Goal: Task Accomplishment & Management: Manage account settings

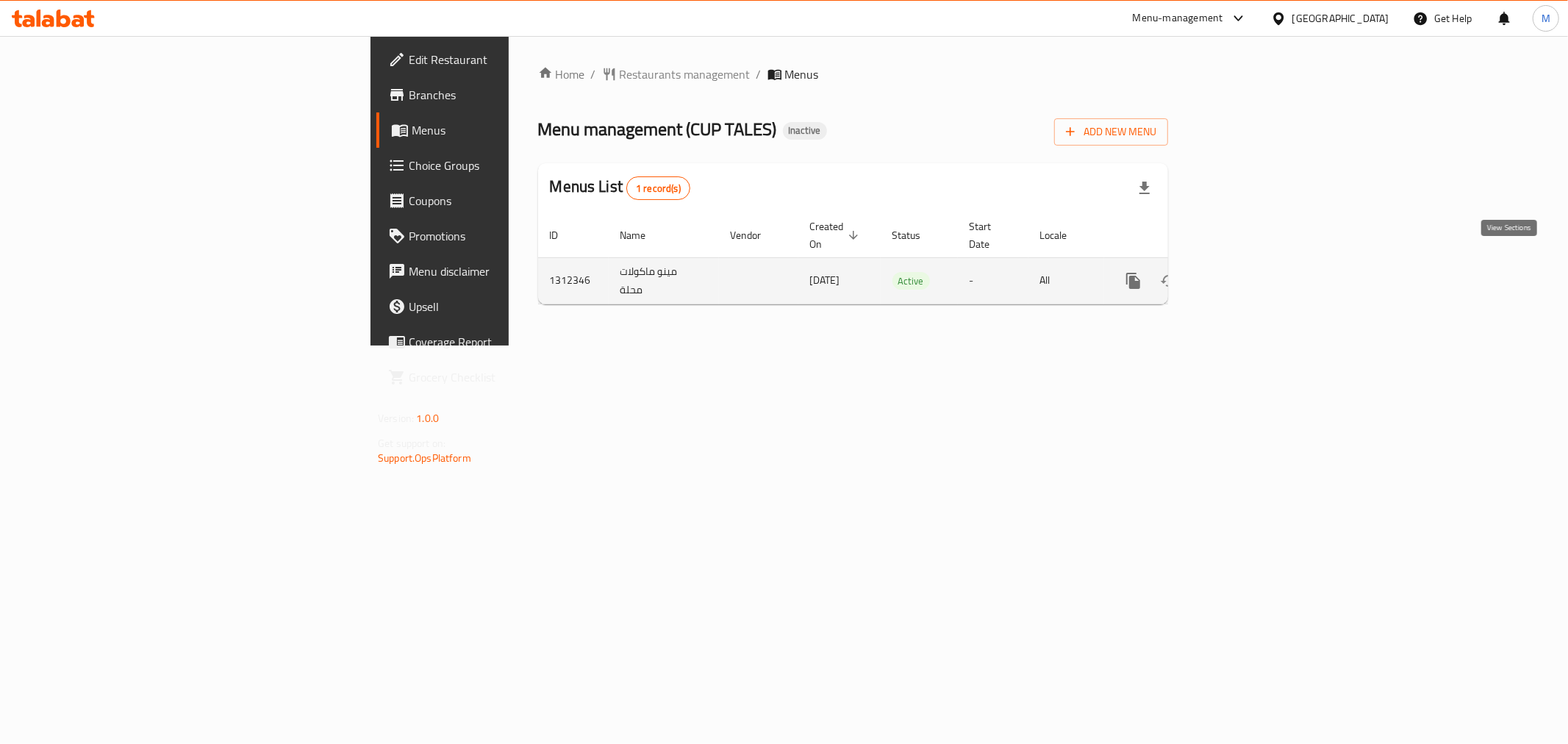
click at [1258, 263] on link "enhanced table" at bounding box center [1239, 281] width 36 height 36
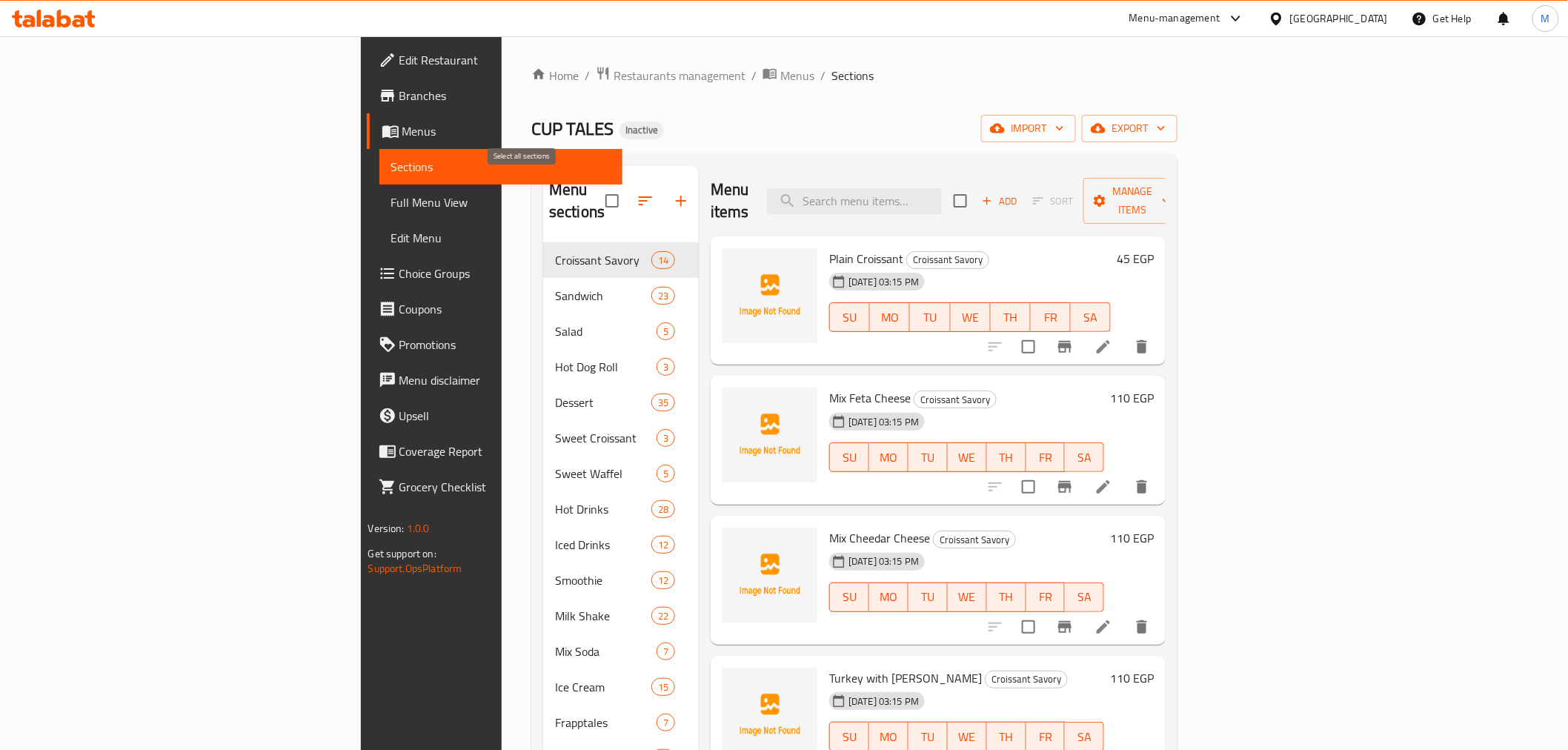
click at [597, 202] on input "checkbox" at bounding box center [612, 200] width 31 height 31
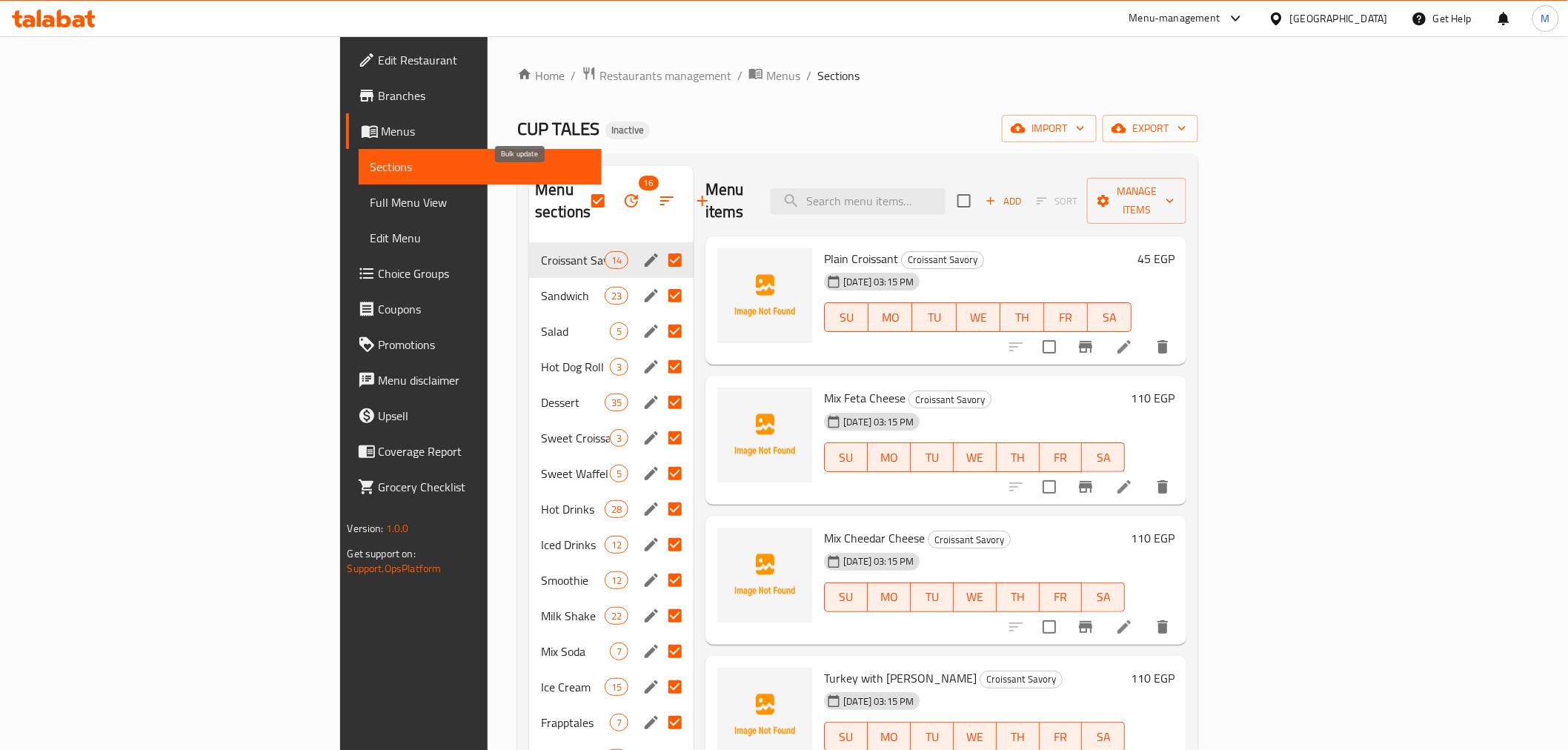
click at [625, 196] on icon "button" at bounding box center [632, 201] width 13 height 13
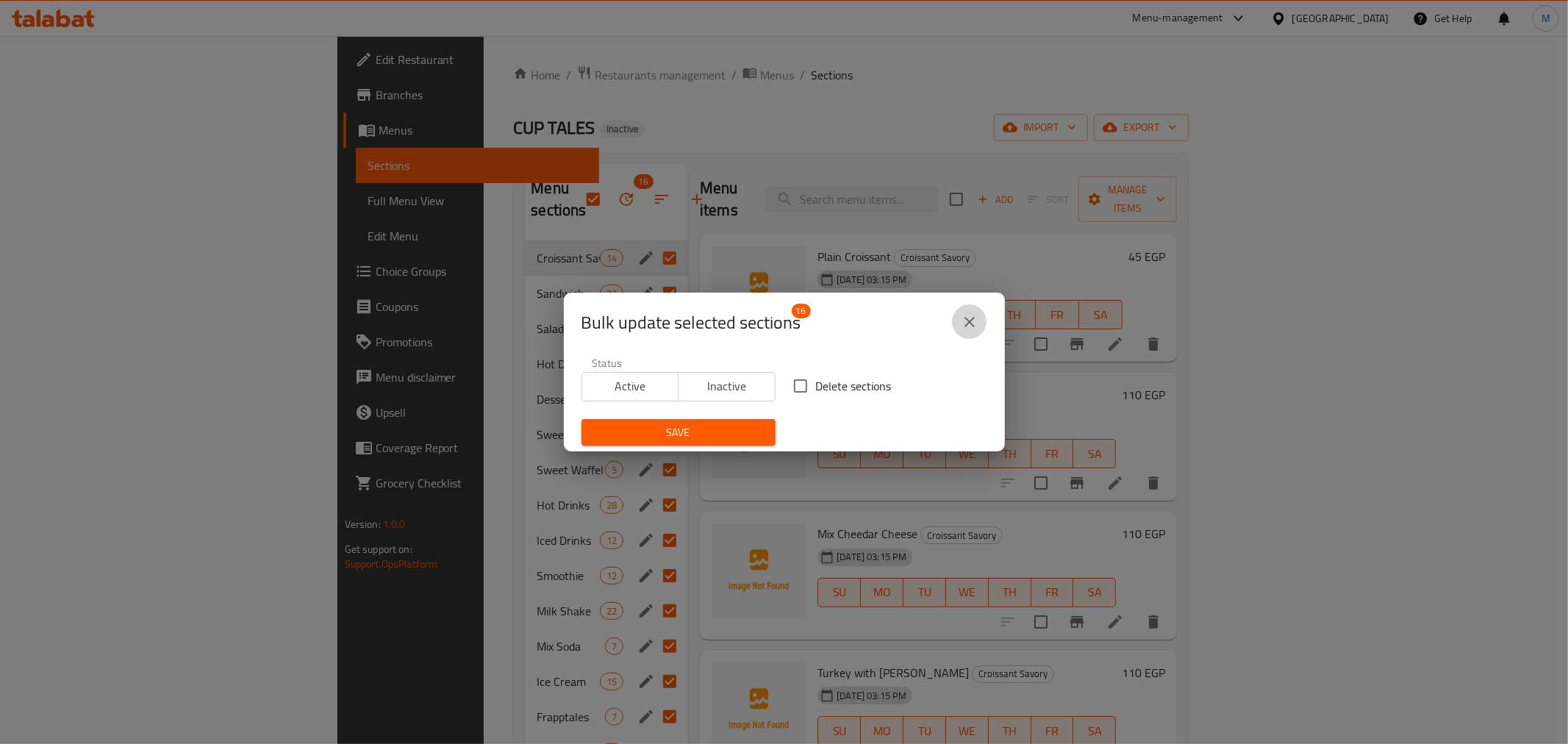
click at [975, 316] on icon "close" at bounding box center [969, 321] width 17 height 17
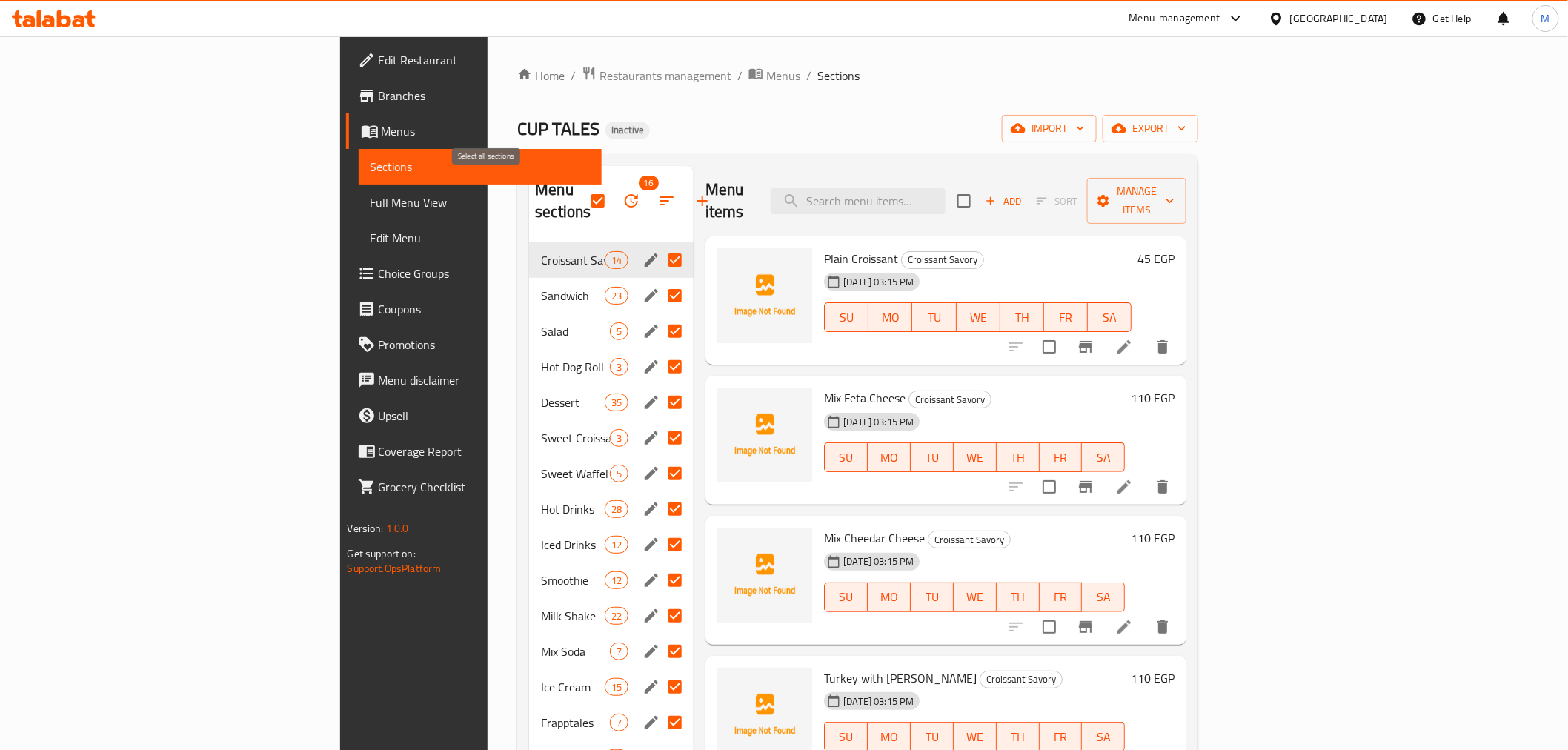
click at [582, 193] on input "checkbox" at bounding box center [597, 200] width 31 height 31
checkbox input "false"
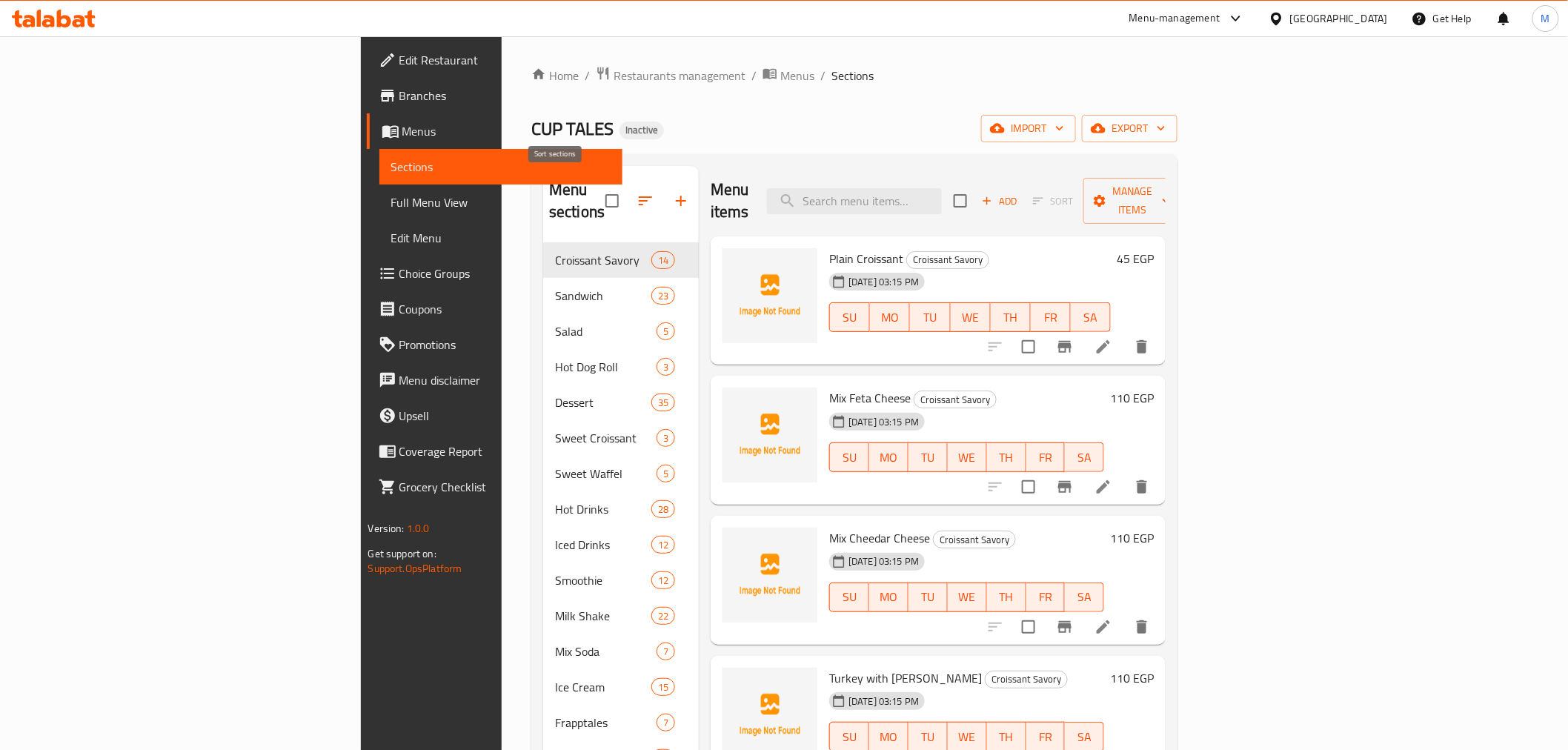
click at [674, 160] on div "Menu sections Croissant Savory 14 Sandwich 23 Salad 5 Hot Dog Roll 3 Dessert 35…" at bounding box center [855, 541] width 646 height 773
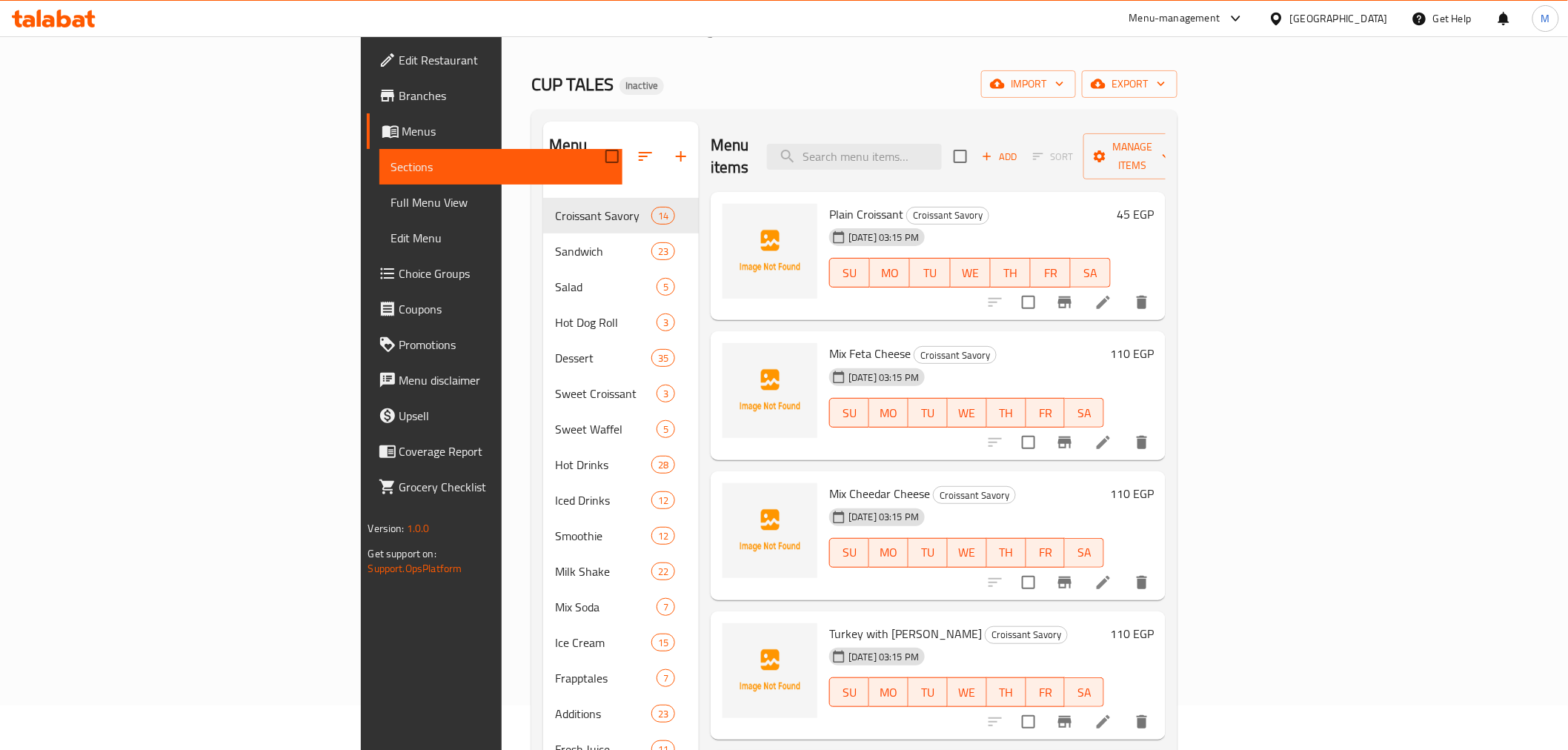
scroll to position [43, 0]
click at [391, 194] on span "Full Menu View" at bounding box center [501, 202] width 219 height 18
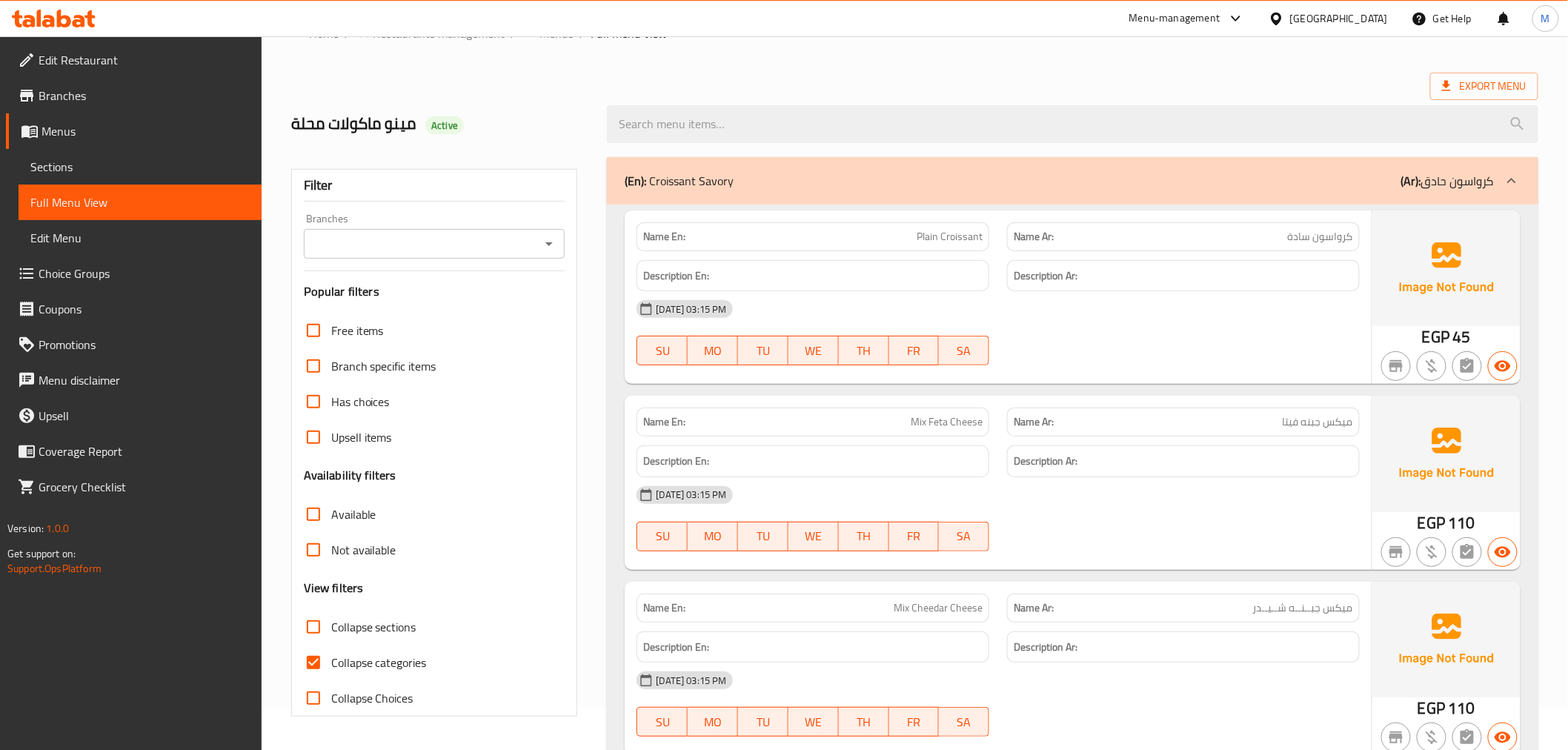
scroll to position [372, 0]
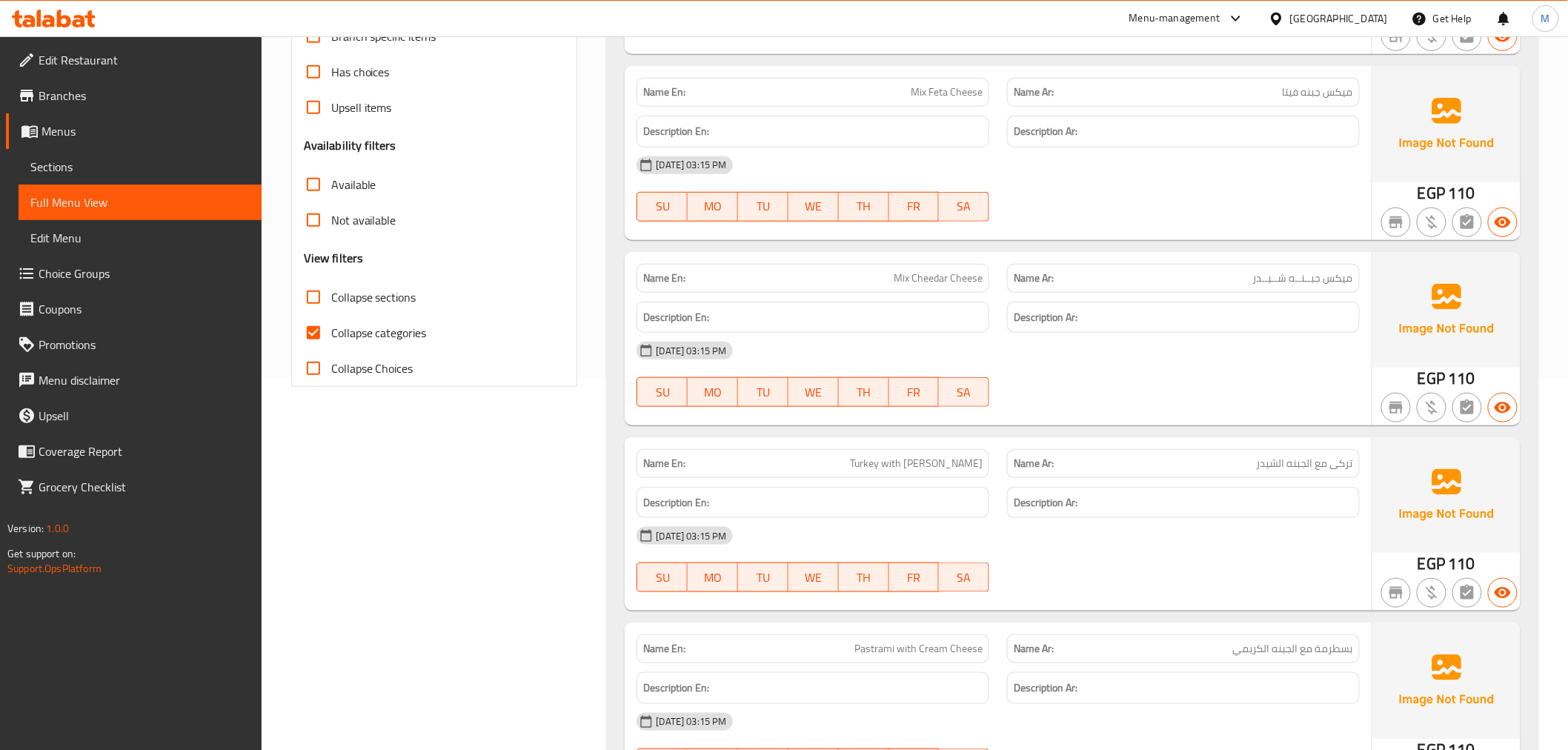
click at [314, 328] on input "Collapse categories" at bounding box center [313, 332] width 36 height 36
checkbox input "false"
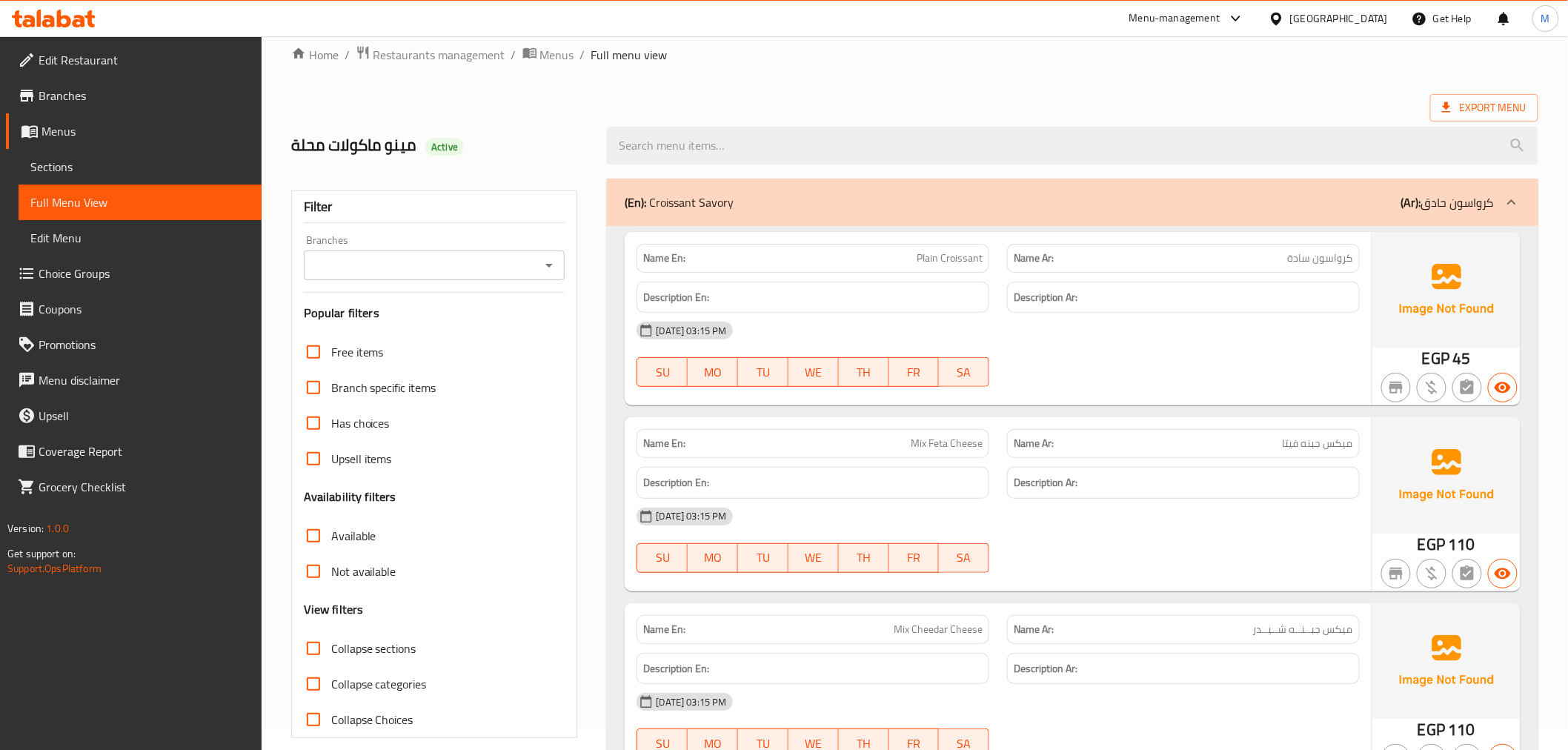
scroll to position [0, 0]
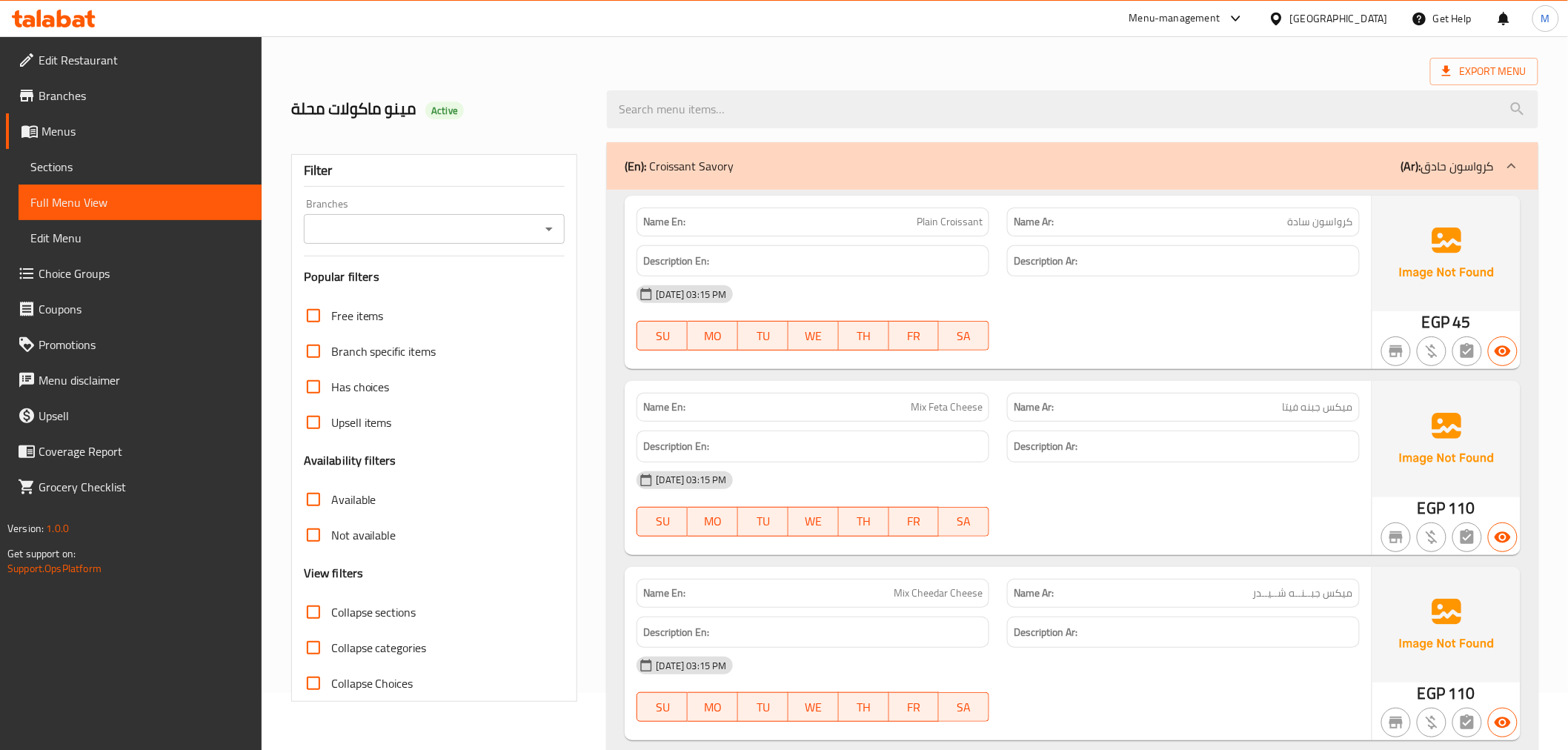
scroll to position [83, 0]
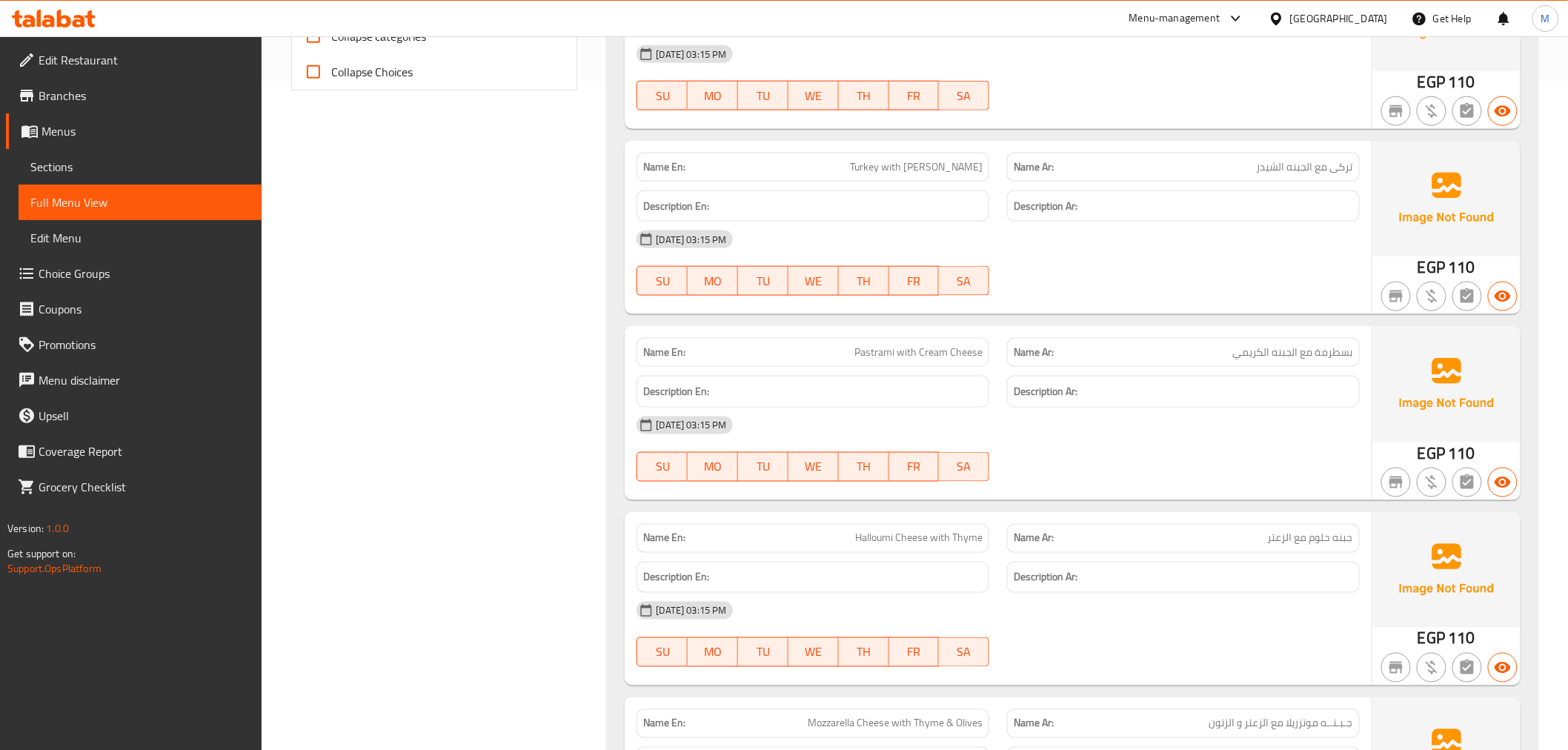
scroll to position [659, 0]
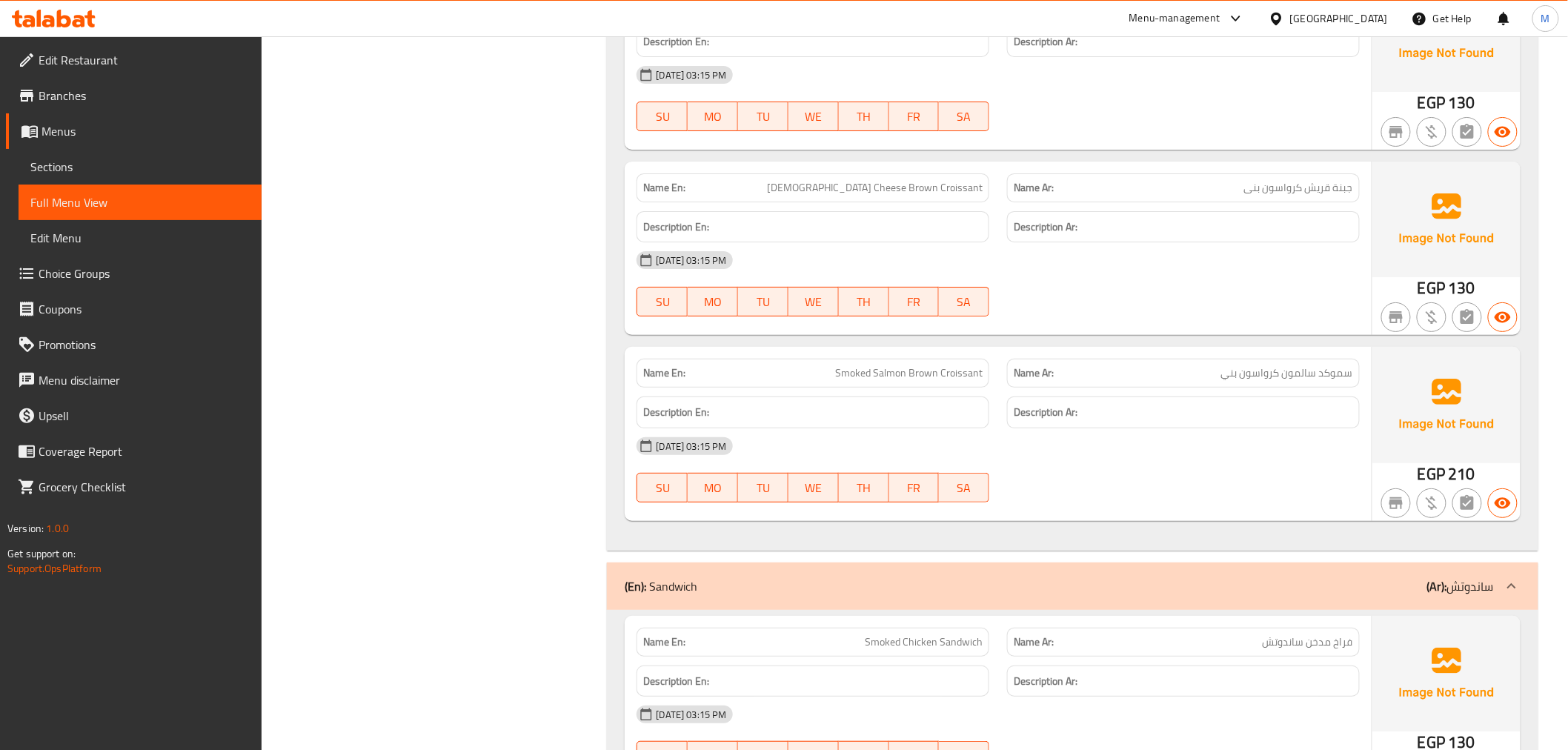
scroll to position [2356, 0]
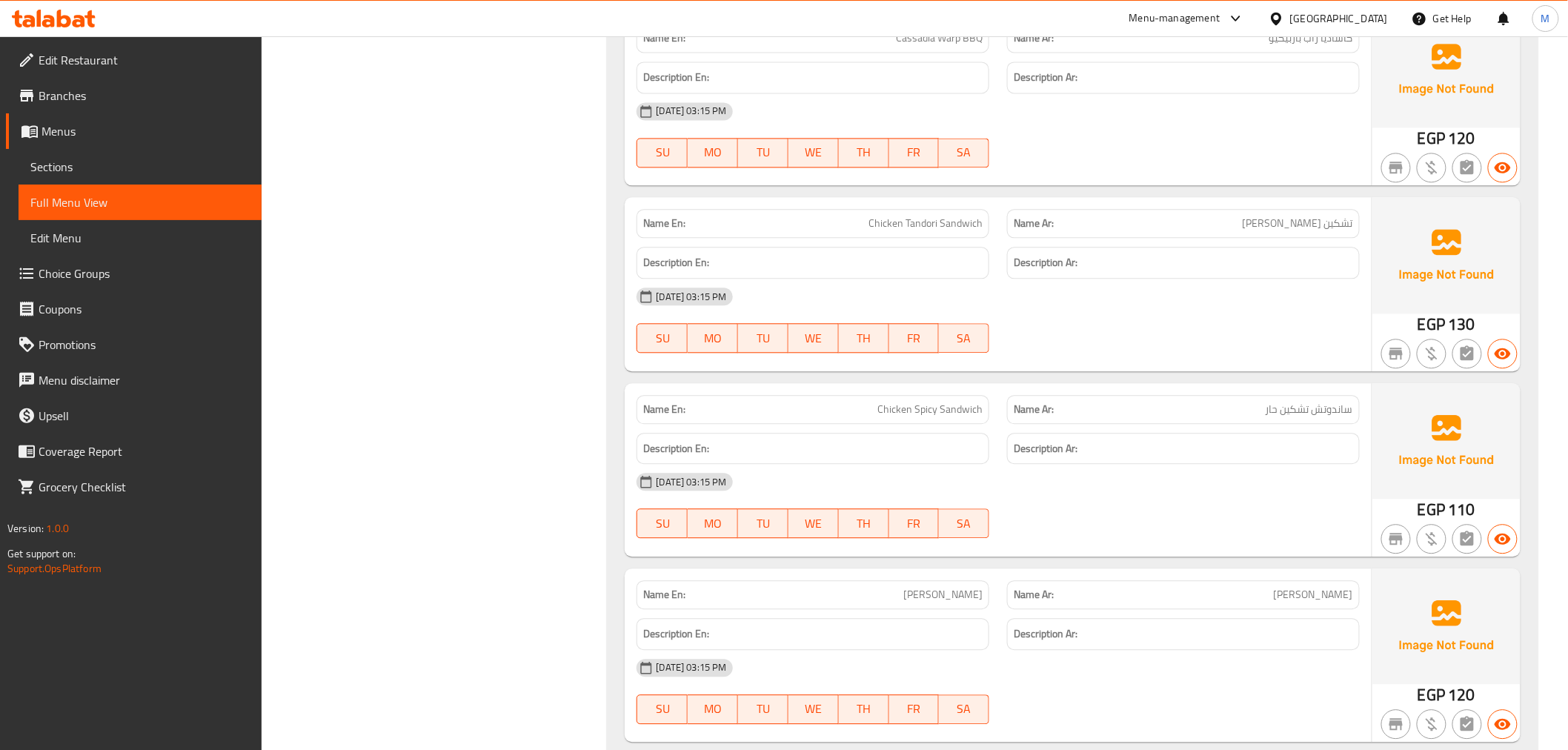
scroll to position [3663, 0]
click at [1342, 409] on span "ساندوتش تشكين حار" at bounding box center [1309, 408] width 88 height 16
copy span "ساندوتش"
click at [910, 219] on span "Chicken Tandori Sandwich" at bounding box center [925, 223] width 114 height 16
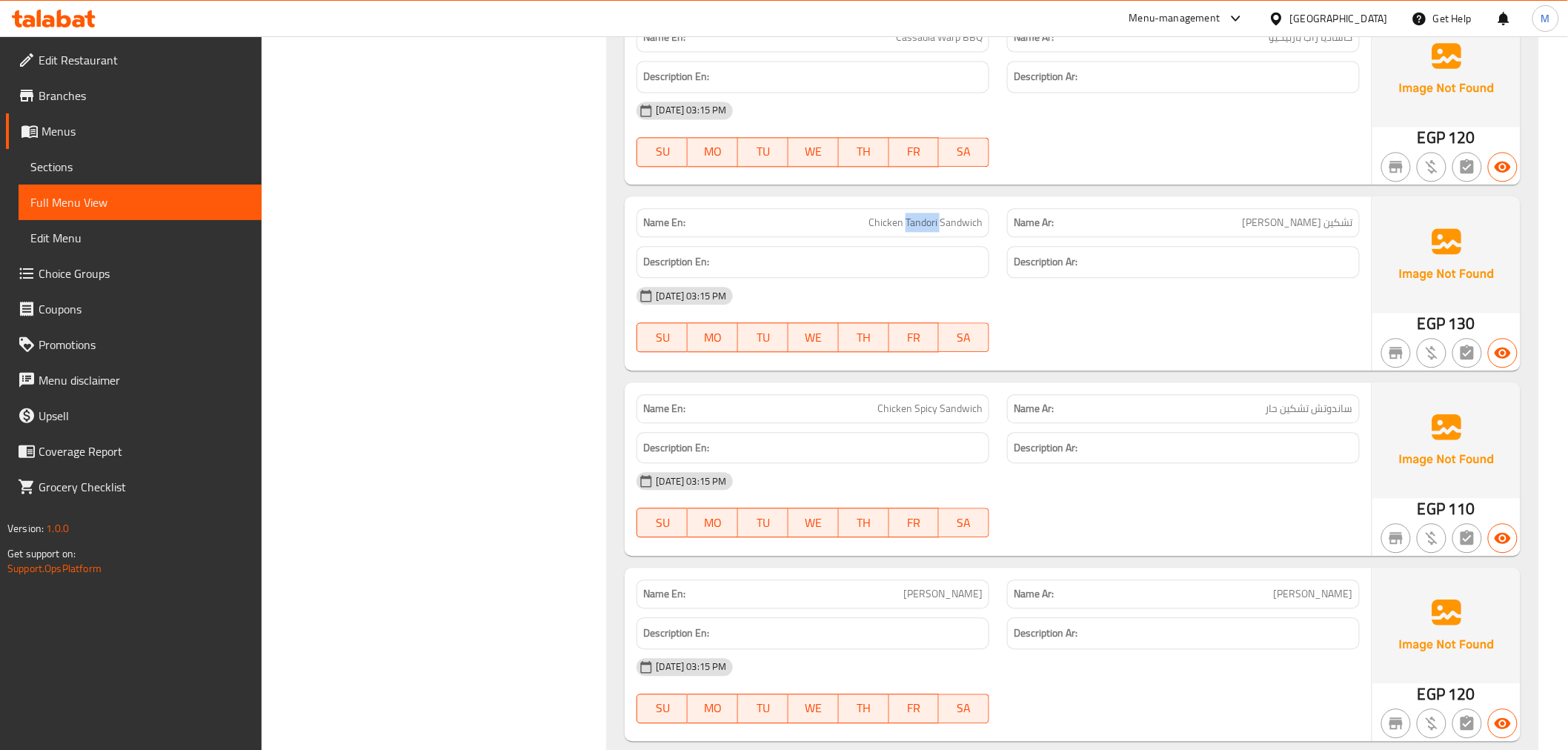
click at [910, 219] on span "Chicken Tandori Sandwich" at bounding box center [925, 223] width 114 height 16
copy span "Chicken Tandori Sandwich"
click at [1339, 405] on span "ساندوتش تشكين حار" at bounding box center [1309, 408] width 88 height 16
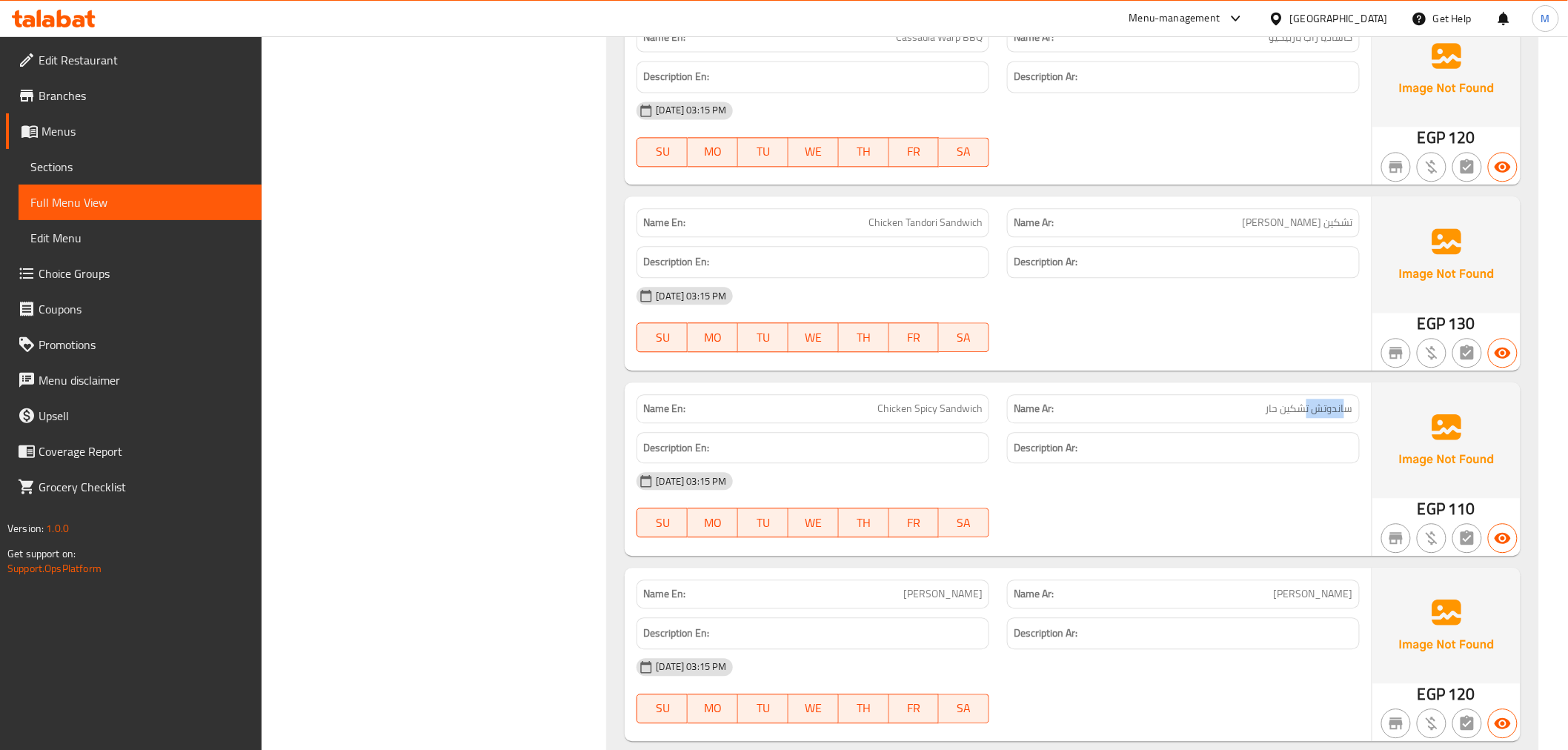
copy span "ساندوتش"
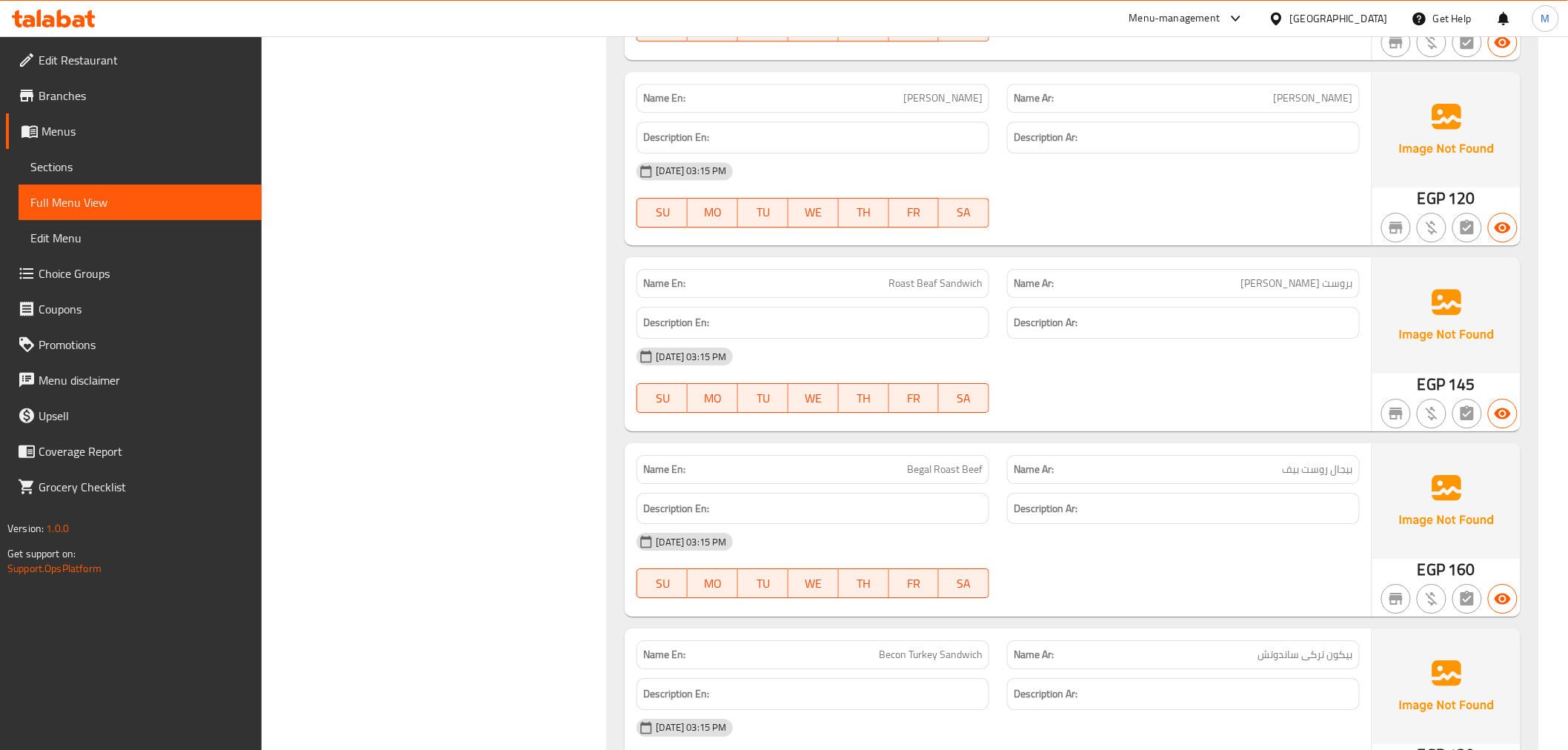
scroll to position [4241, 0]
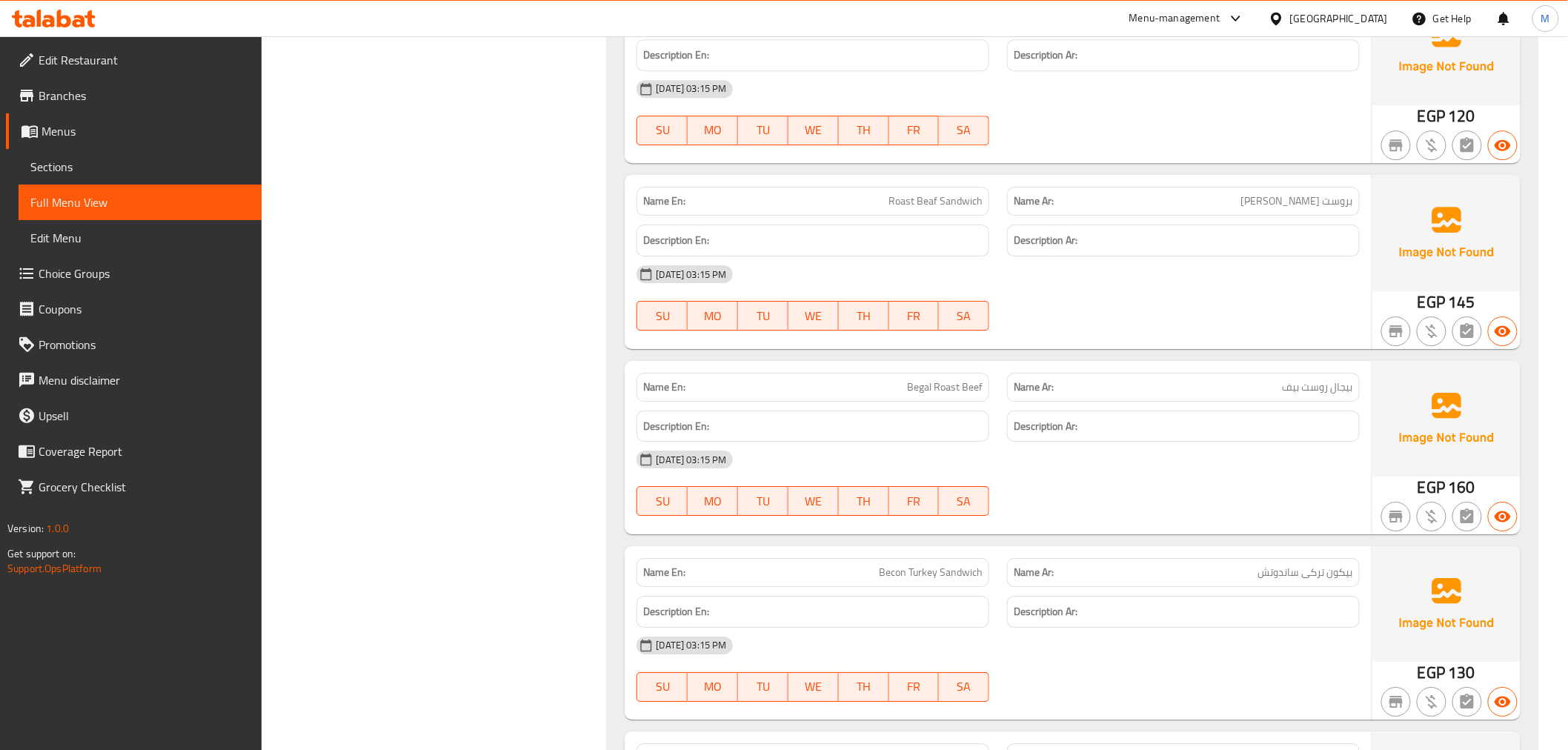
click at [950, 204] on span "Roast Beaf Sandwich" at bounding box center [935, 201] width 94 height 16
copy span "Roast Beaf Sandwich"
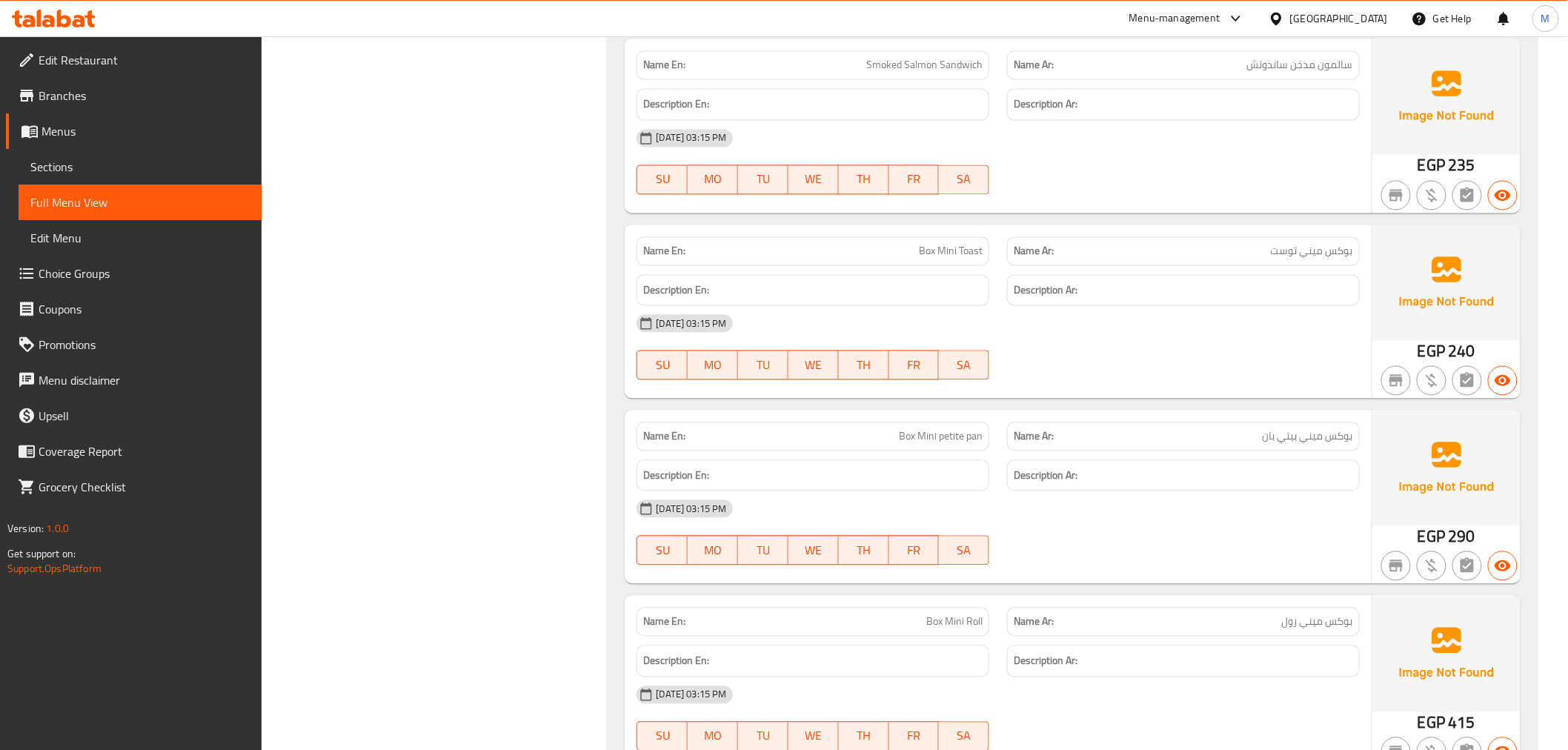
scroll to position [5943, 0]
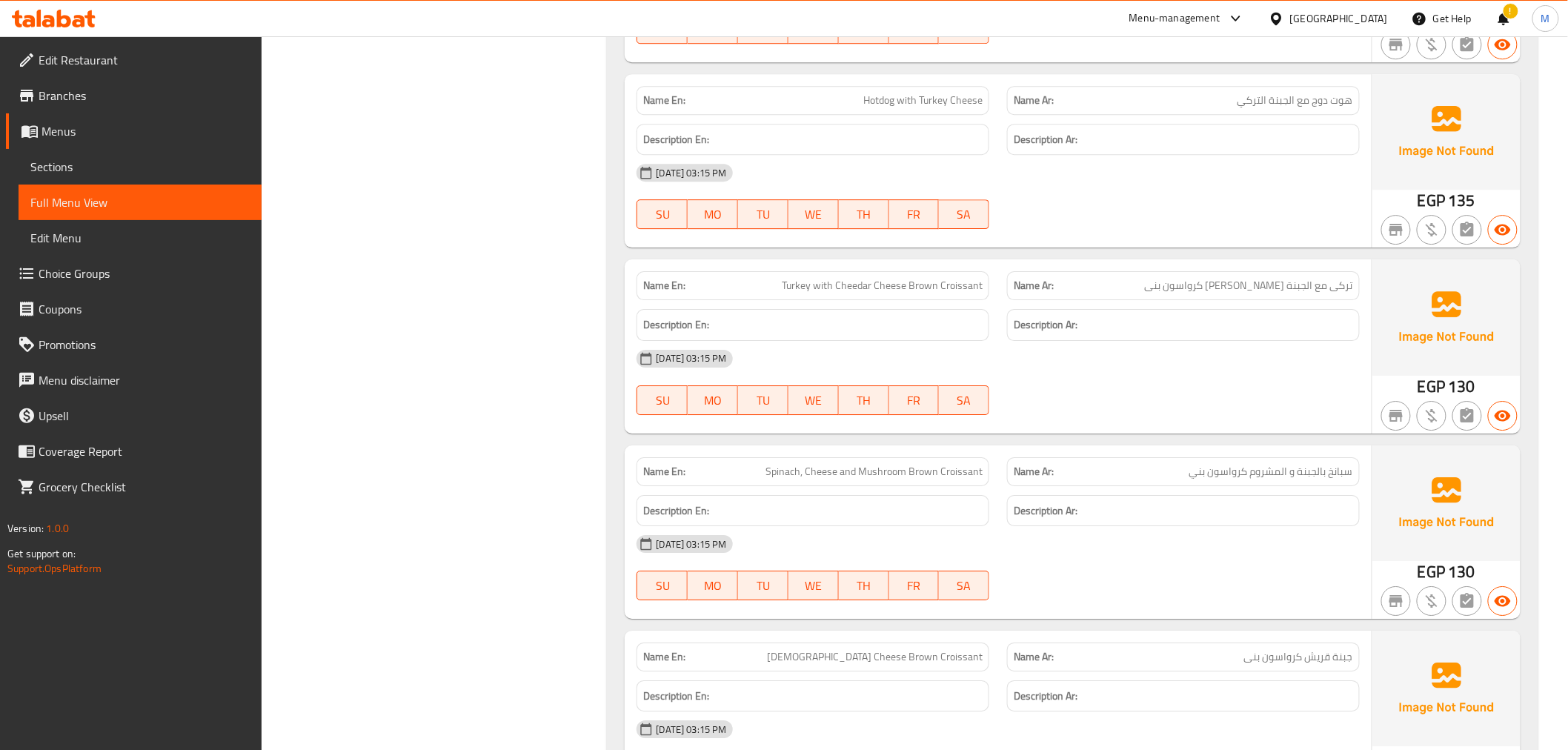
scroll to position [1871, 0]
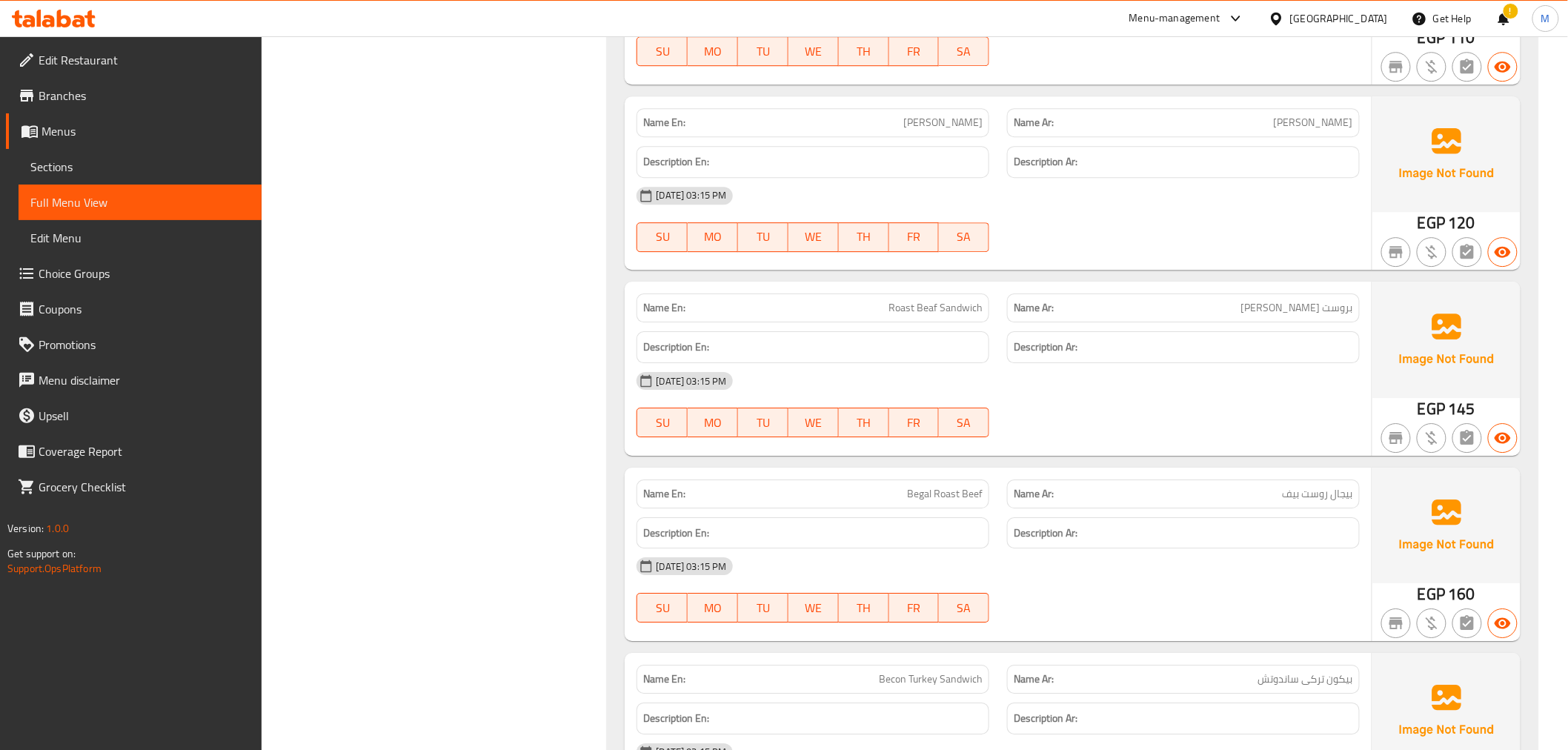
scroll to position [4163, 0]
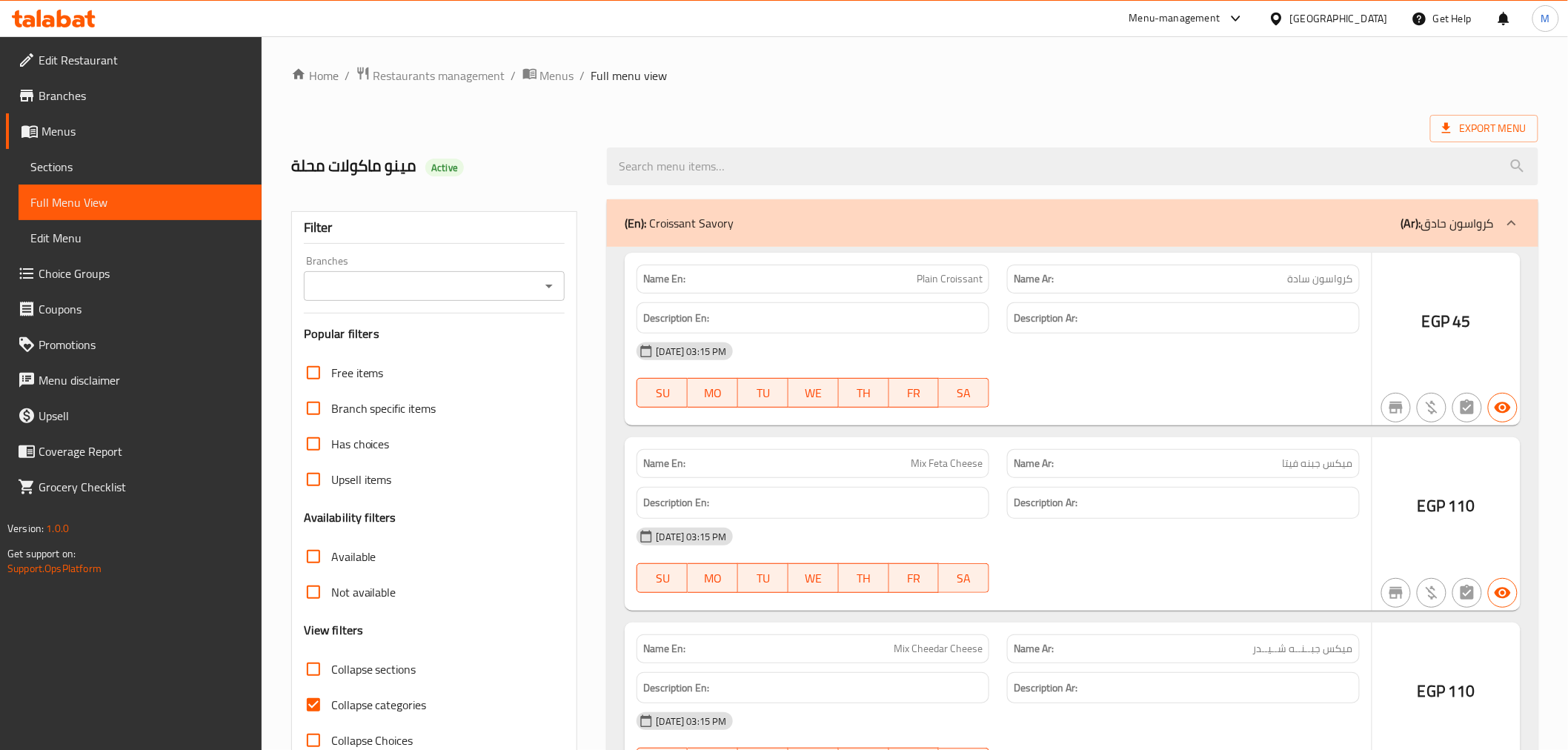
click at [61, 168] on div at bounding box center [784, 375] width 1568 height 750
click at [62, 166] on div at bounding box center [784, 375] width 1568 height 750
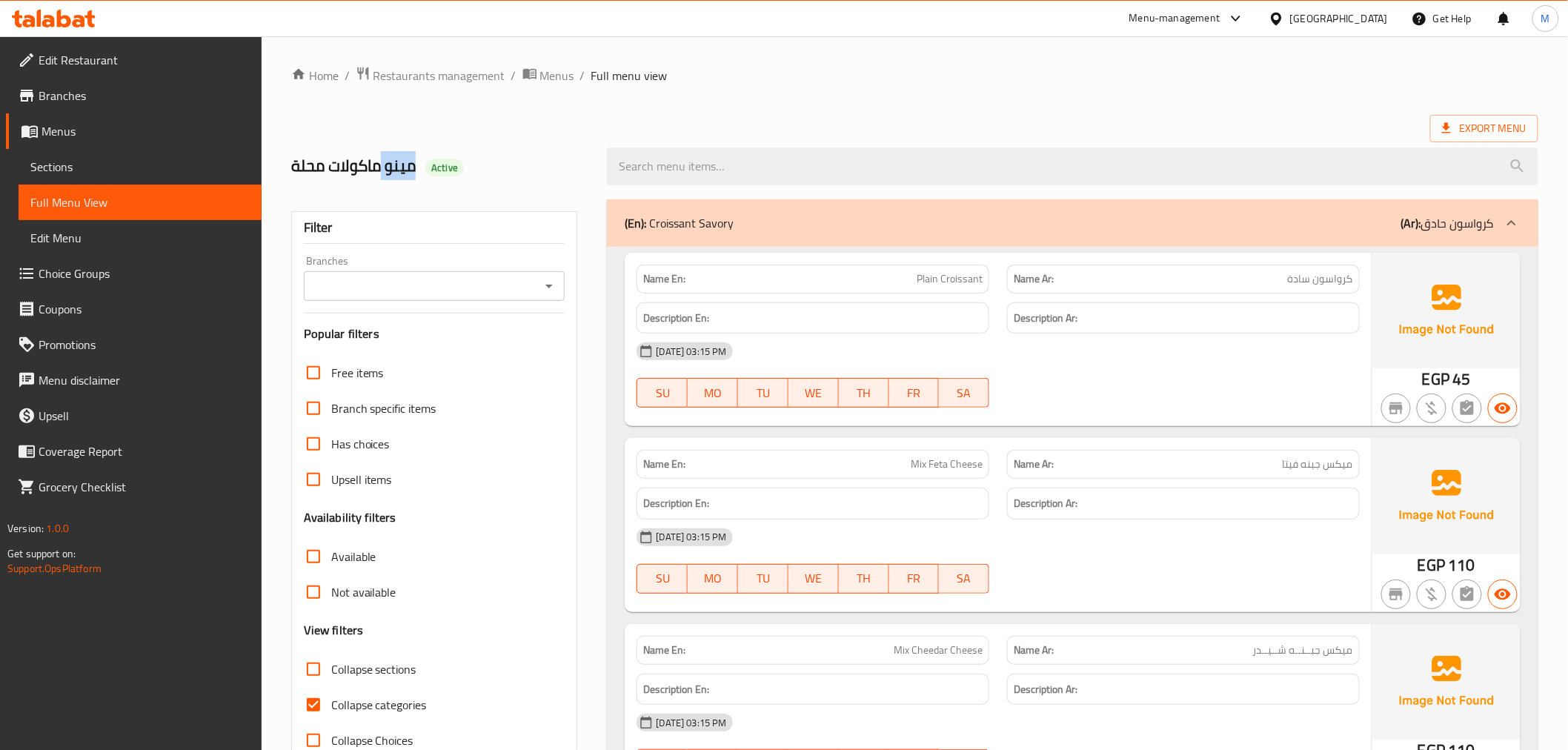
click at [88, 164] on span "Sections" at bounding box center [139, 166] width 219 height 18
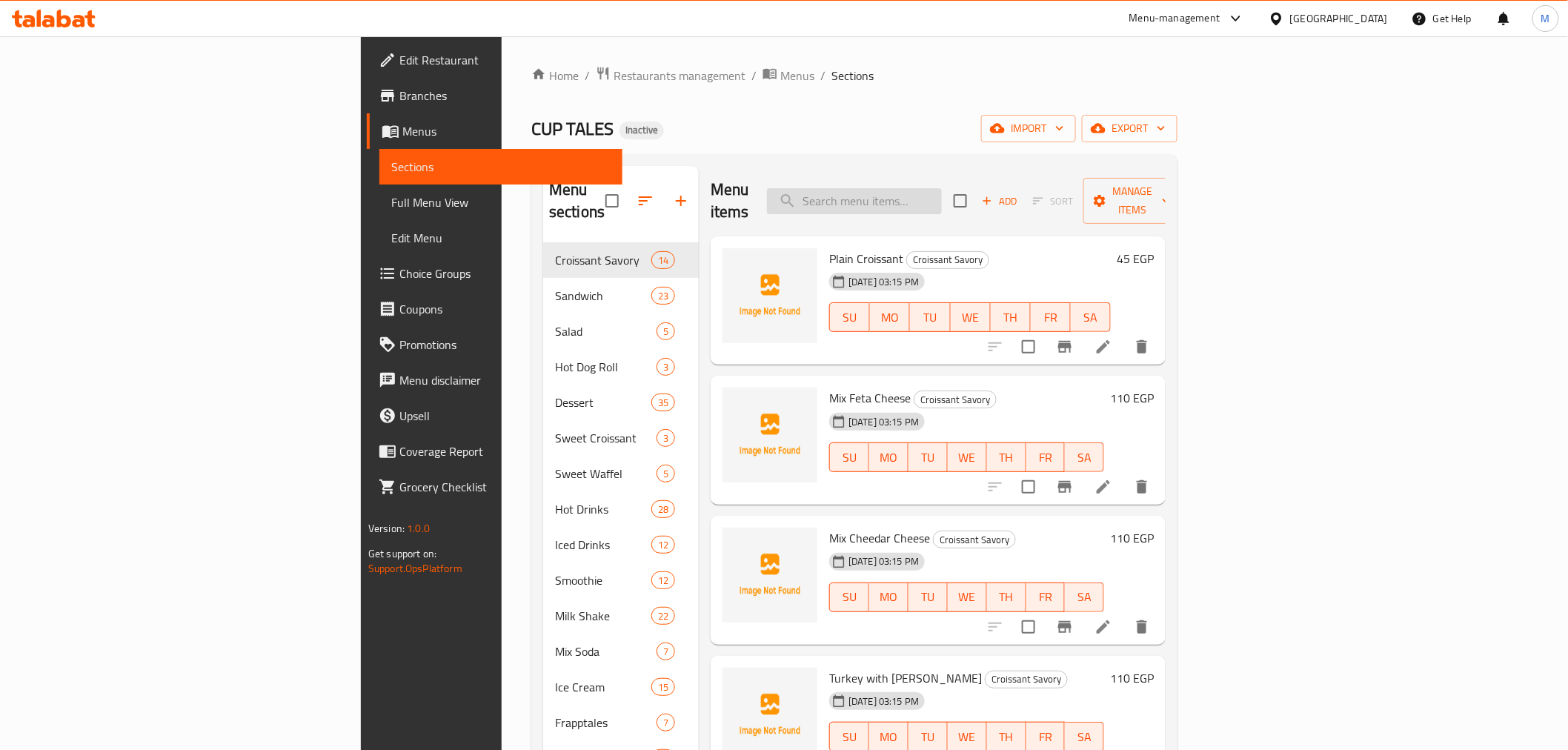
click at [931, 191] on input "search" at bounding box center [855, 201] width 175 height 26
paste input "Chicken Tandori Sandwich"
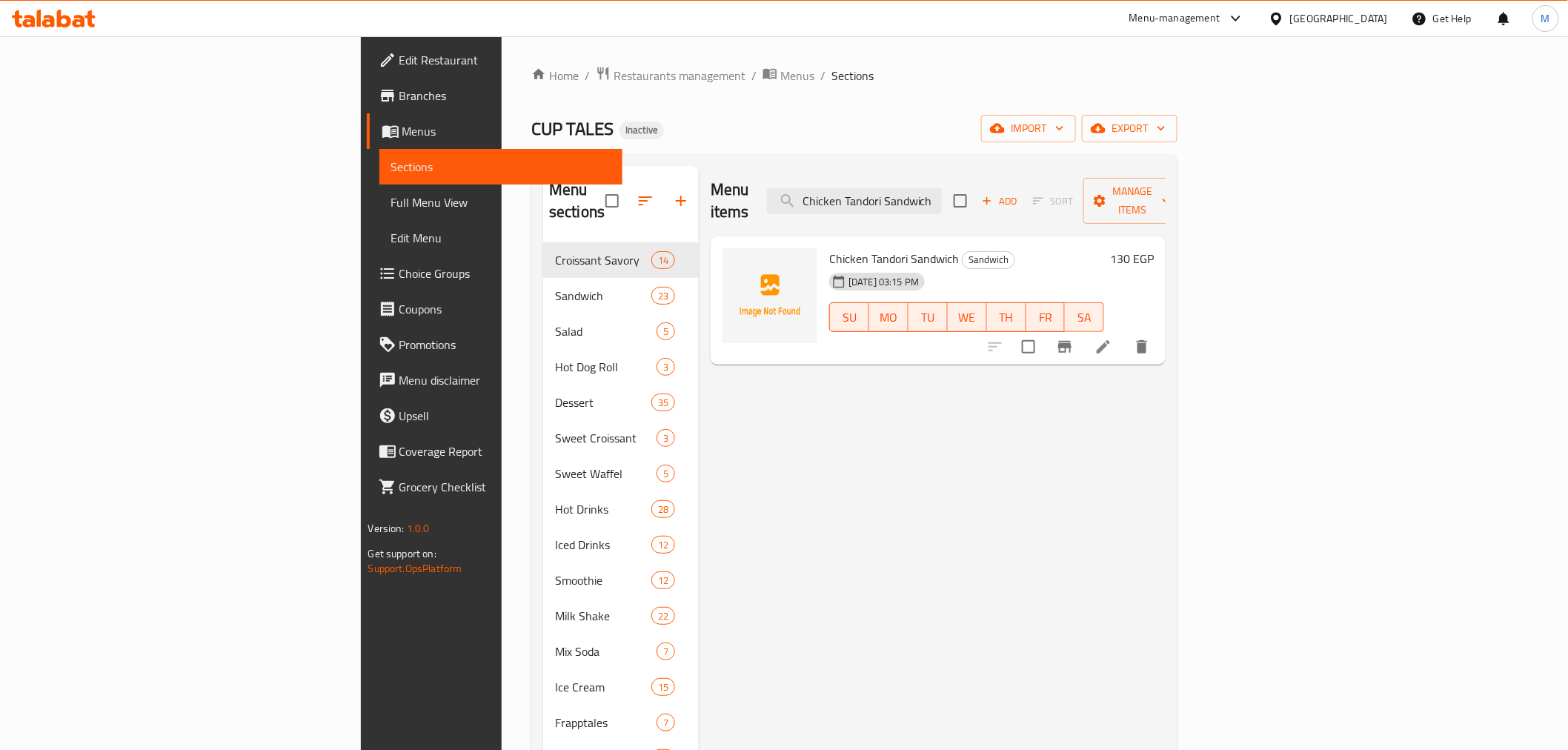
type input "Chicken Tandori Sandwich"
click at [1124, 334] on li at bounding box center [1104, 347] width 42 height 27
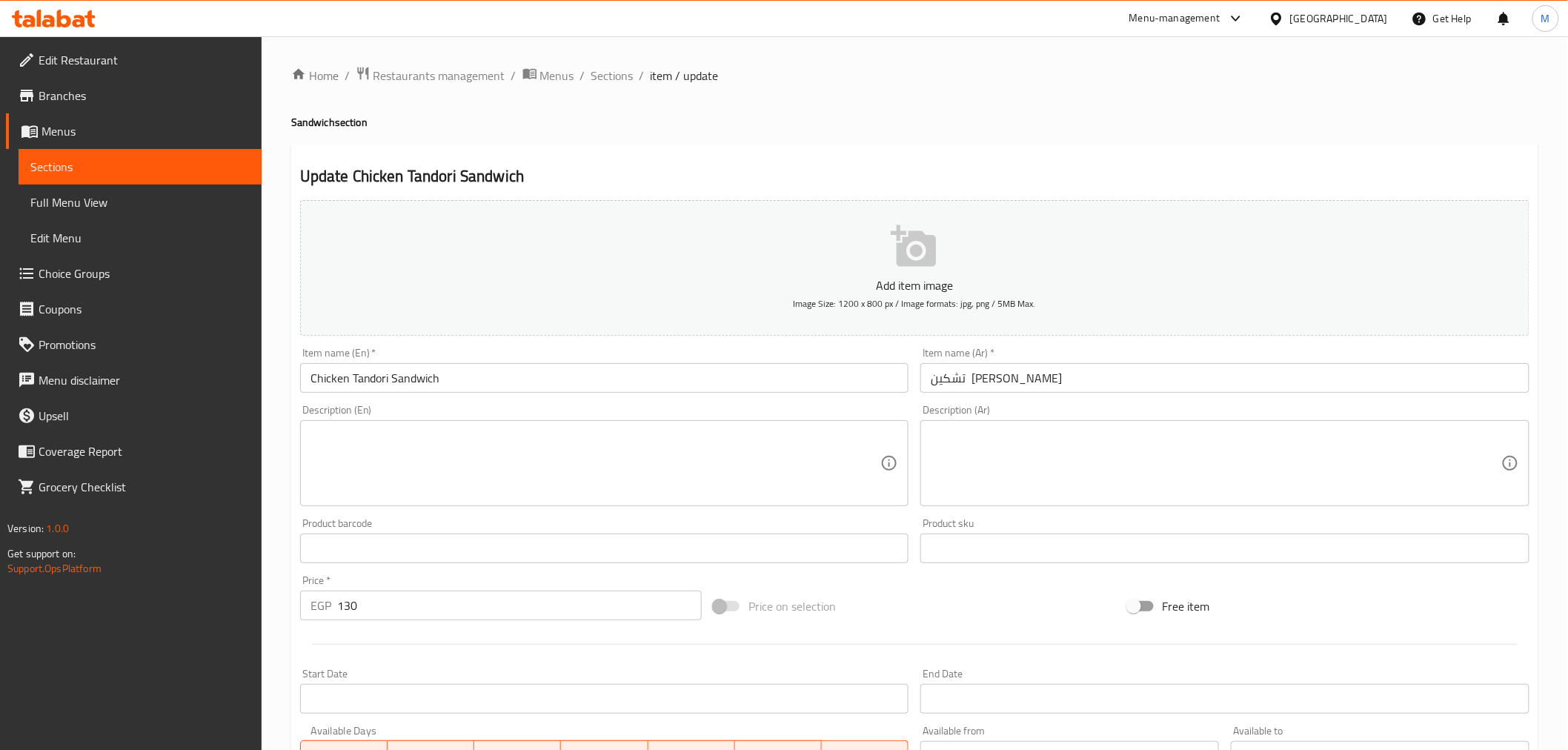
click at [942, 387] on input "تشكين [PERSON_NAME]" at bounding box center [1225, 378] width 609 height 30
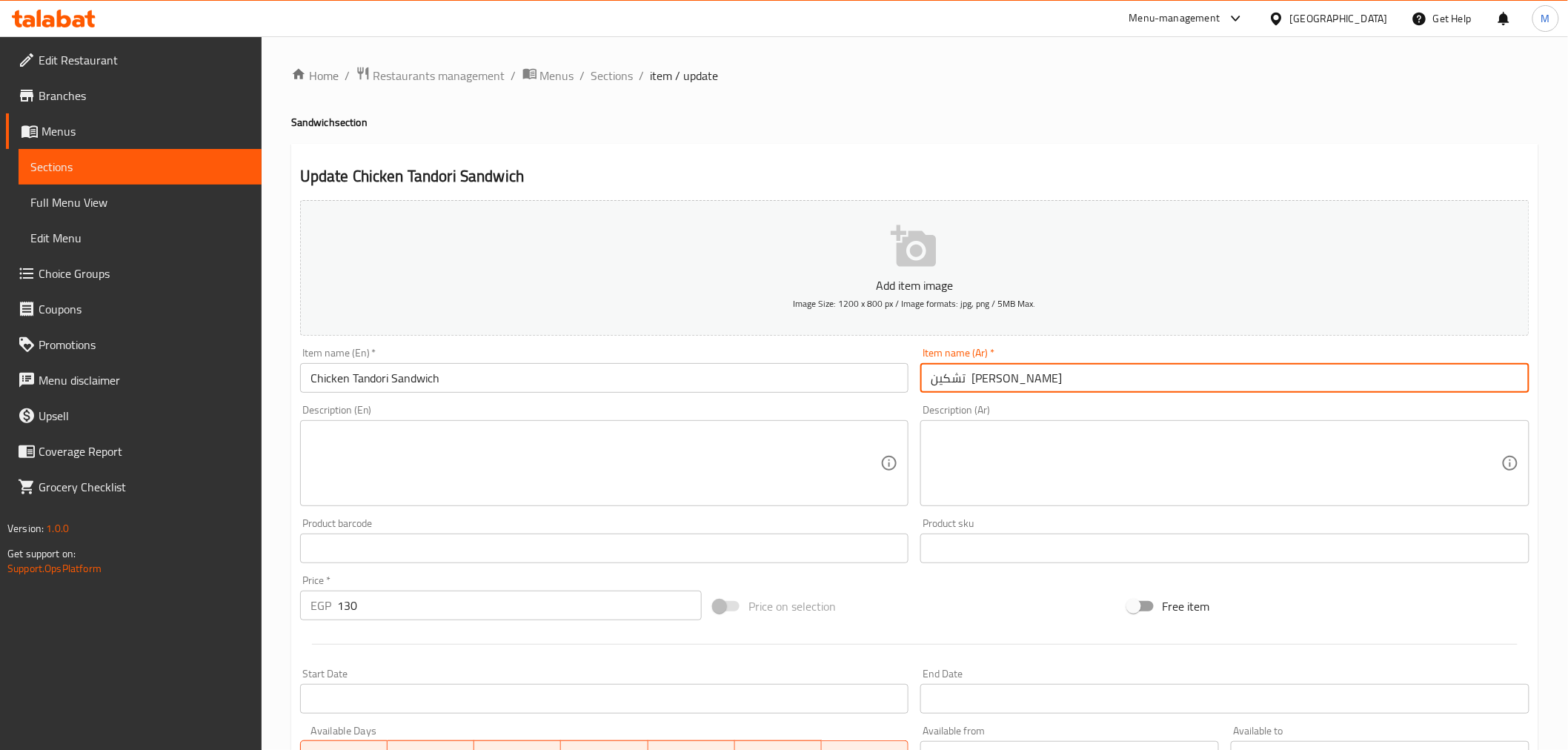
click at [942, 387] on input "تشكين [PERSON_NAME]" at bounding box center [1225, 378] width 609 height 30
paste input "اندوت"
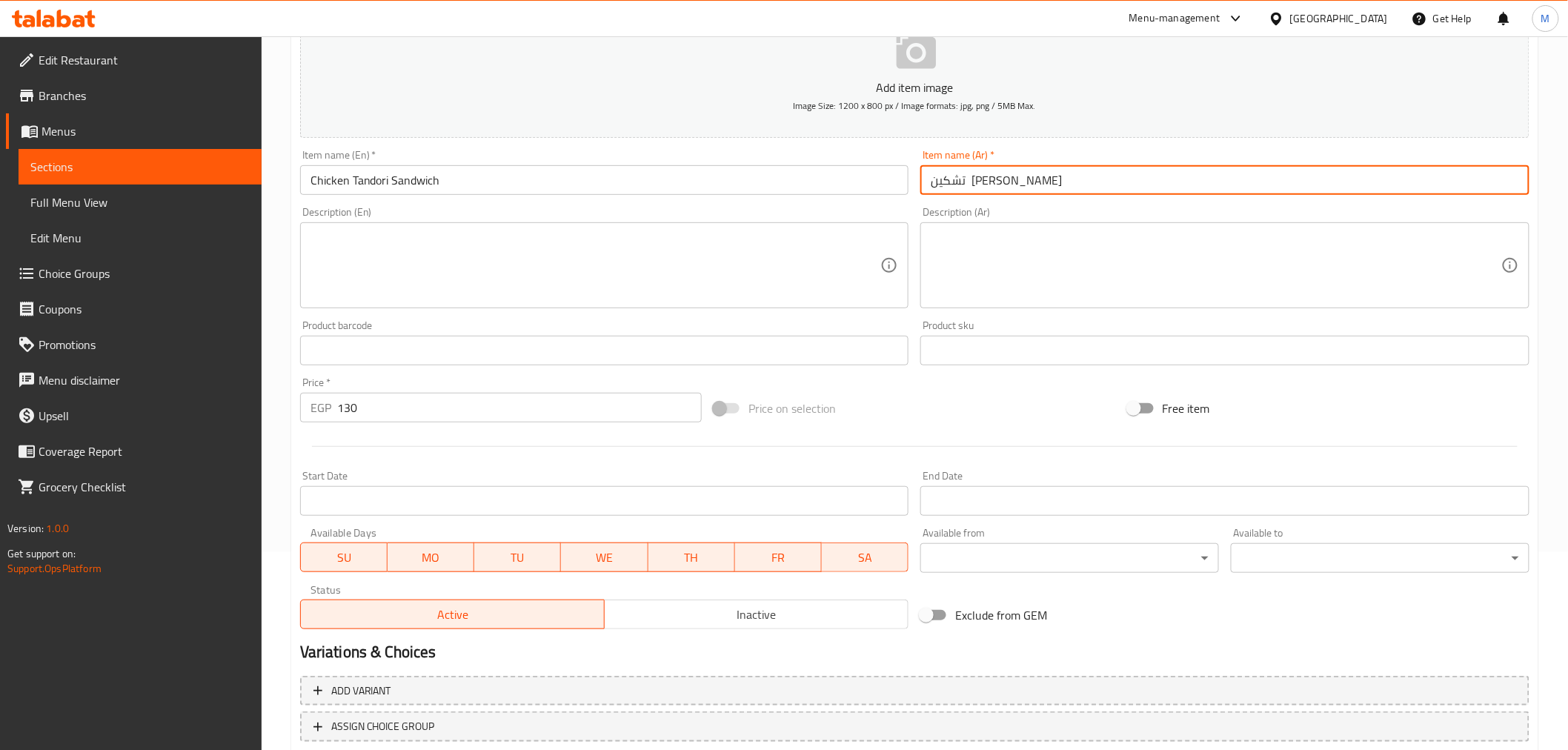
scroll to position [294, 0]
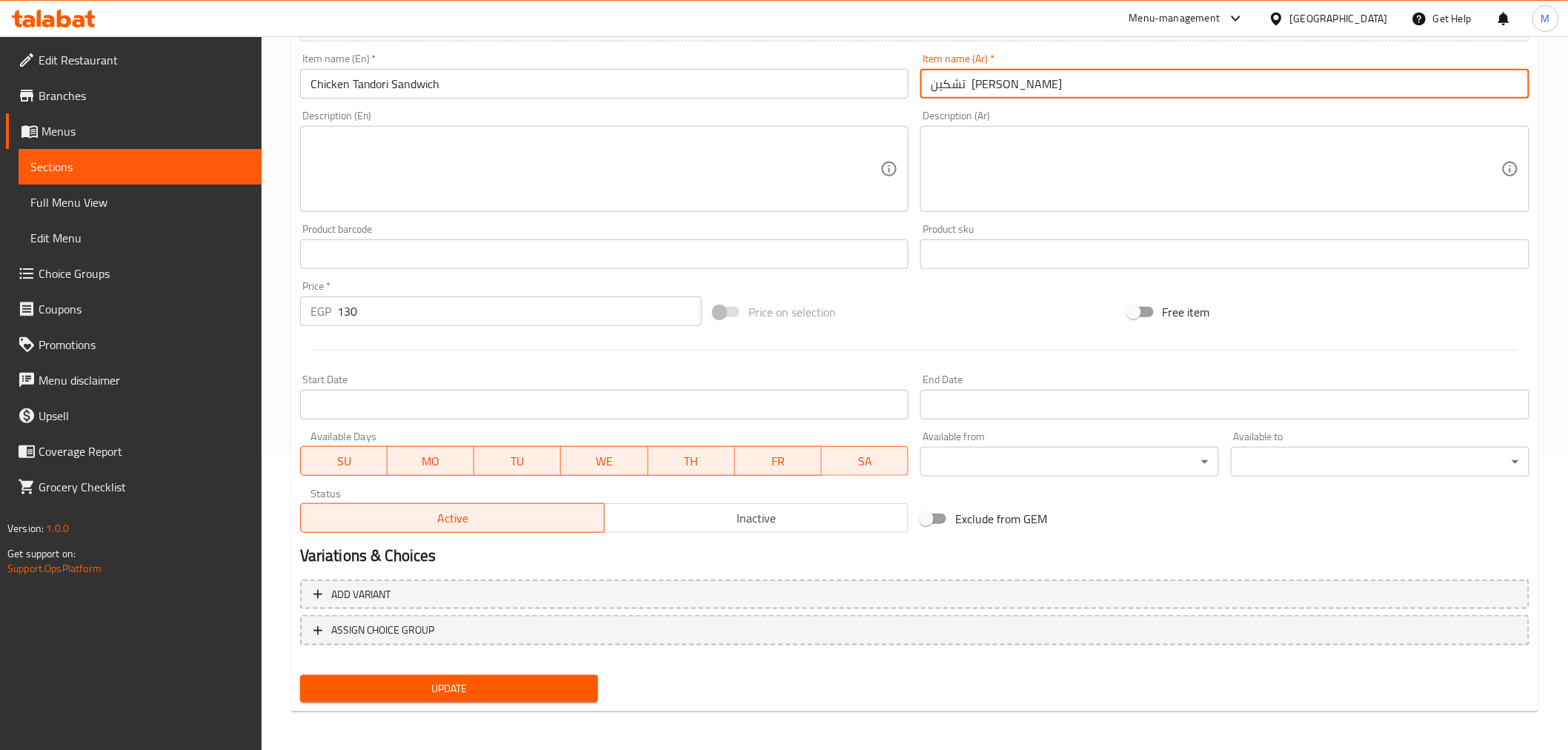
type input "تشكين تاندوري ساندوتش"
click at [542, 699] on button "Update" at bounding box center [450, 688] width 299 height 28
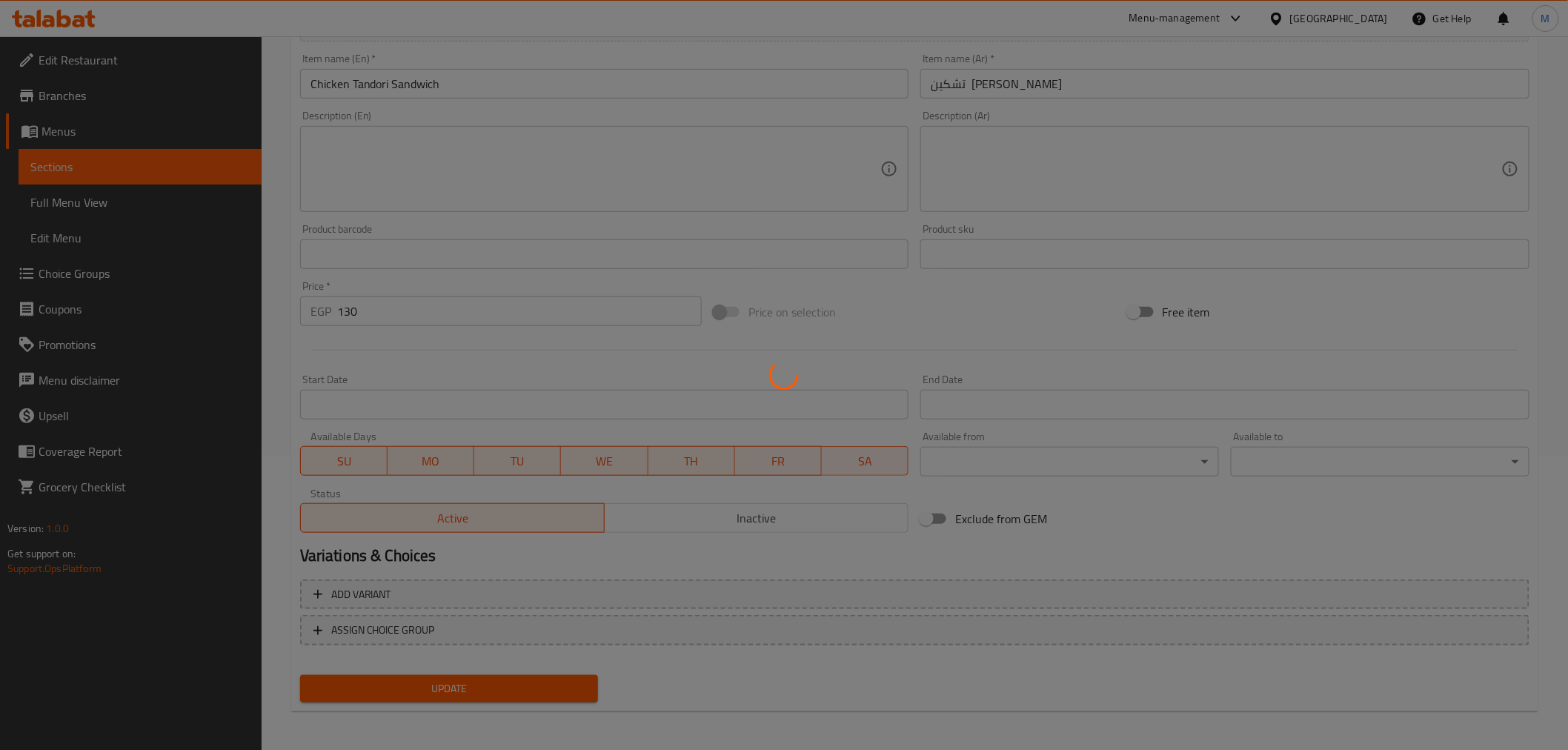
click at [542, 679] on div at bounding box center [784, 375] width 1568 height 750
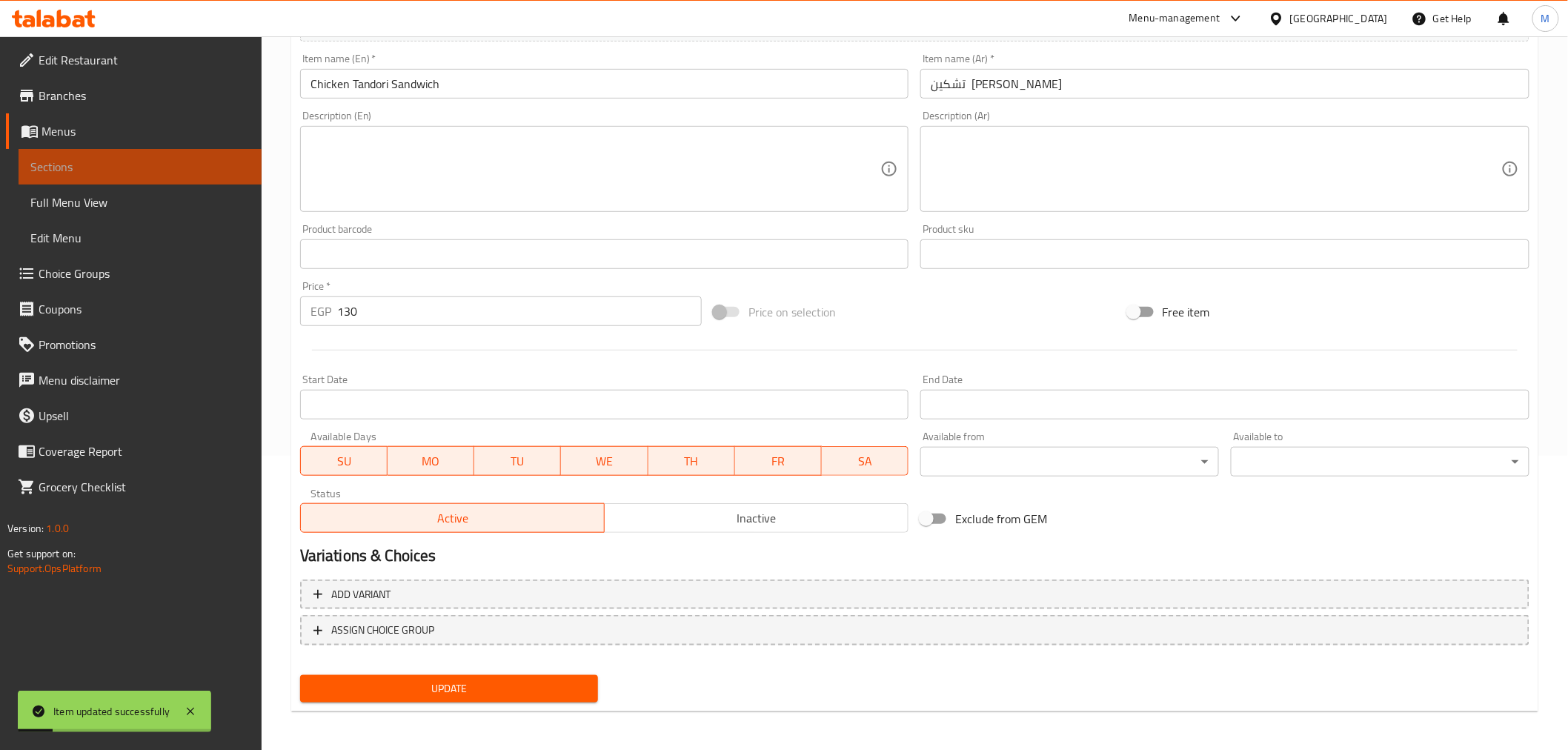
click at [146, 160] on span "Sections" at bounding box center [139, 166] width 219 height 18
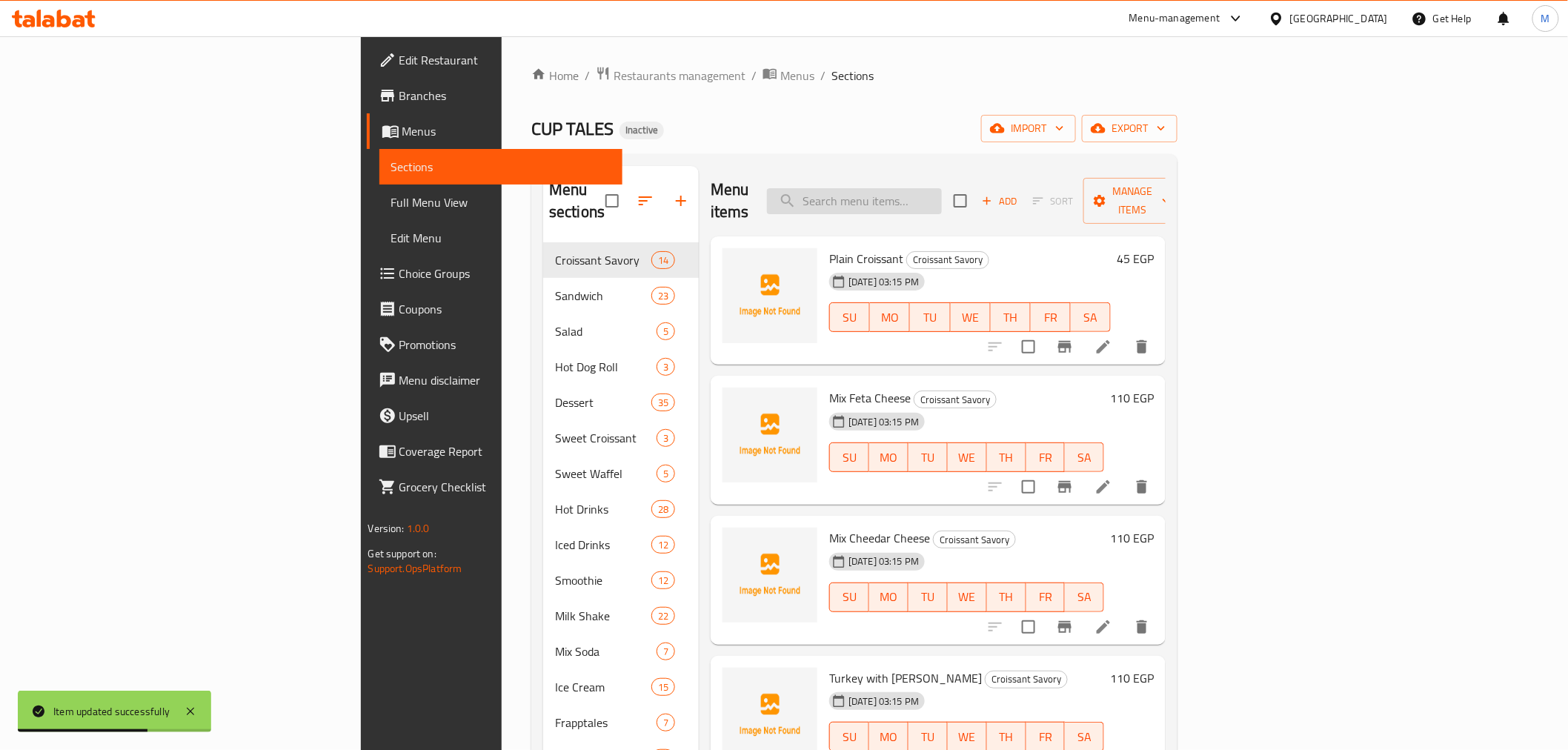
click at [942, 196] on input "search" at bounding box center [855, 201] width 175 height 26
paste input "Roast Beaf Sandwich"
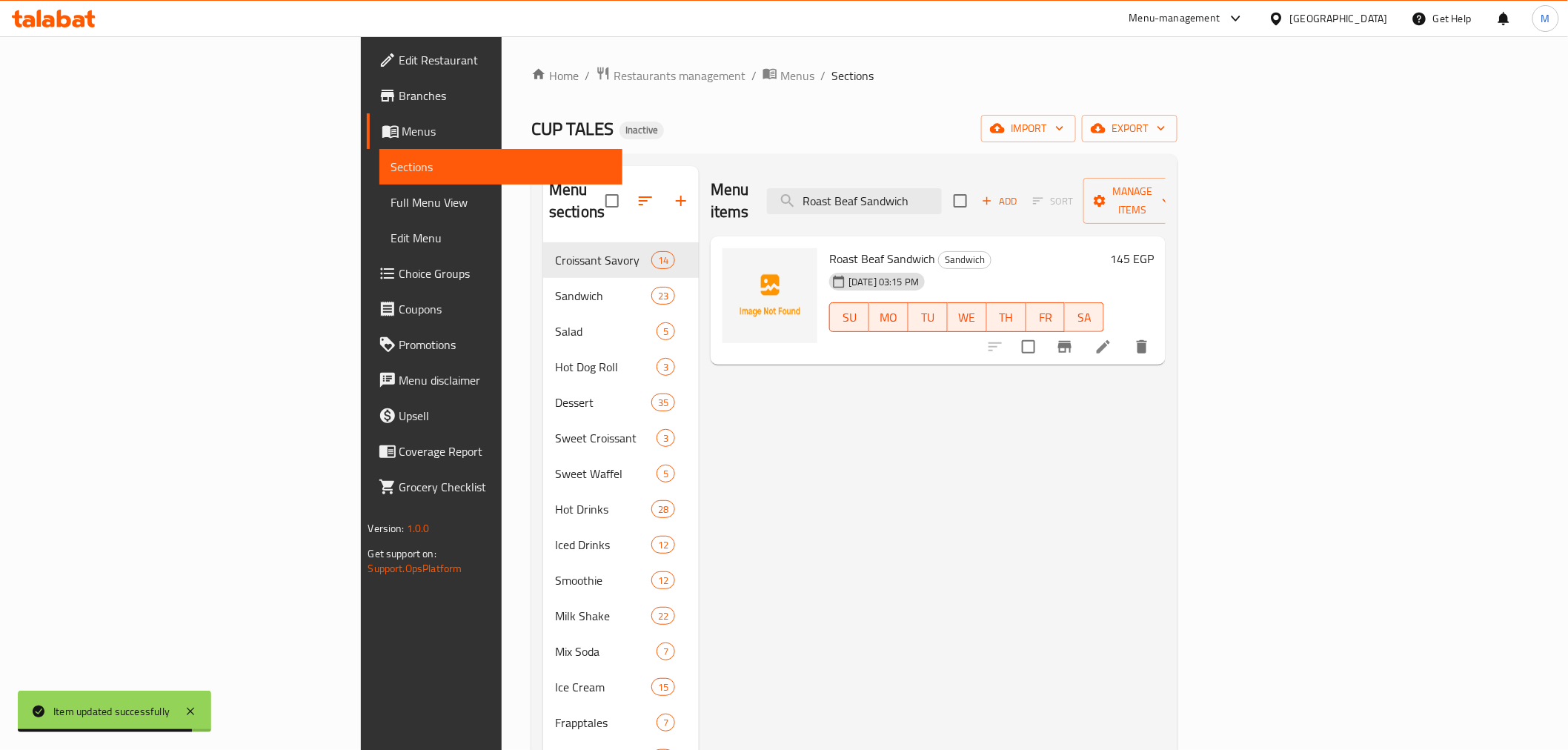
type input "Roast Beaf Sandwich"
click at [1124, 334] on li at bounding box center [1104, 347] width 42 height 27
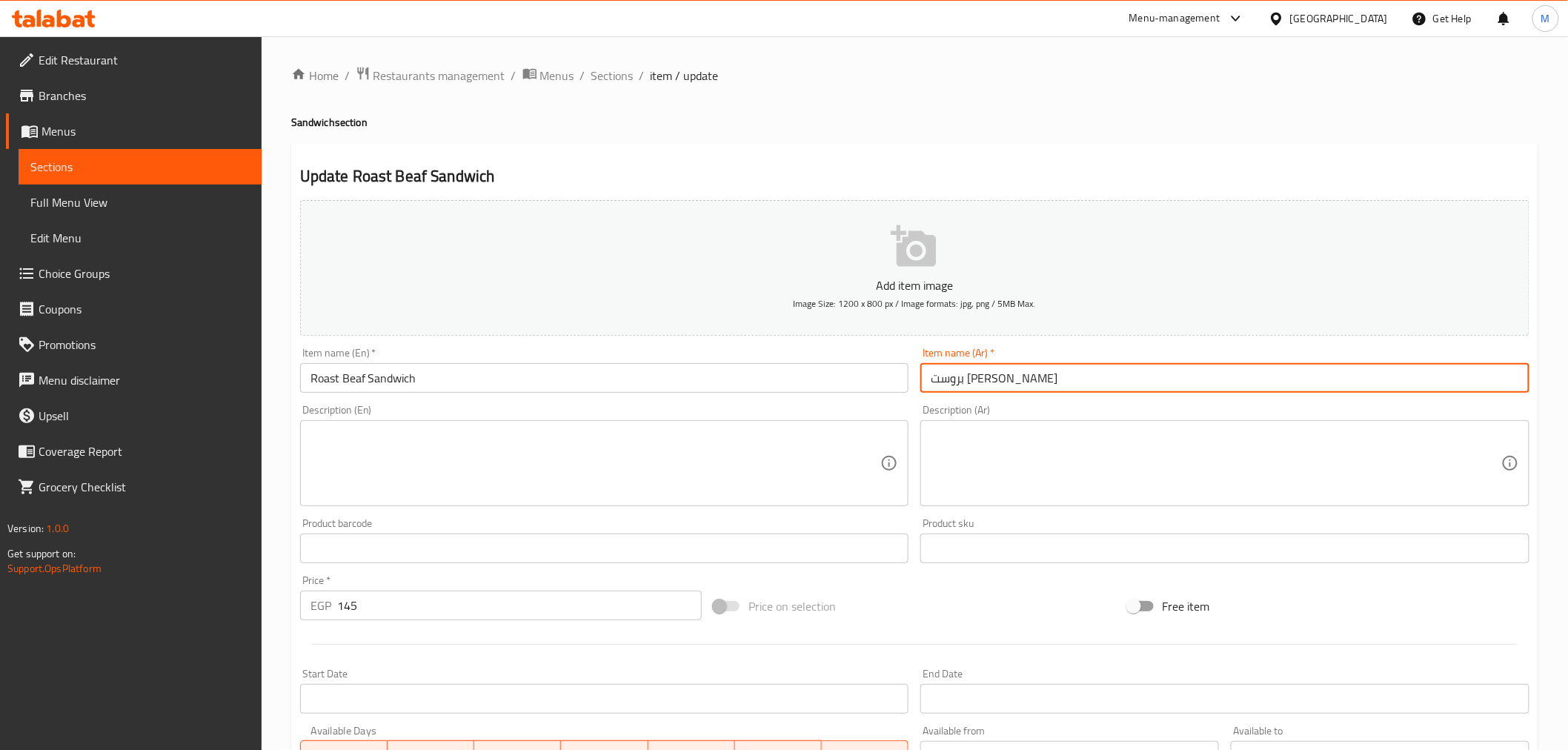
drag, startPoint x: 1032, startPoint y: 380, endPoint x: 1043, endPoint y: 378, distance: 11.2
click at [1043, 378] on input "بروست [PERSON_NAME]" at bounding box center [1225, 378] width 609 height 30
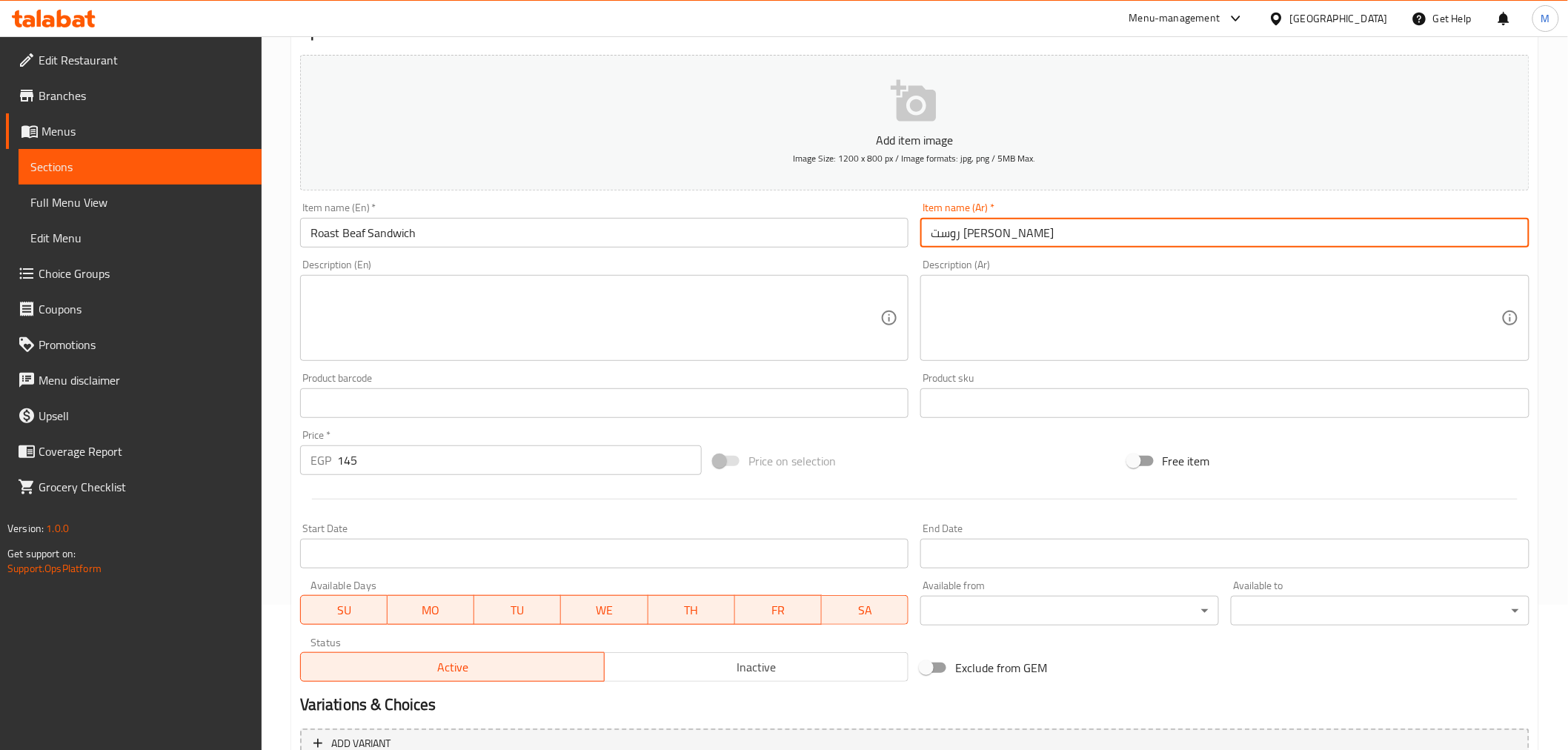
scroll to position [164, 0]
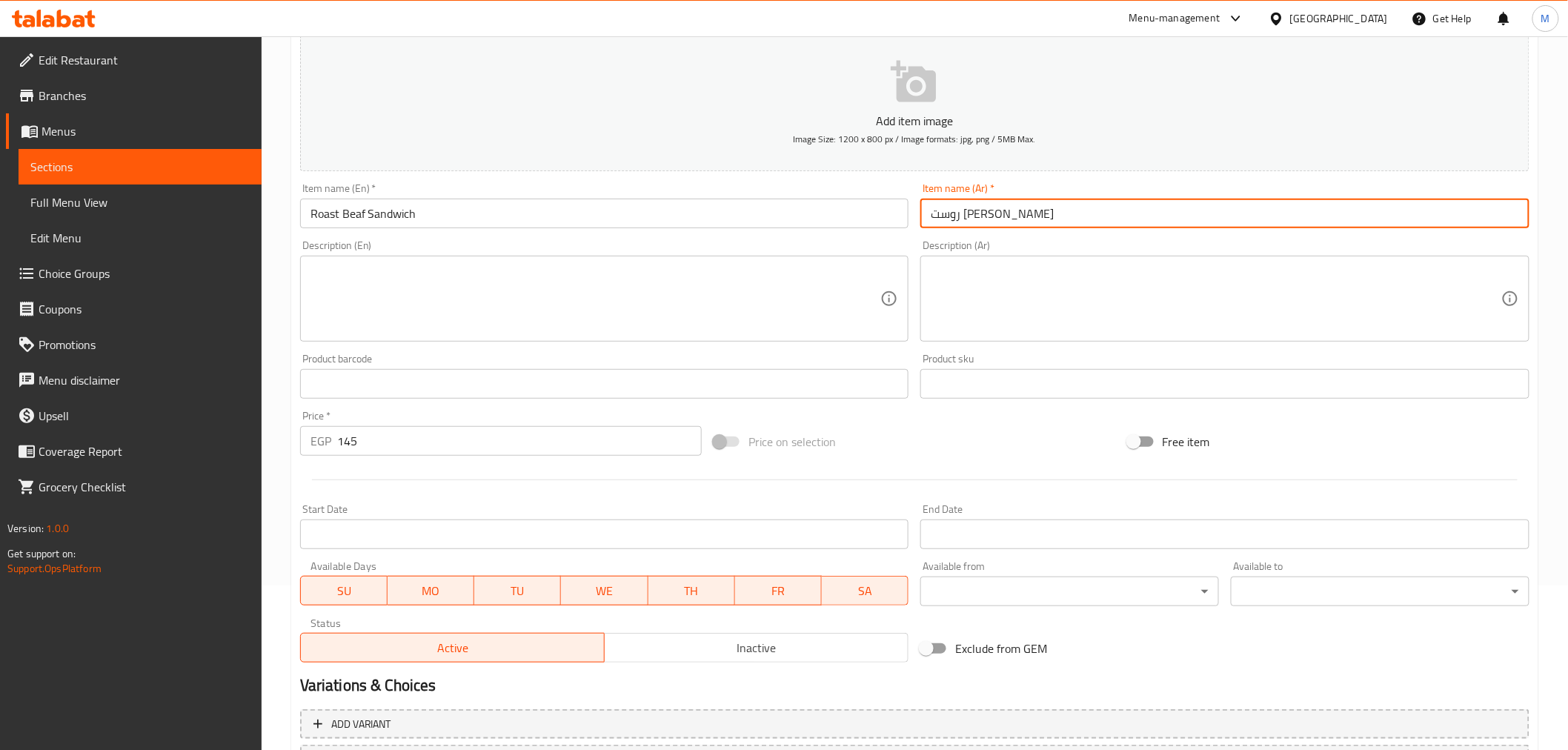
type input "روست بيف ساندوتش"
click at [970, 284] on textarea at bounding box center [1216, 299] width 571 height 70
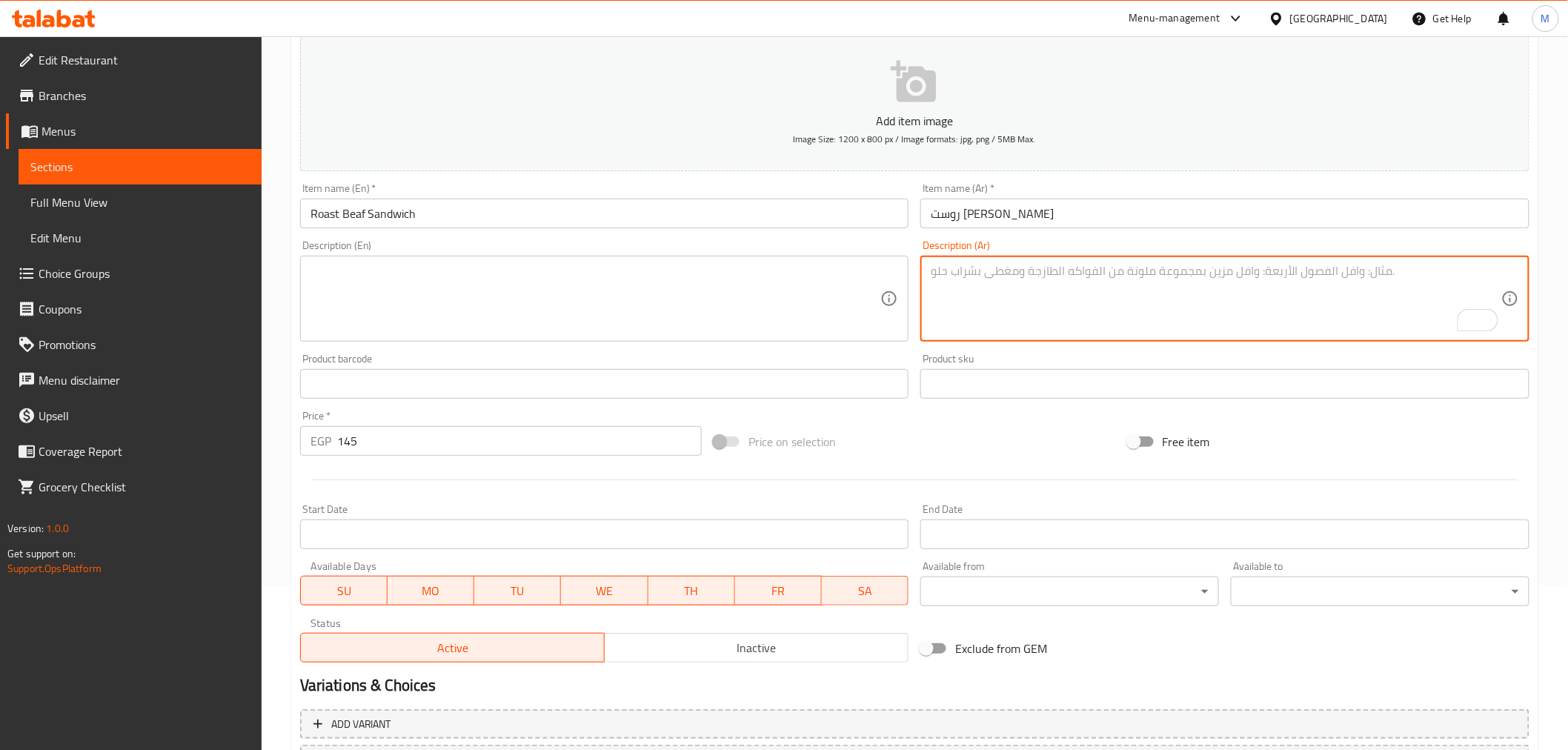
click at [1020, 217] on input "روست بيف ساندوتش" at bounding box center [1225, 214] width 609 height 30
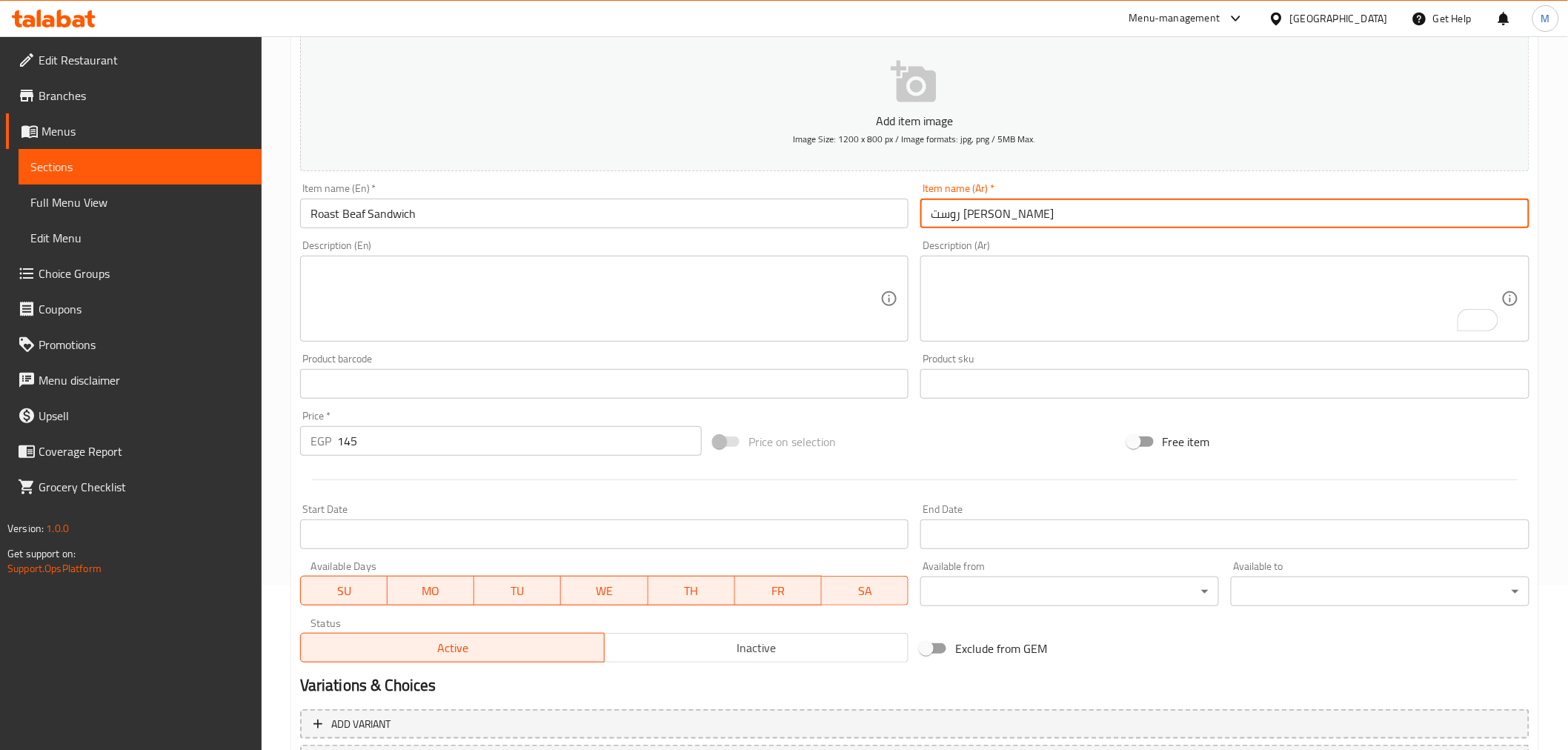
click at [1020, 217] on input "روست بيف ساندوتش" at bounding box center [1225, 214] width 609 height 30
click at [919, 244] on div "Description (Ar) Description (Ar)" at bounding box center [1225, 291] width 621 height 113
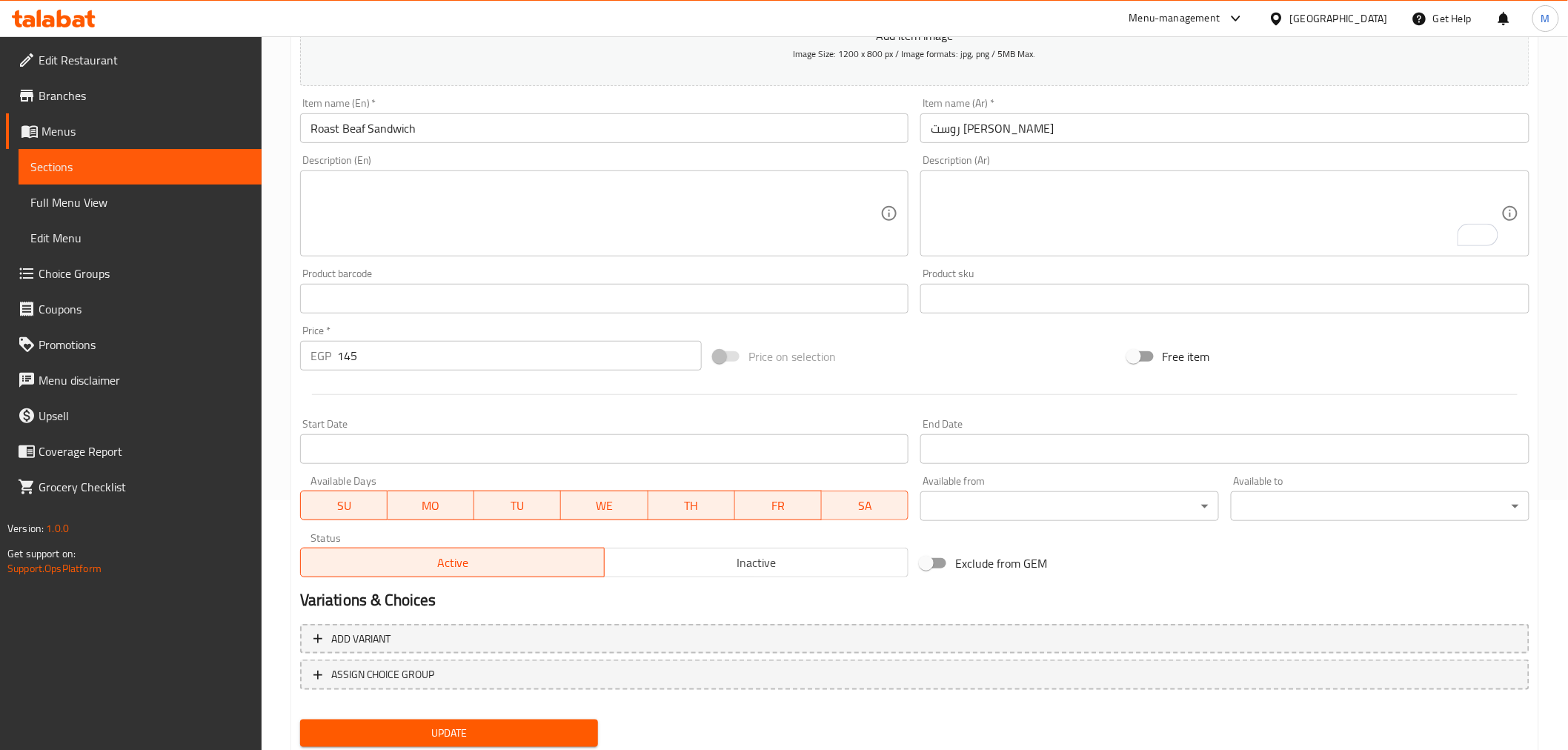
scroll to position [294, 0]
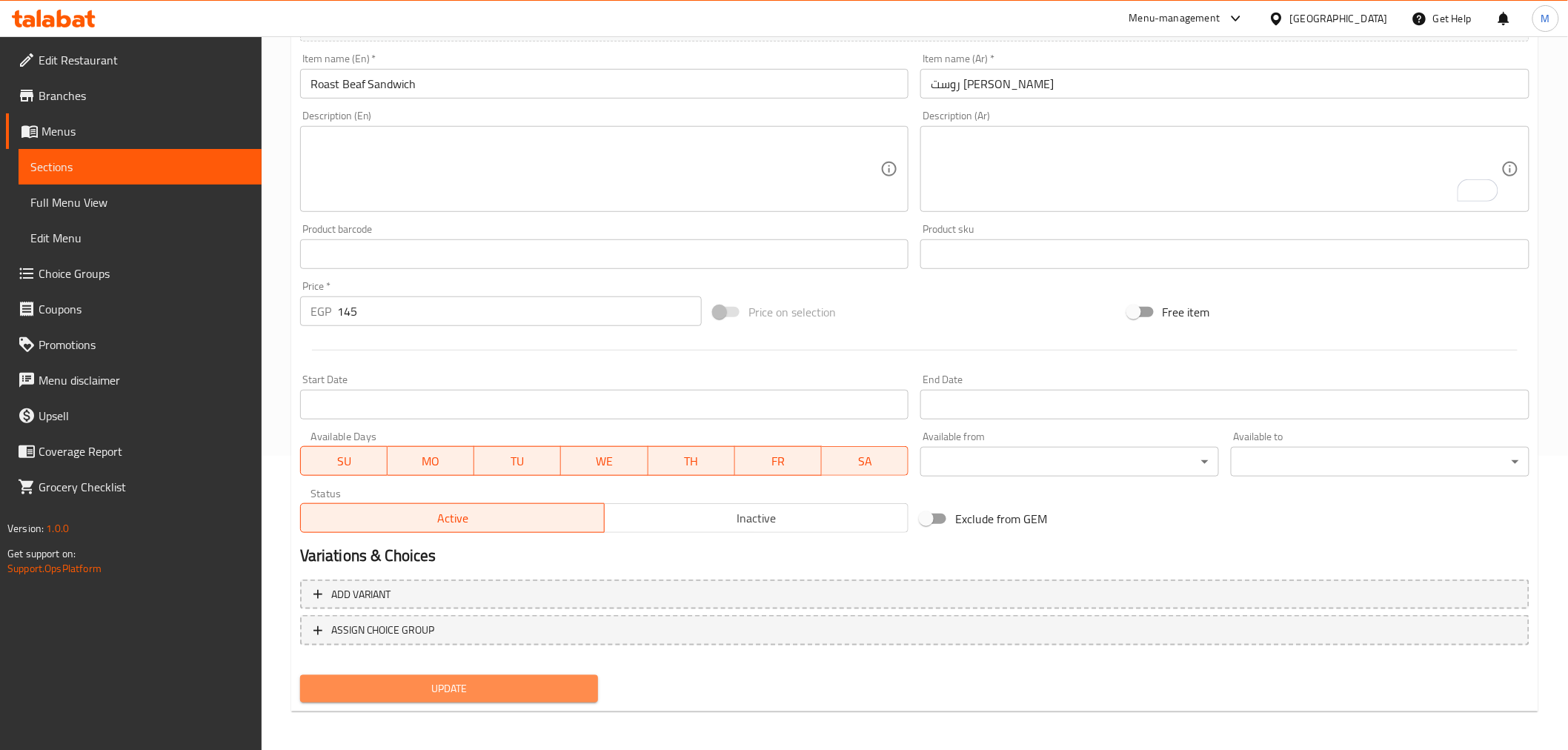
click at [513, 675] on button "Update" at bounding box center [450, 688] width 299 height 28
click at [627, 96] on input "Roast Beaf Sandwich" at bounding box center [605, 84] width 609 height 30
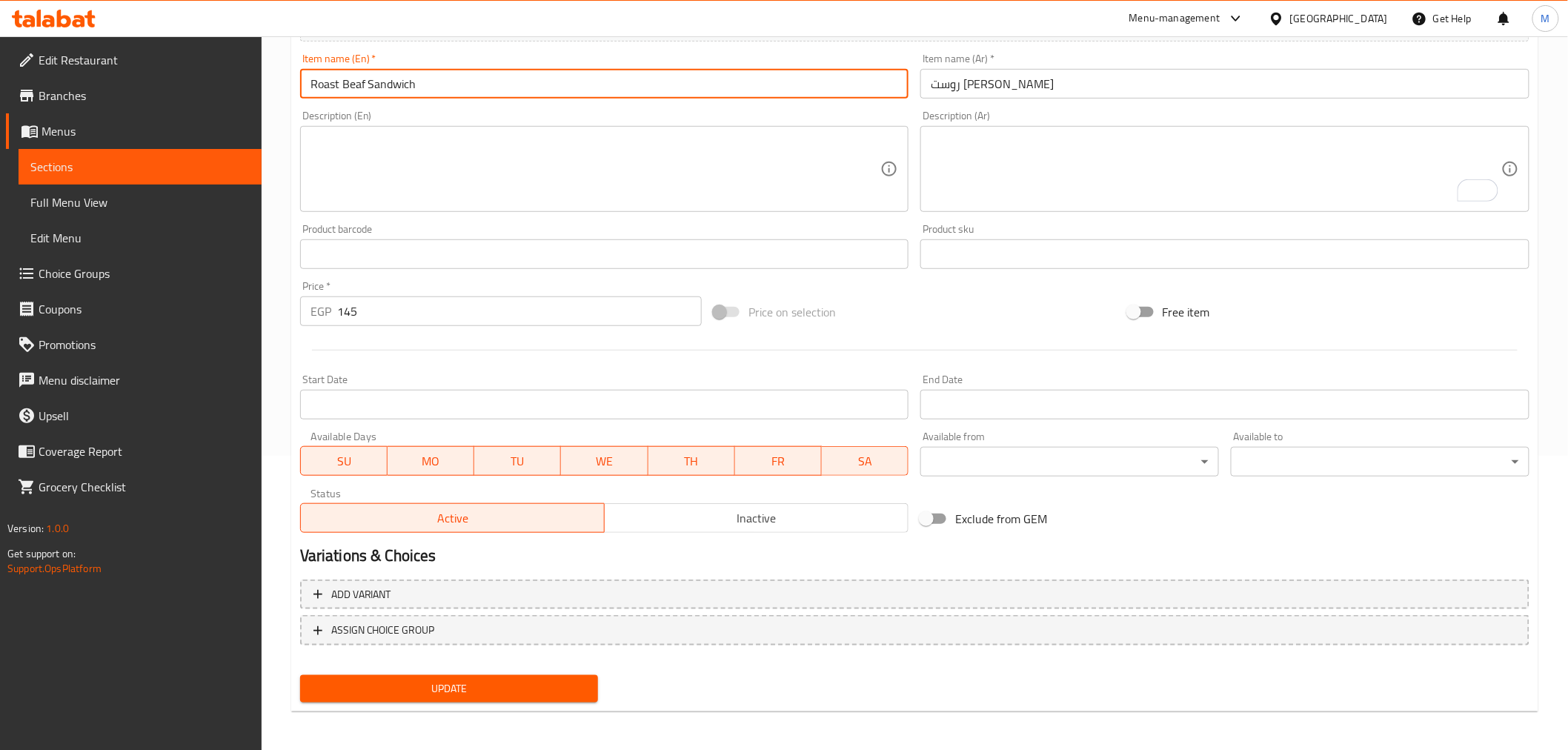
click at [627, 96] on input "Roast Beaf Sandwich" at bounding box center [605, 84] width 609 height 30
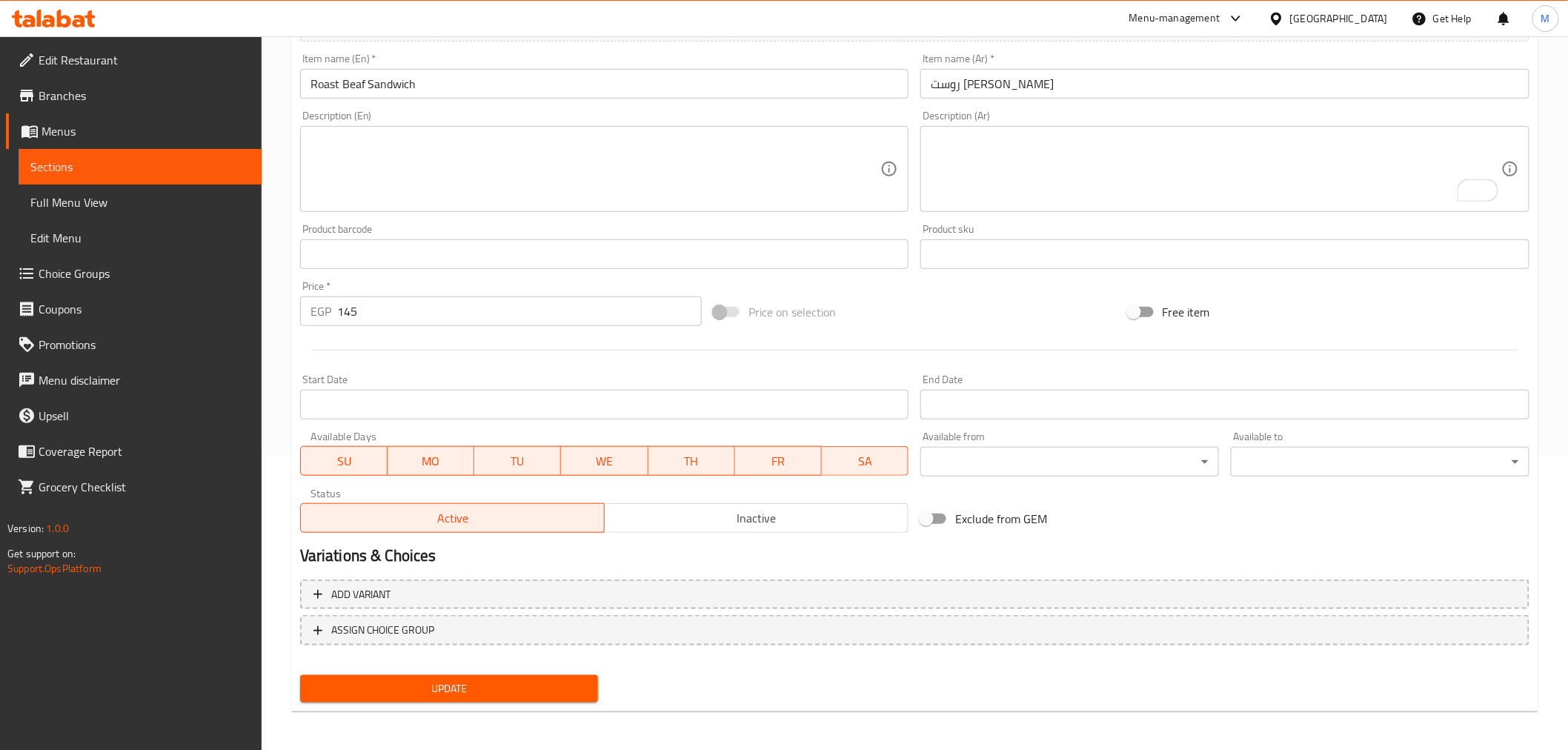
click at [895, 294] on div "Price on selection" at bounding box center [915, 312] width 414 height 40
click at [449, 687] on span "Update" at bounding box center [449, 688] width 275 height 18
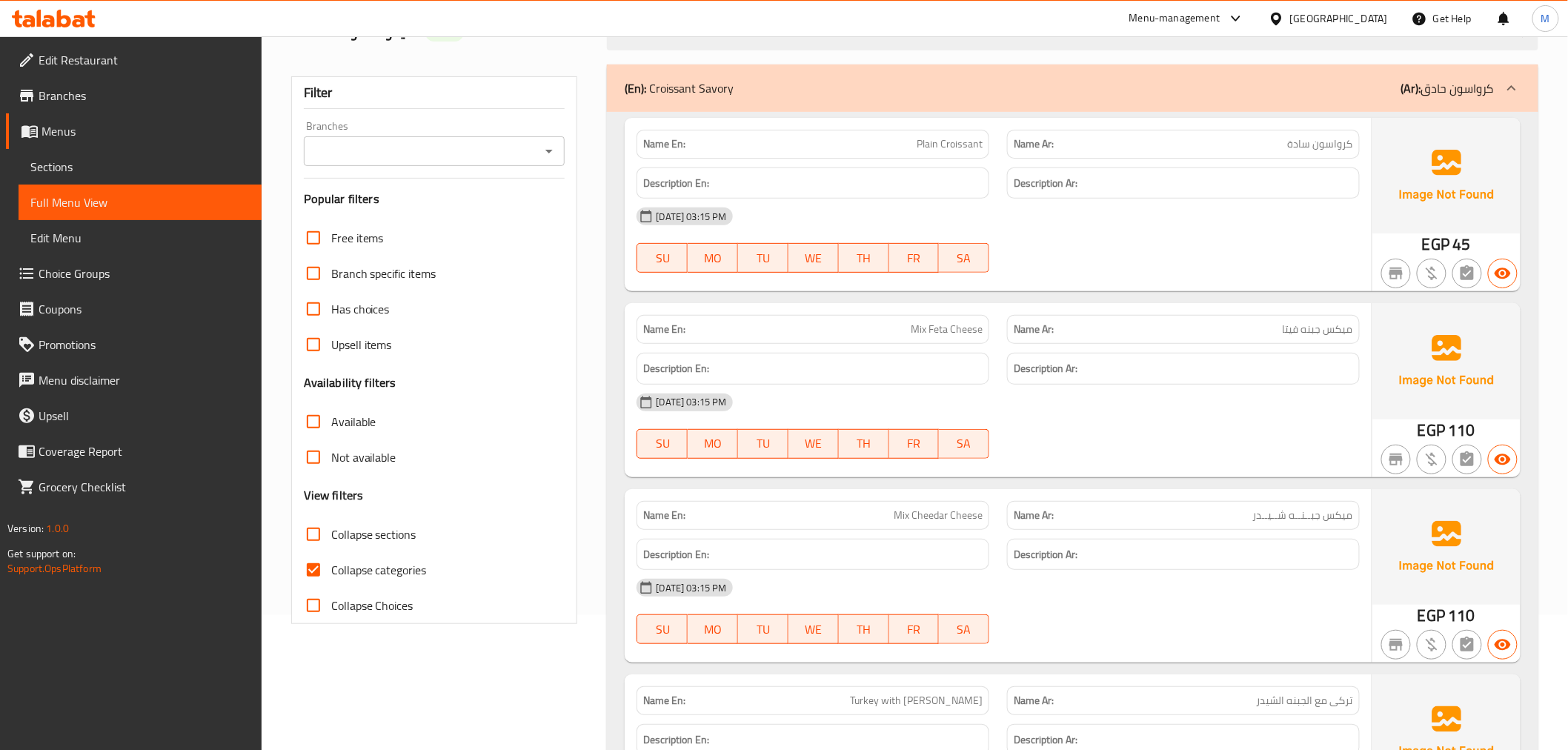
scroll to position [285, 0]
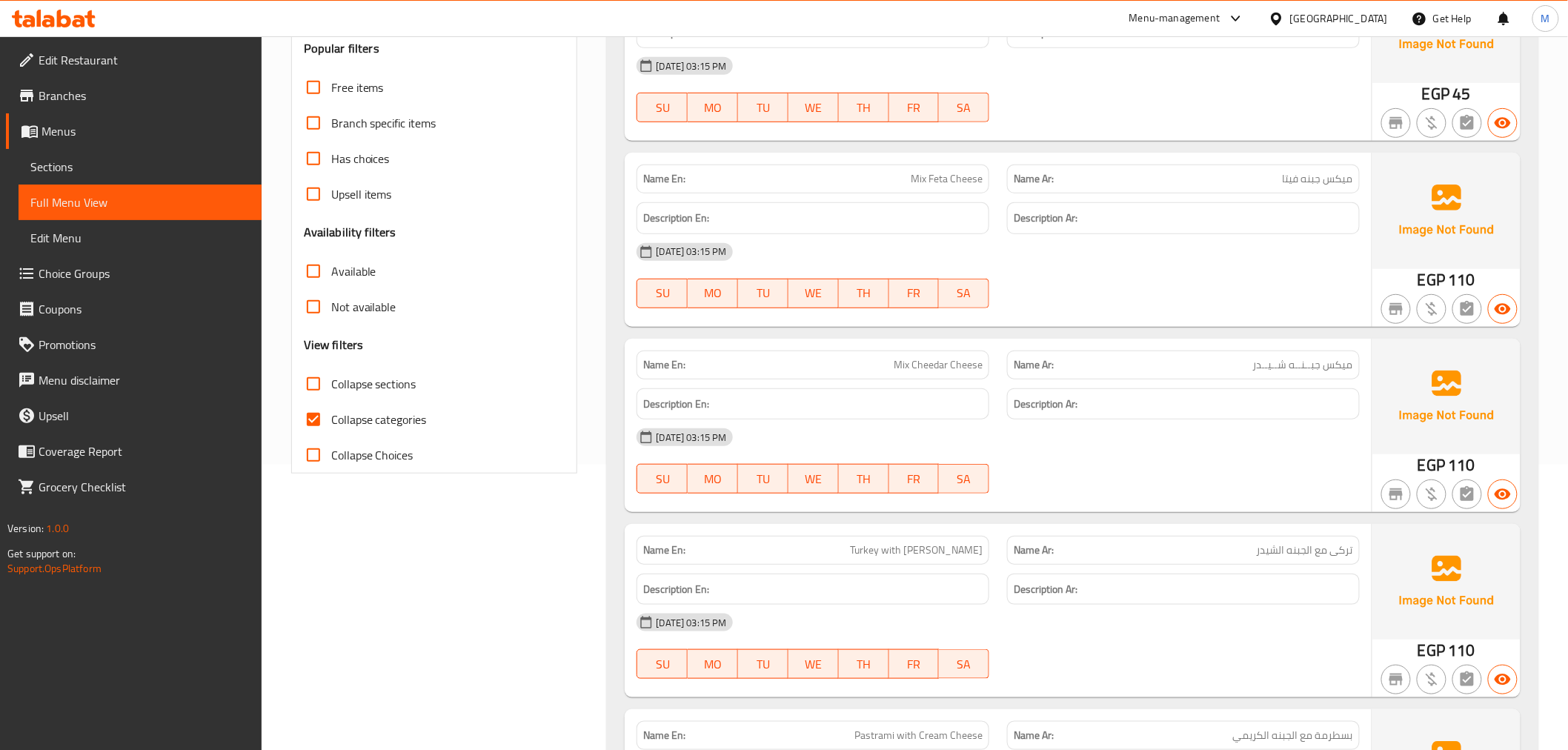
click at [355, 420] on span "Collapse categories" at bounding box center [379, 419] width 96 height 18
click at [331, 420] on input "Collapse categories" at bounding box center [313, 419] width 36 height 36
checkbox input "false"
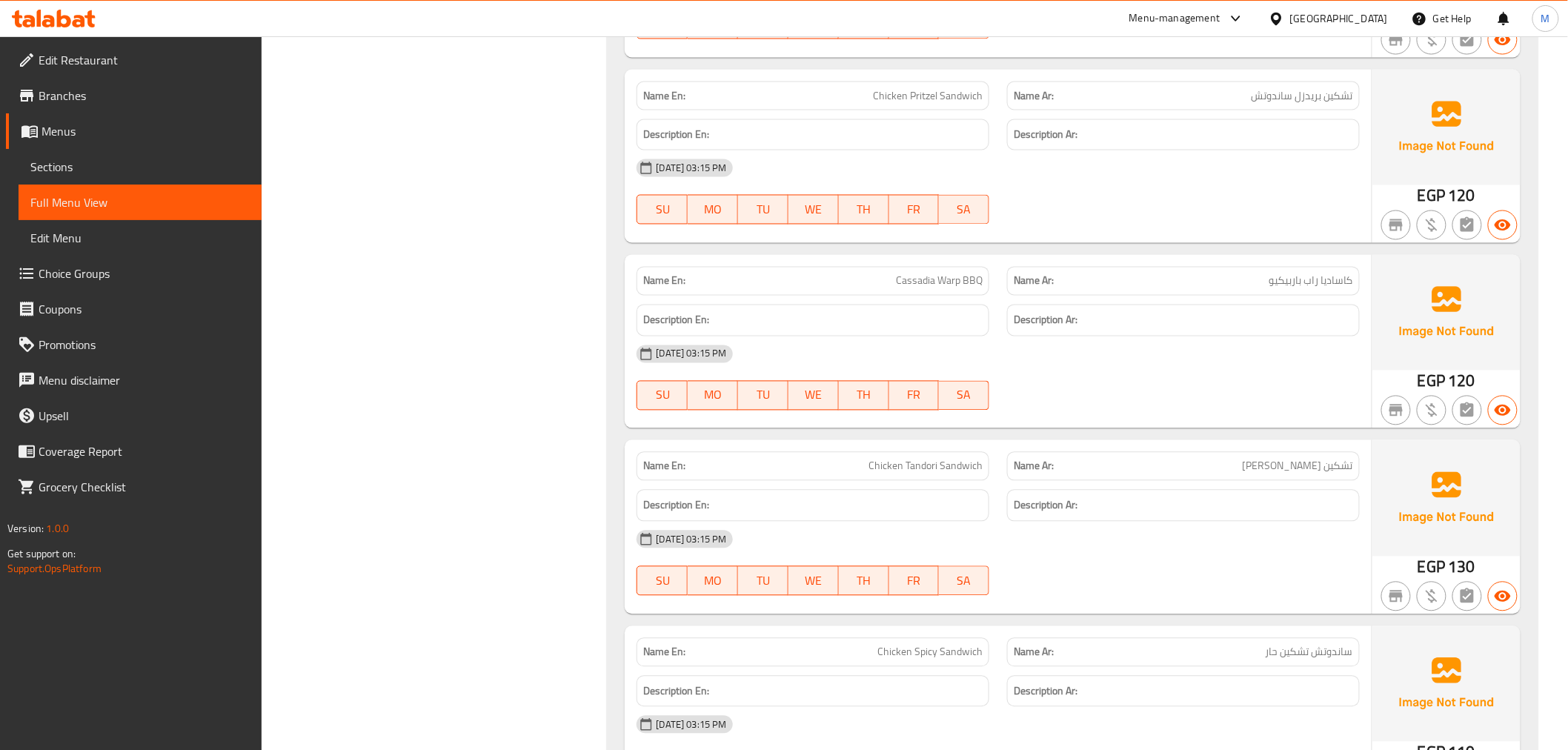
scroll to position [3428, 0]
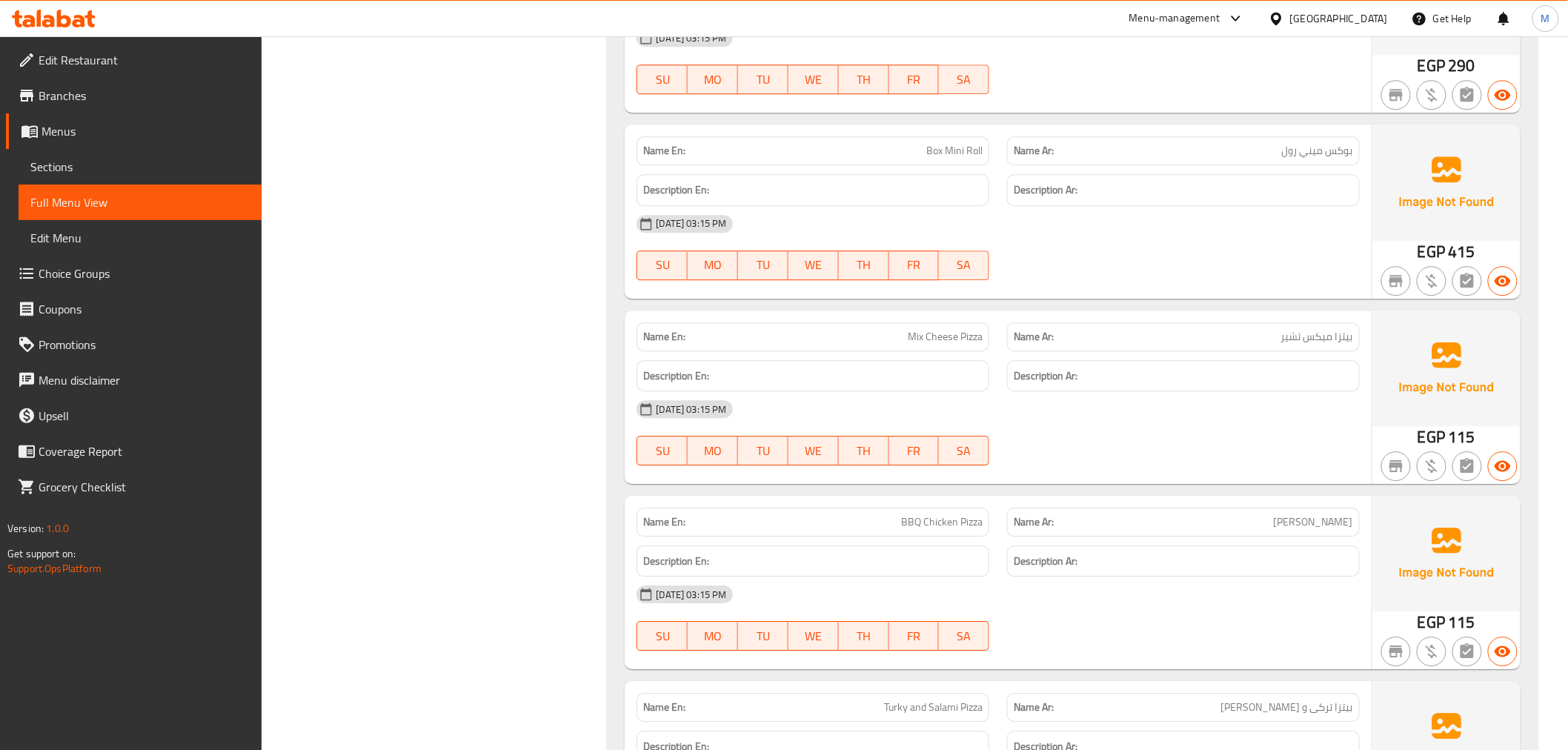
scroll to position [6358, 0]
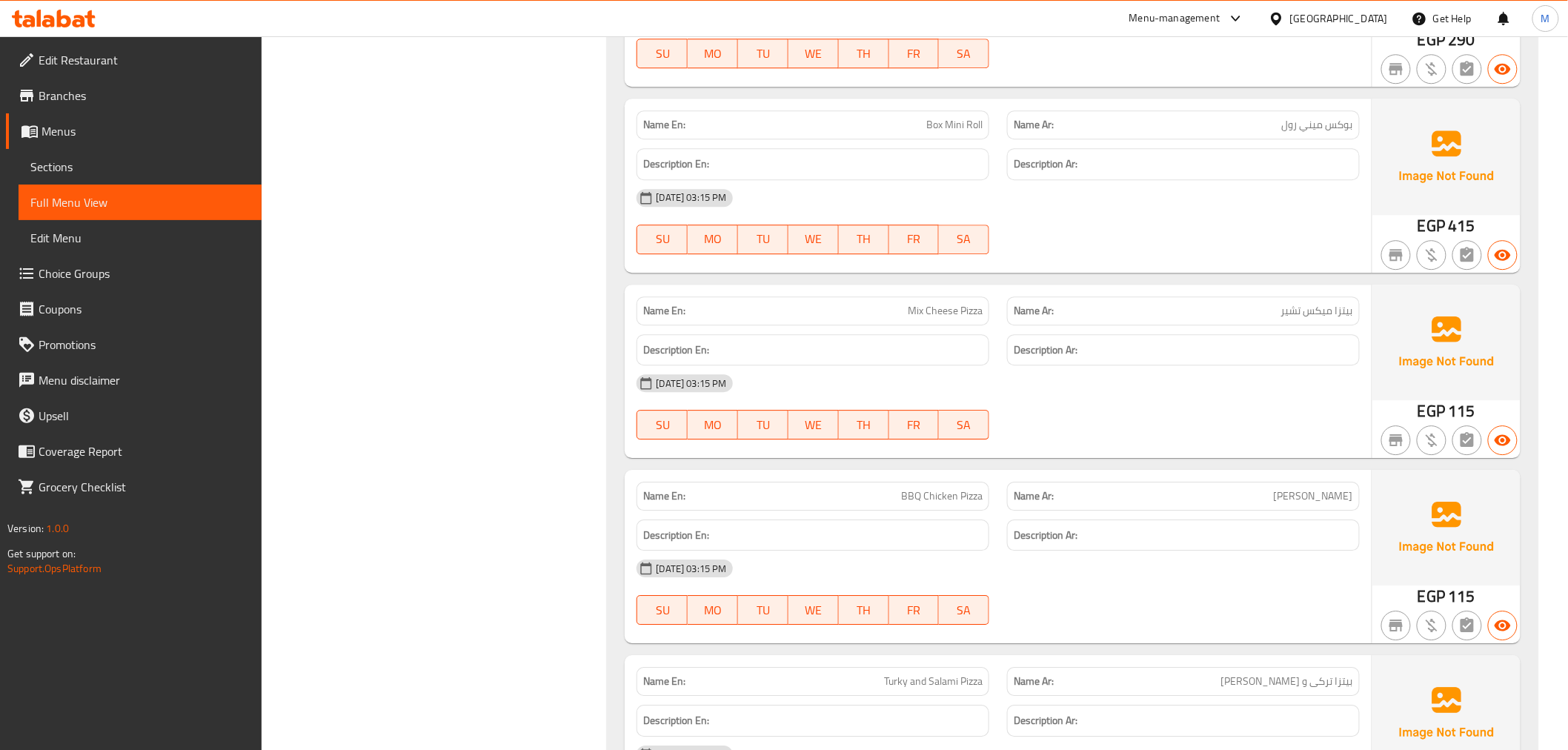
click at [1293, 309] on span "بيتزا ميكس تشير" at bounding box center [1318, 310] width 72 height 16
copy span "تشير"
click at [937, 315] on span "Mix Cheese Pizza" at bounding box center [945, 310] width 75 height 16
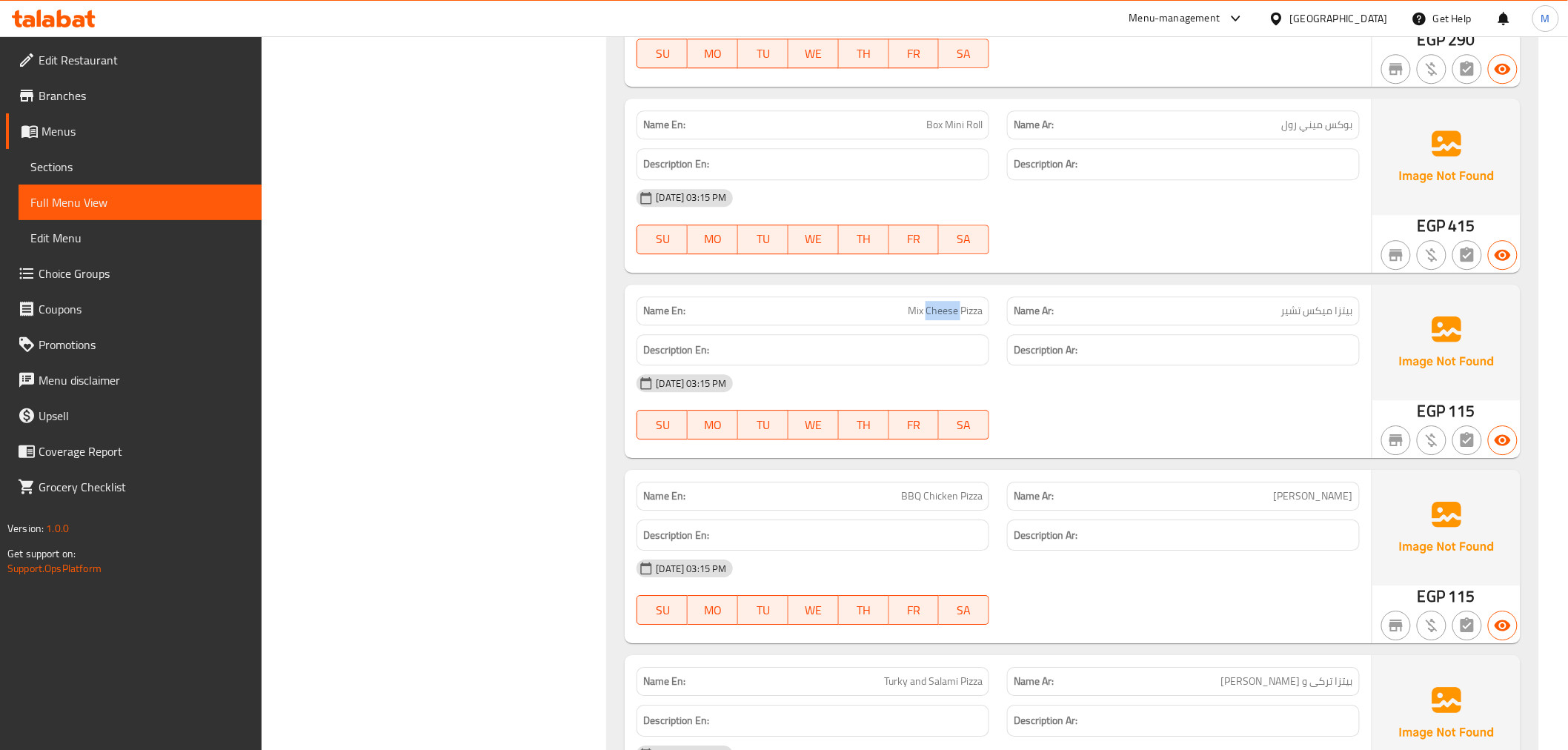
click at [937, 315] on span "Mix Cheese Pizza" at bounding box center [945, 310] width 75 height 16
copy span "Mix Cheese Pizza"
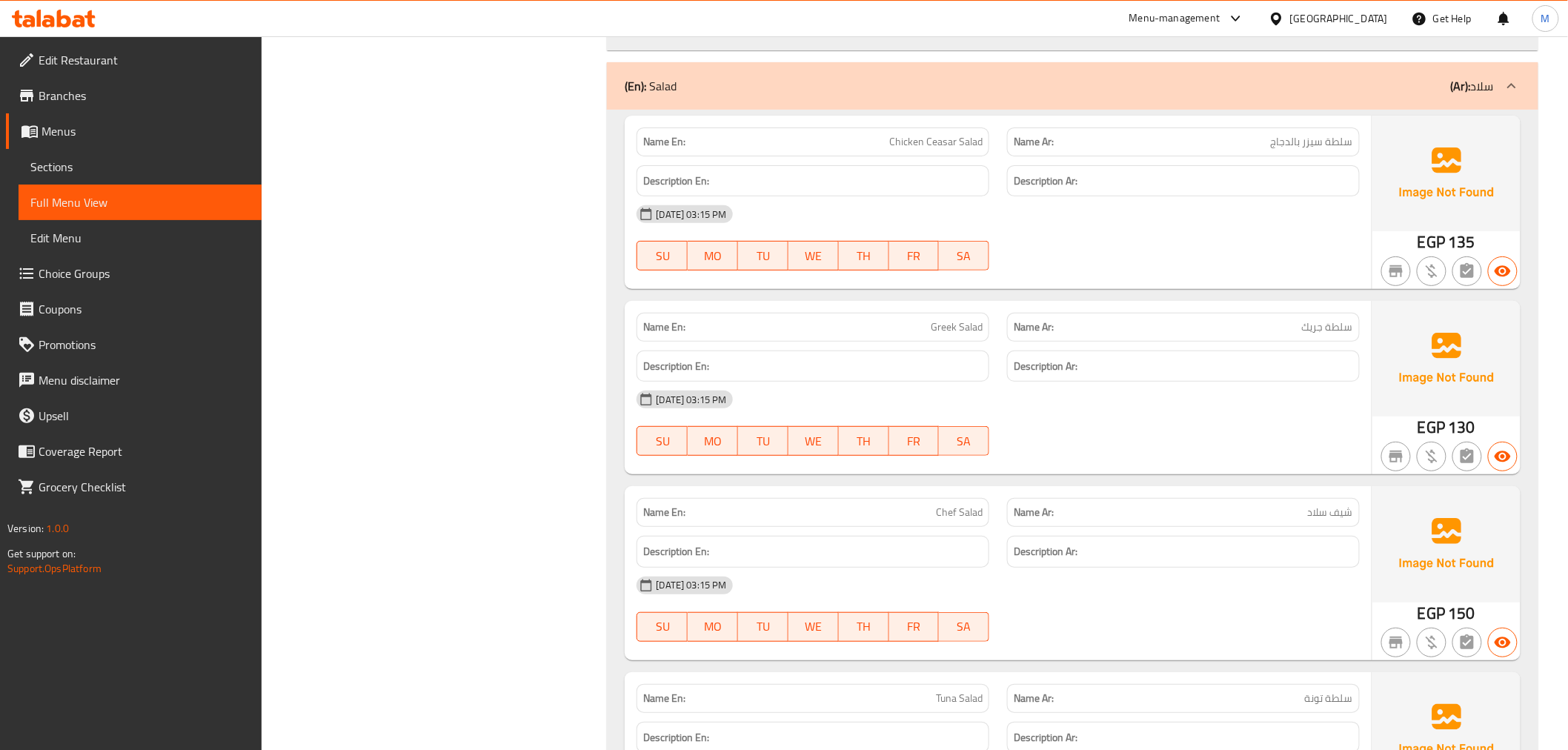
scroll to position [7181, 0]
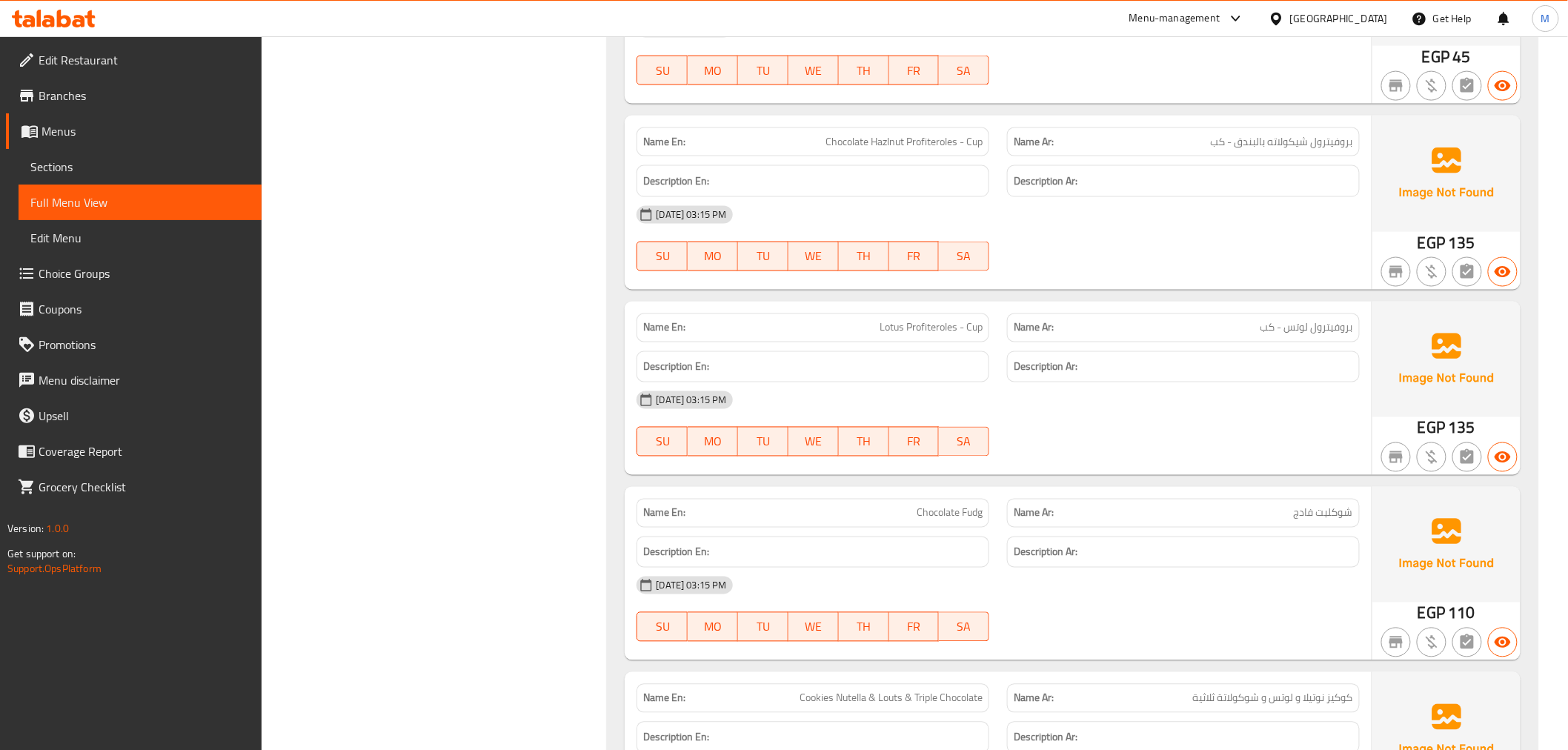
scroll to position [10318, 0]
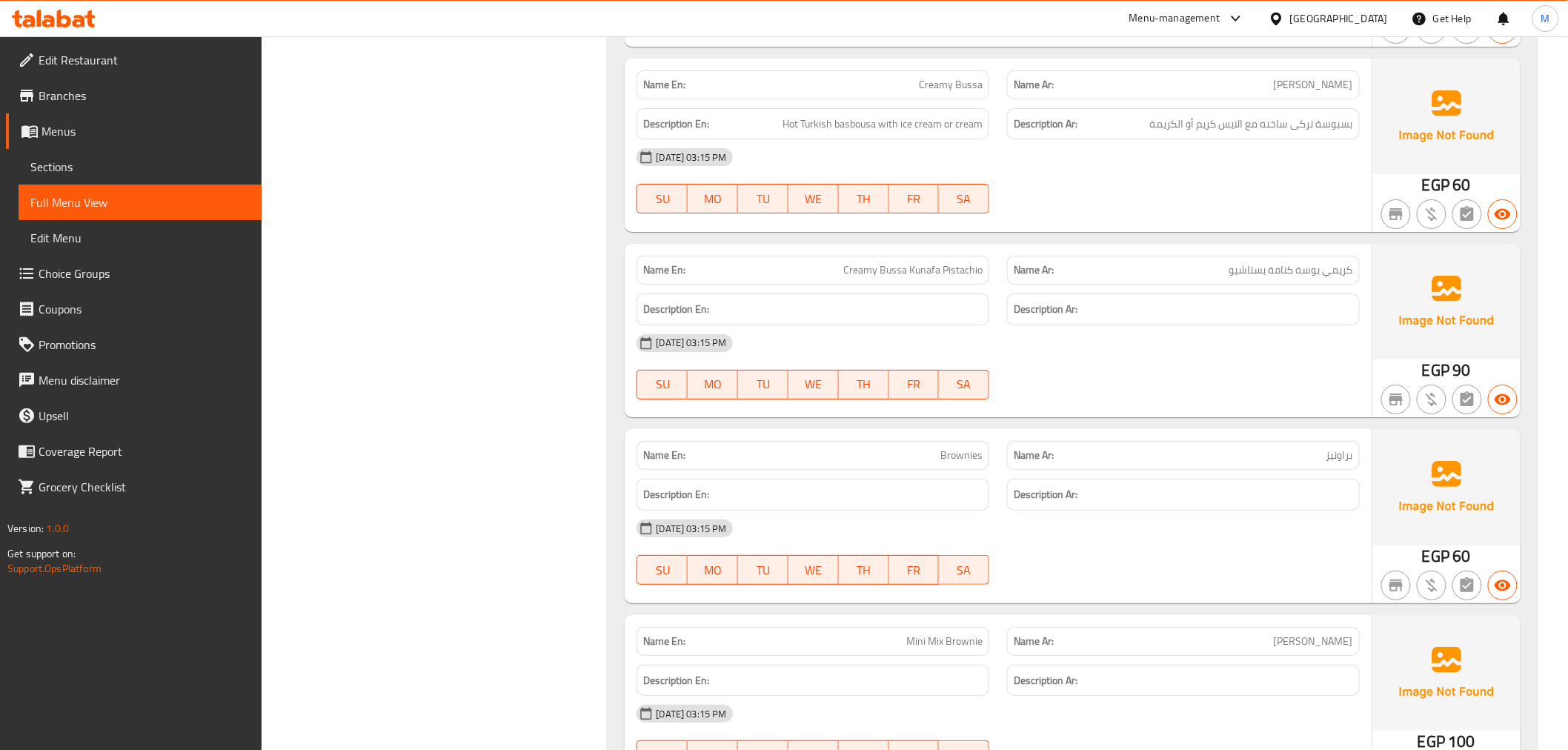
scroll to position [11552, 0]
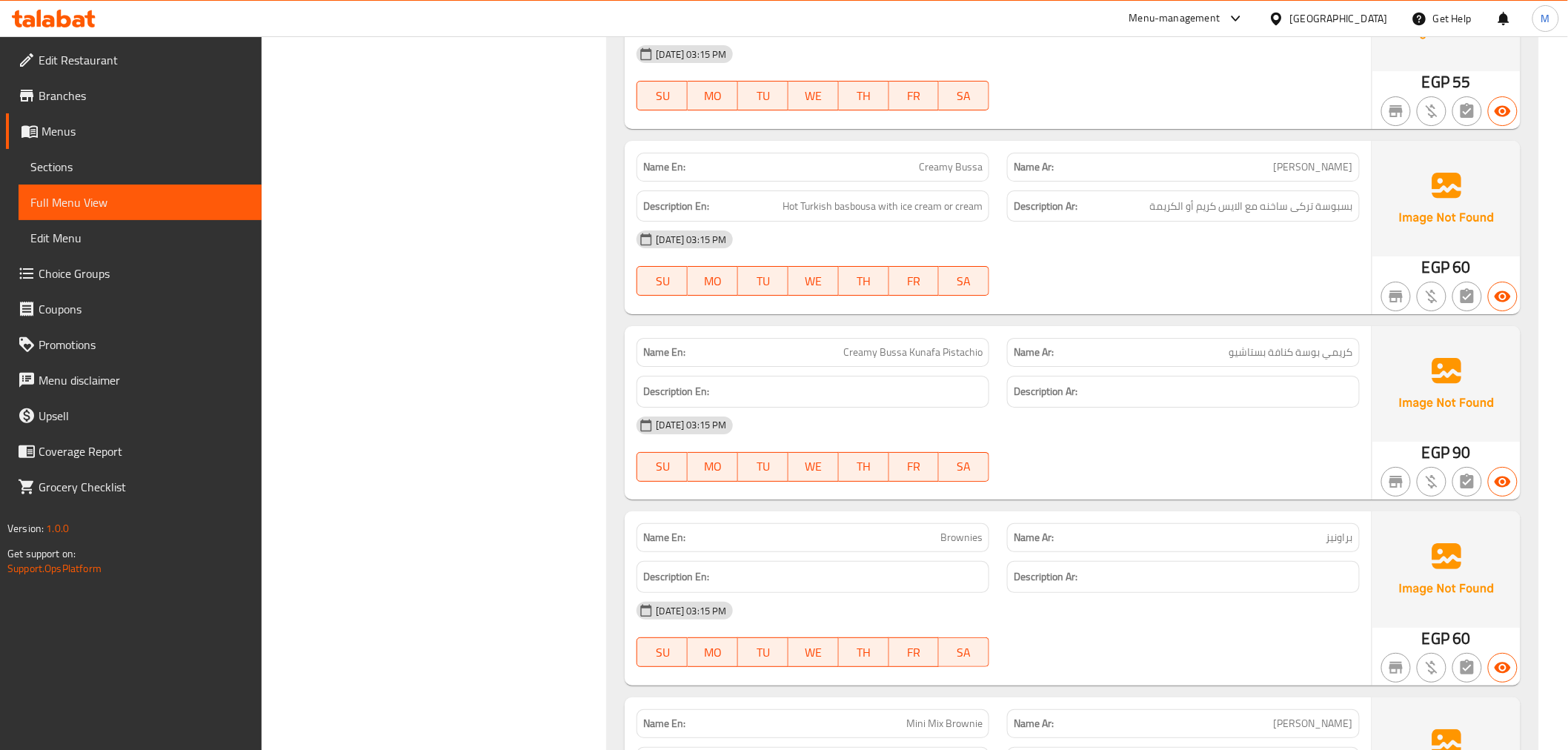
click at [946, 159] on span "Creamy Bussa" at bounding box center [950, 167] width 63 height 16
copy span "Creamy Bussa"
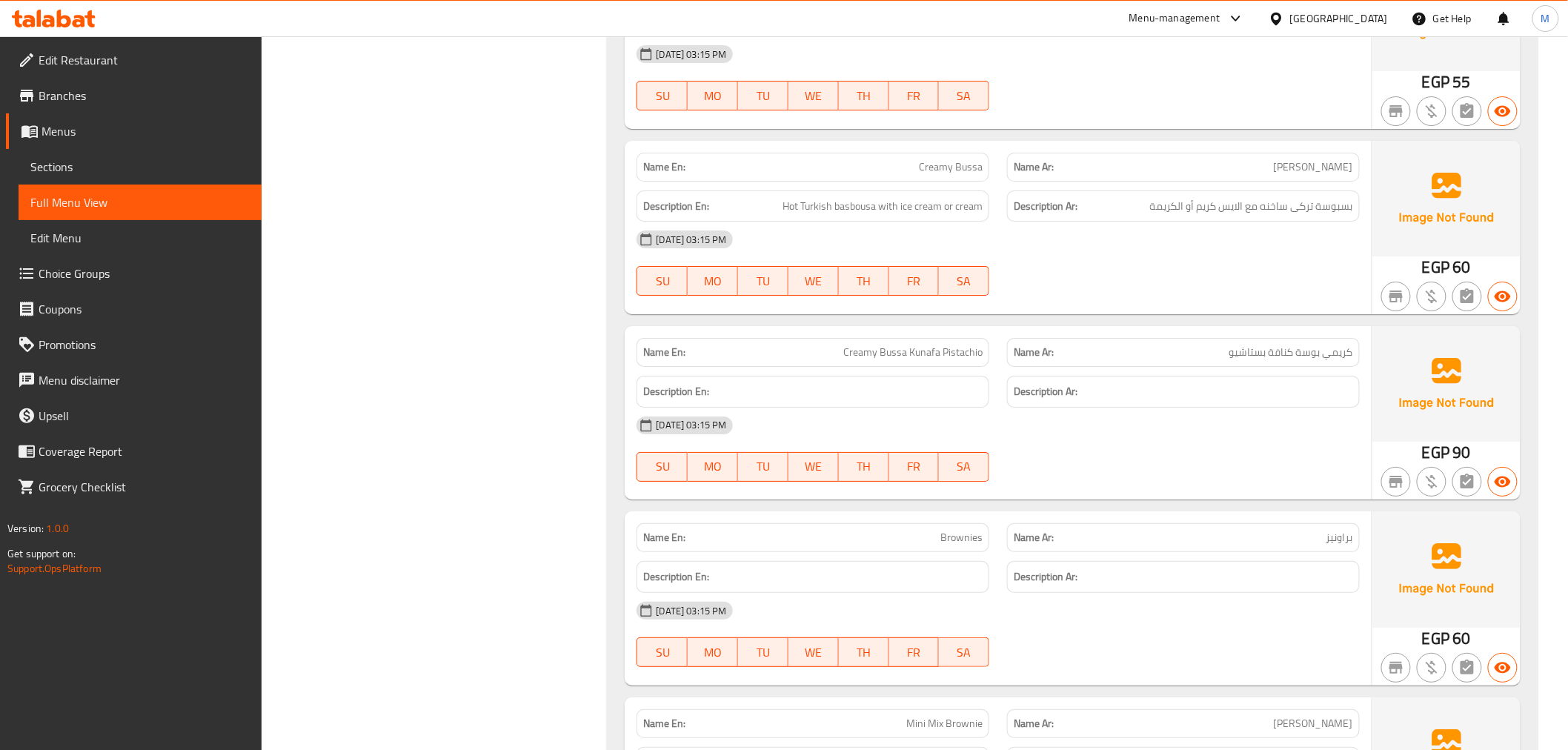
drag, startPoint x: 662, startPoint y: 149, endPoint x: 676, endPoint y: 138, distance: 17.8
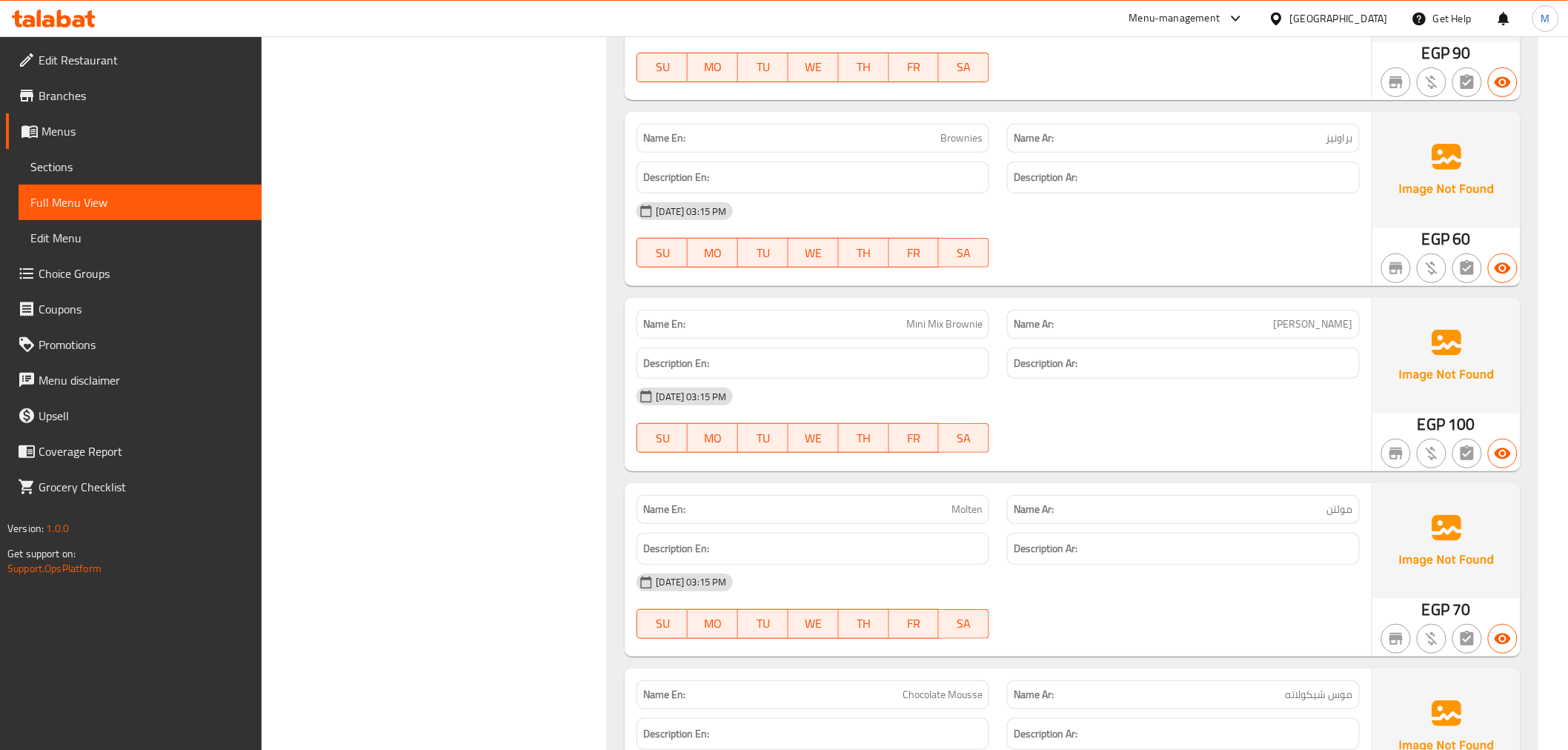
scroll to position [12017, 0]
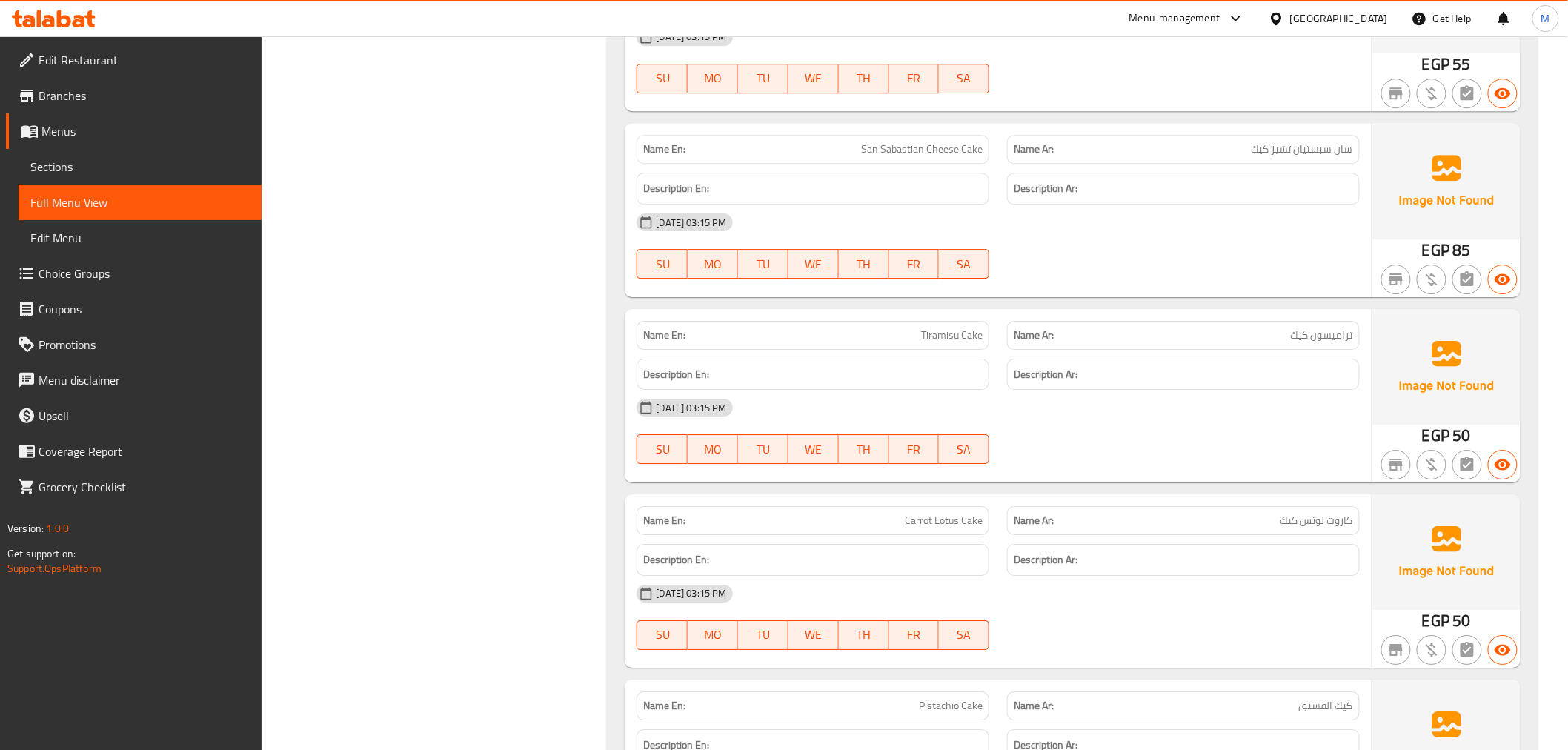
scroll to position [13634, 0]
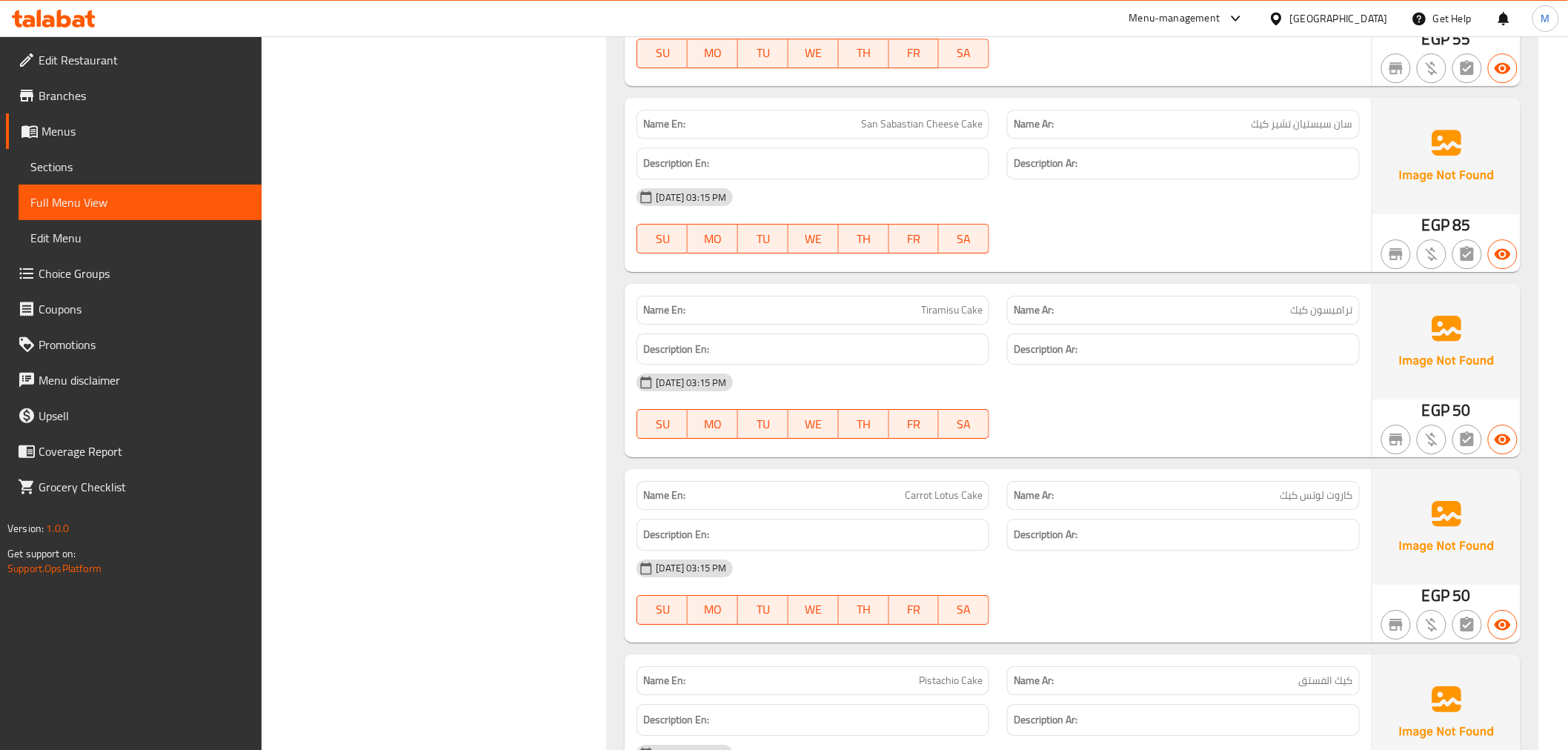
click at [964, 302] on span "Tiramisu Cake" at bounding box center [952, 310] width 62 height 16
copy span "Tiramisu Cake"
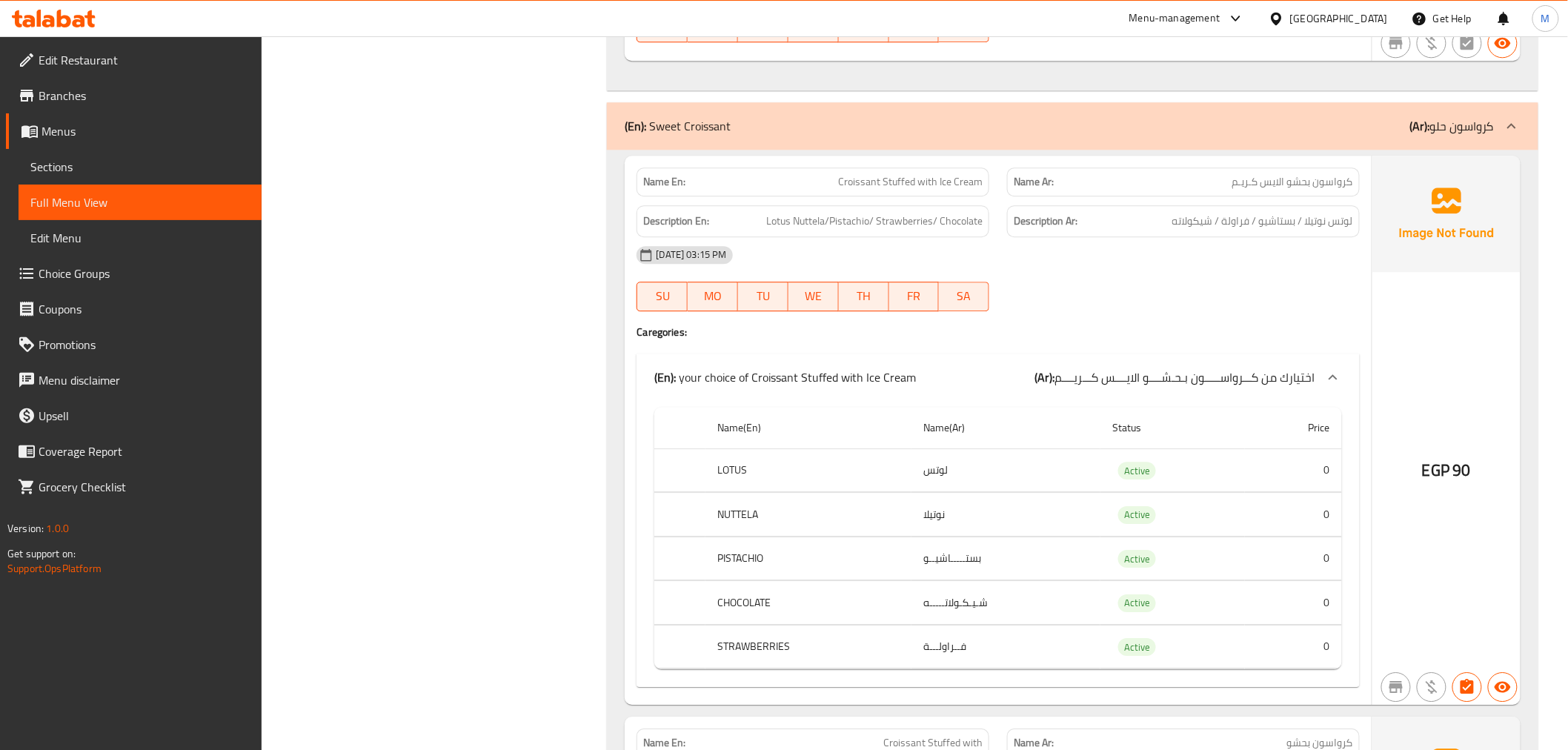
scroll to position [15728, 0]
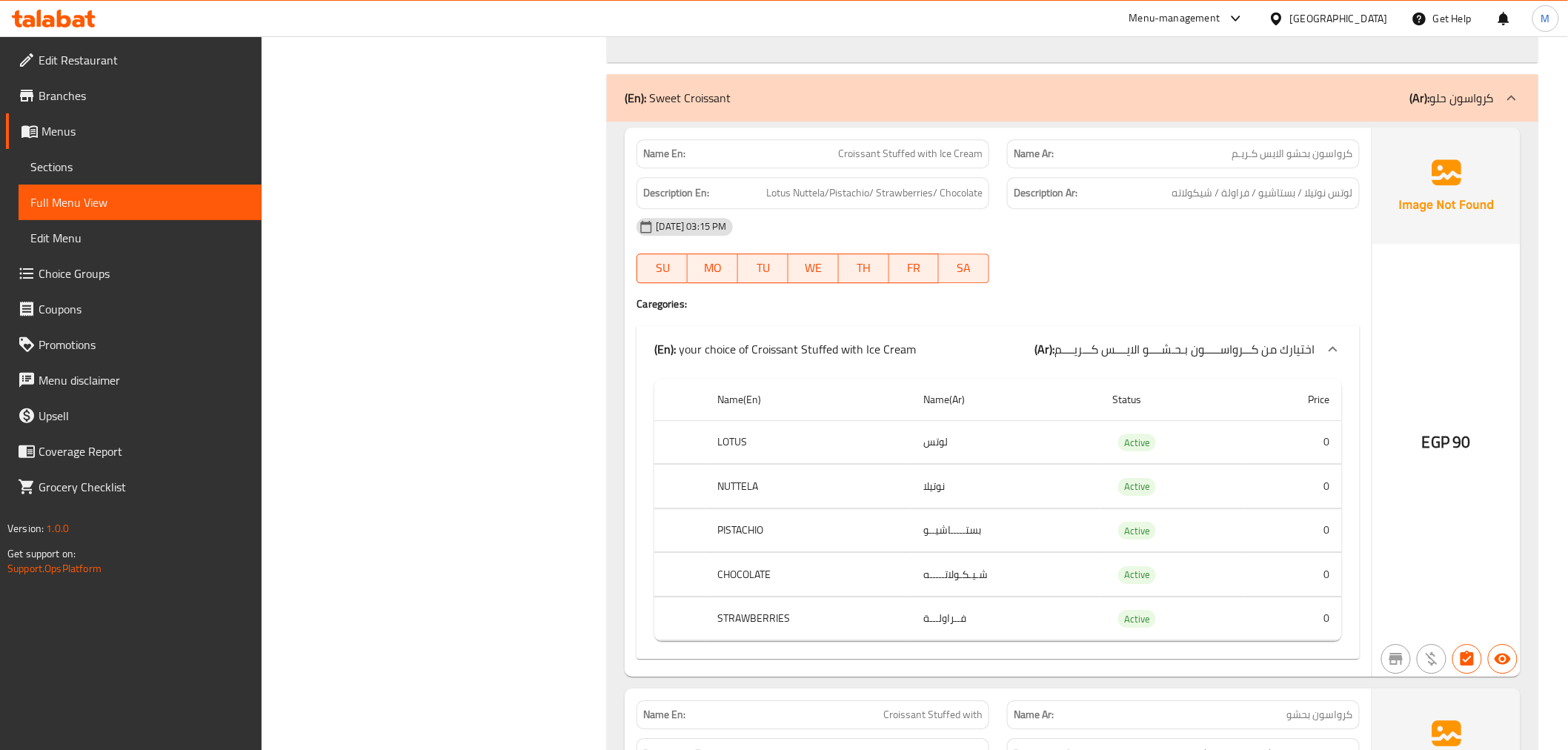
drag, startPoint x: 574, startPoint y: 284, endPoint x: 575, endPoint y: 270, distance: 14.0
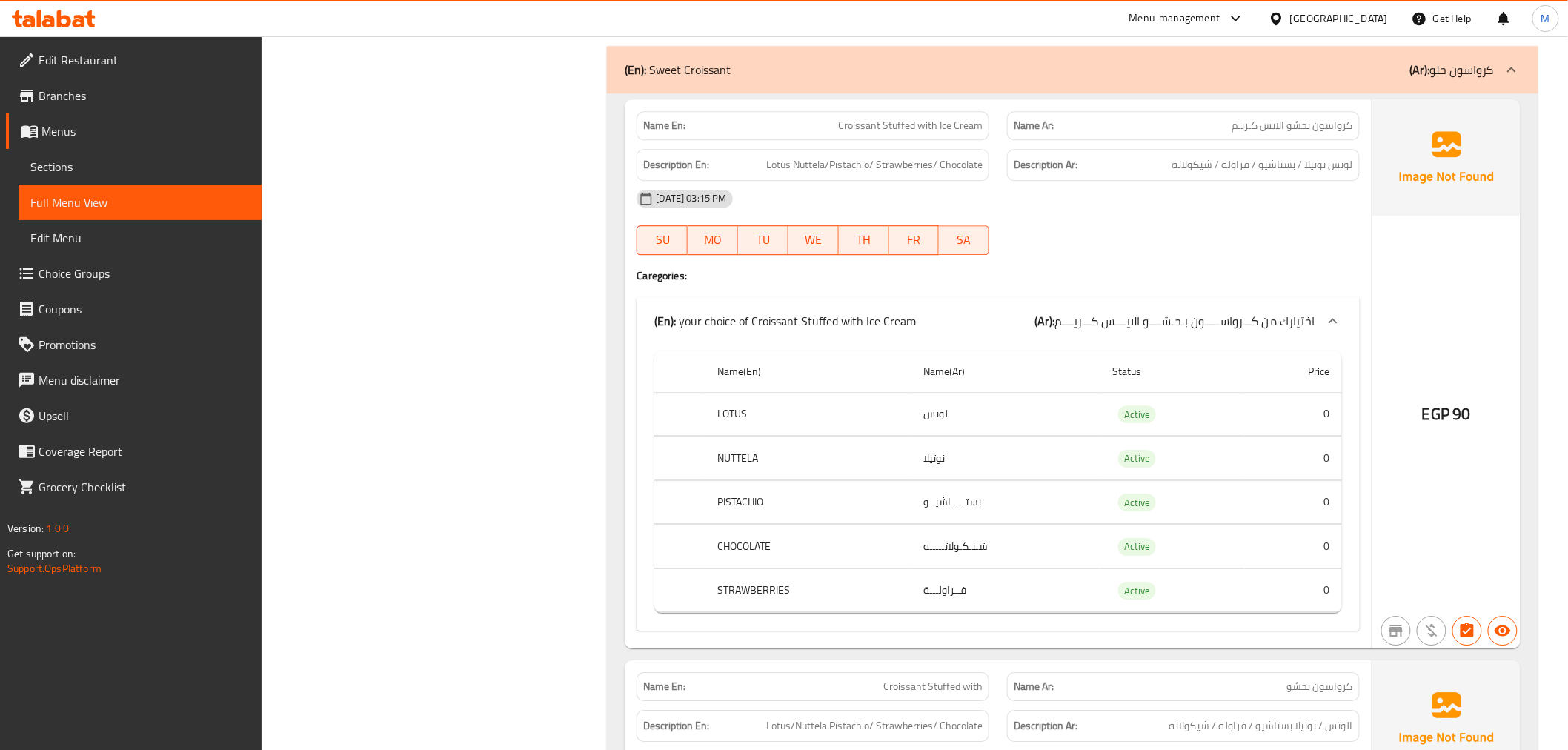
scroll to position [15773, 0]
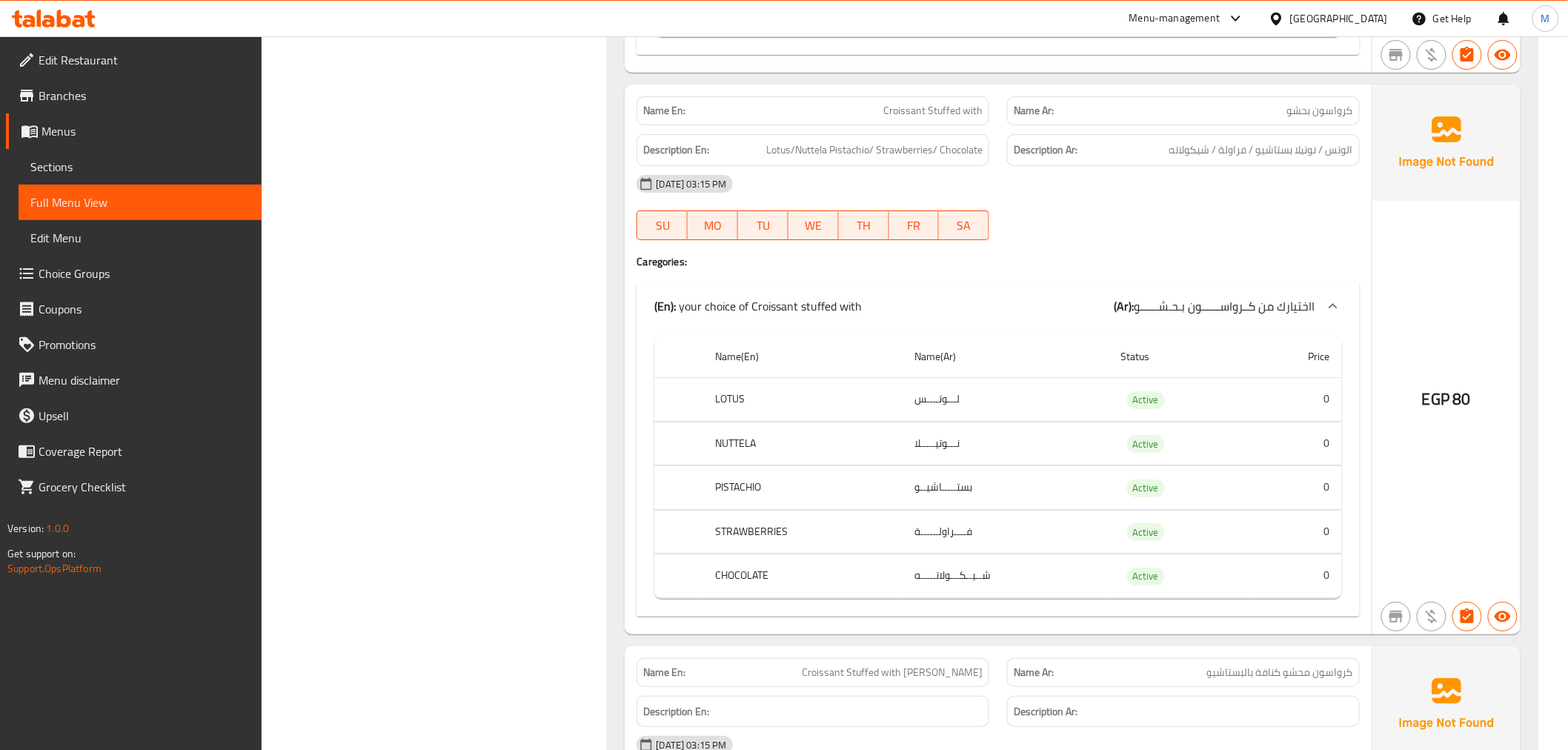
scroll to position [16349, 0]
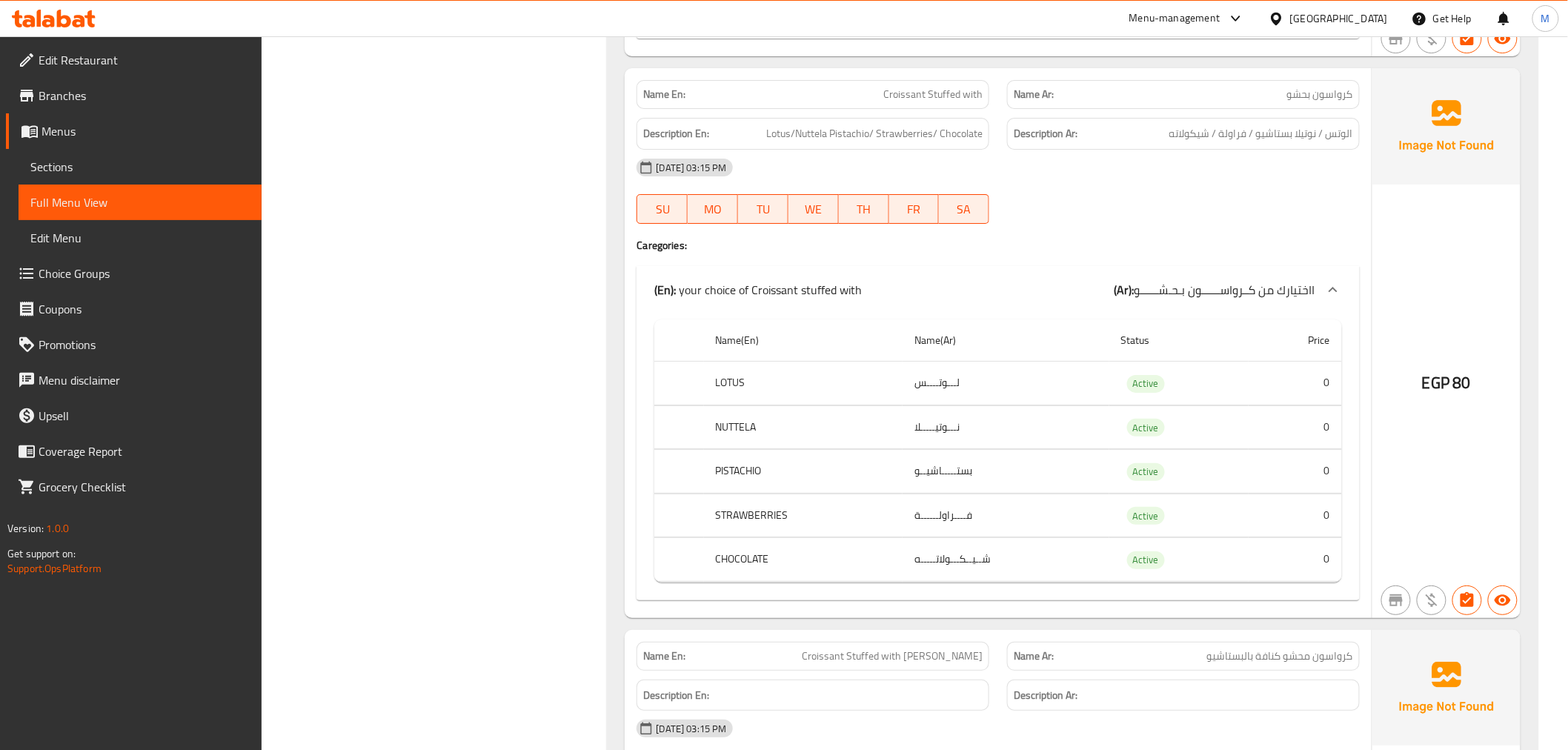
click at [927, 87] on span "Croissant Stuffed with" at bounding box center [933, 94] width 99 height 16
copy span "Croissant Stuffed with"
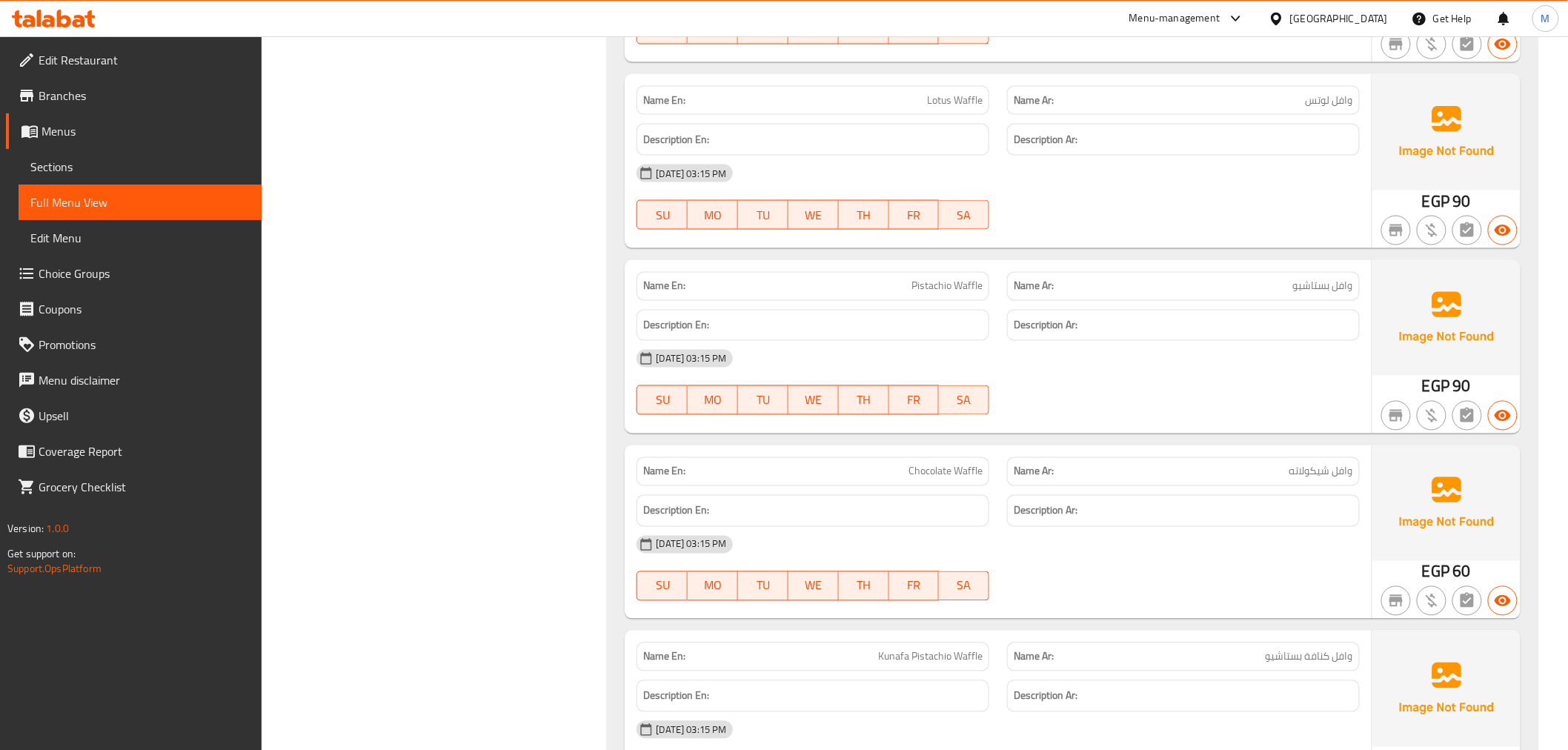
scroll to position [17361, 0]
click at [915, 275] on span "Pistachio Waffle" at bounding box center [946, 283] width 71 height 16
copy span "Pistachio Waffle"
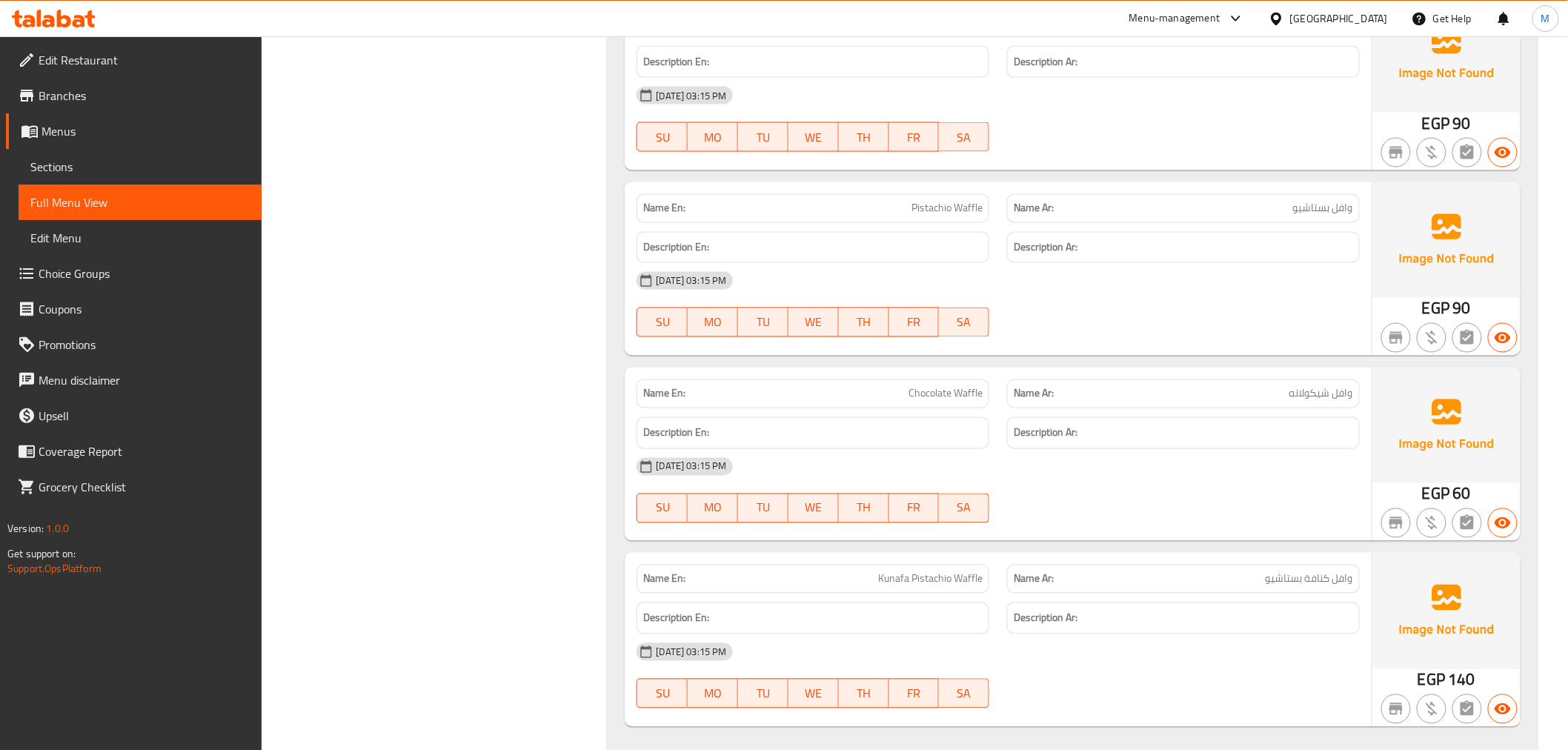
scroll to position [17443, 0]
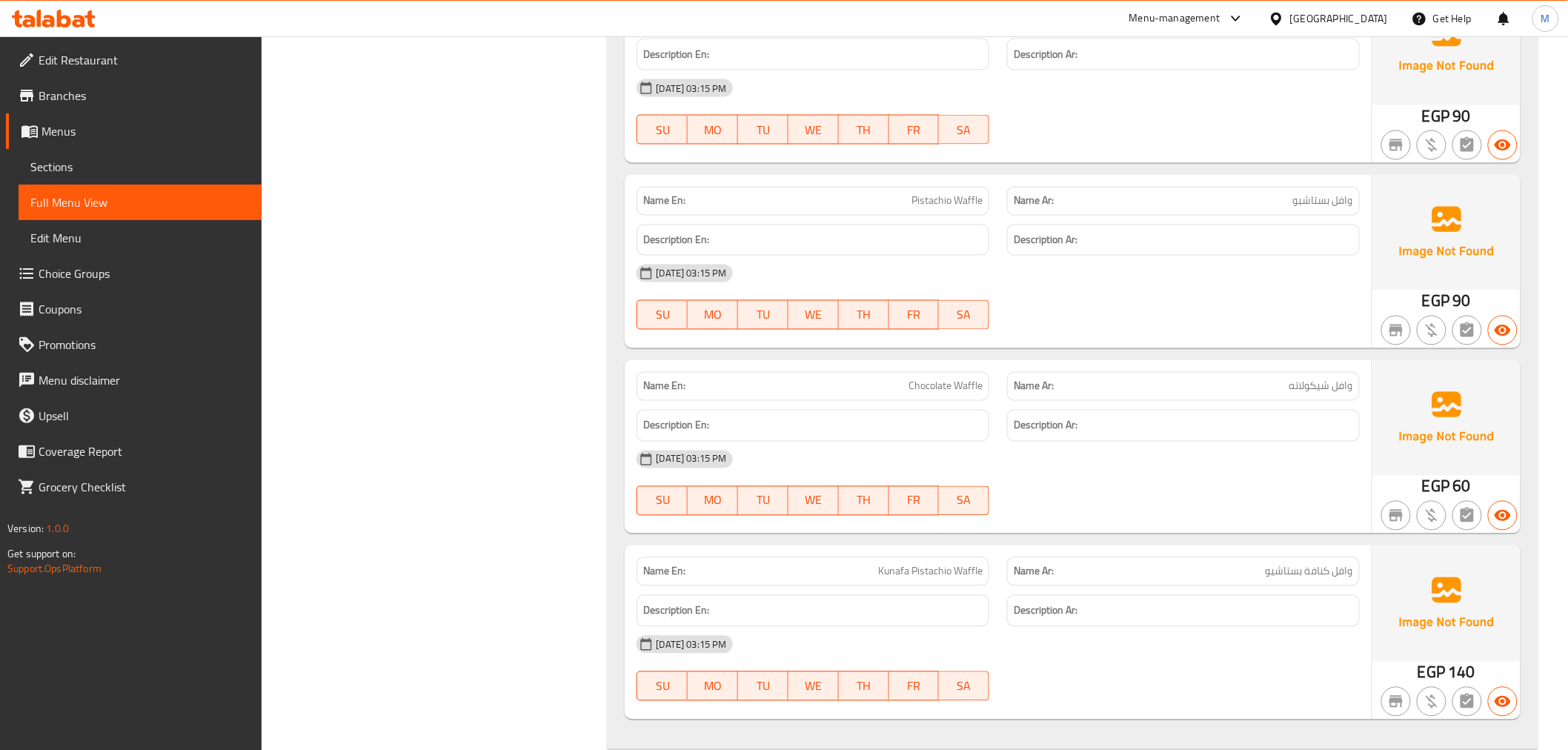
click at [944, 194] on span "Pistachio Waffle" at bounding box center [946, 201] width 71 height 16
click at [941, 194] on span "Pistachio Waffle" at bounding box center [946, 201] width 71 height 16
click at [950, 191] on div "Name En: Pistachio Waffle" at bounding box center [813, 201] width 353 height 29
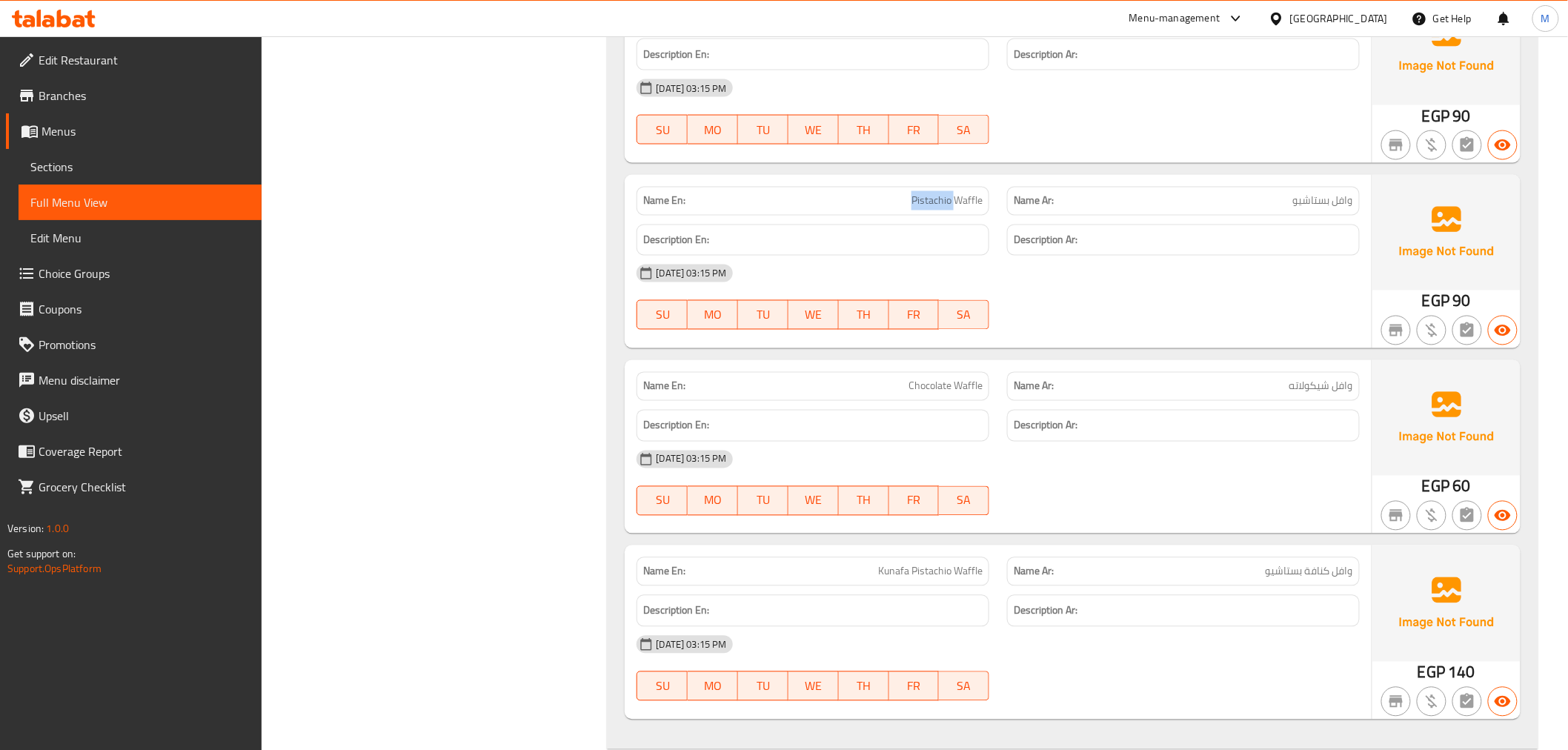
click at [950, 191] on div "Name En: Pistachio Waffle" at bounding box center [813, 201] width 353 height 29
copy span "Pistachio Waffle"
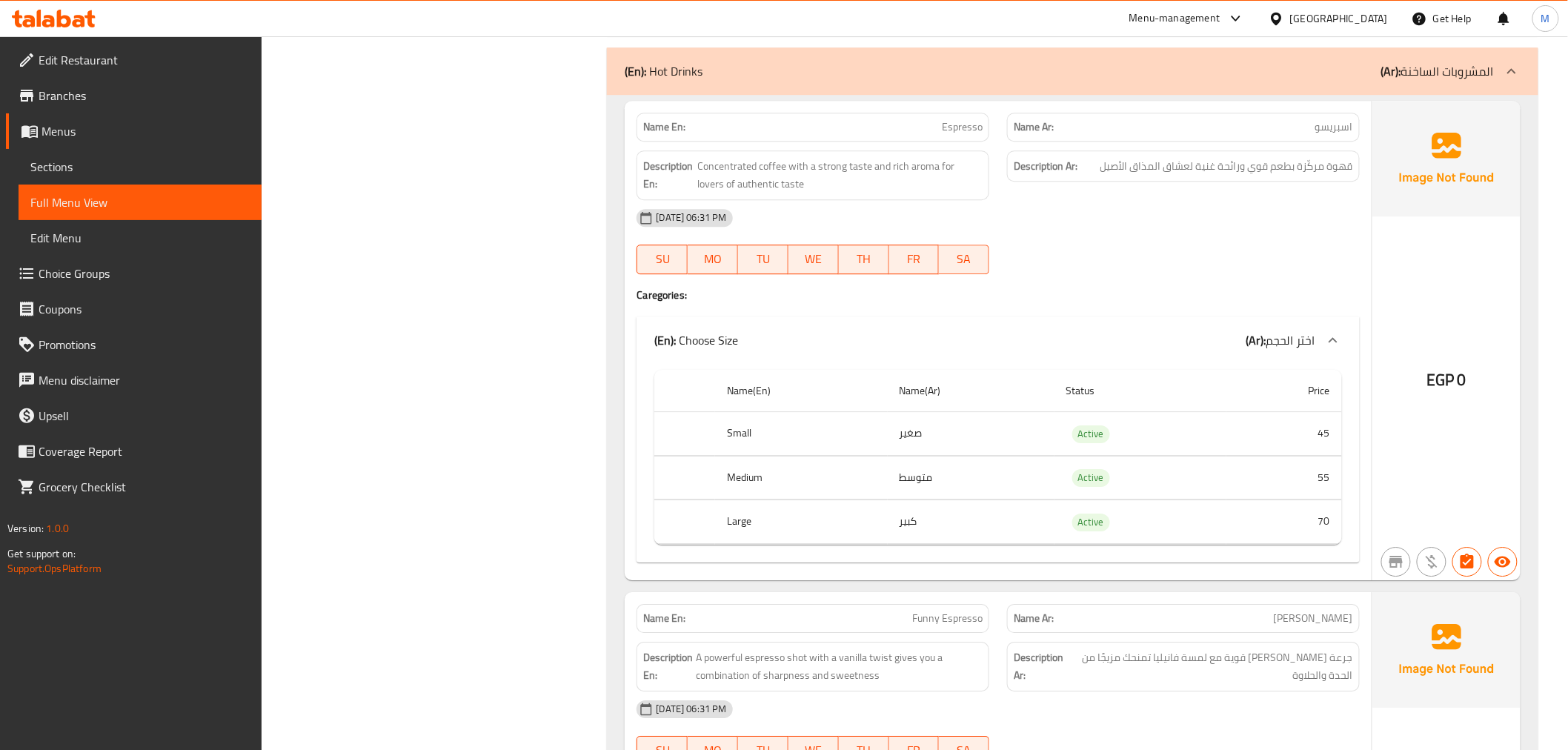
scroll to position [18161, 0]
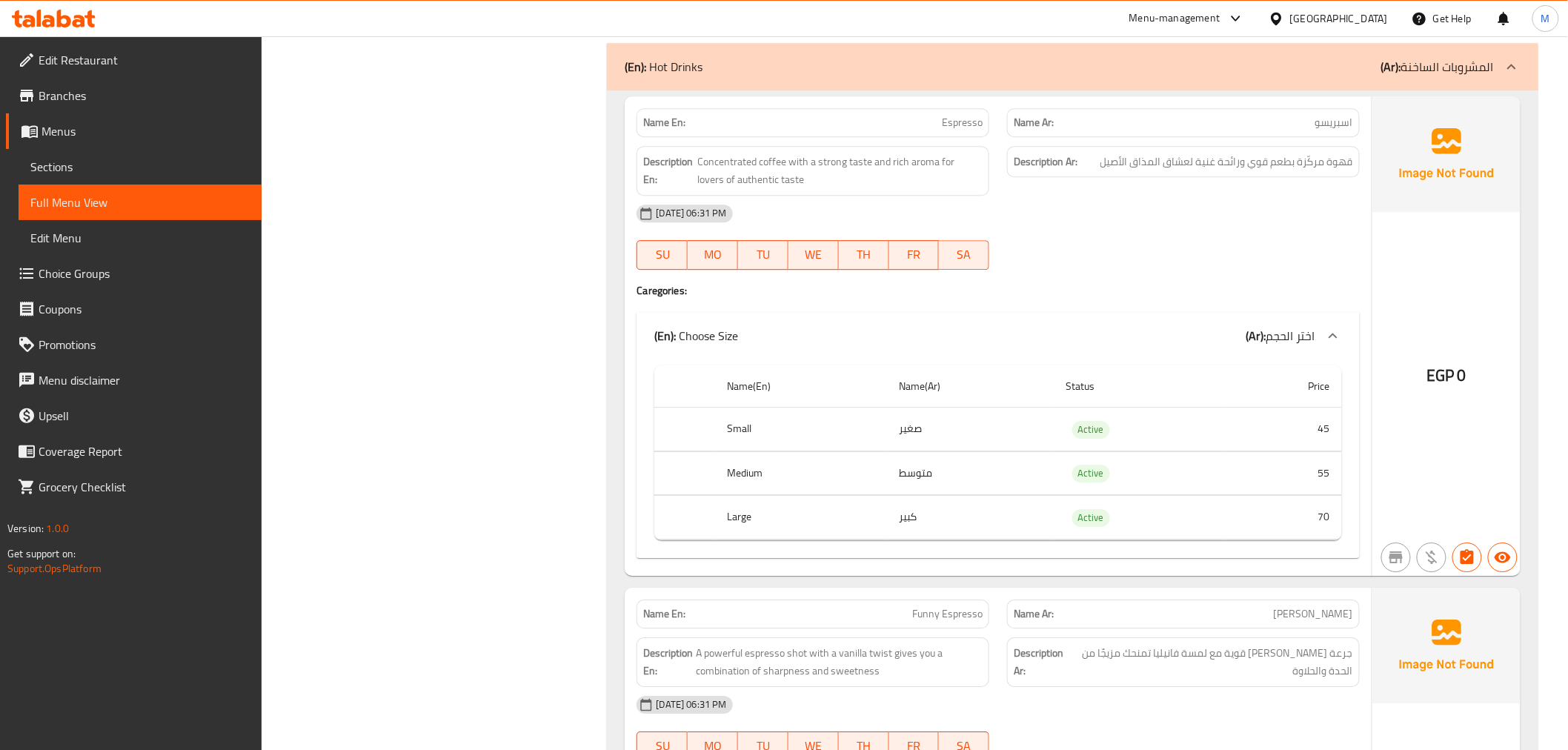
drag, startPoint x: 561, startPoint y: 375, endPoint x: 571, endPoint y: 357, distance: 20.6
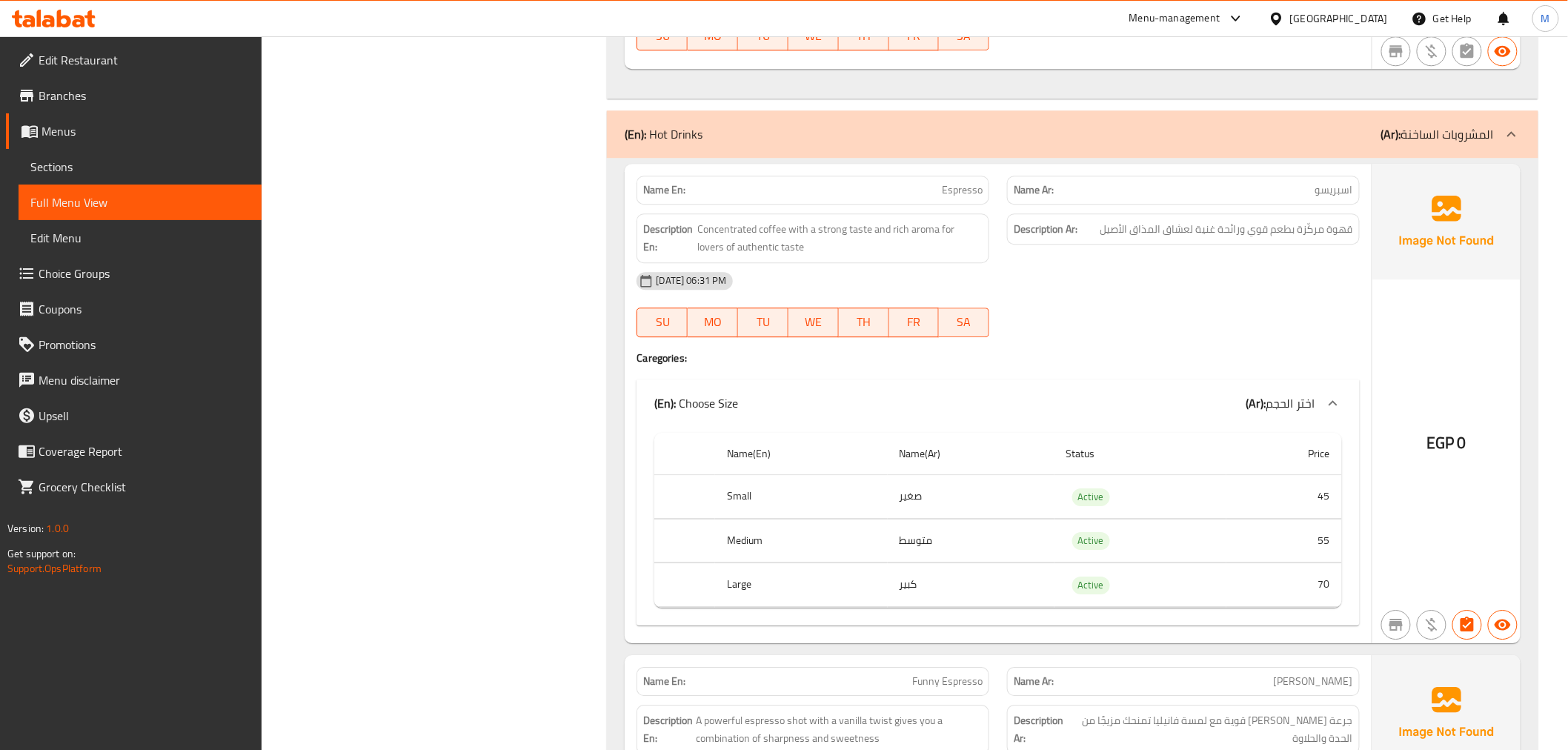
drag, startPoint x: 567, startPoint y: 360, endPoint x: 567, endPoint y: 387, distance: 27.0
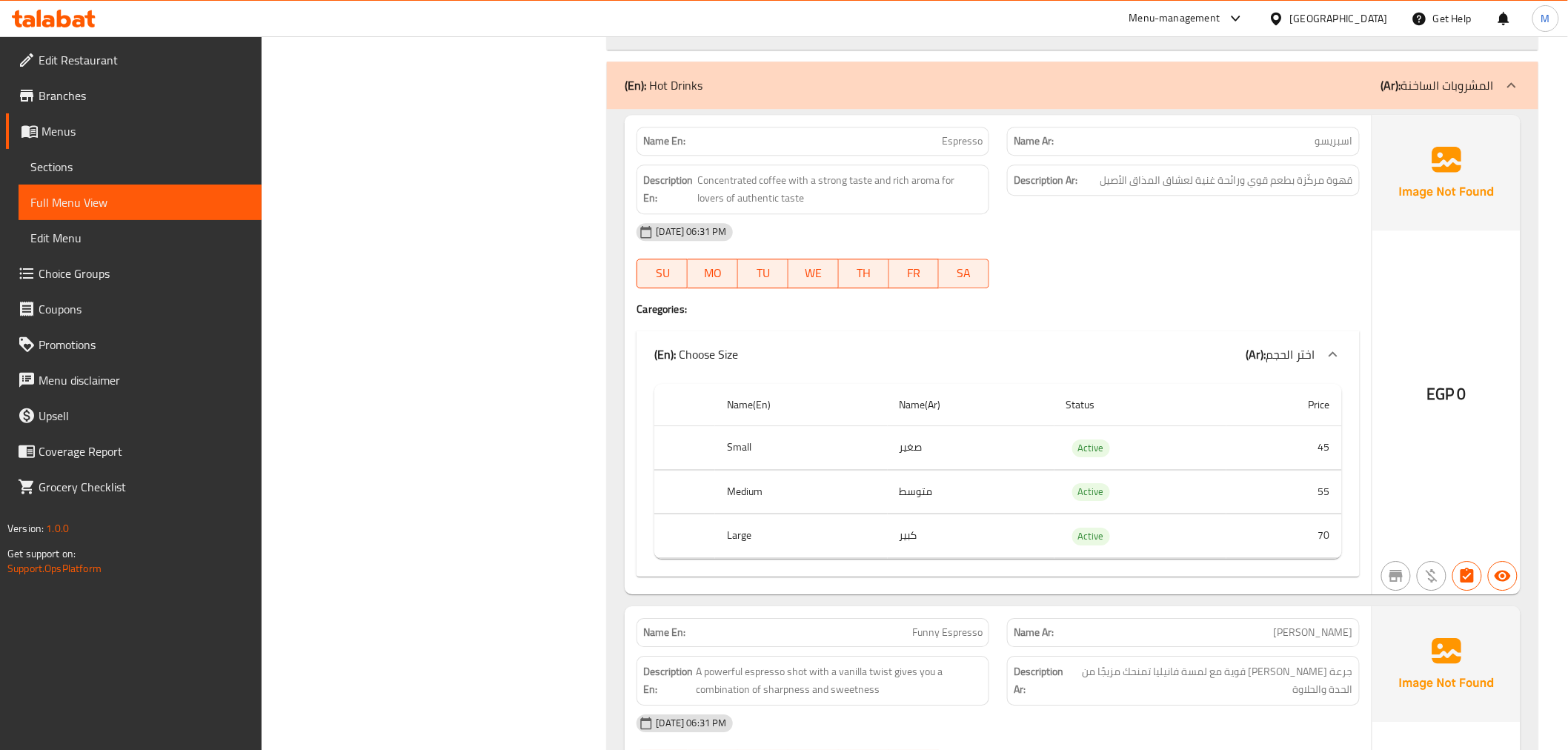
scroll to position [18139, 0]
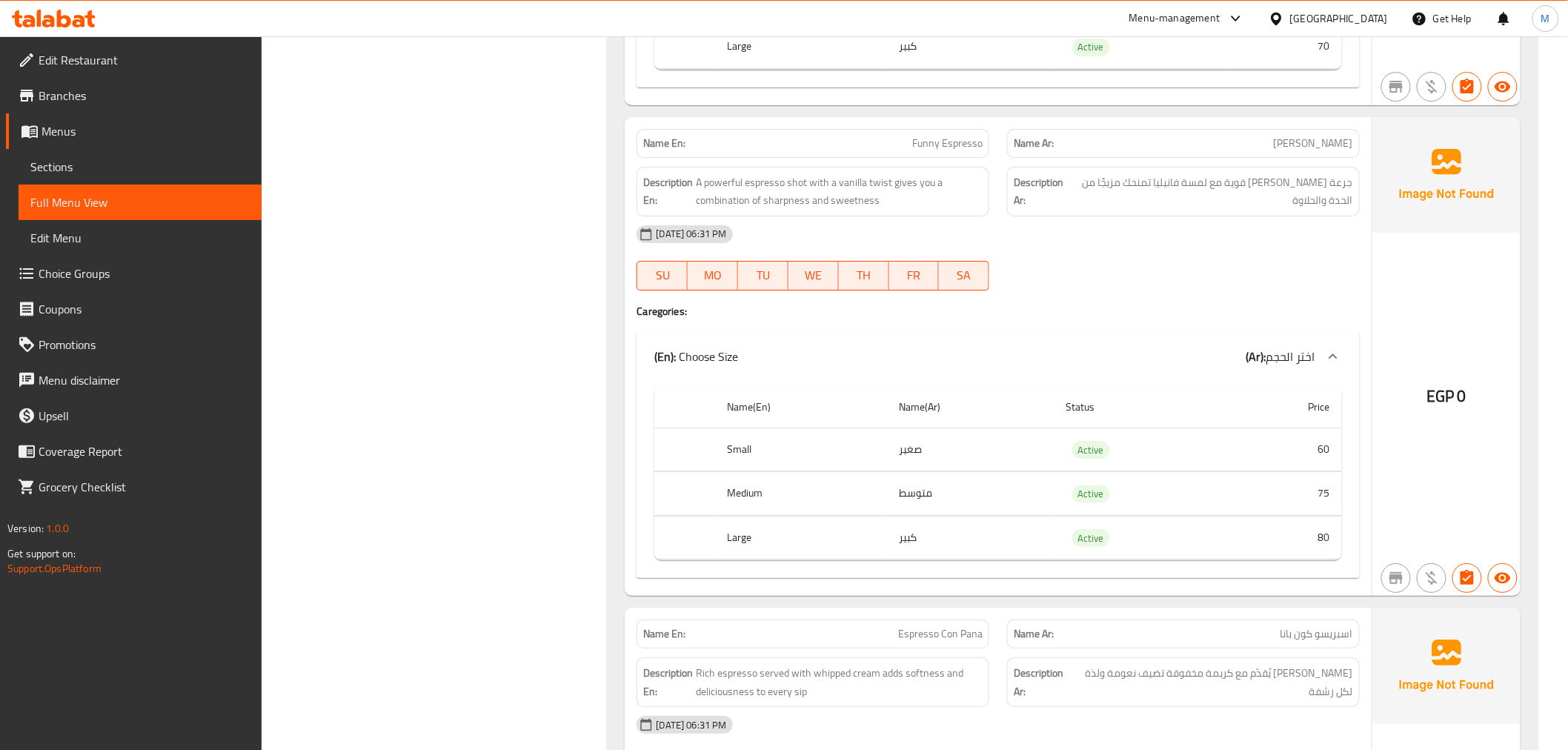
scroll to position [18633, 0]
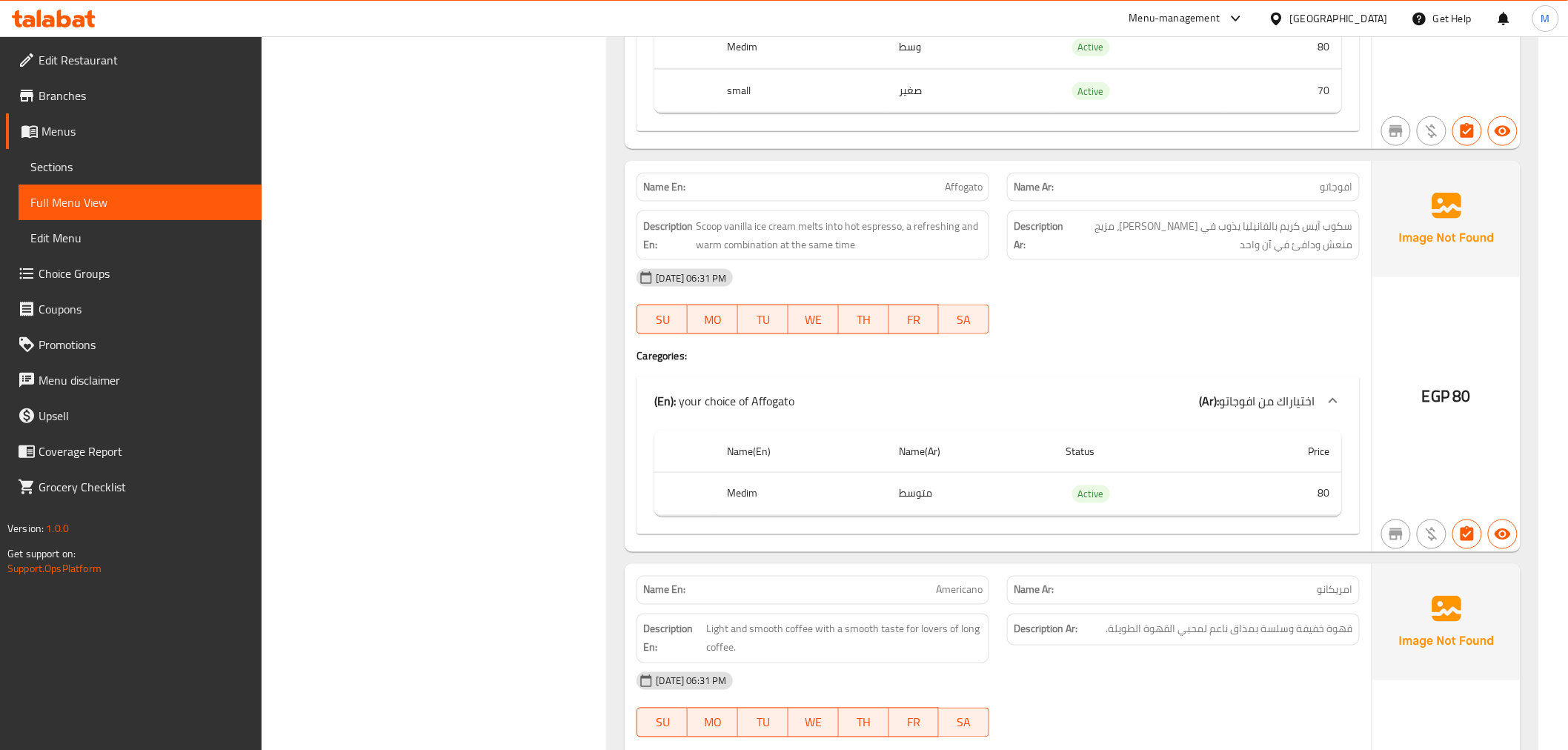
scroll to position [19539, 0]
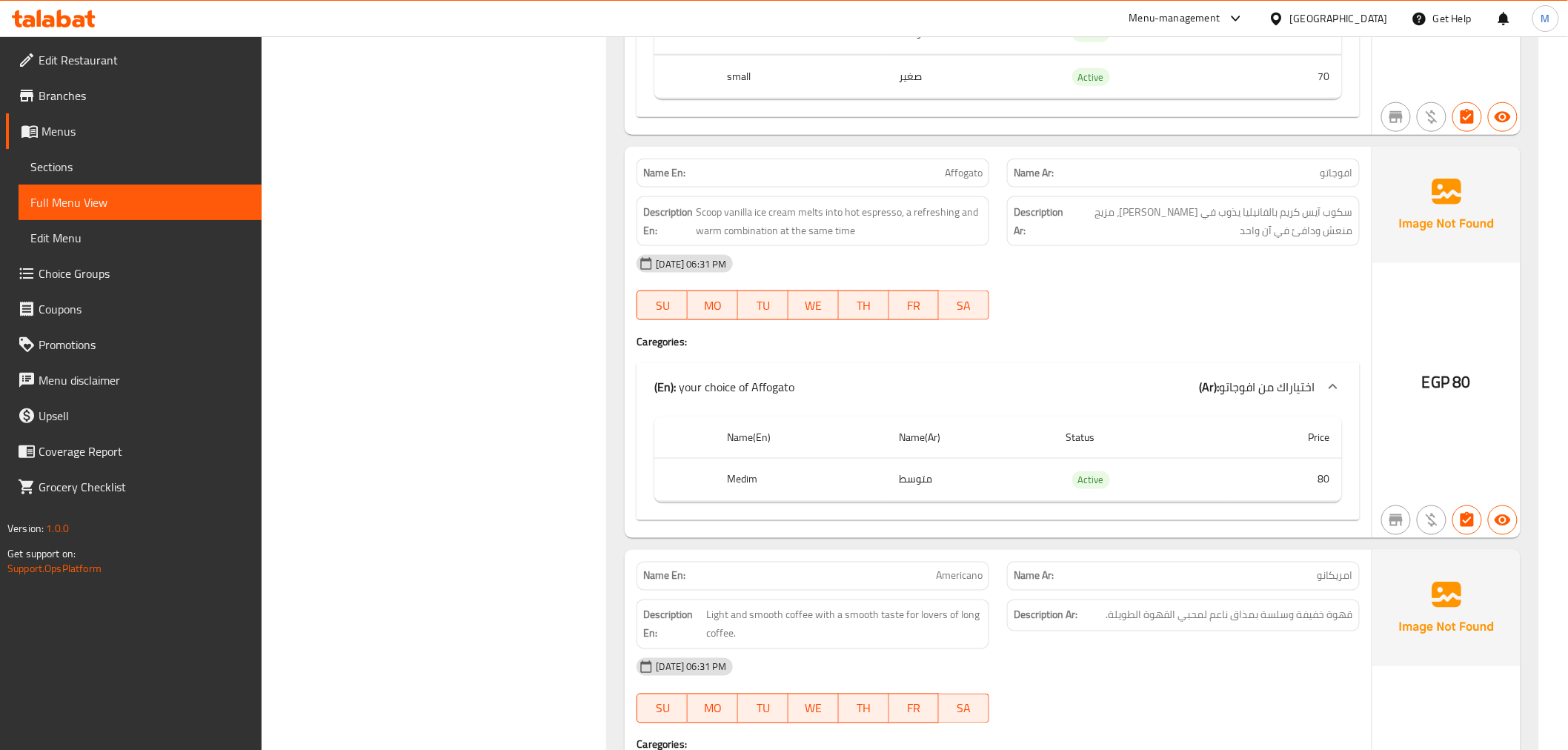
click at [967, 165] on span "Affogato" at bounding box center [963, 173] width 38 height 16
copy span "Affogato"
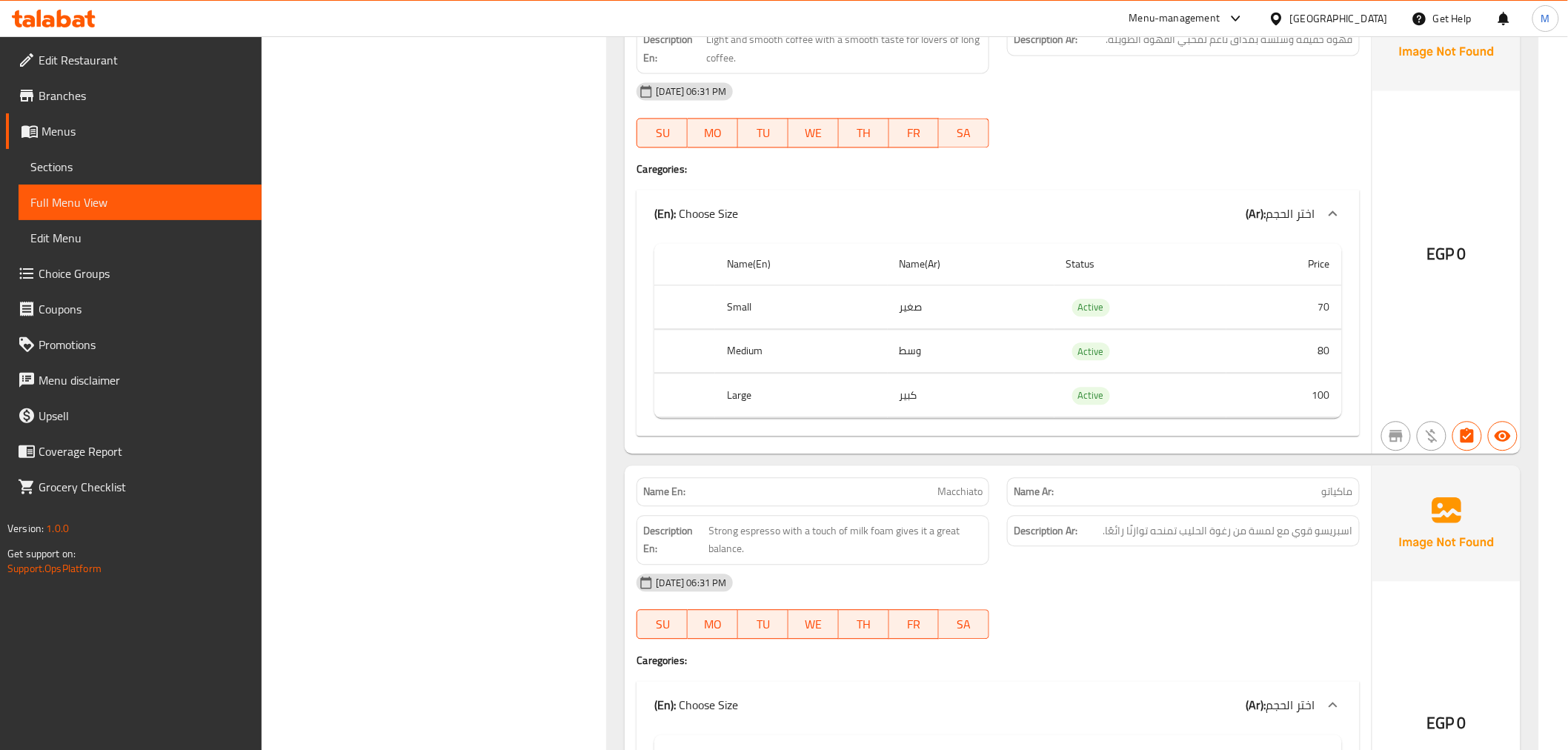
scroll to position [19786, 0]
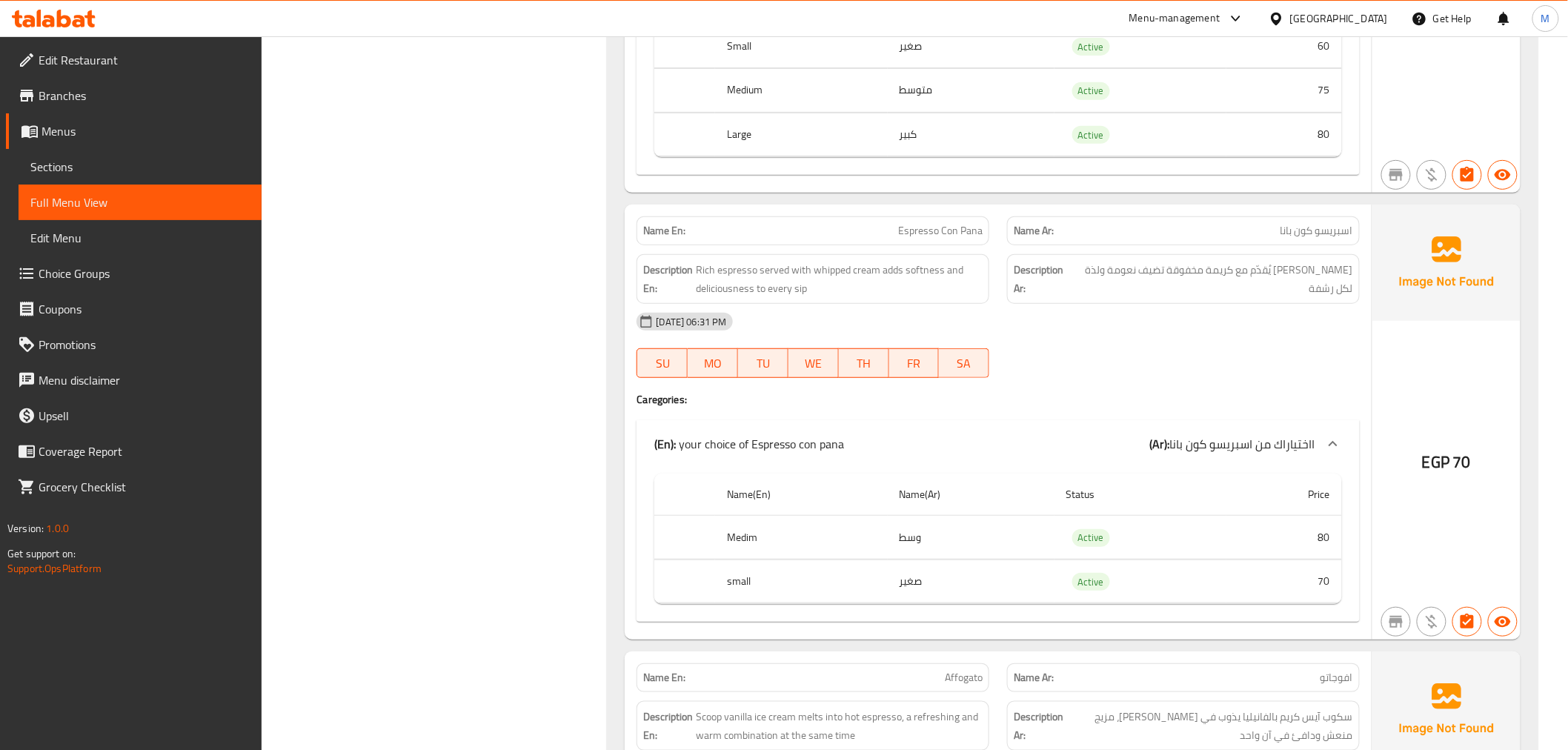
scroll to position [19032, 0]
click at [951, 225] on span "Espresso Con Pana" at bounding box center [940, 233] width 84 height 16
copy span "Espresso Con Pana"
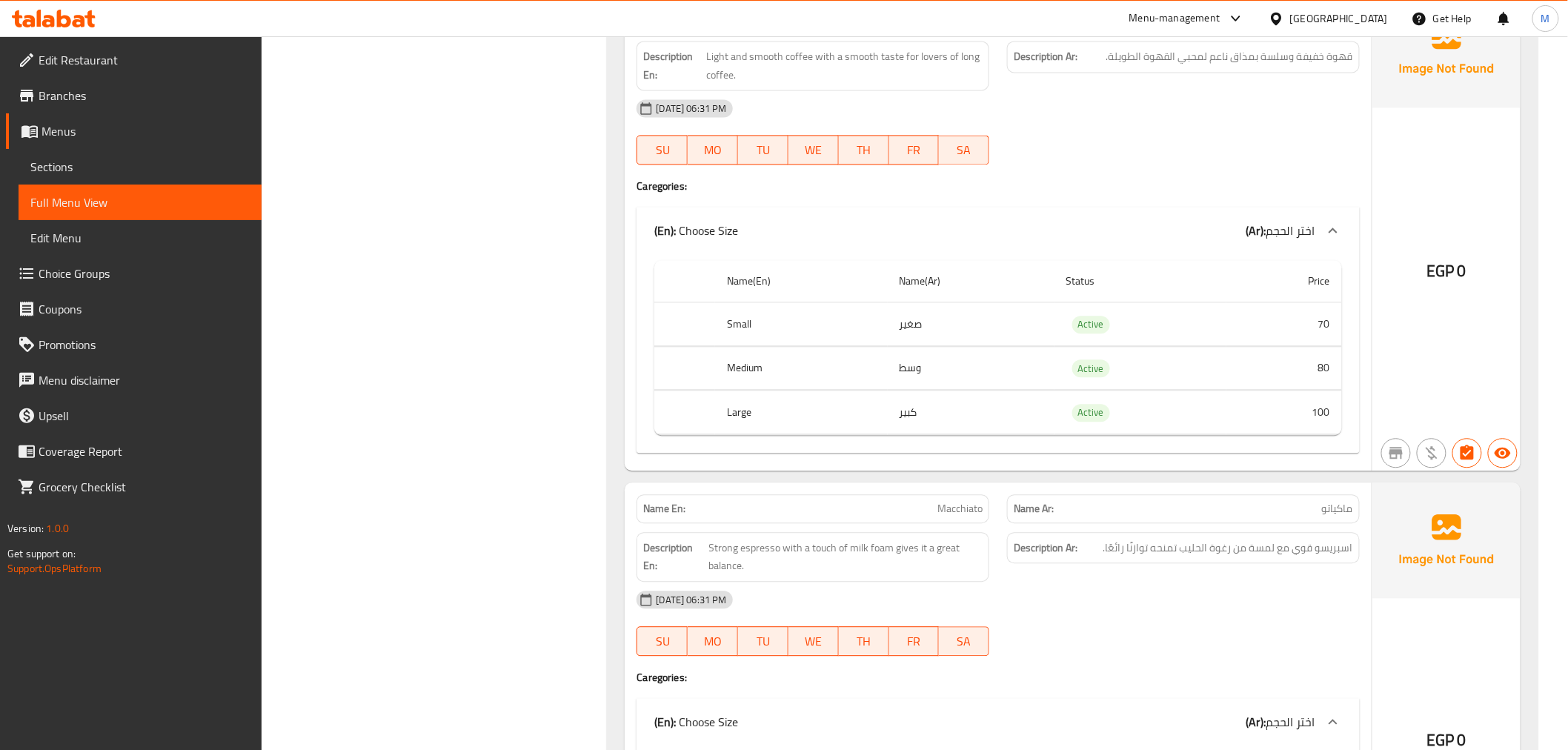
scroll to position [20021, 0]
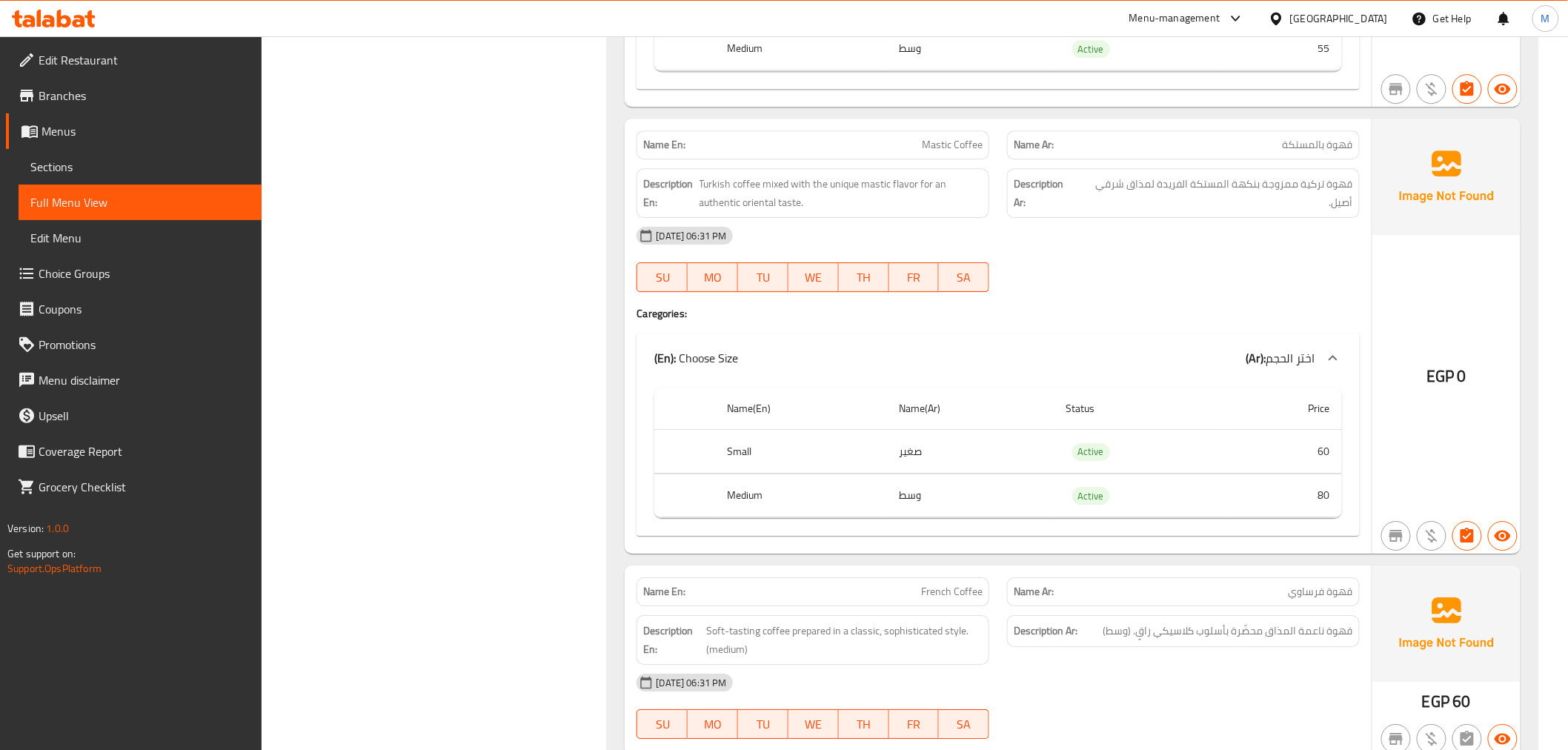
scroll to position [27763, 0]
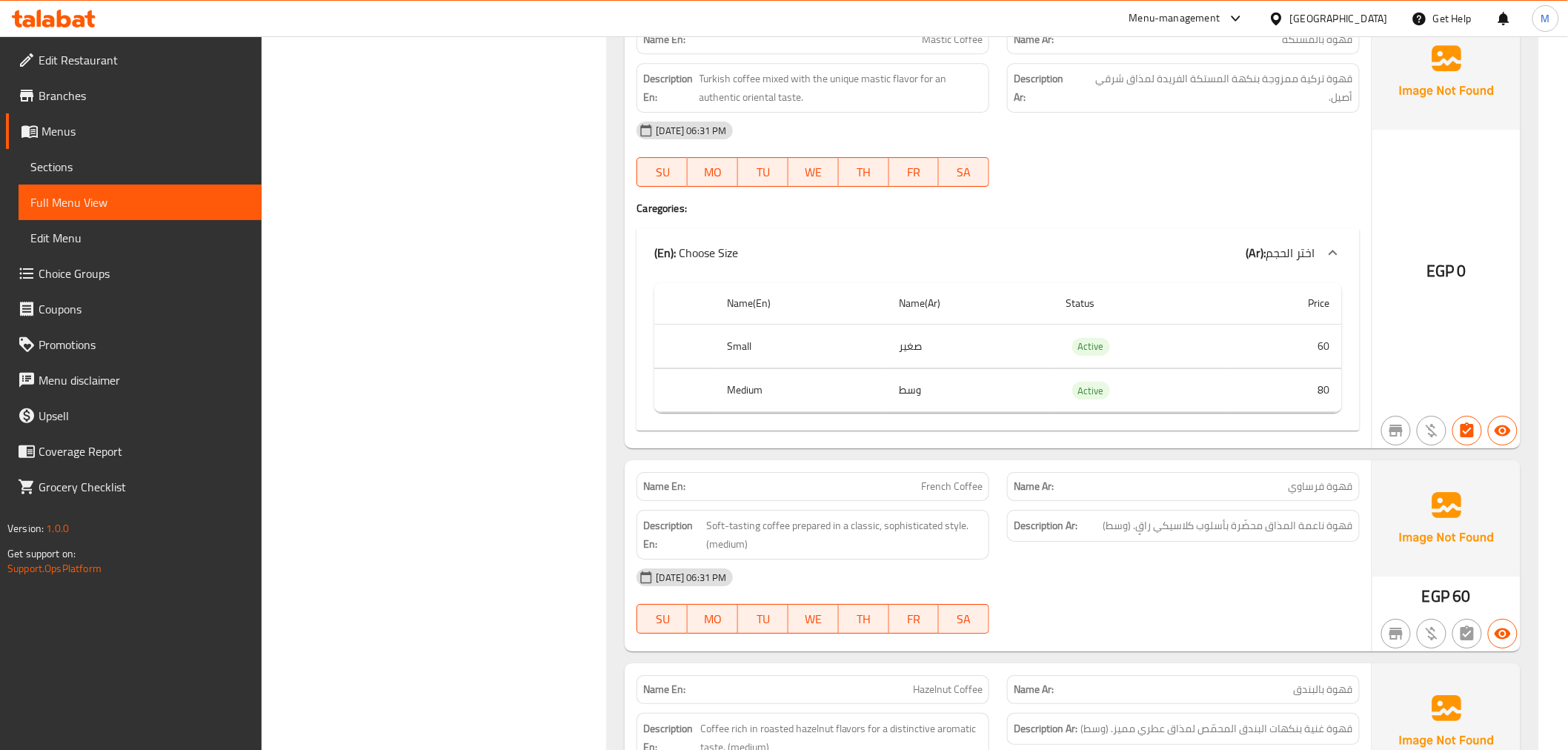
scroll to position [27934, 0]
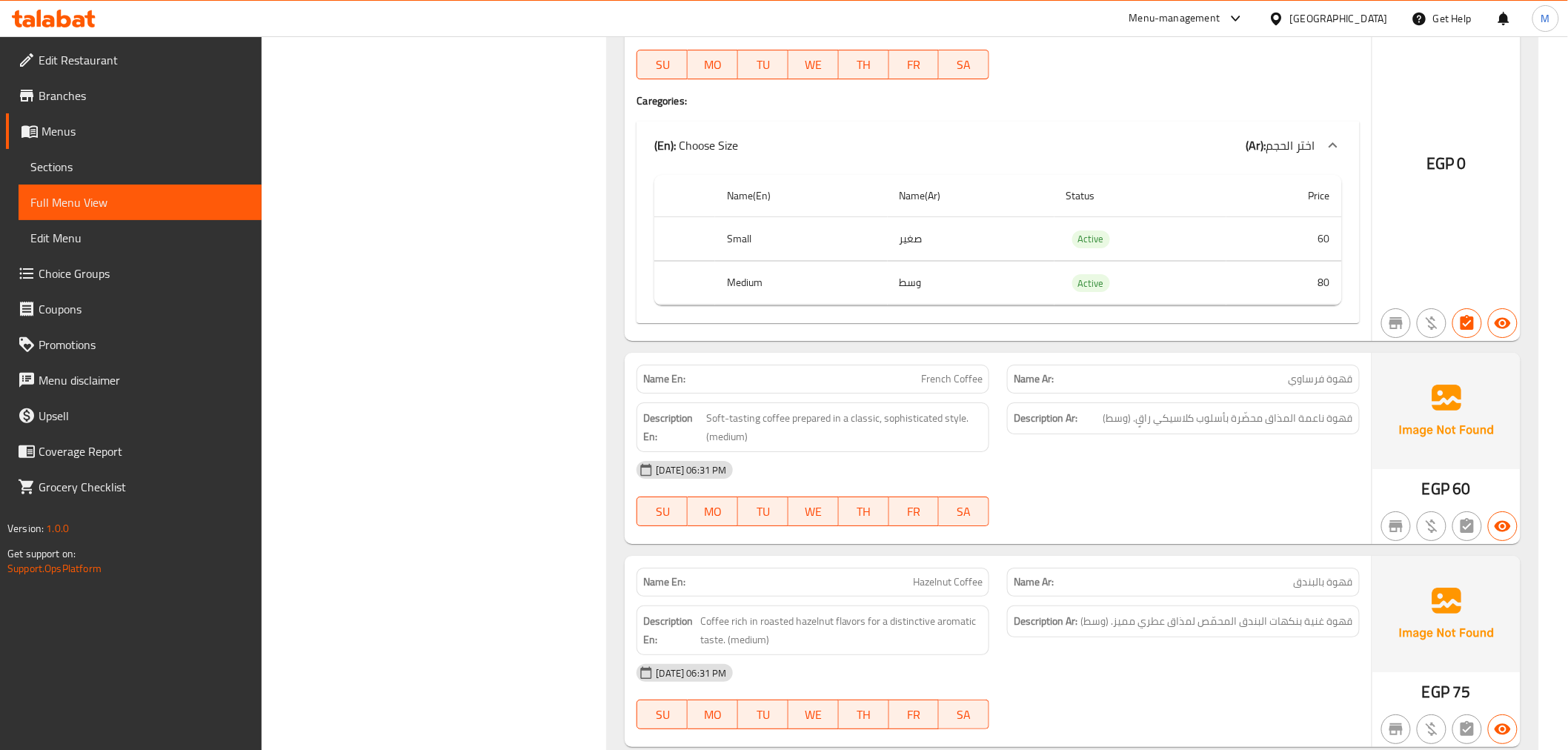
click at [945, 371] on span "French Coffee" at bounding box center [952, 379] width 62 height 16
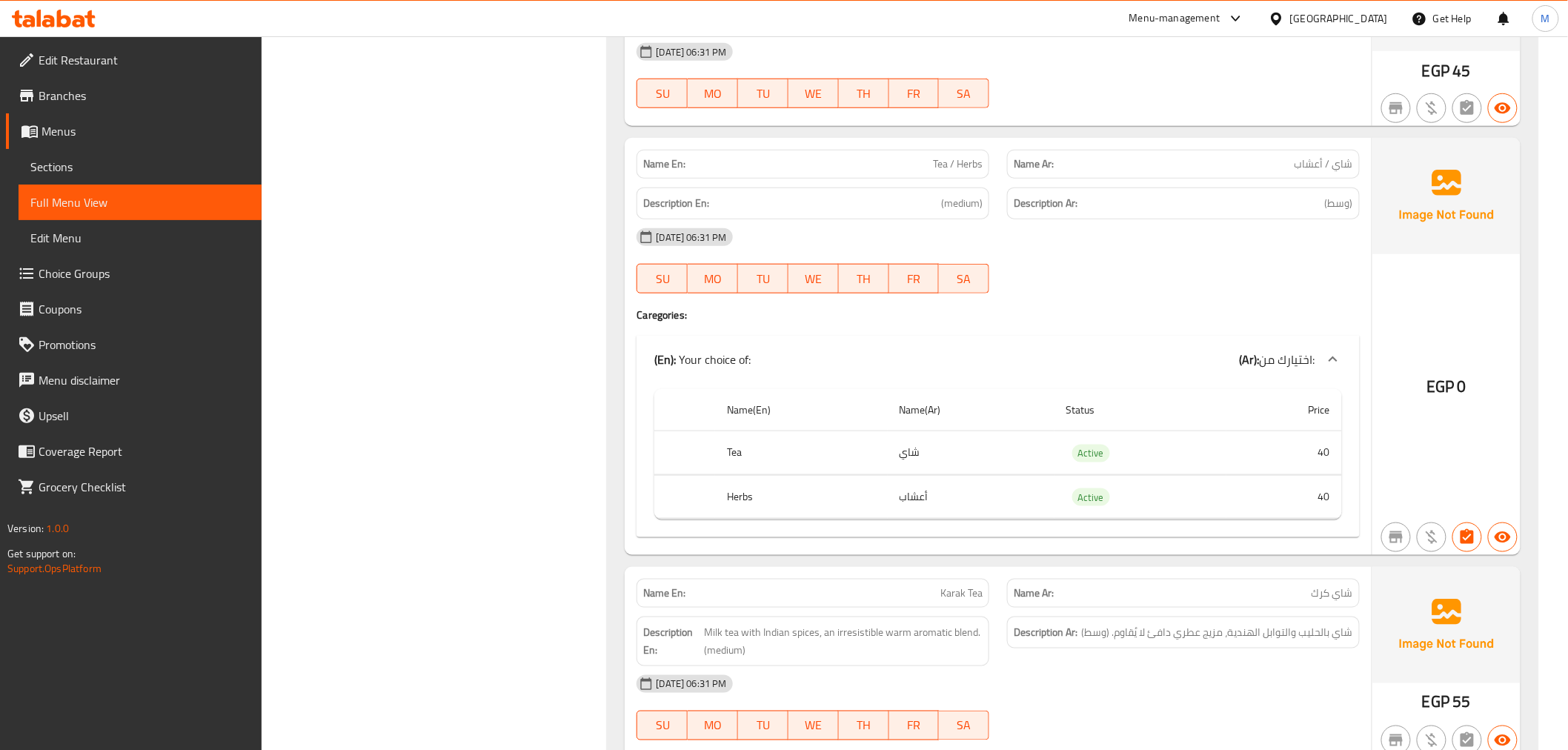
scroll to position [28758, 0]
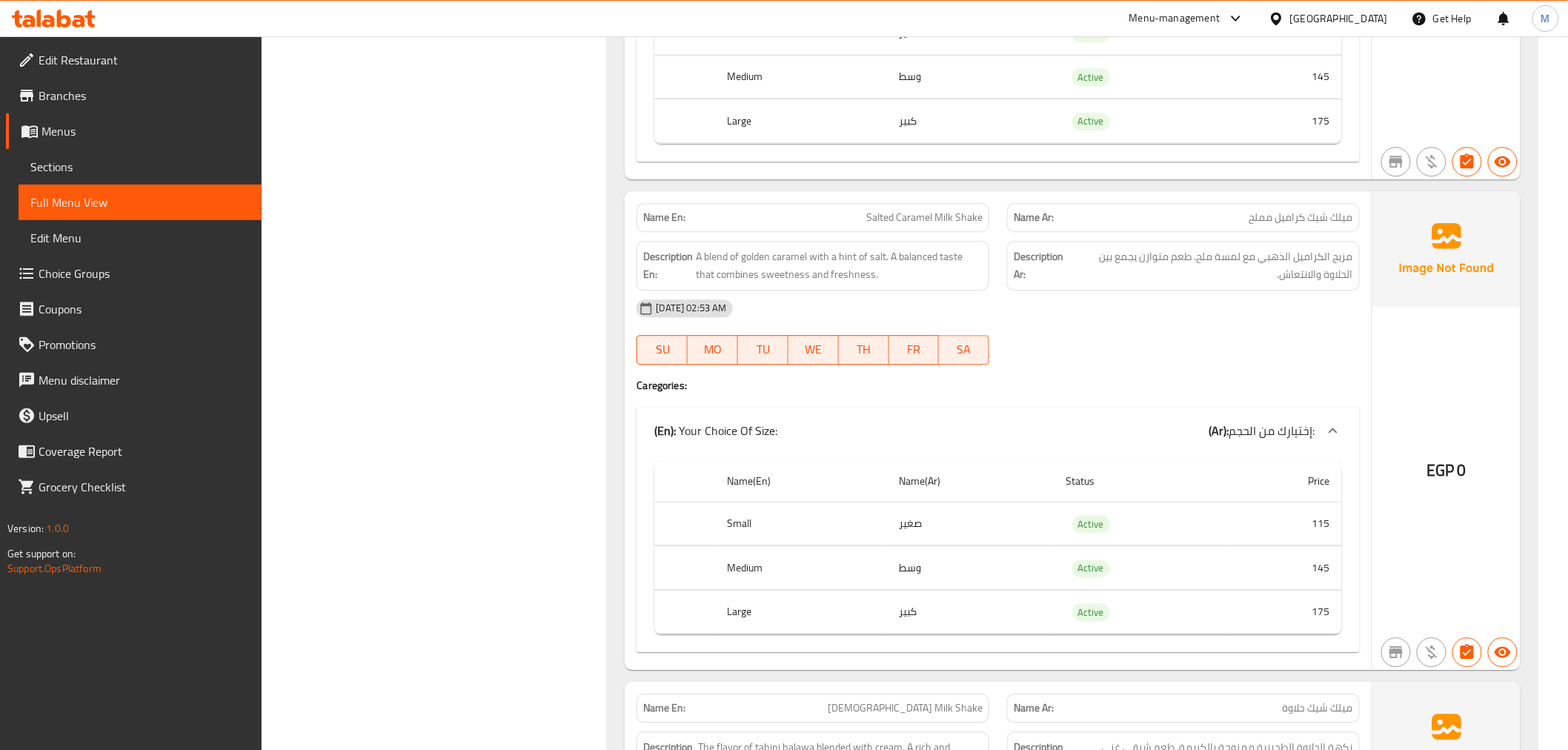
scroll to position [46224, 0]
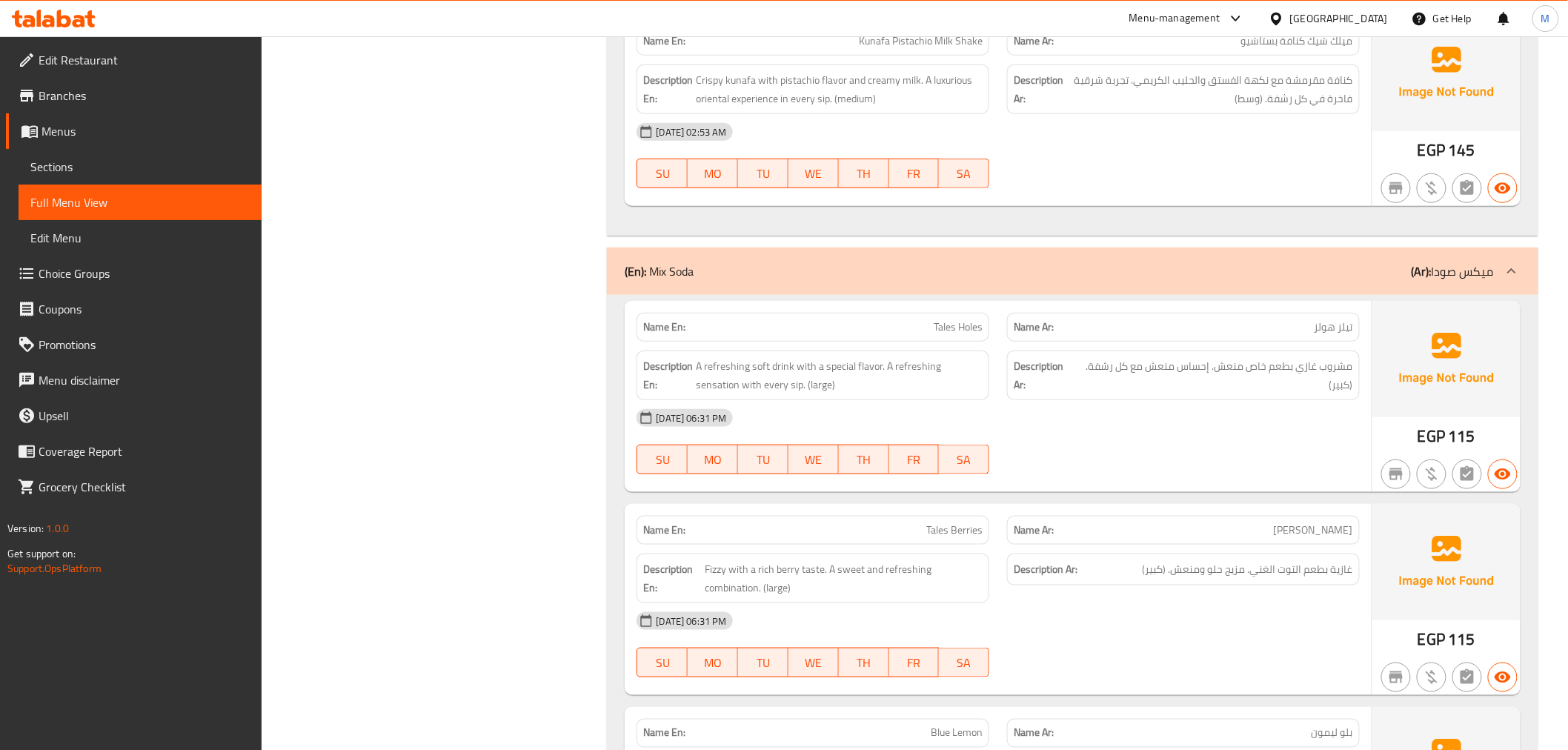
scroll to position [47651, 0]
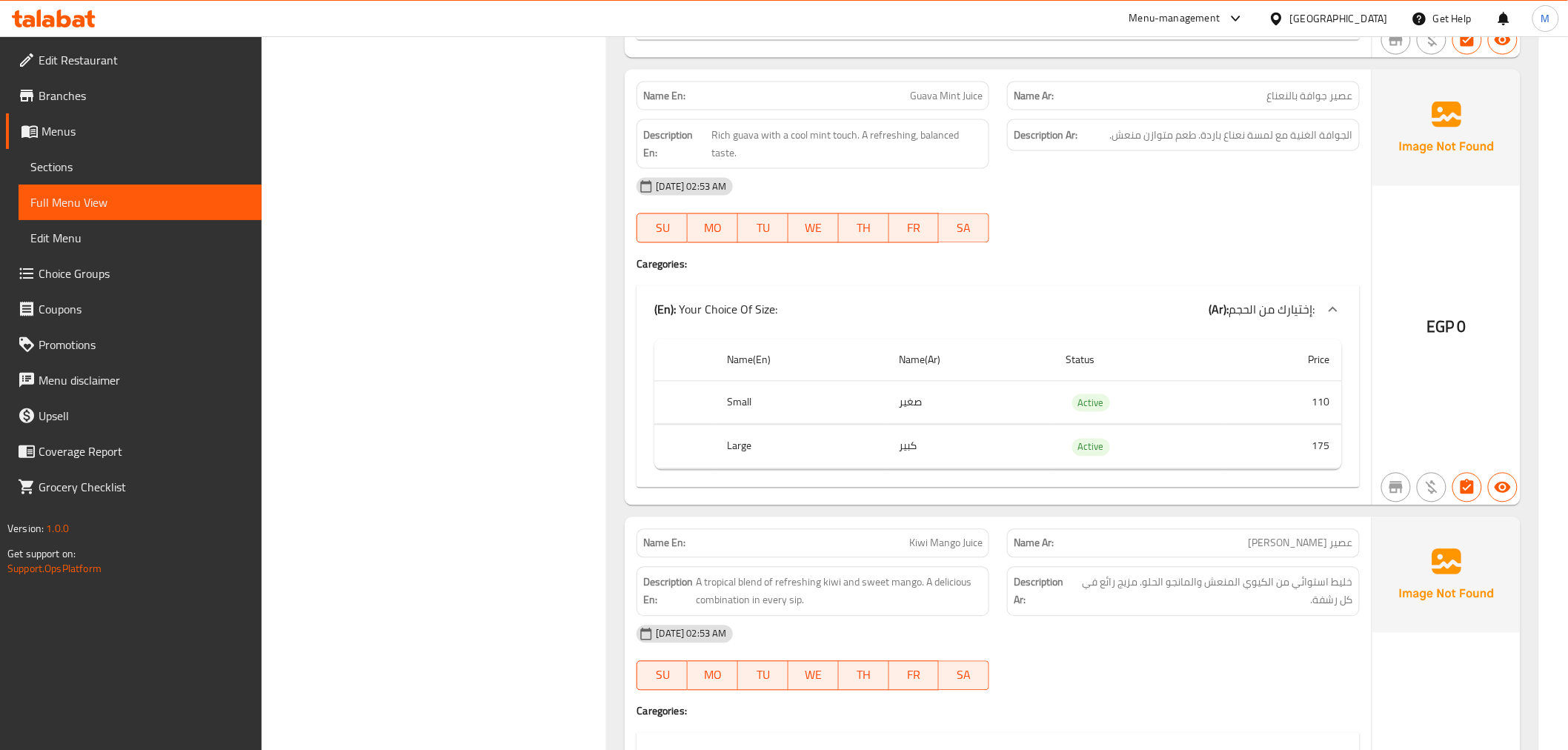
scroll to position [69244, 0]
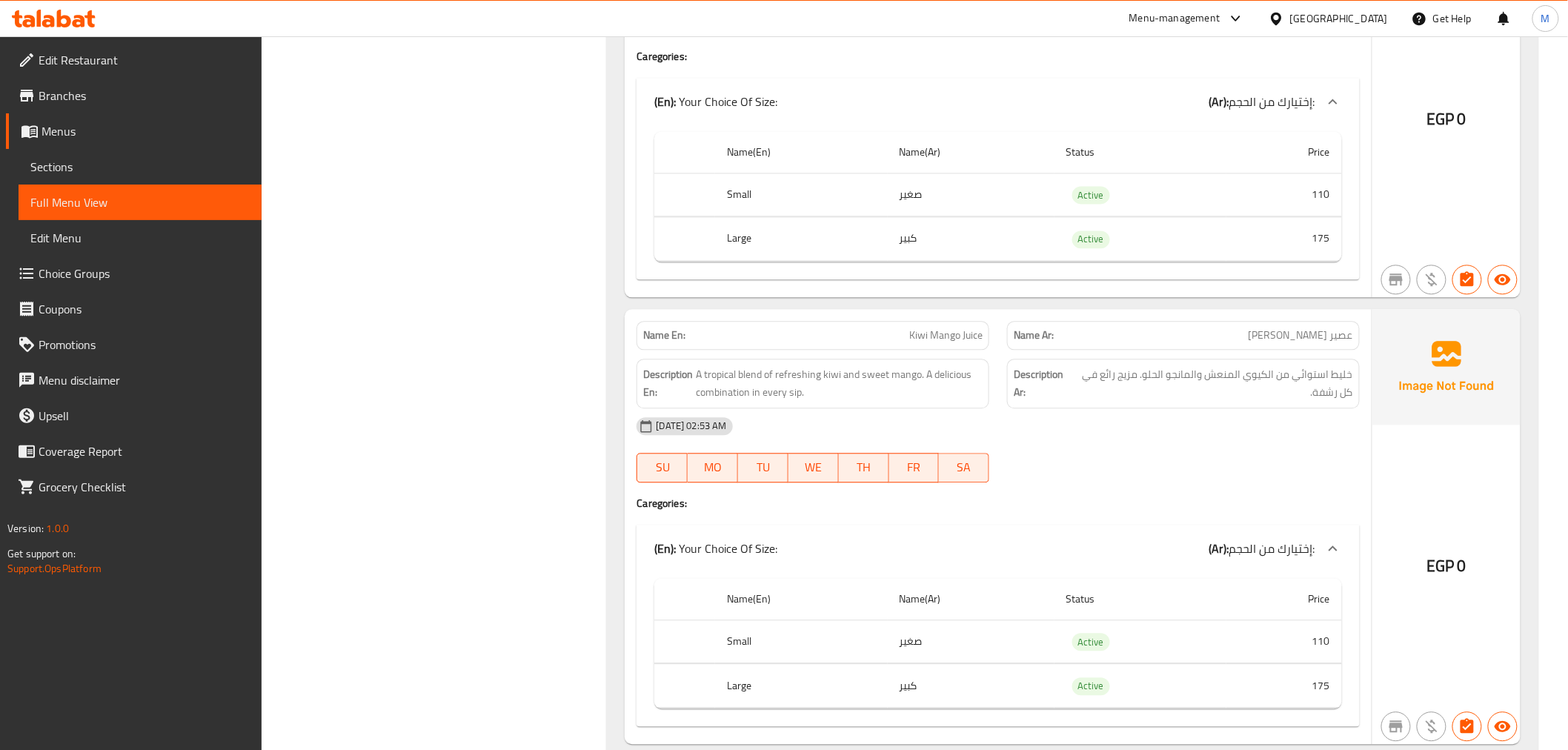
scroll to position [69470, 0]
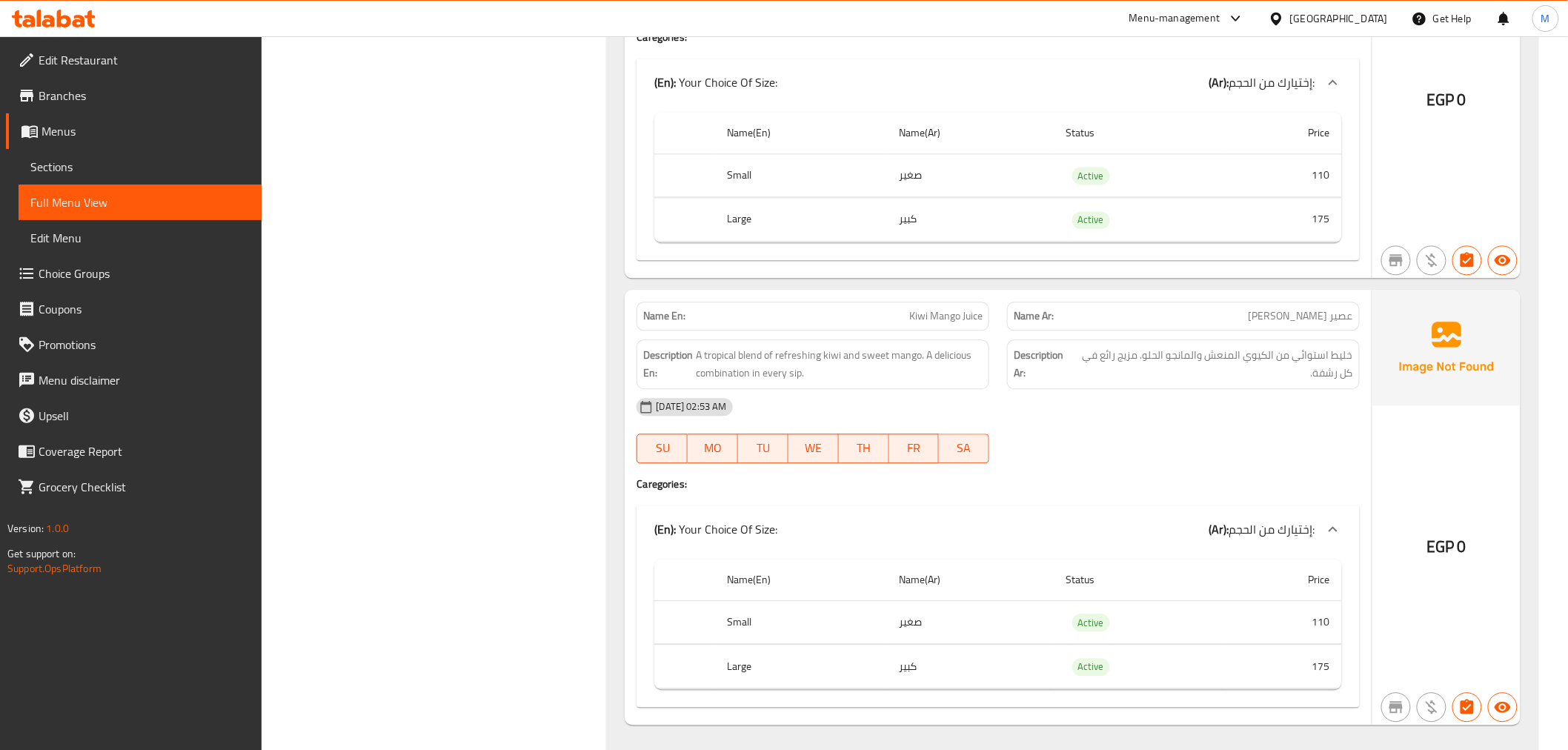
drag, startPoint x: 547, startPoint y: 504, endPoint x: 590, endPoint y: 92, distance: 414.2
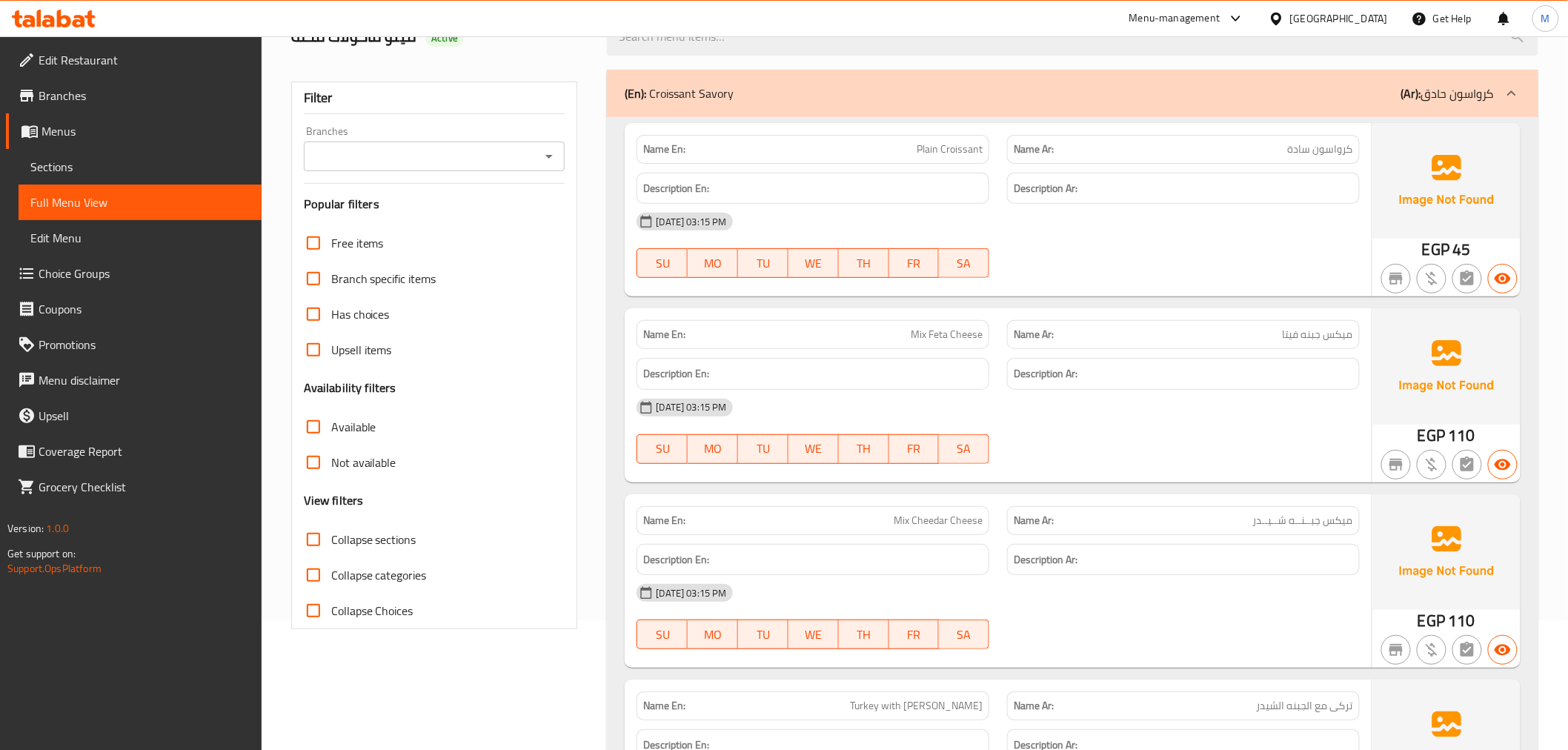
scroll to position [0, 0]
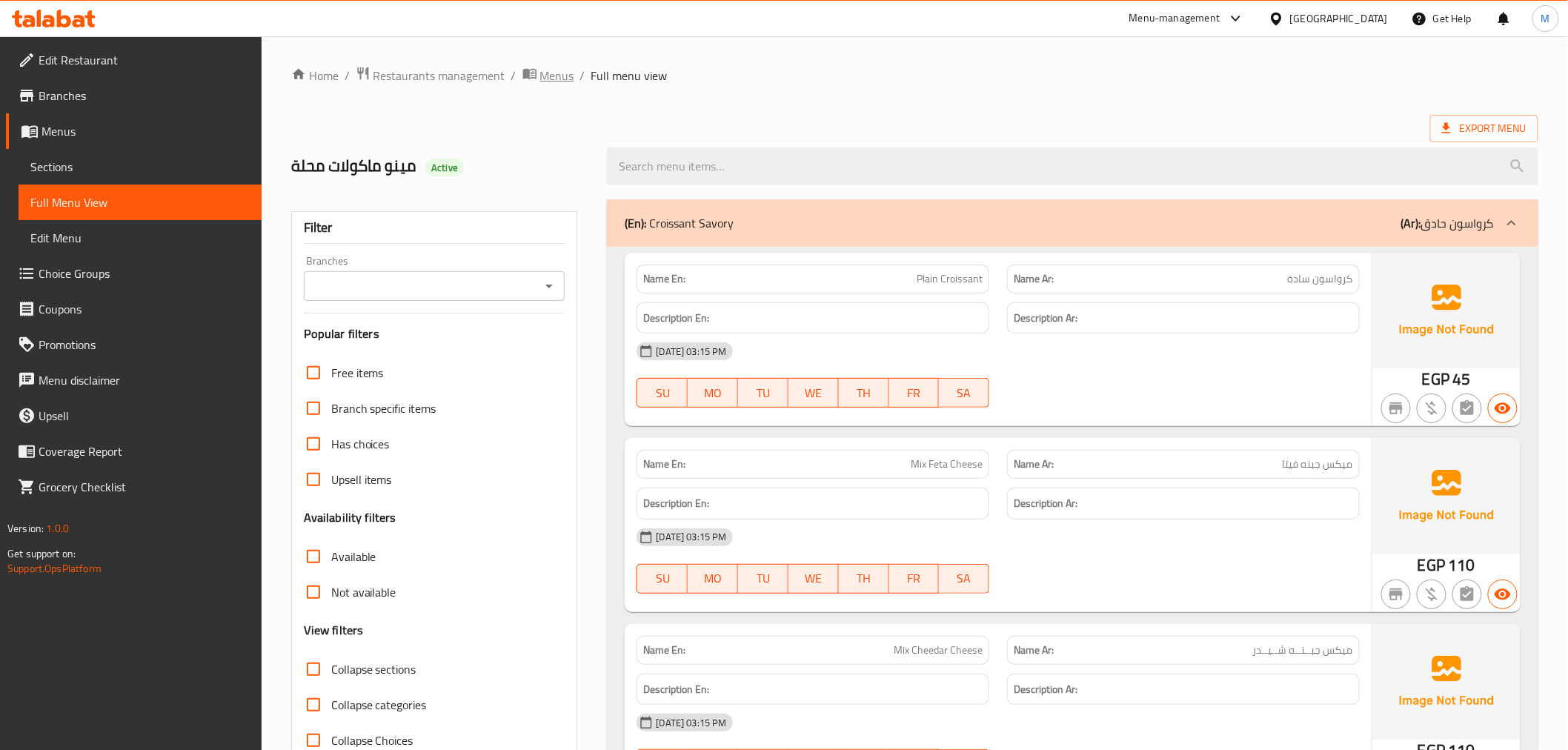
click at [551, 69] on span "Menus" at bounding box center [557, 75] width 34 height 18
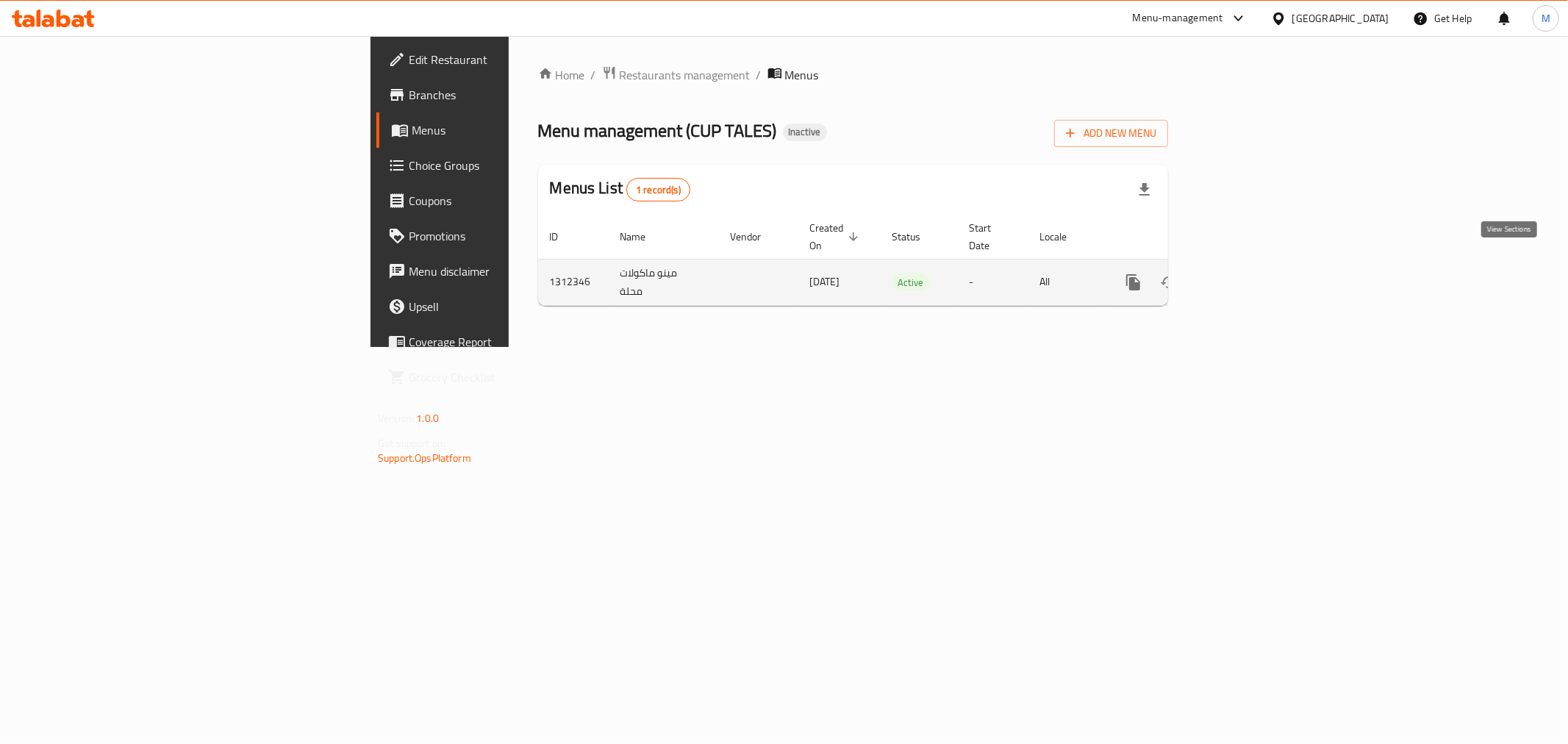
click at [1258, 271] on link "enhanced table" at bounding box center [1239, 282] width 36 height 36
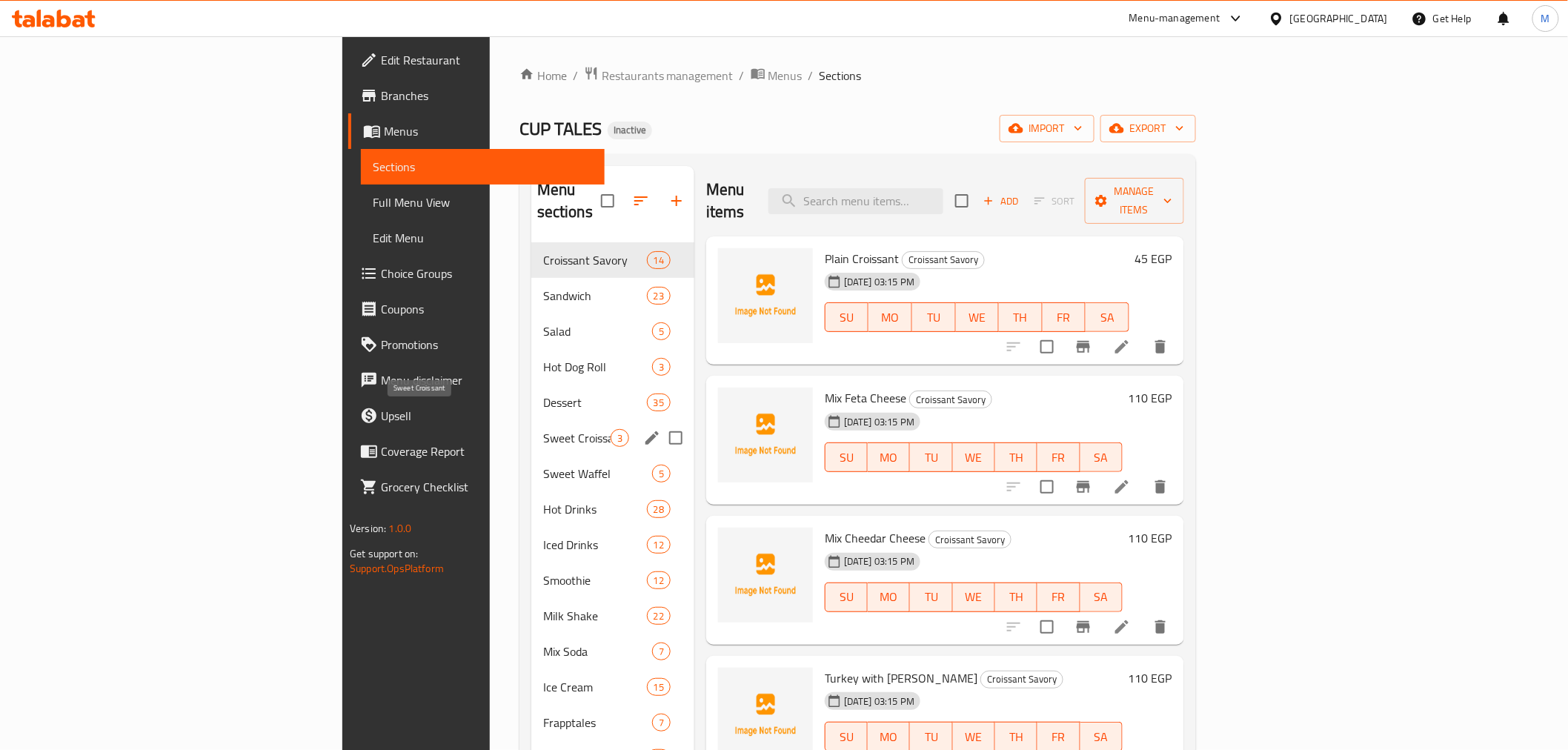
scroll to position [208, 0]
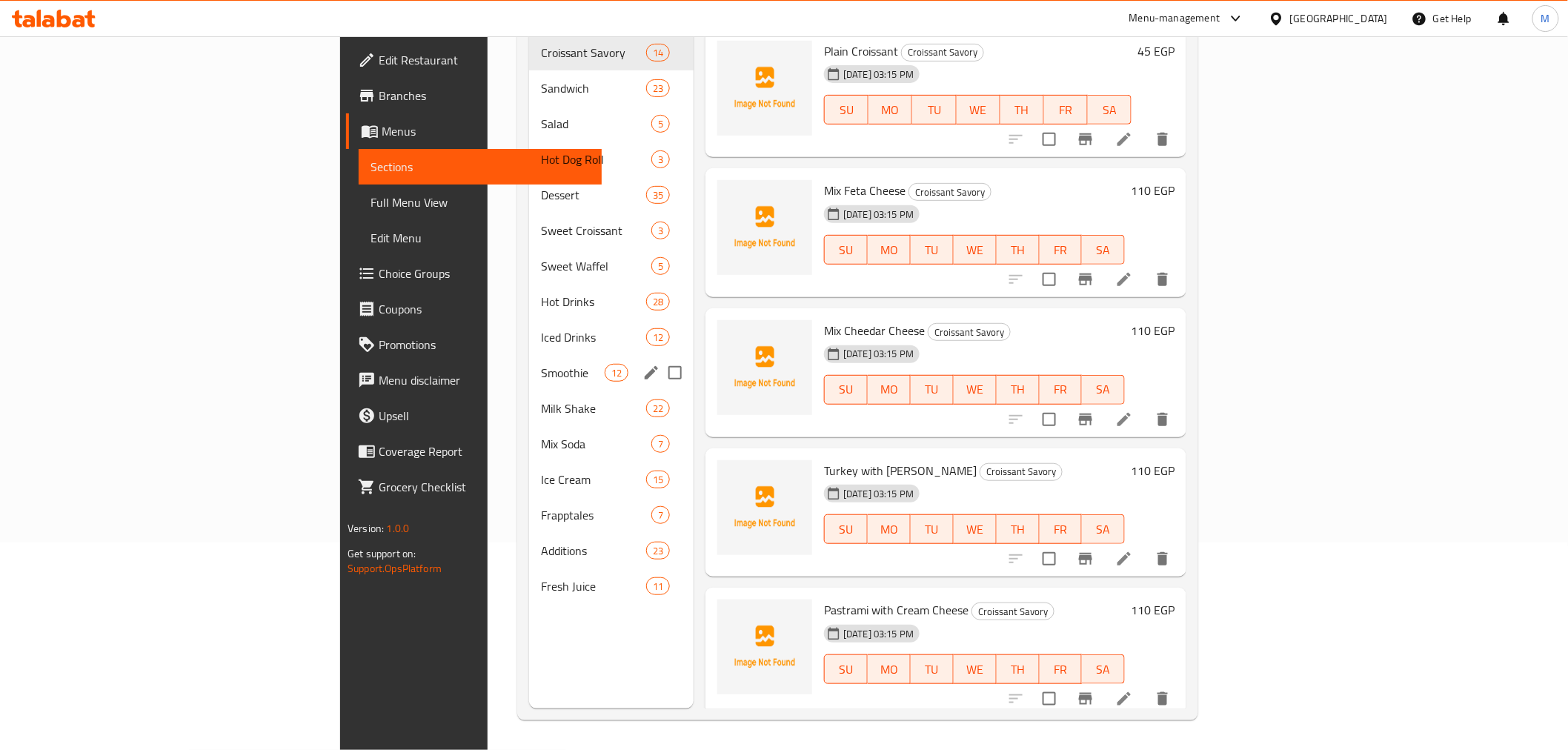
click at [541, 364] on span "Smoothie" at bounding box center [572, 372] width 63 height 18
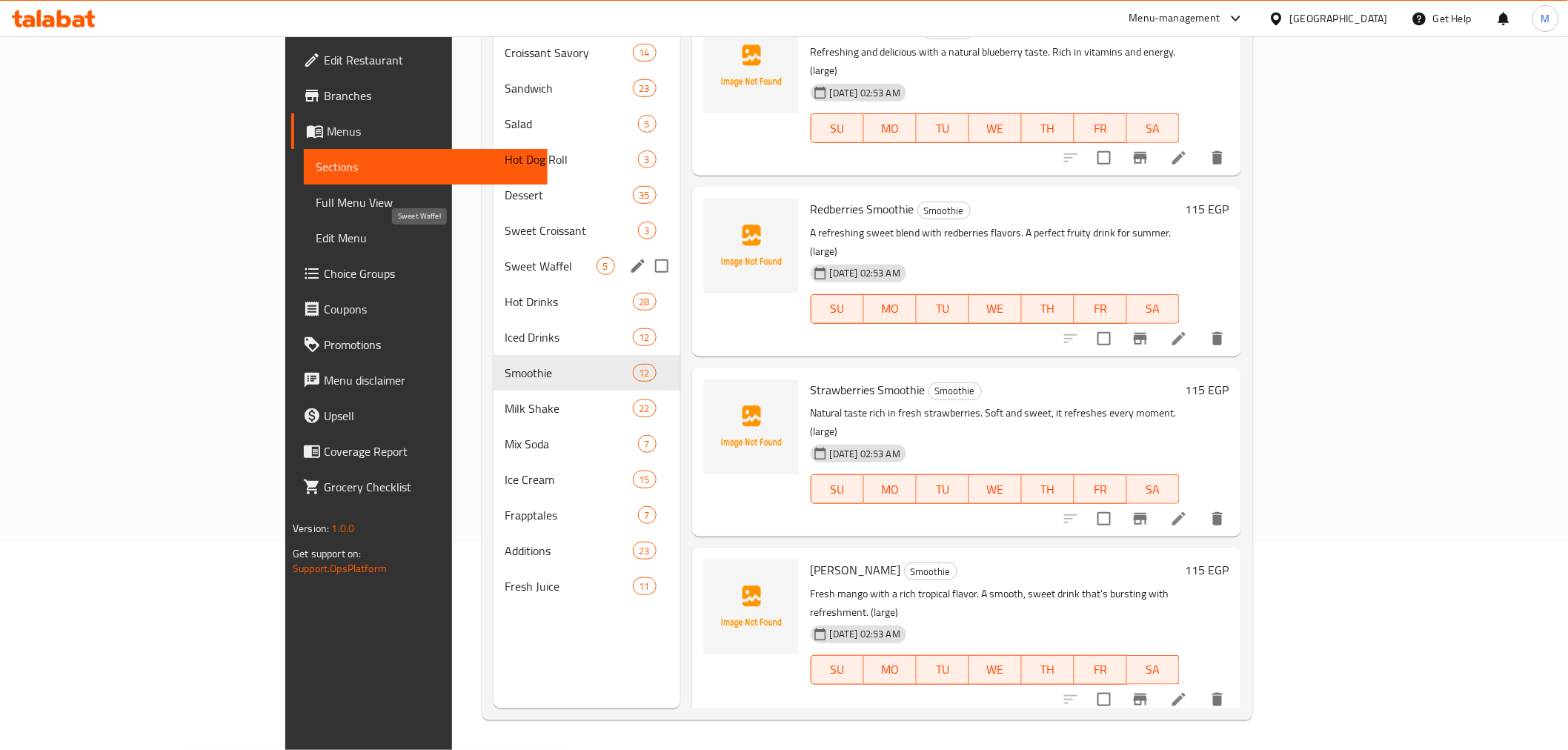
click at [506, 257] on span "Sweet Waffel" at bounding box center [551, 265] width 91 height 18
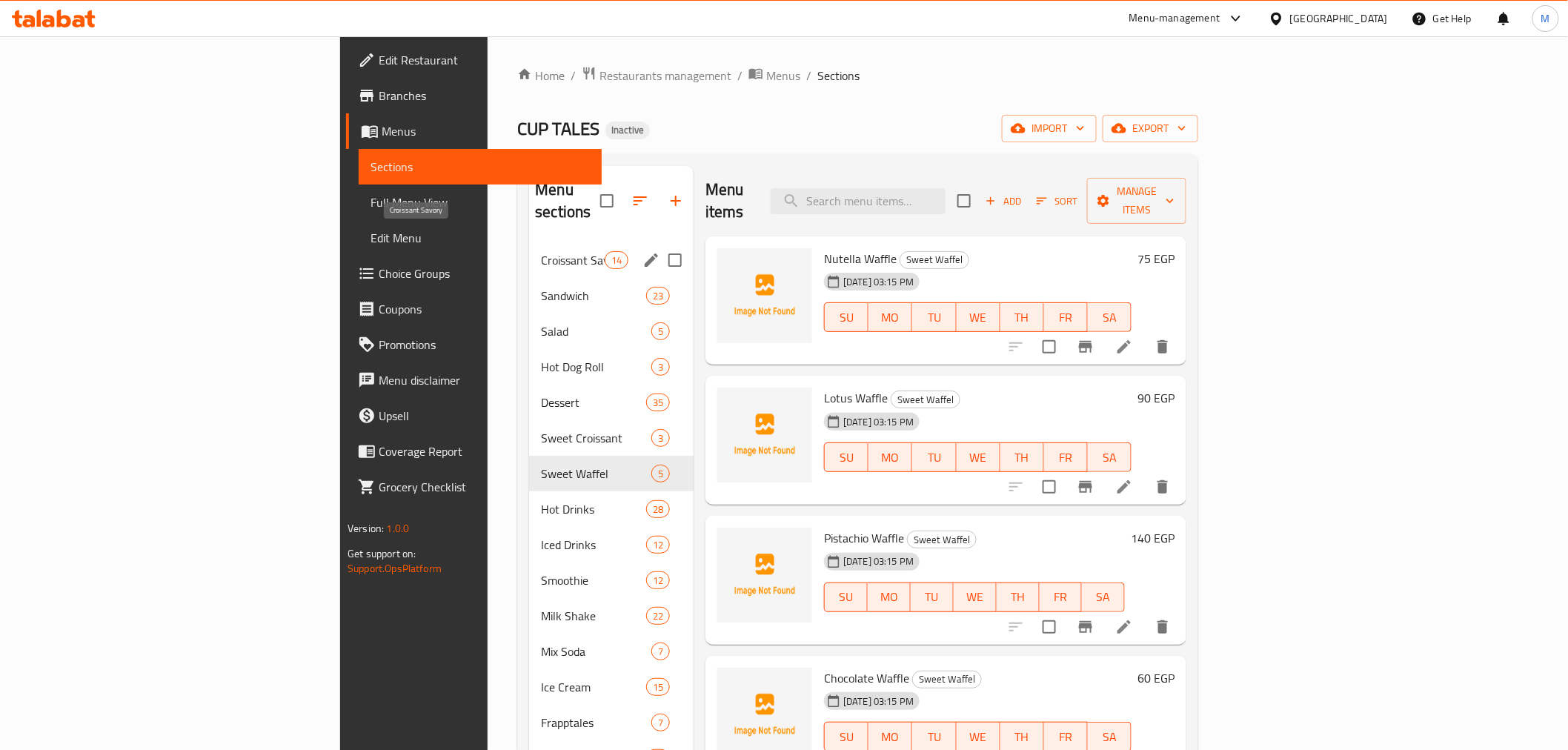
click at [541, 251] on span "Croissant Savory" at bounding box center [572, 259] width 63 height 18
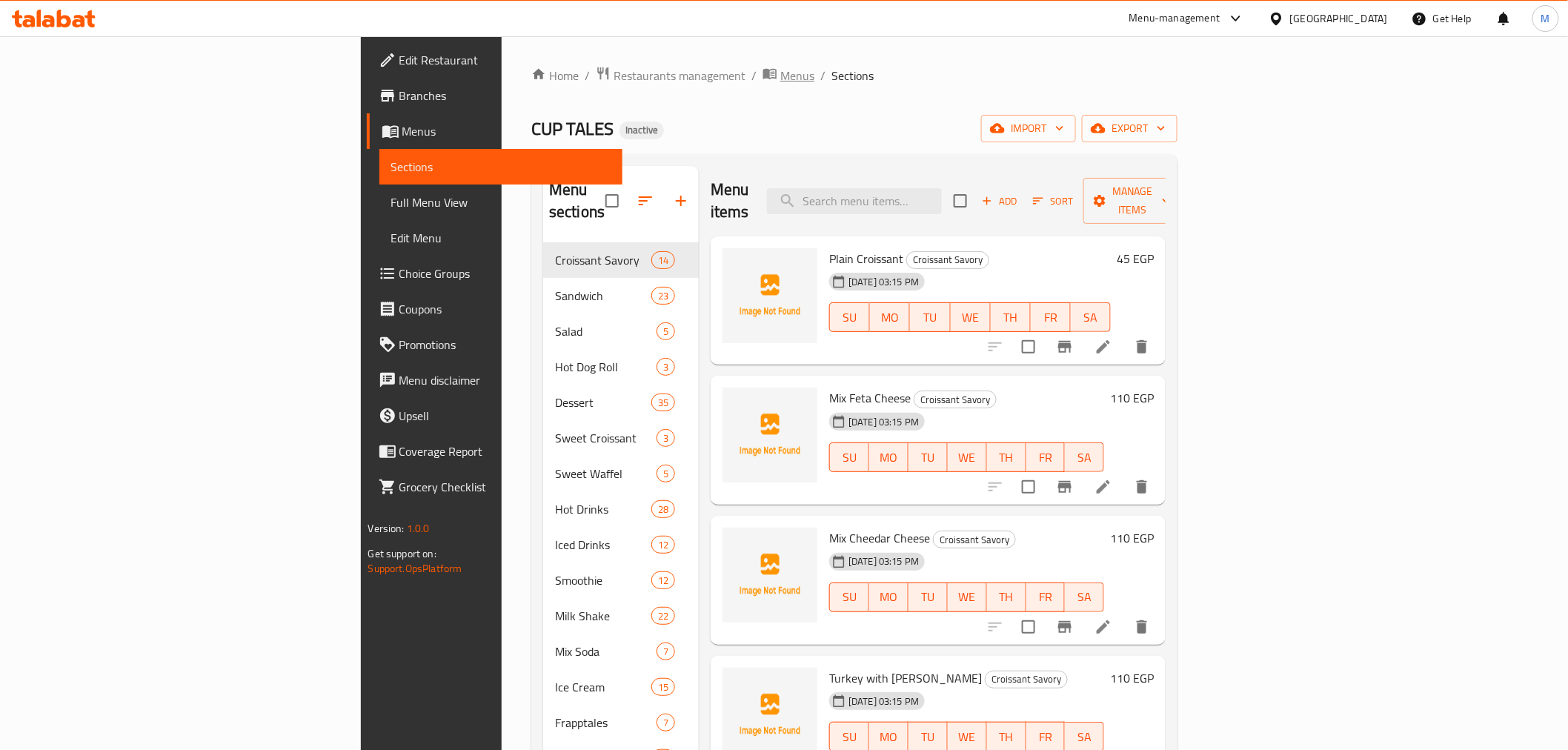
click at [780, 67] on span "Menus" at bounding box center [797, 75] width 34 height 18
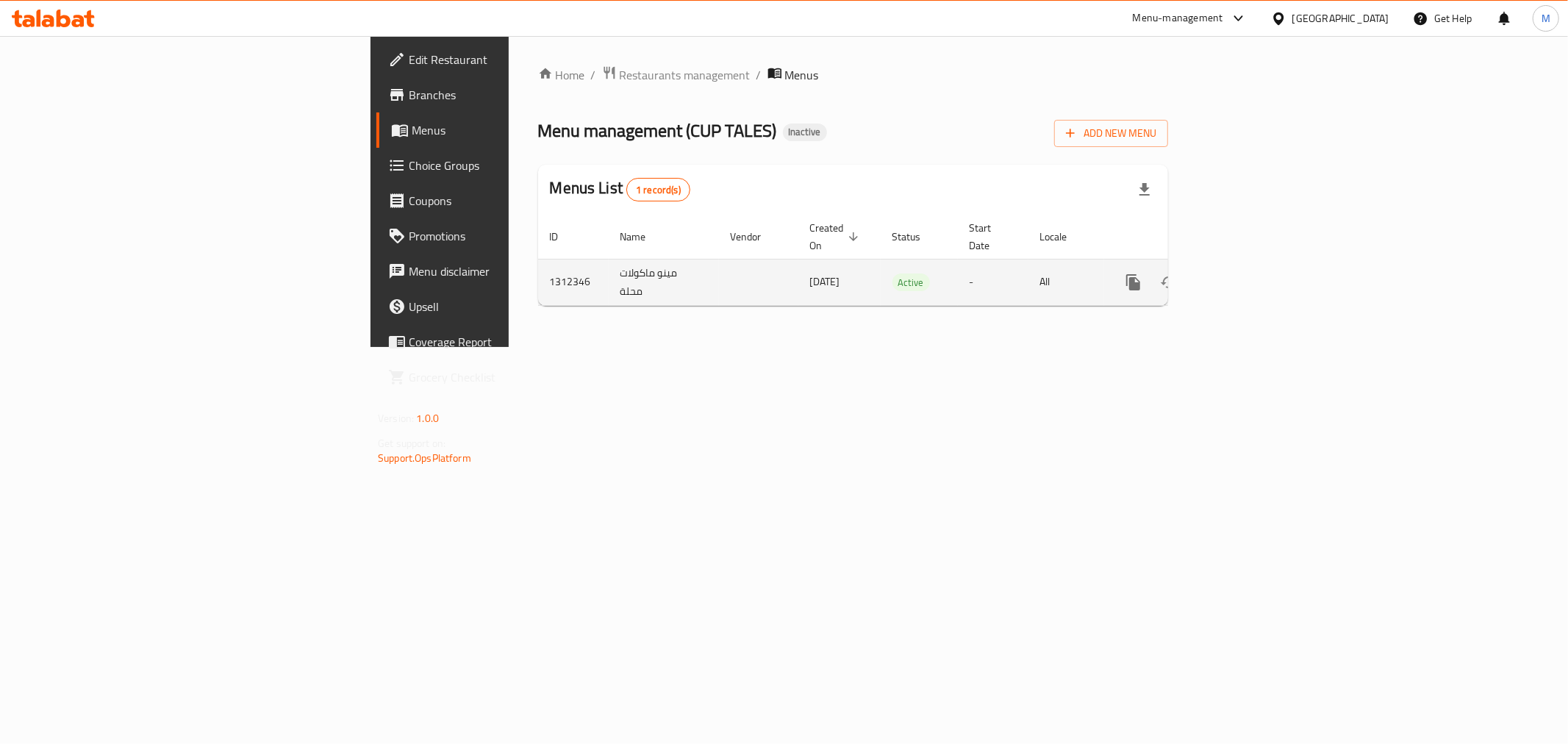
click at [1248, 273] on icon "enhanced table" at bounding box center [1239, 281] width 17 height 17
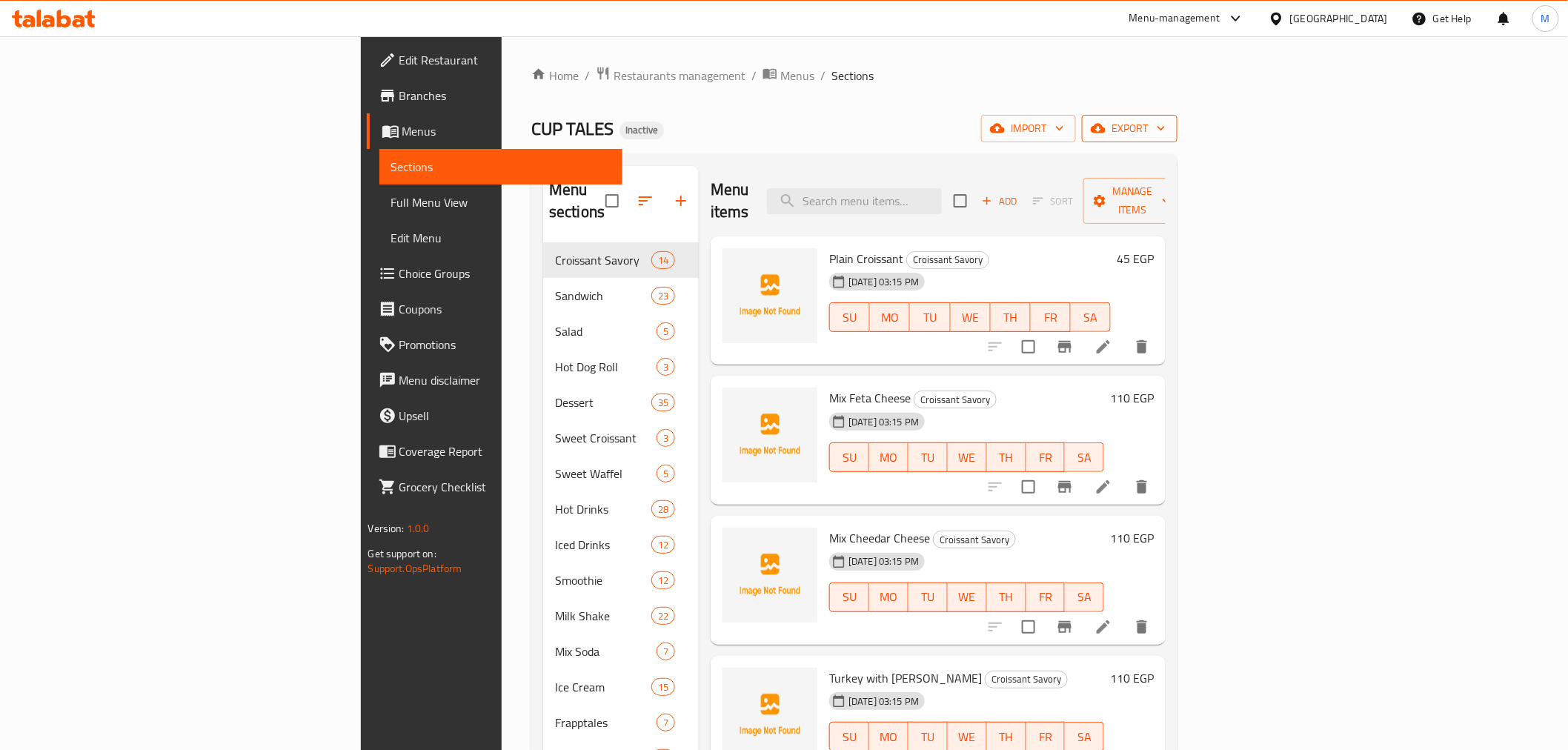
click at [1177, 143] on button "export" at bounding box center [1130, 128] width 96 height 28
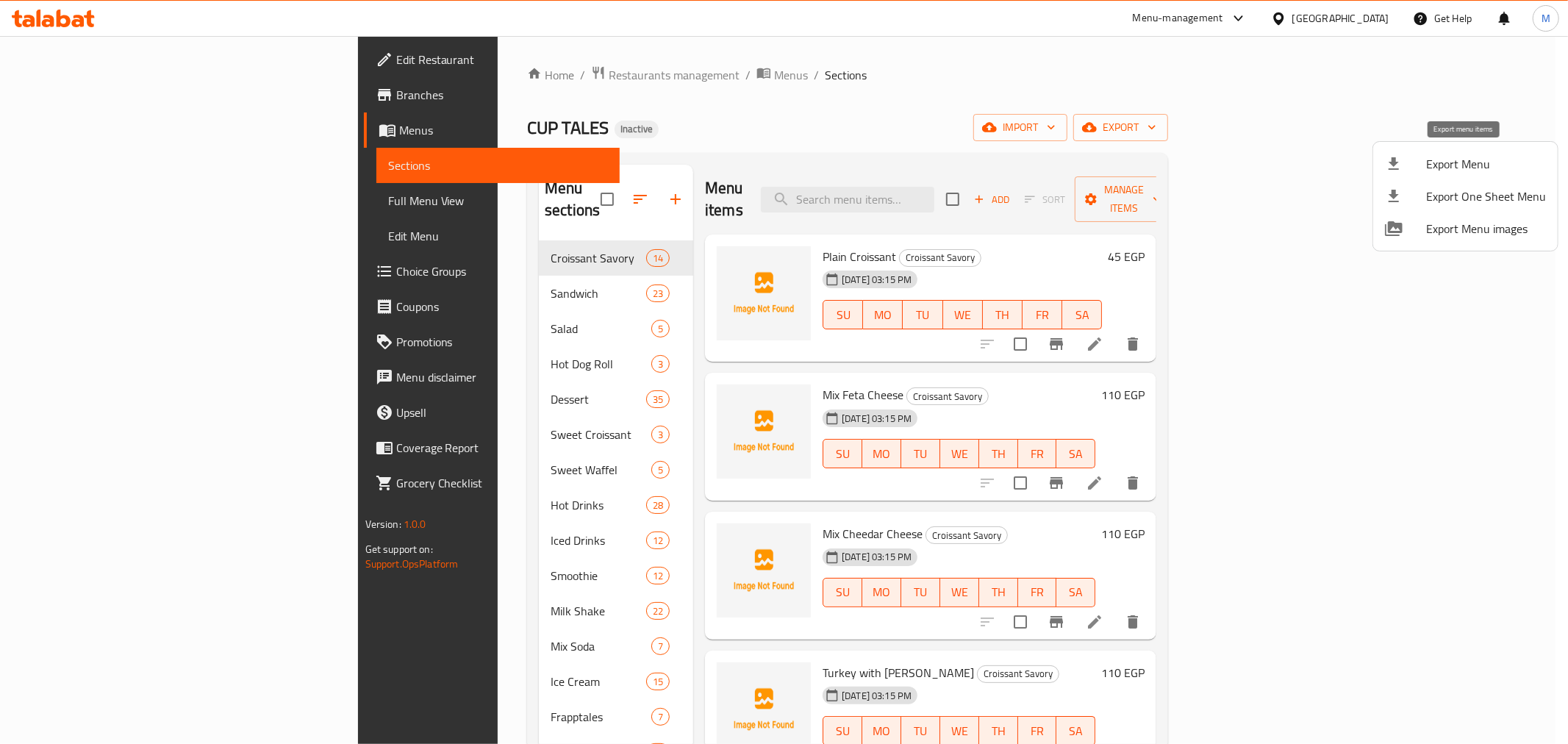
click at [1468, 167] on span "Export Menu" at bounding box center [1486, 163] width 120 height 17
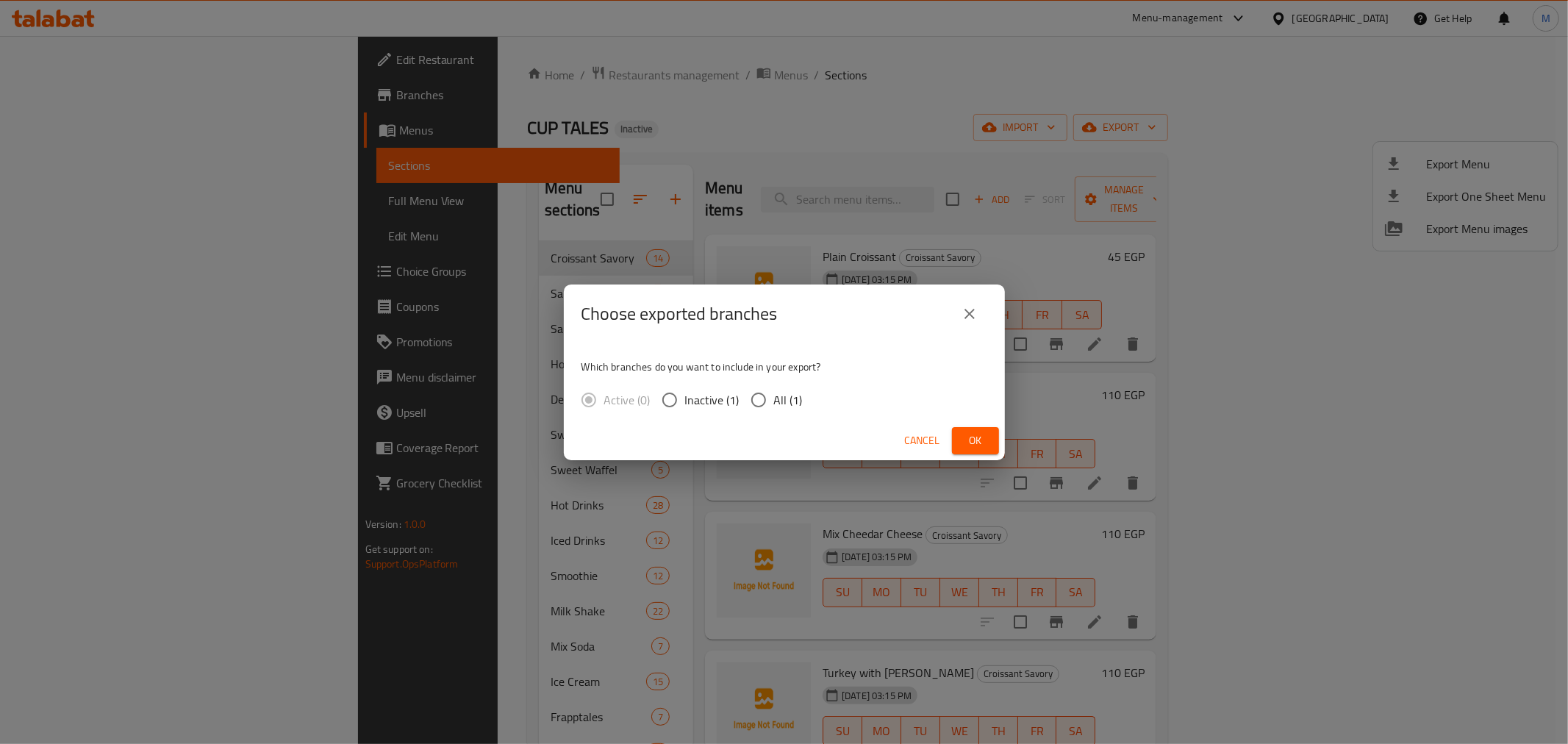
click at [782, 392] on span "All (1)" at bounding box center [788, 399] width 29 height 17
click at [774, 392] on input "All (1)" at bounding box center [758, 399] width 31 height 31
radio input "true"
click at [976, 431] on span "Ok" at bounding box center [975, 440] width 23 height 18
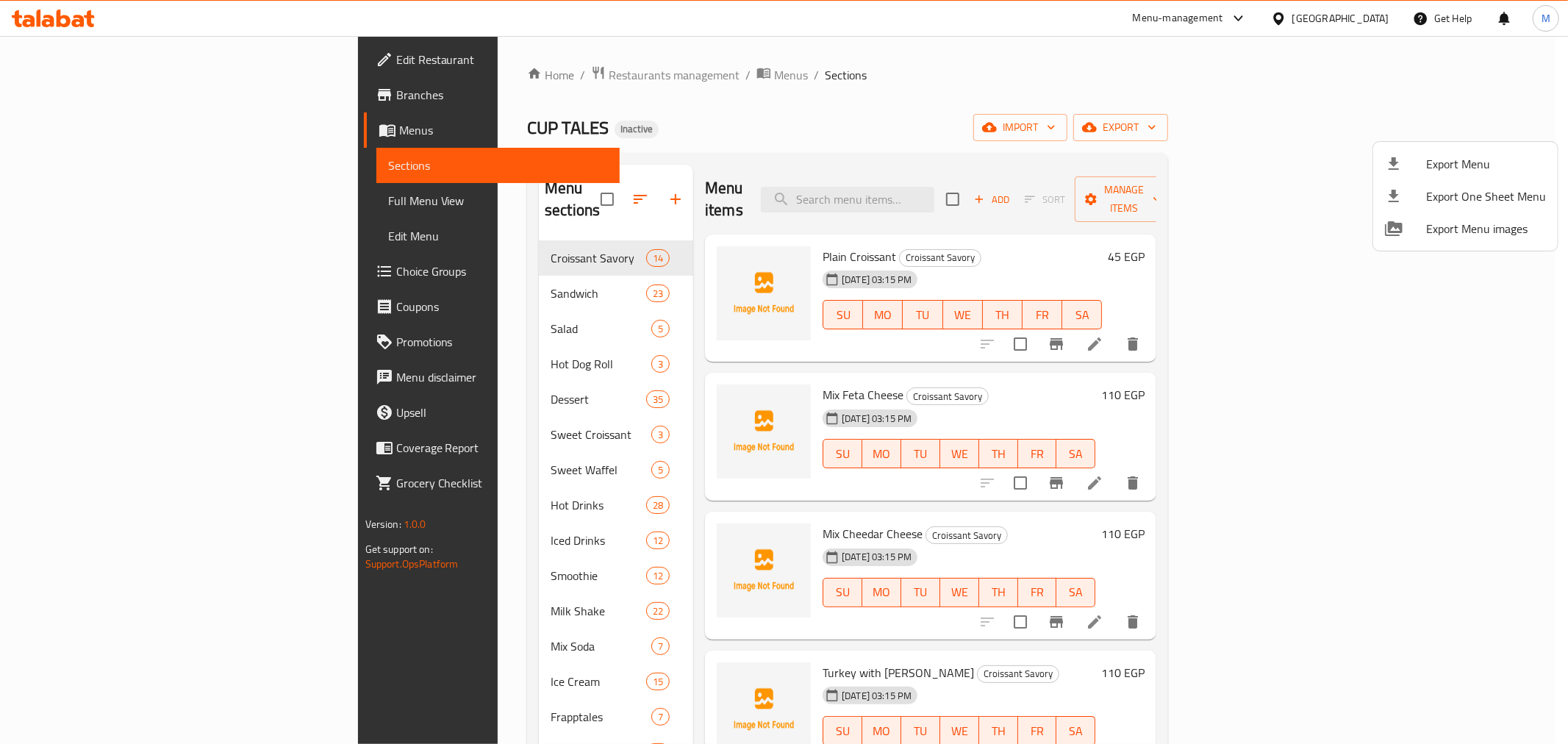
click at [830, 137] on div at bounding box center [784, 372] width 1568 height 744
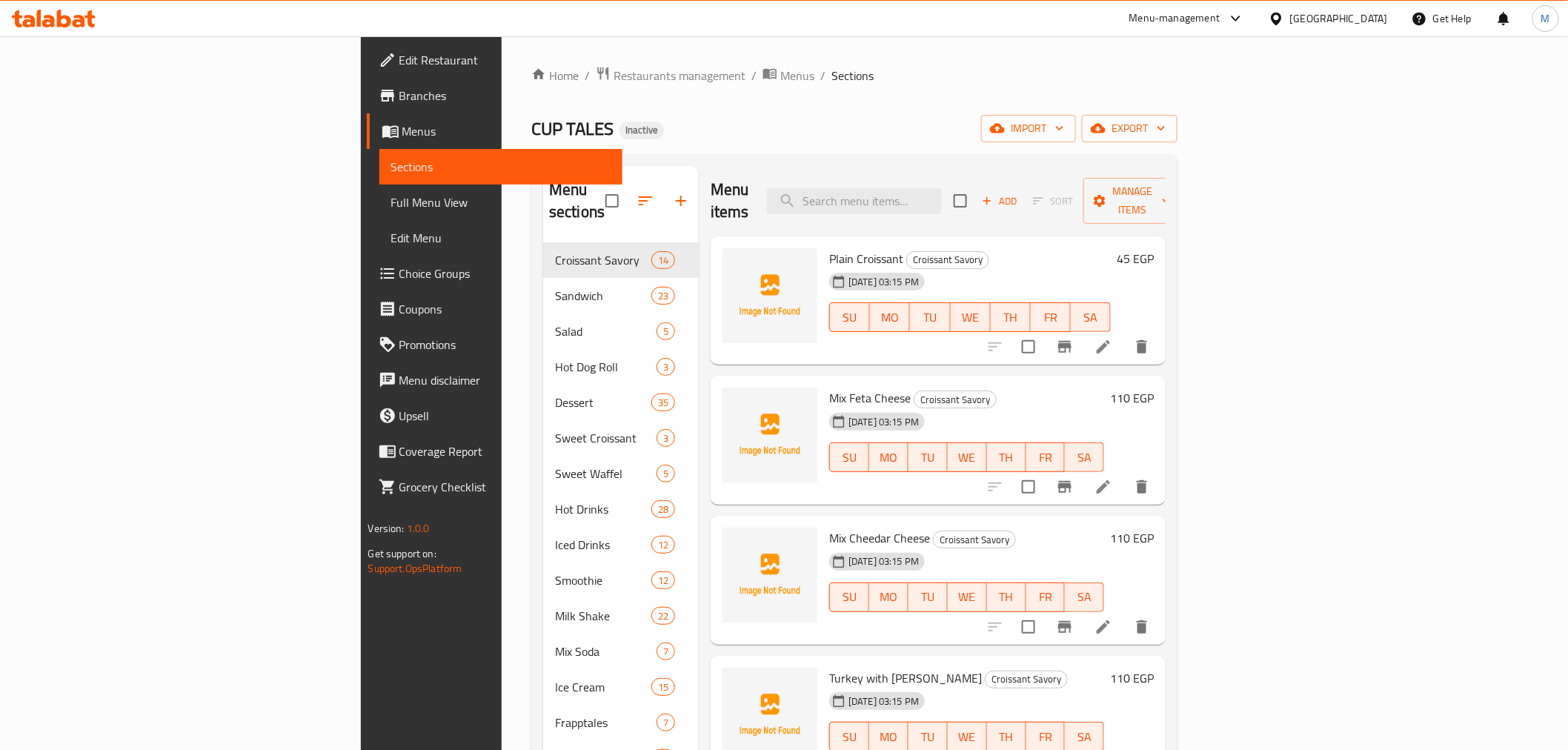
click at [391, 195] on span "Full Menu View" at bounding box center [501, 202] width 219 height 18
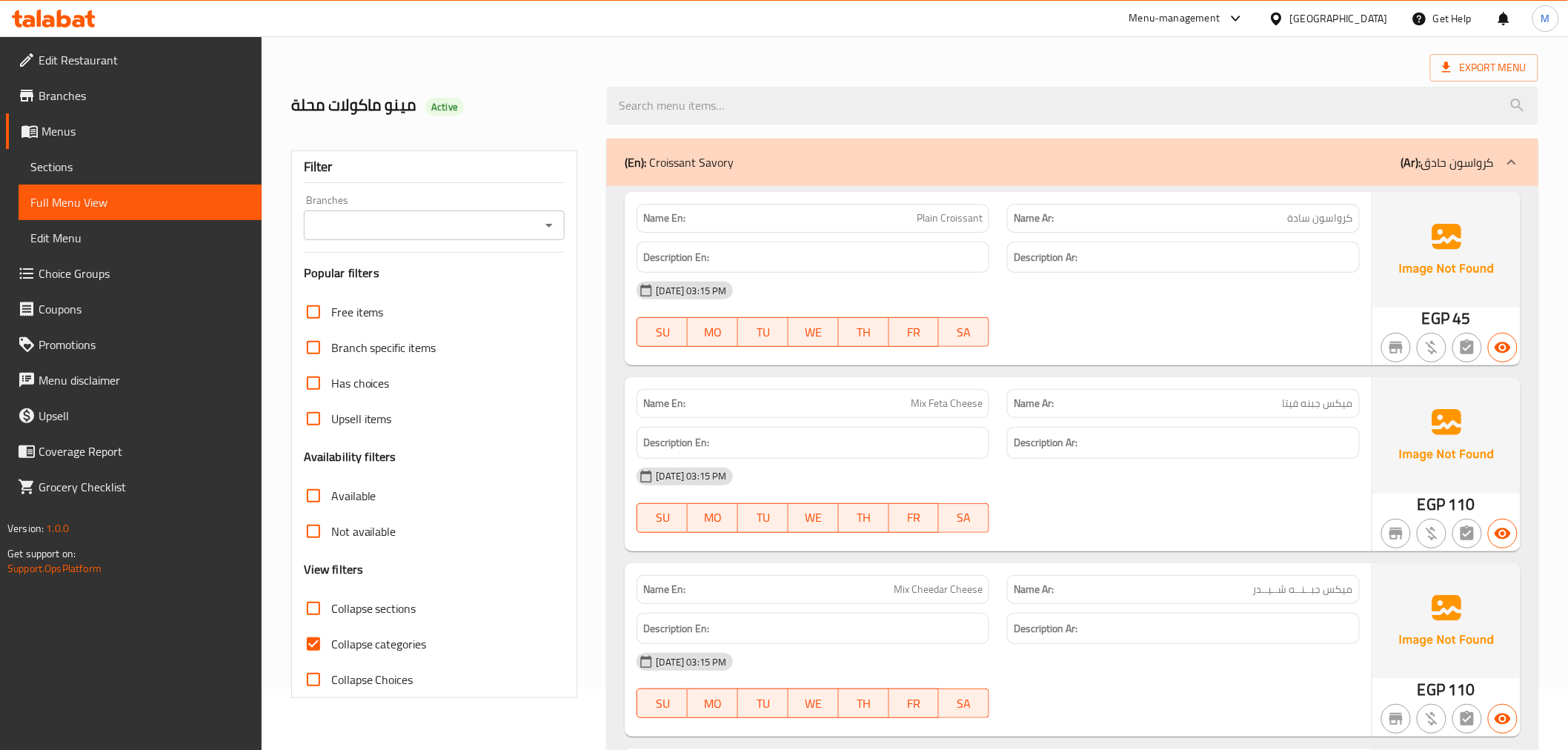
scroll to position [247, 0]
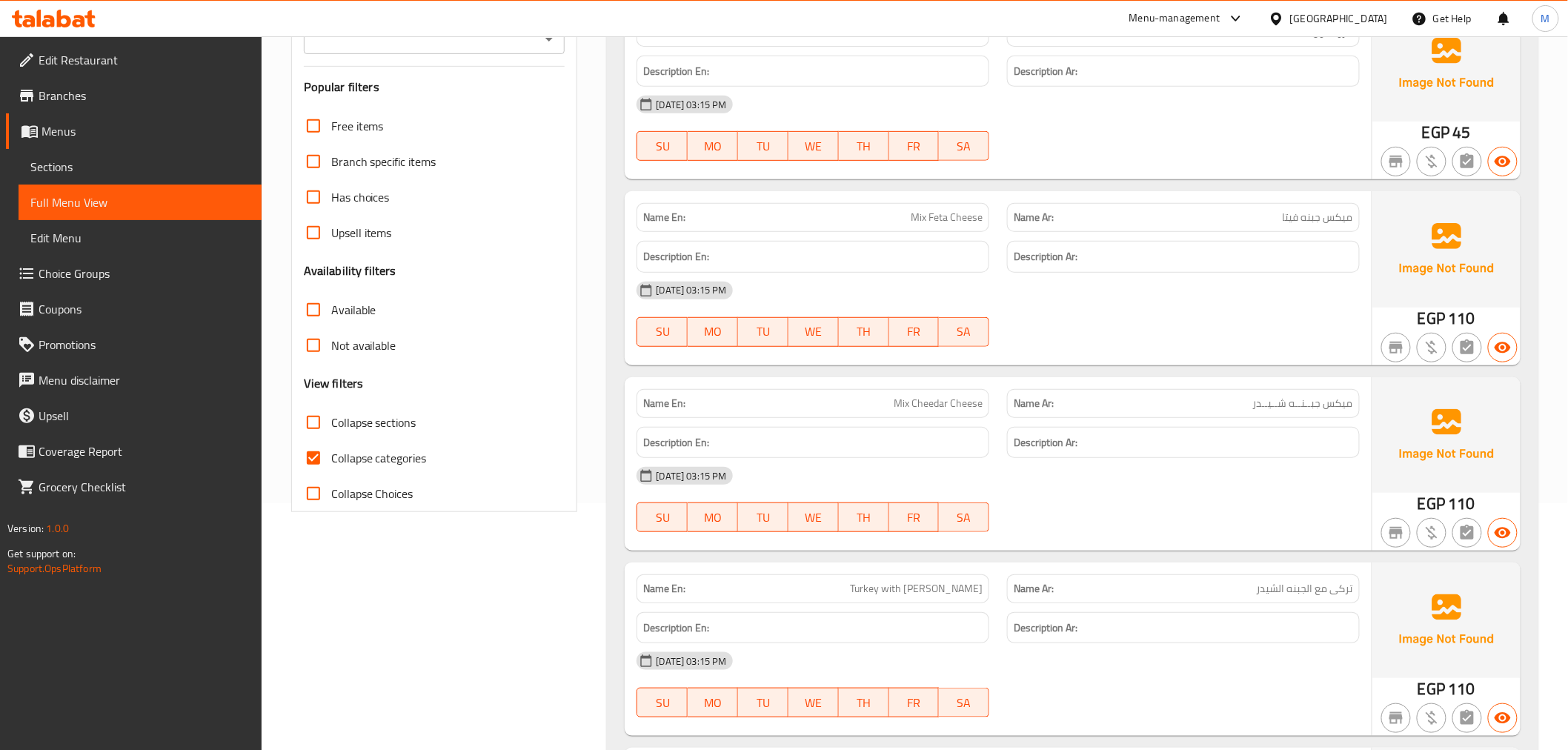
drag, startPoint x: 415, startPoint y: 451, endPoint x: 630, endPoint y: 500, distance: 220.5
click at [415, 451] on span "Collapse categories" at bounding box center [379, 457] width 96 height 18
click at [331, 451] on input "Collapse categories" at bounding box center [313, 458] width 36 height 36
checkbox input "false"
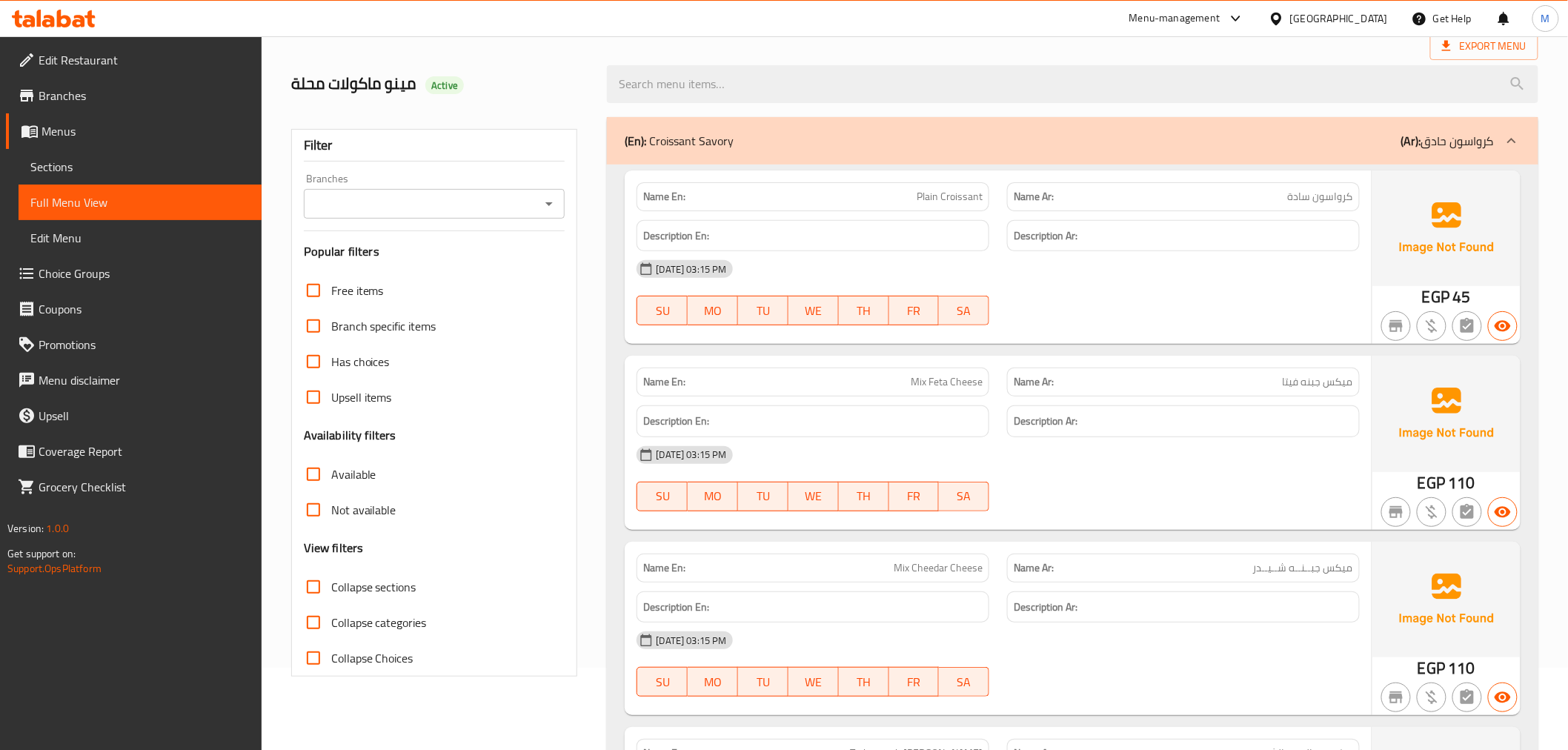
scroll to position [0, 0]
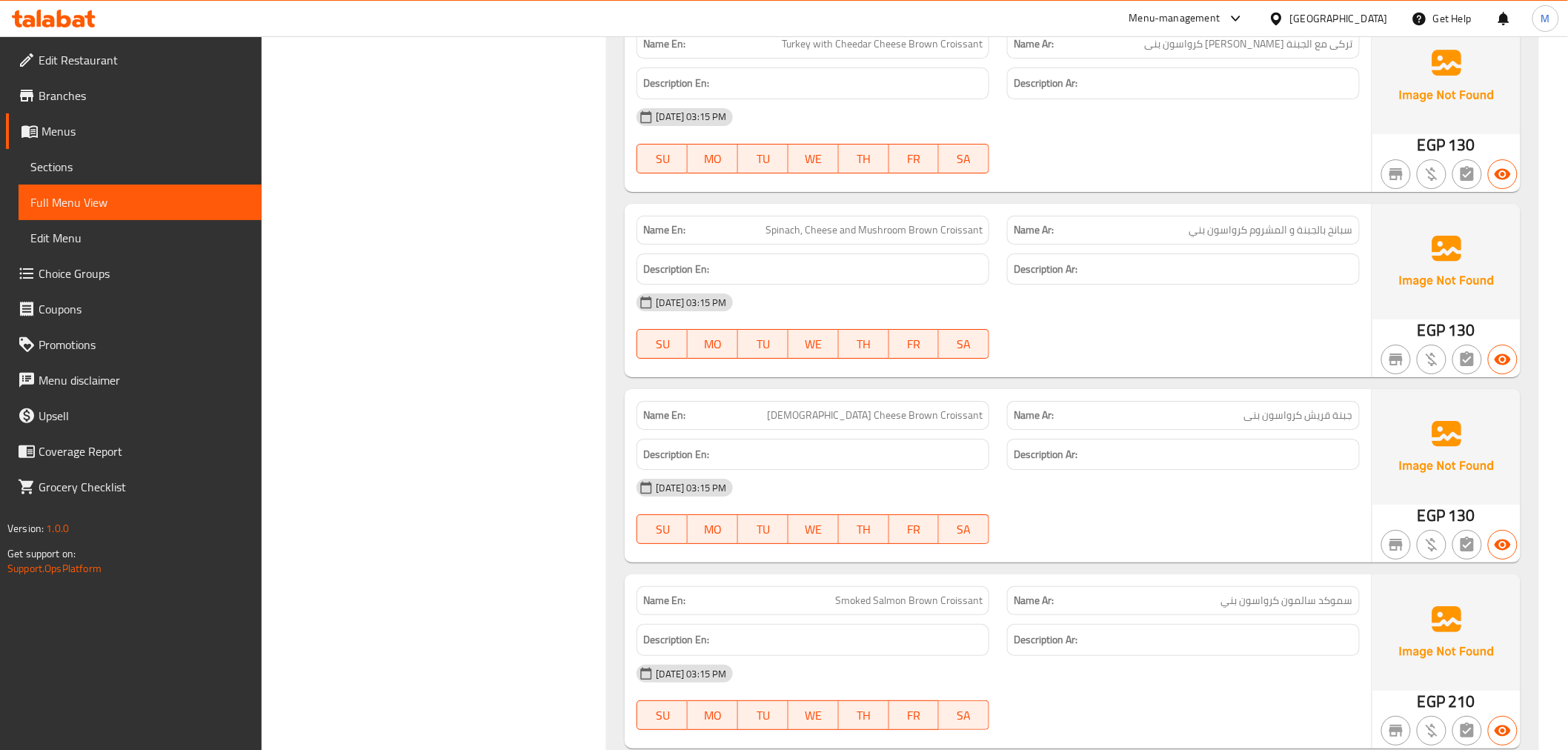
scroll to position [2140, 0]
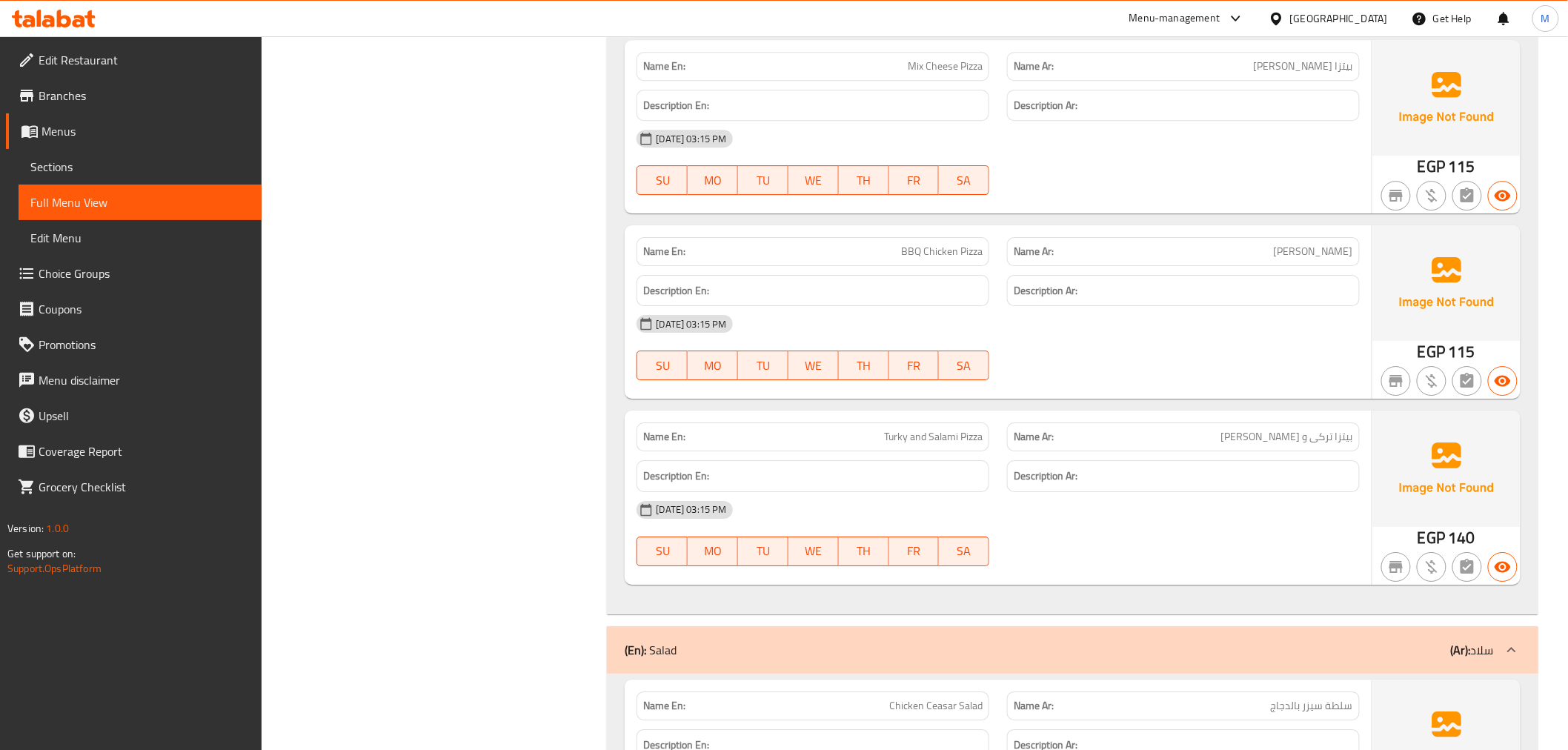
scroll to position [6668, 0]
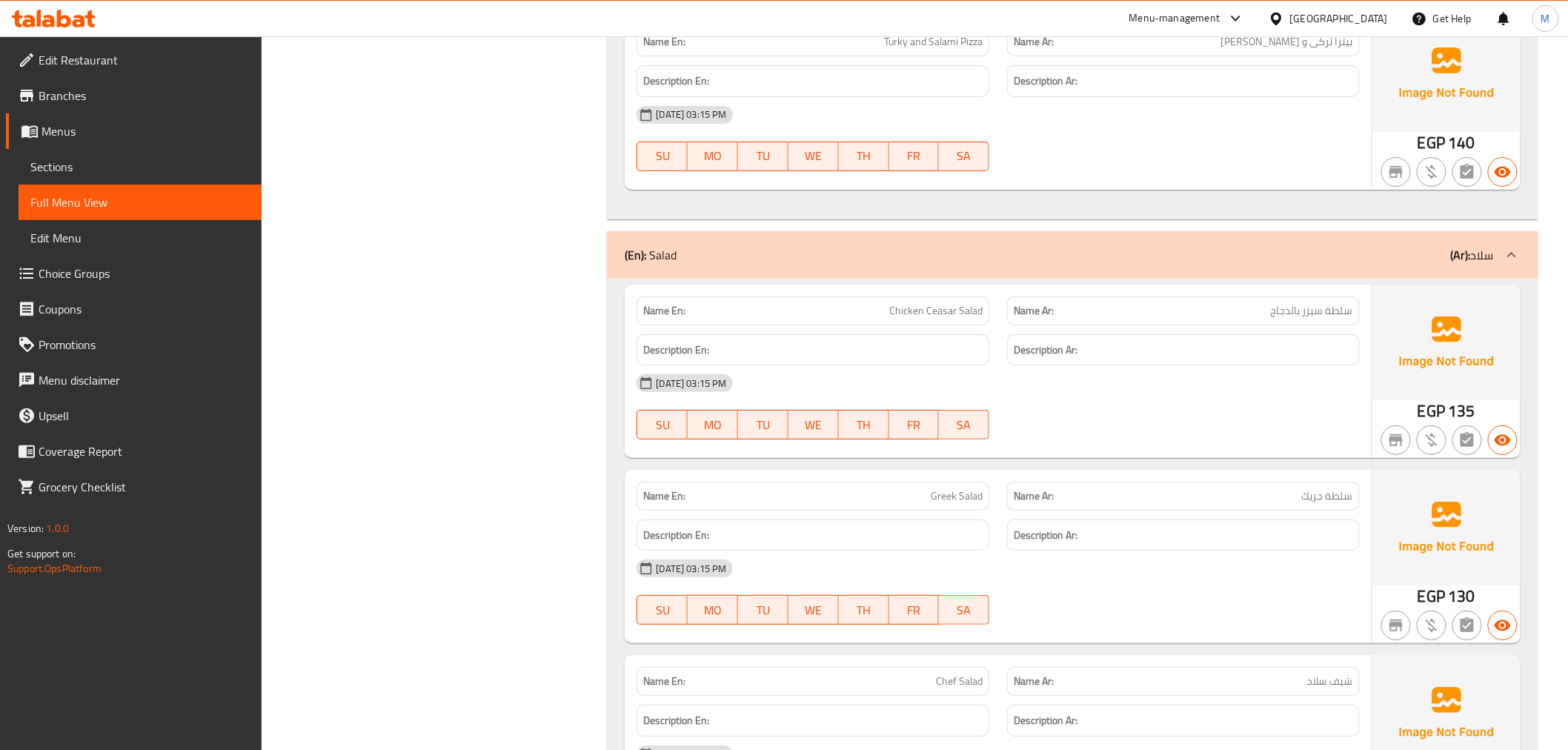
scroll to position [7244, 0]
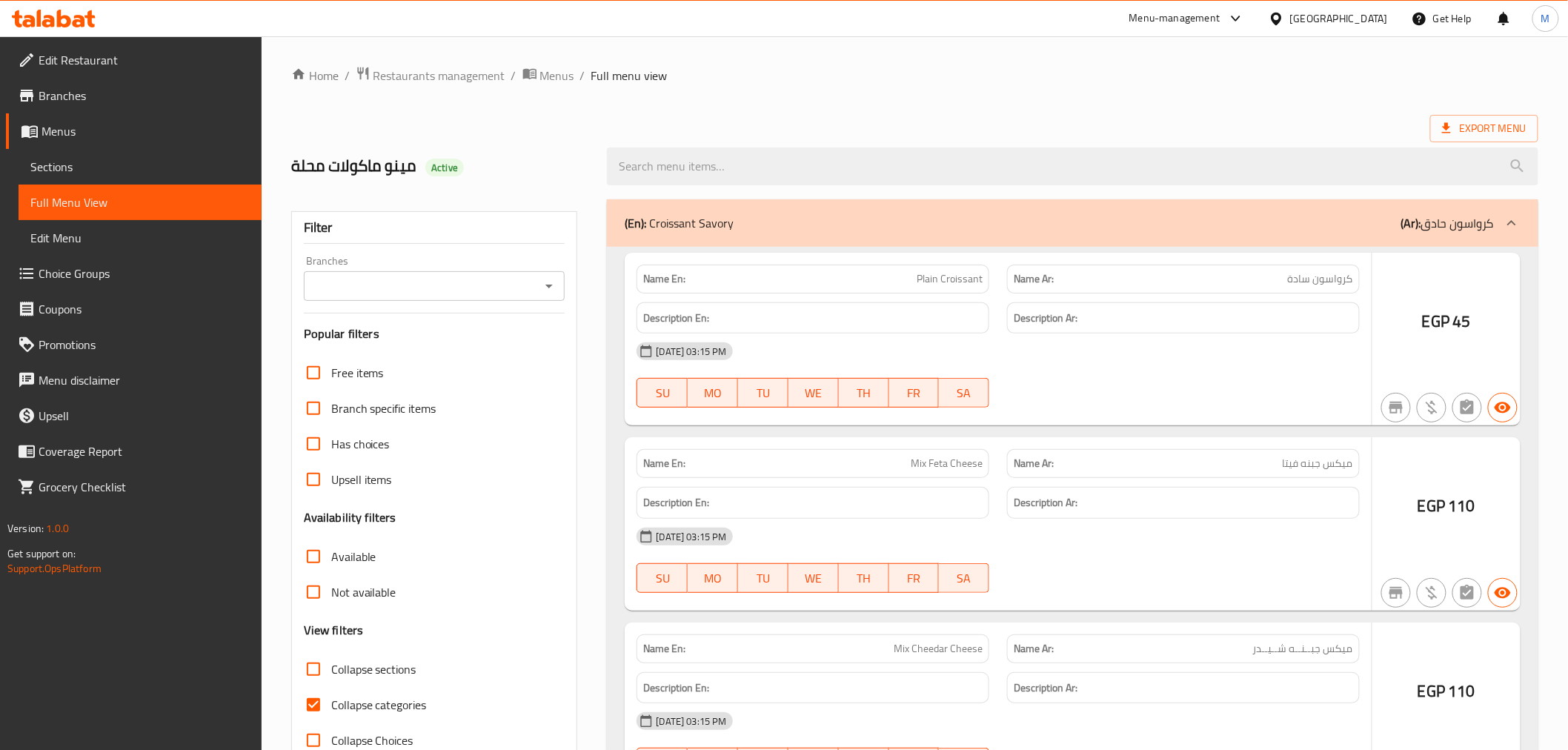
click at [77, 170] on div at bounding box center [784, 375] width 1568 height 750
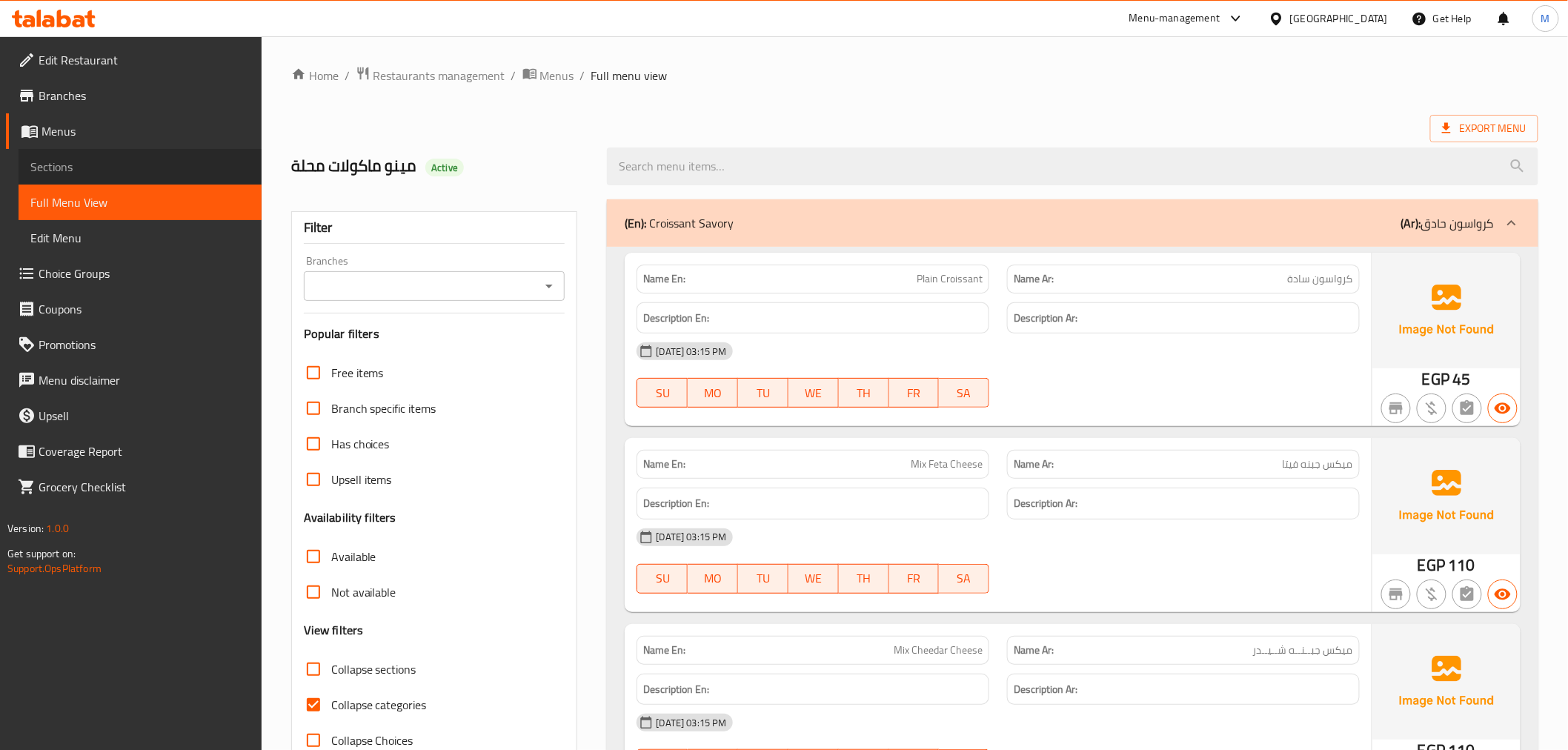
click at [68, 166] on span "Sections" at bounding box center [139, 166] width 219 height 18
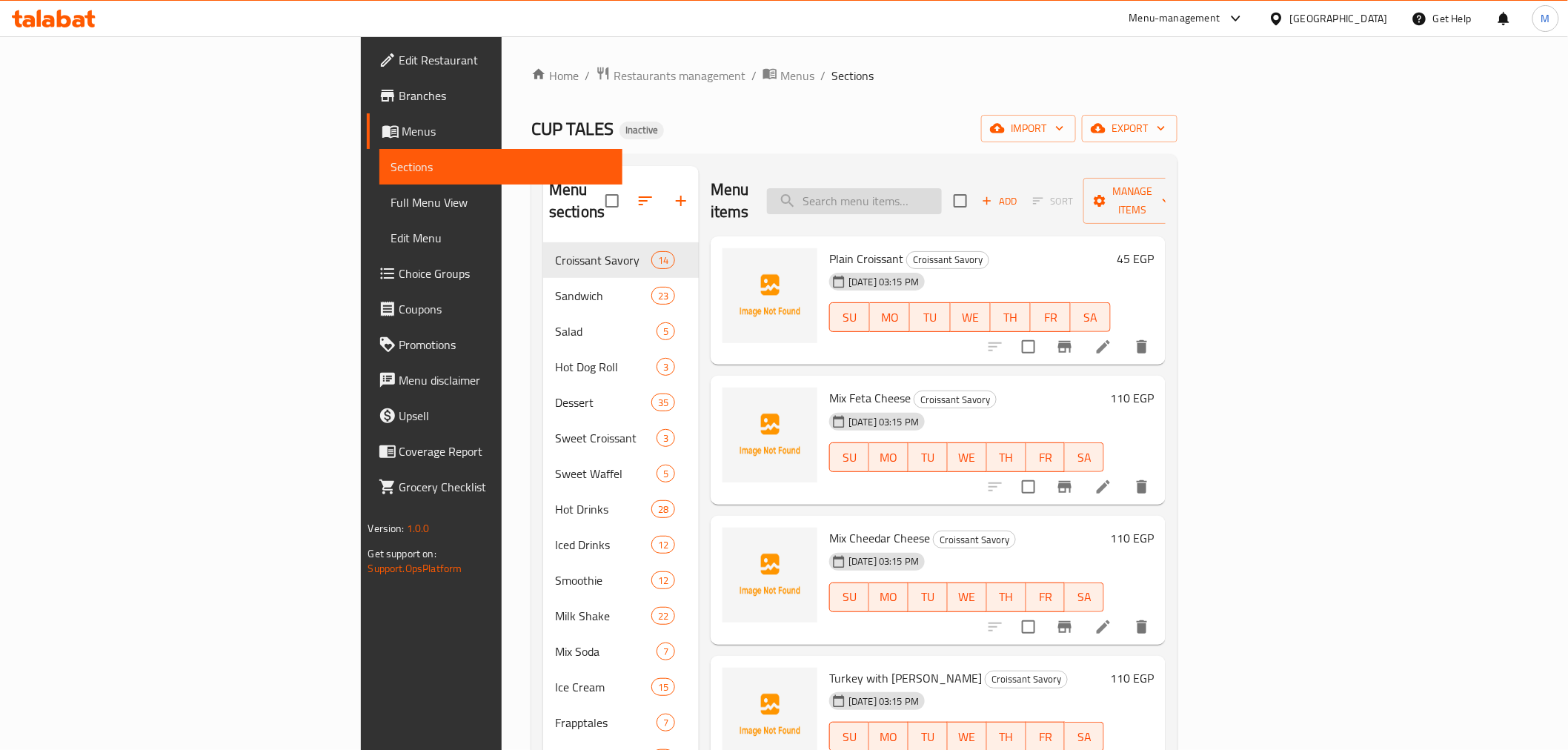
click at [942, 189] on input "search" at bounding box center [855, 201] width 175 height 26
paste input "Mix Cheese Pizza"
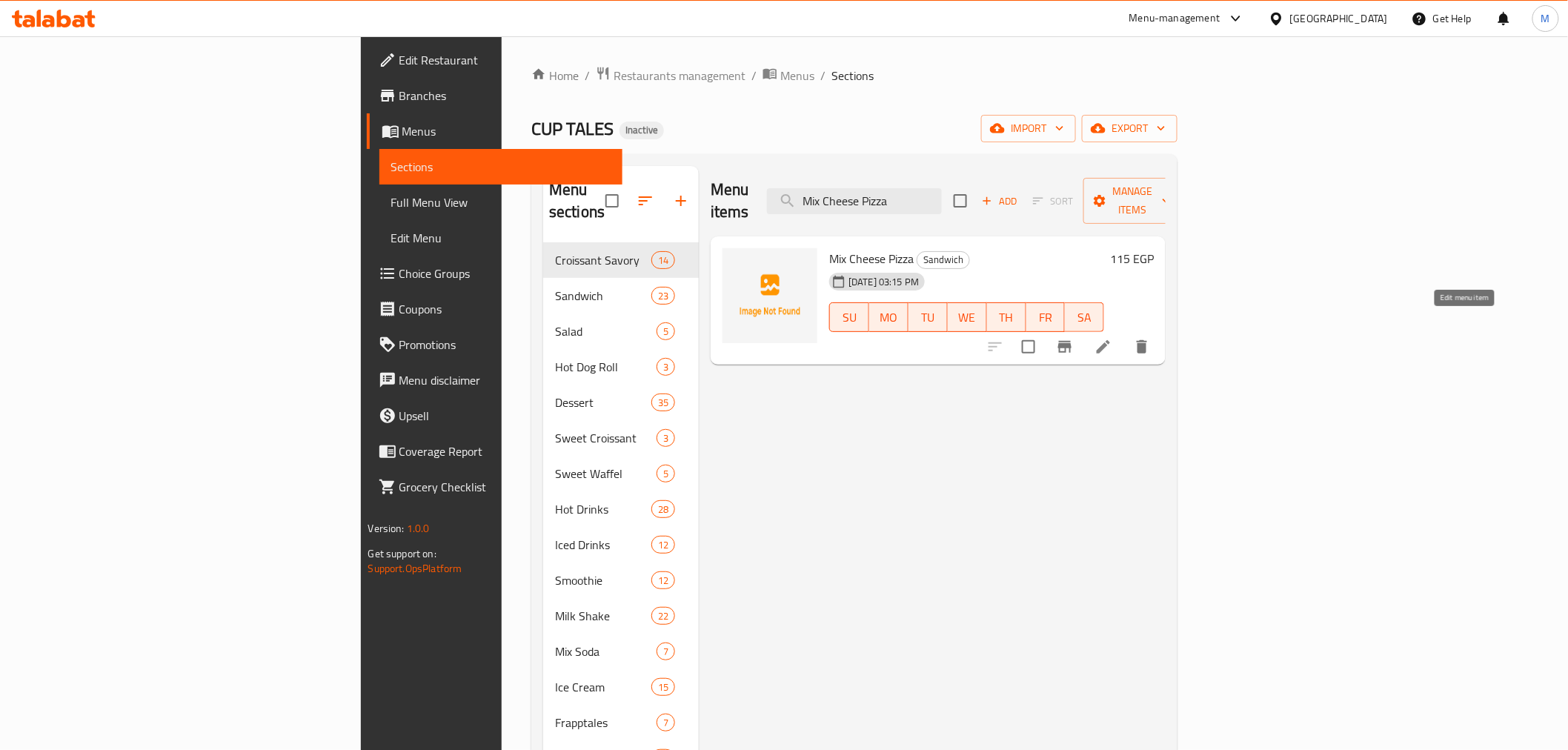
type input "Mix Cheese Pizza"
click at [1110, 340] on icon at bounding box center [1103, 347] width 13 height 13
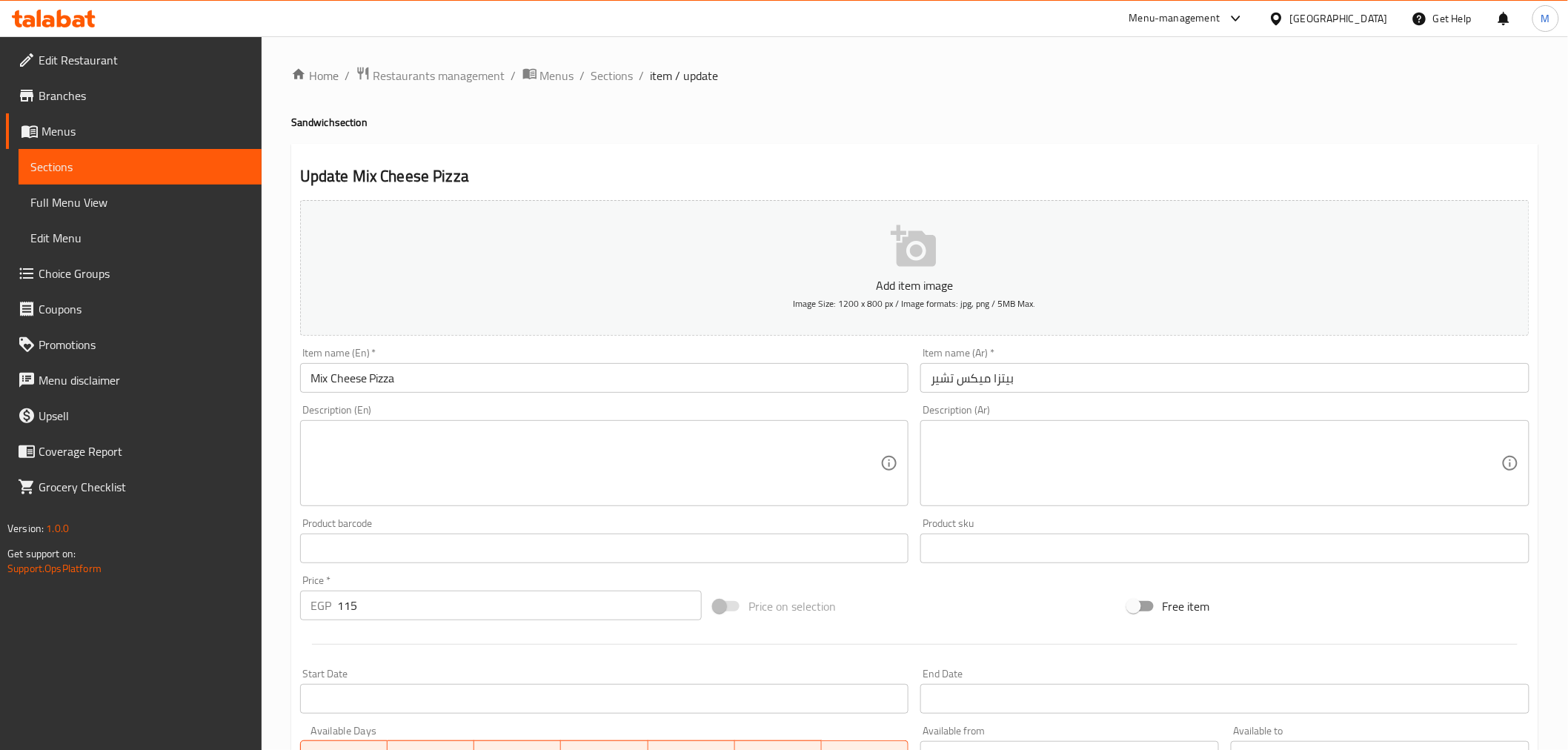
drag, startPoint x: 935, startPoint y: 383, endPoint x: 885, endPoint y: 379, distance: 50.2
click at [885, 379] on div "Add item image Image Size: 1200 x 800 px / Image formats: jpg, png / 5MB Max. I…" at bounding box center [915, 514] width 1242 height 639
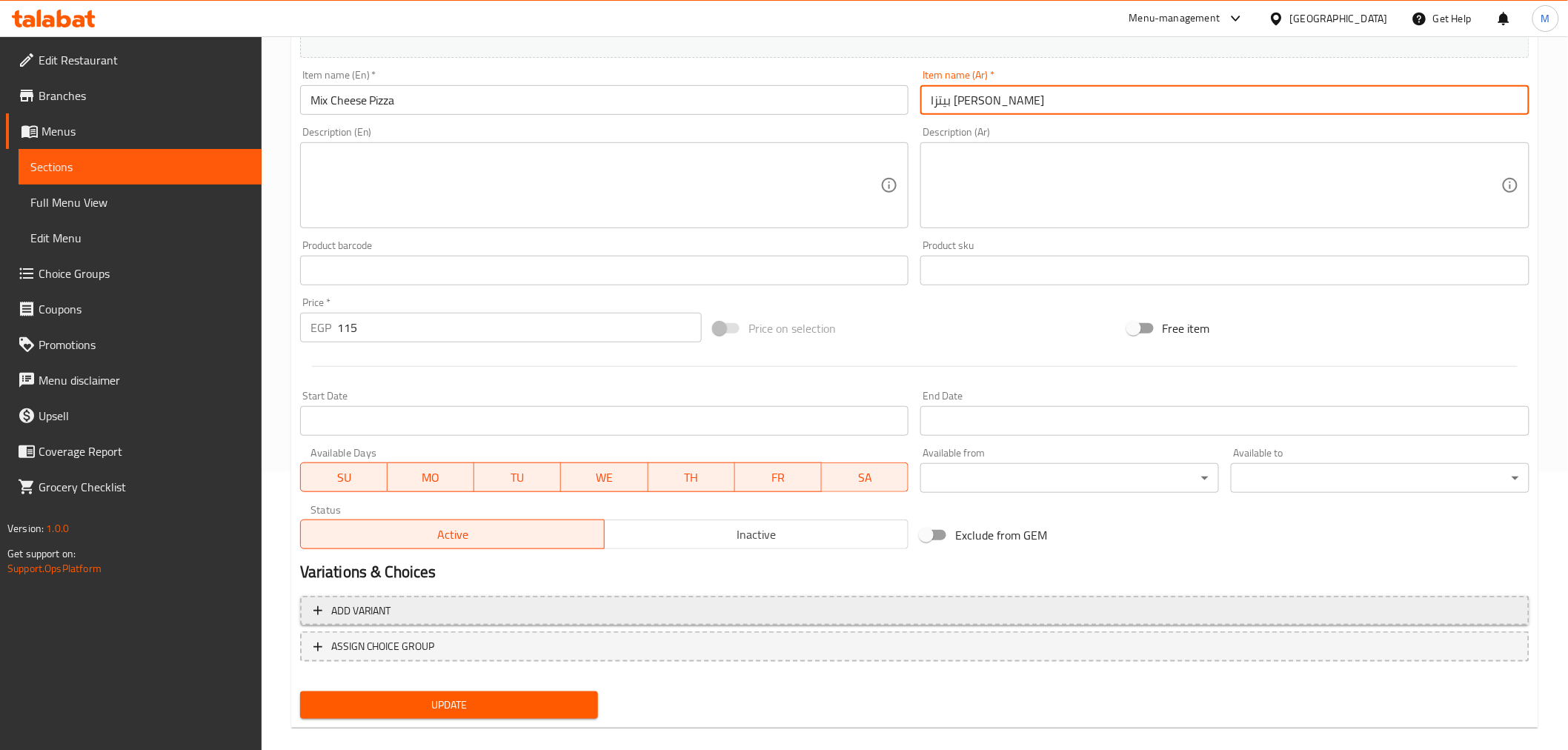
scroll to position [294, 0]
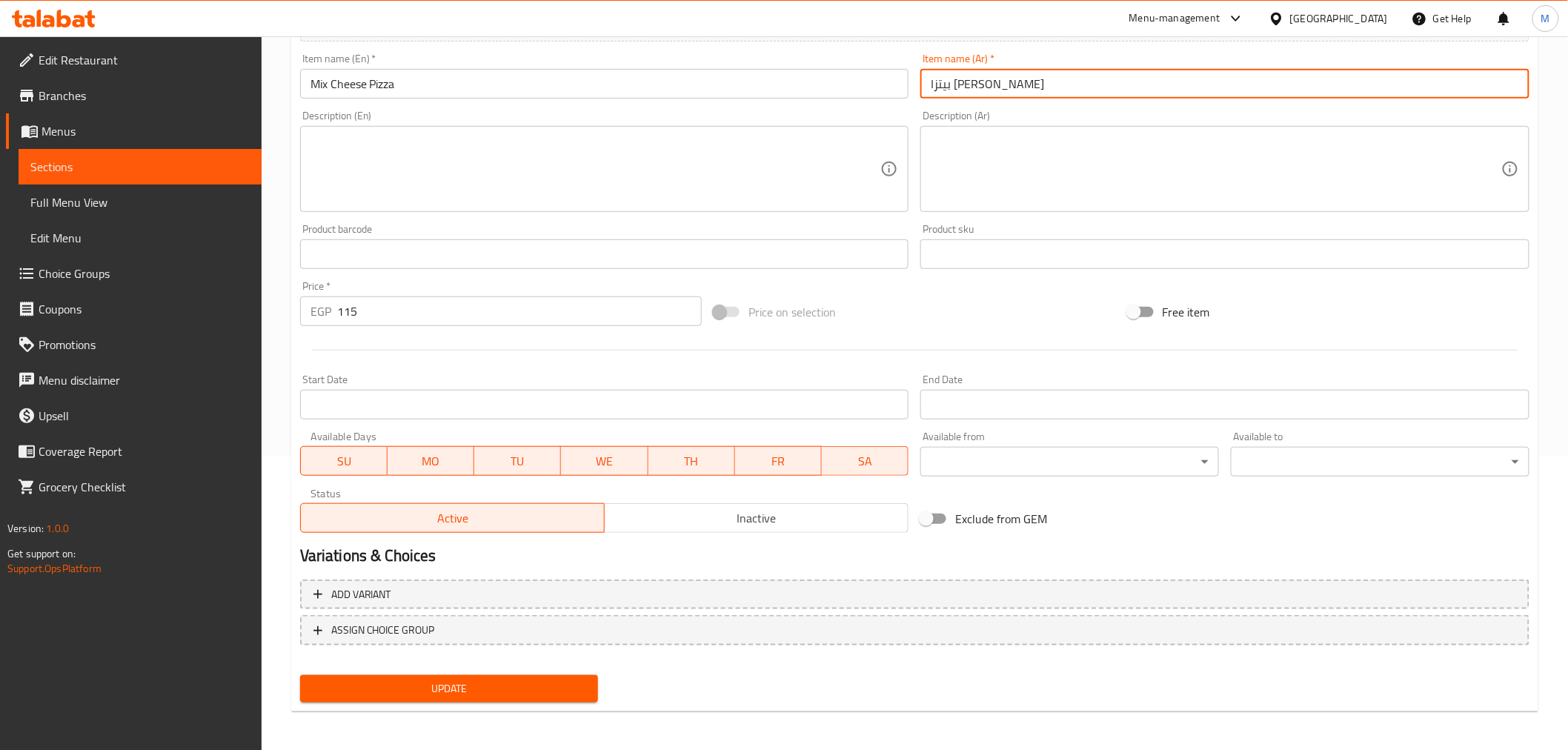
type input "بيتزا ميكس تشيز"
click at [486, 683] on span "Update" at bounding box center [449, 688] width 275 height 18
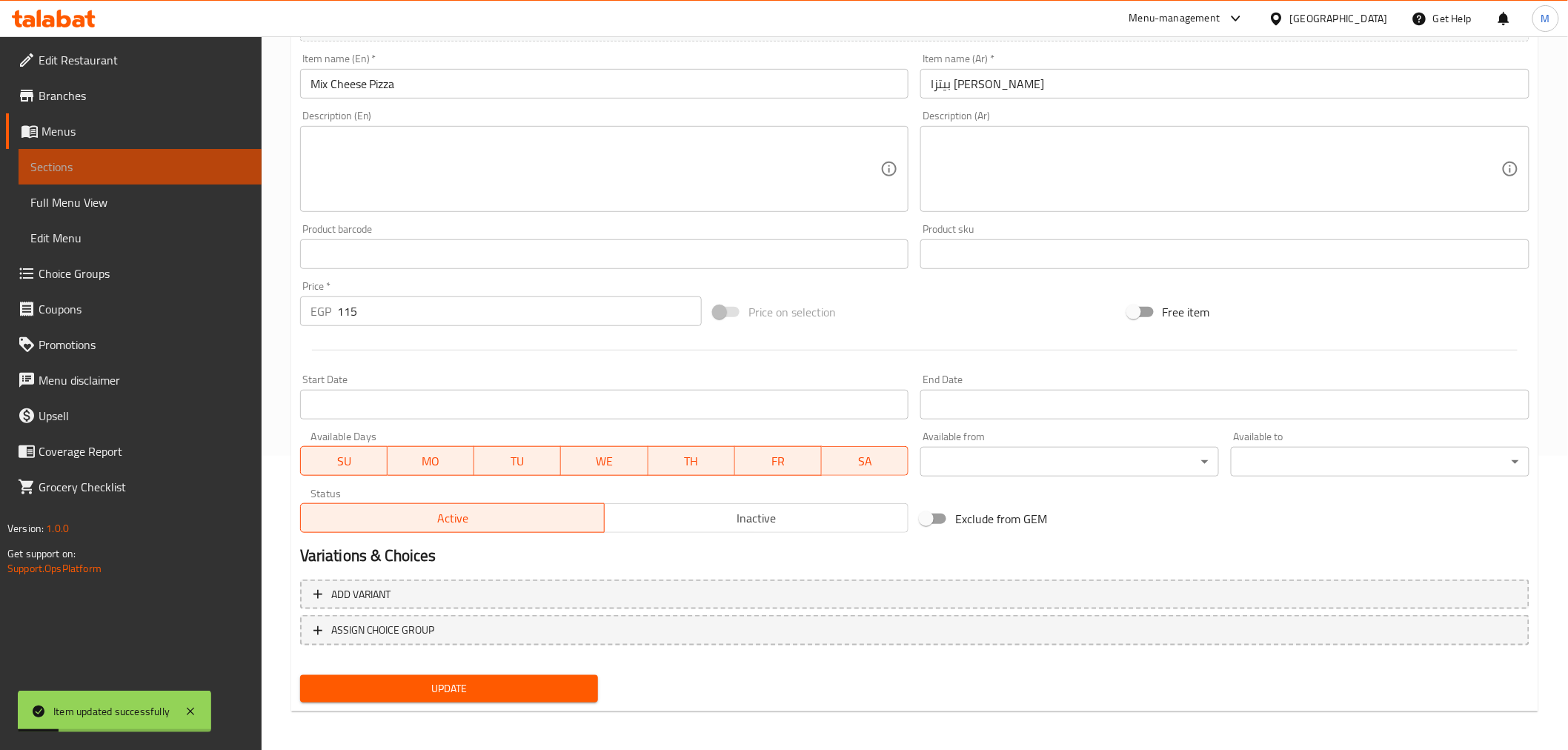
click at [178, 170] on span "Sections" at bounding box center [139, 166] width 219 height 18
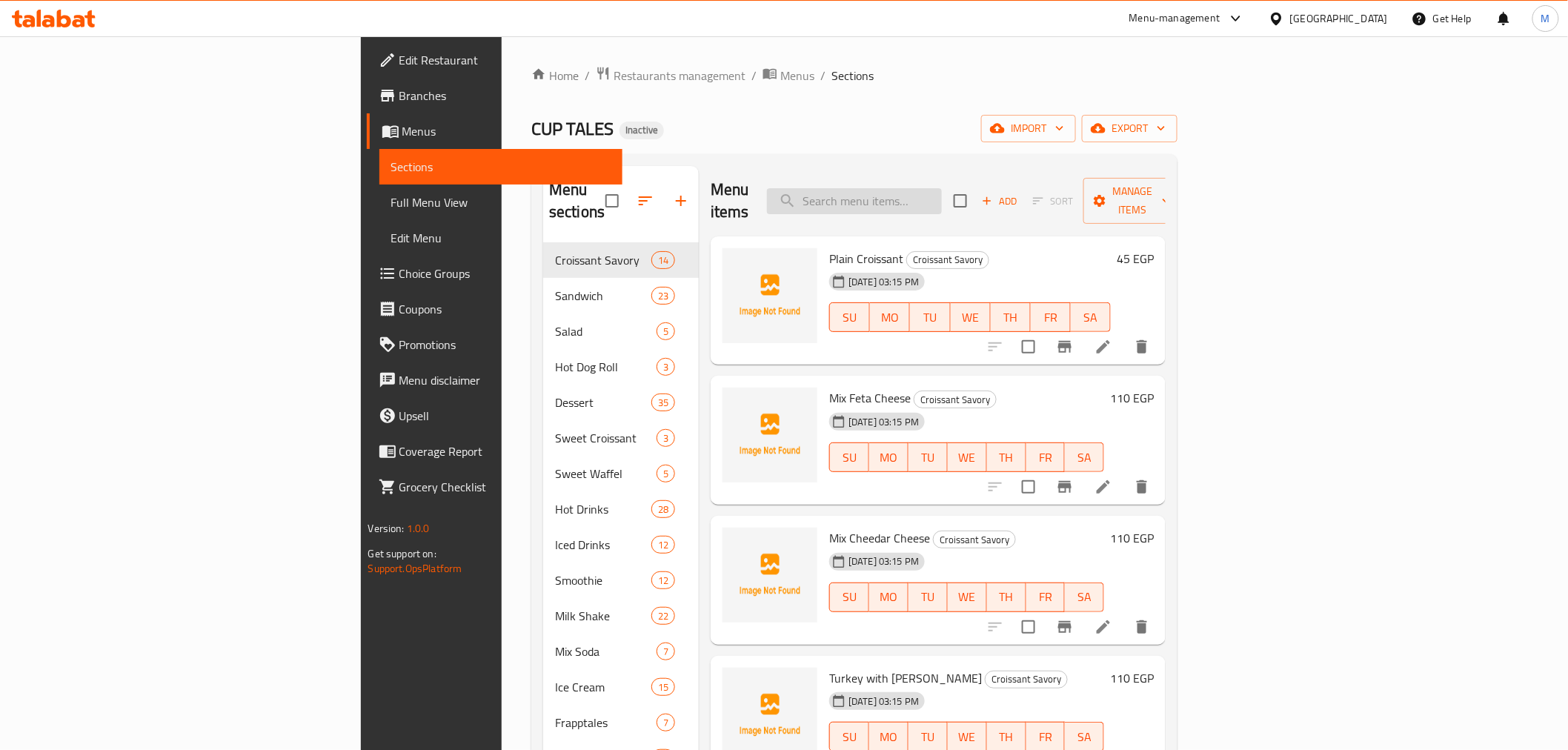
click at [930, 195] on input "search" at bounding box center [855, 201] width 175 height 26
paste input "Tiramisu Cake"
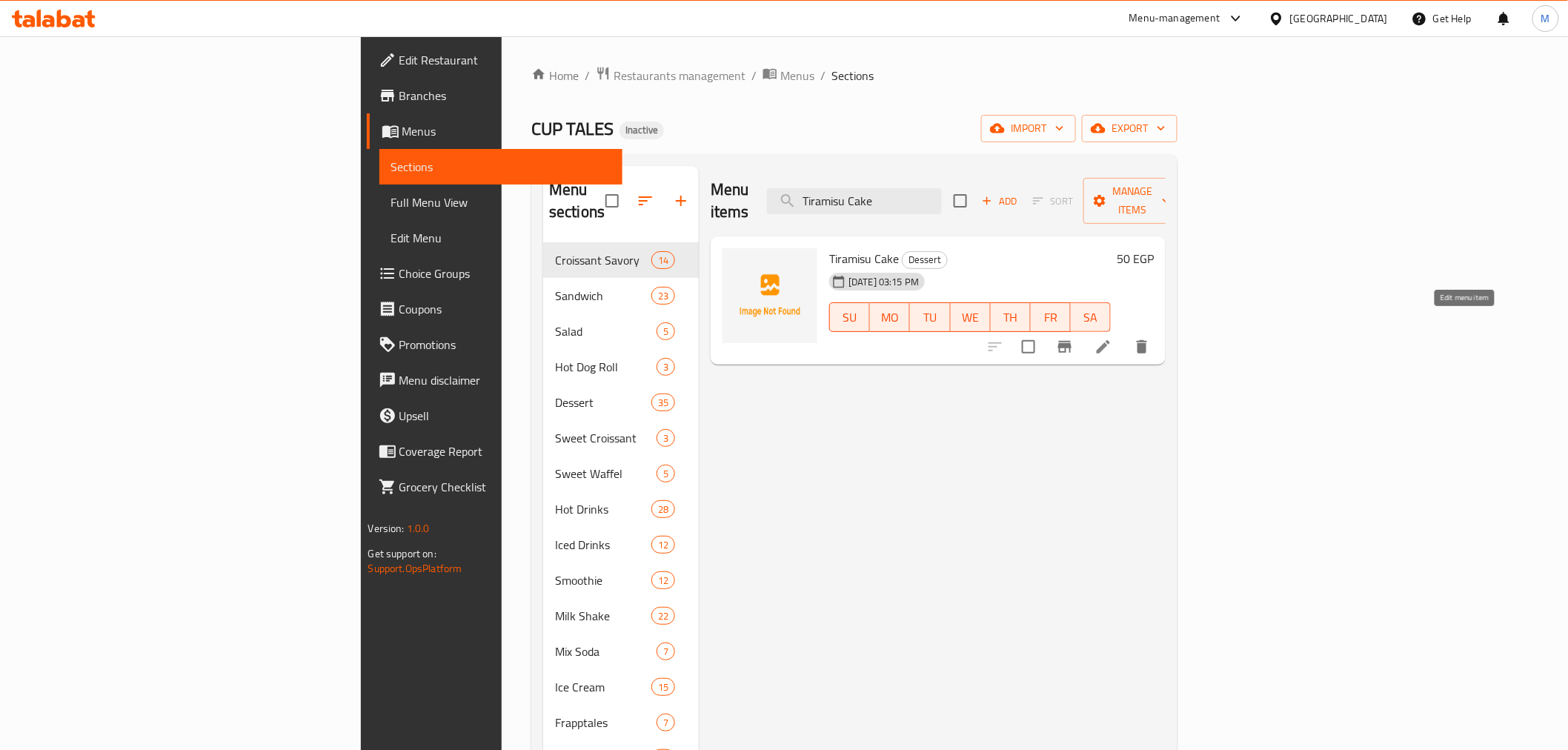
type input "Tiramisu Cake"
click at [1112, 338] on icon at bounding box center [1103, 346] width 18 height 18
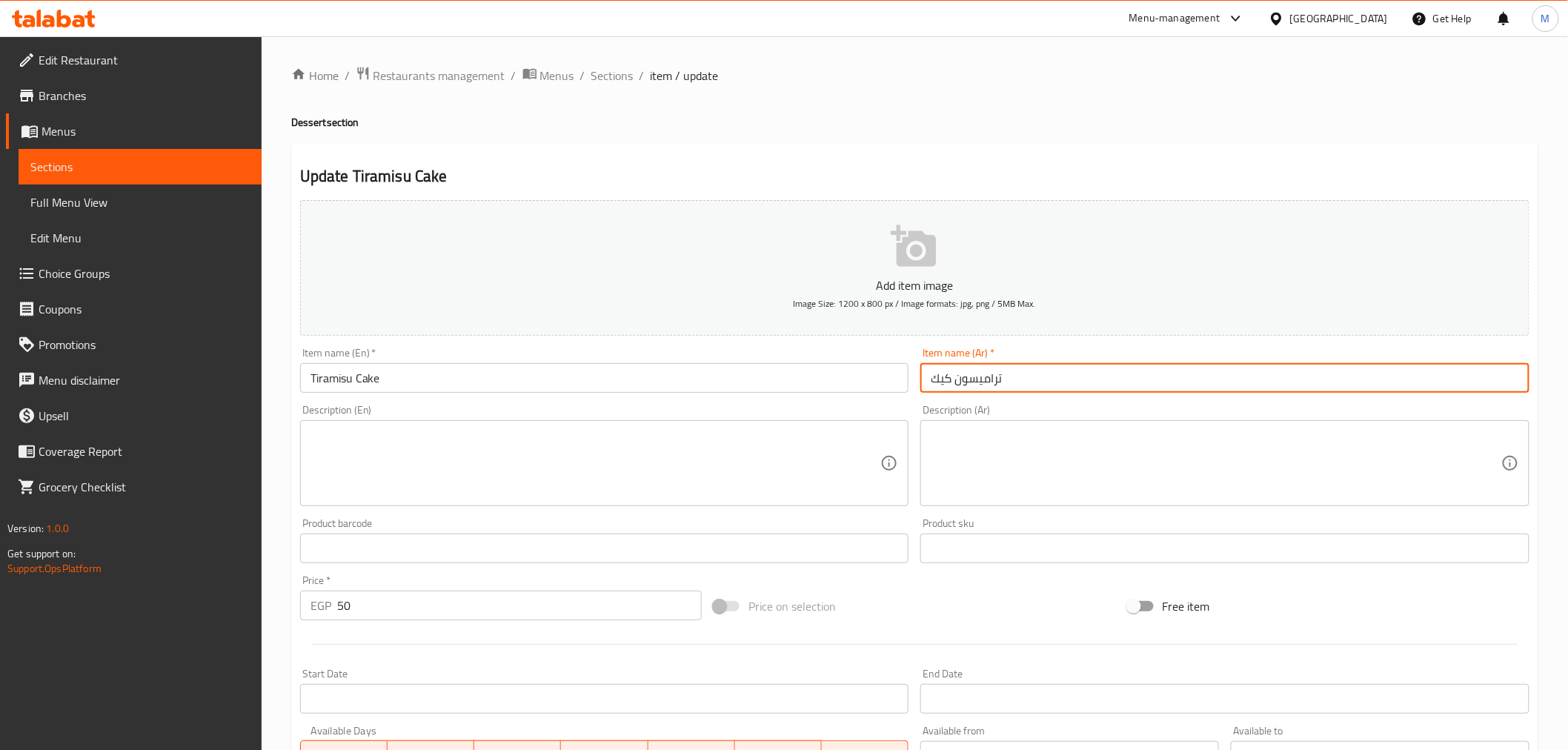
click at [955, 387] on input "تراميسون كيك" at bounding box center [1225, 378] width 609 height 30
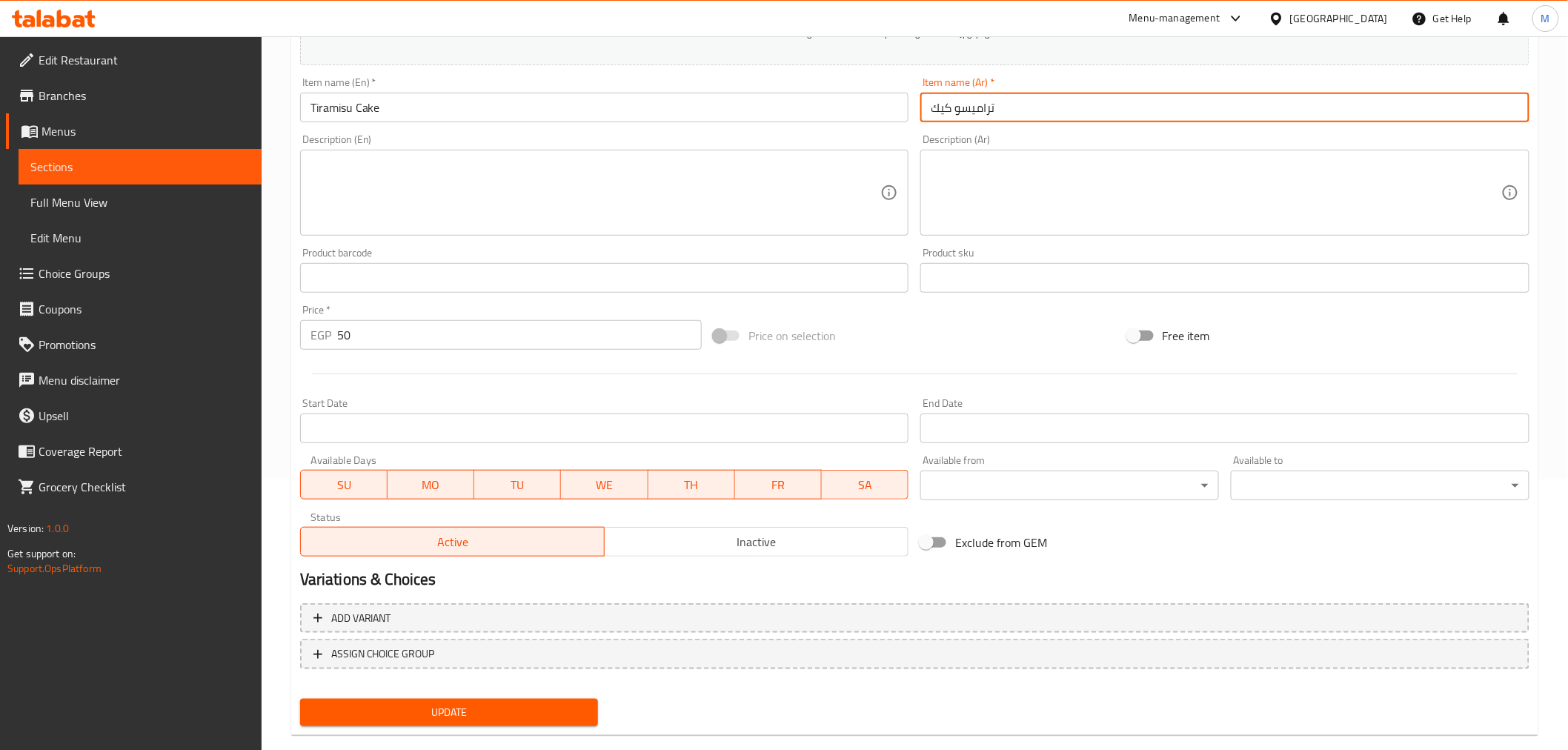
scroll to position [294, 0]
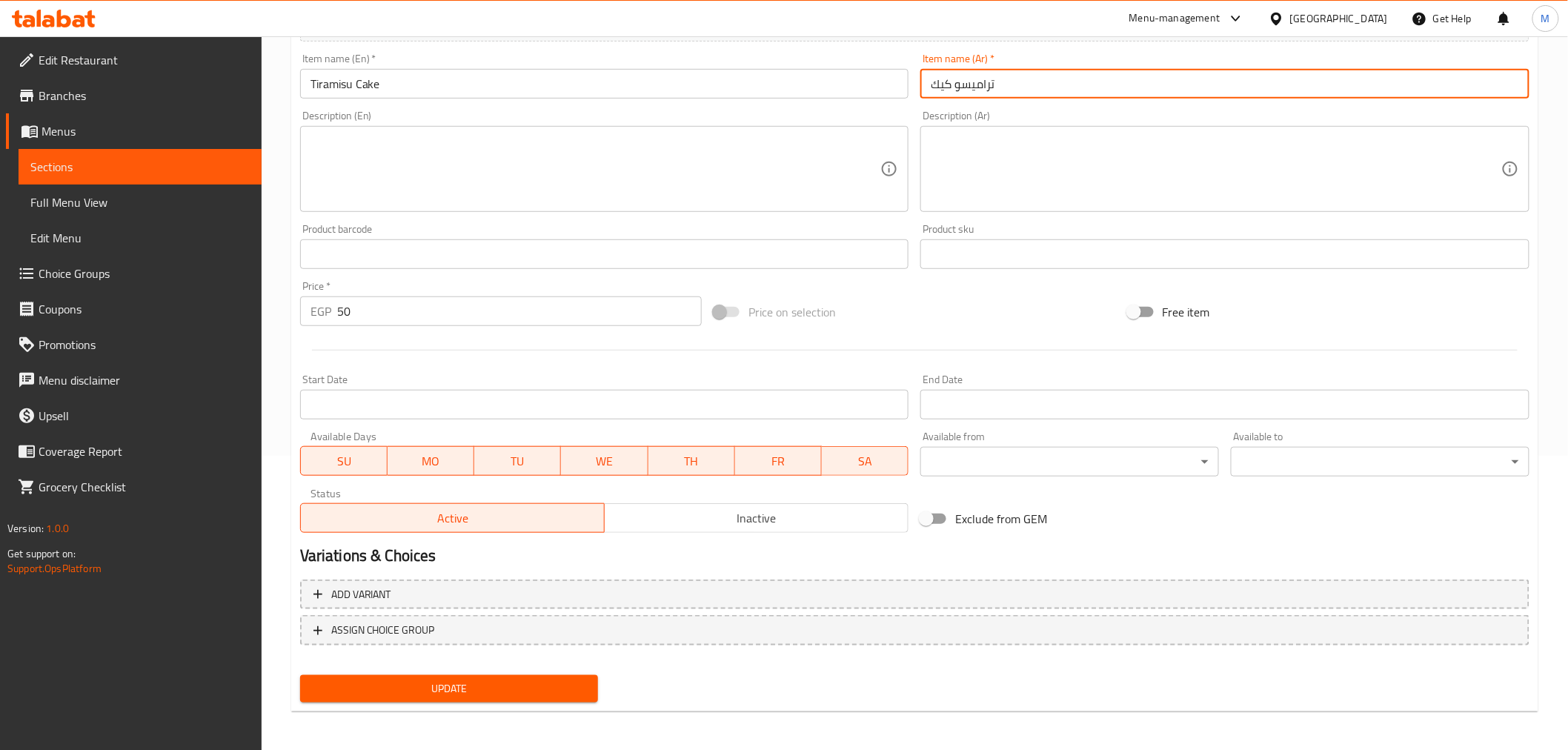
type input "تراميسو كيك"
click at [487, 686] on span "Update" at bounding box center [449, 688] width 275 height 18
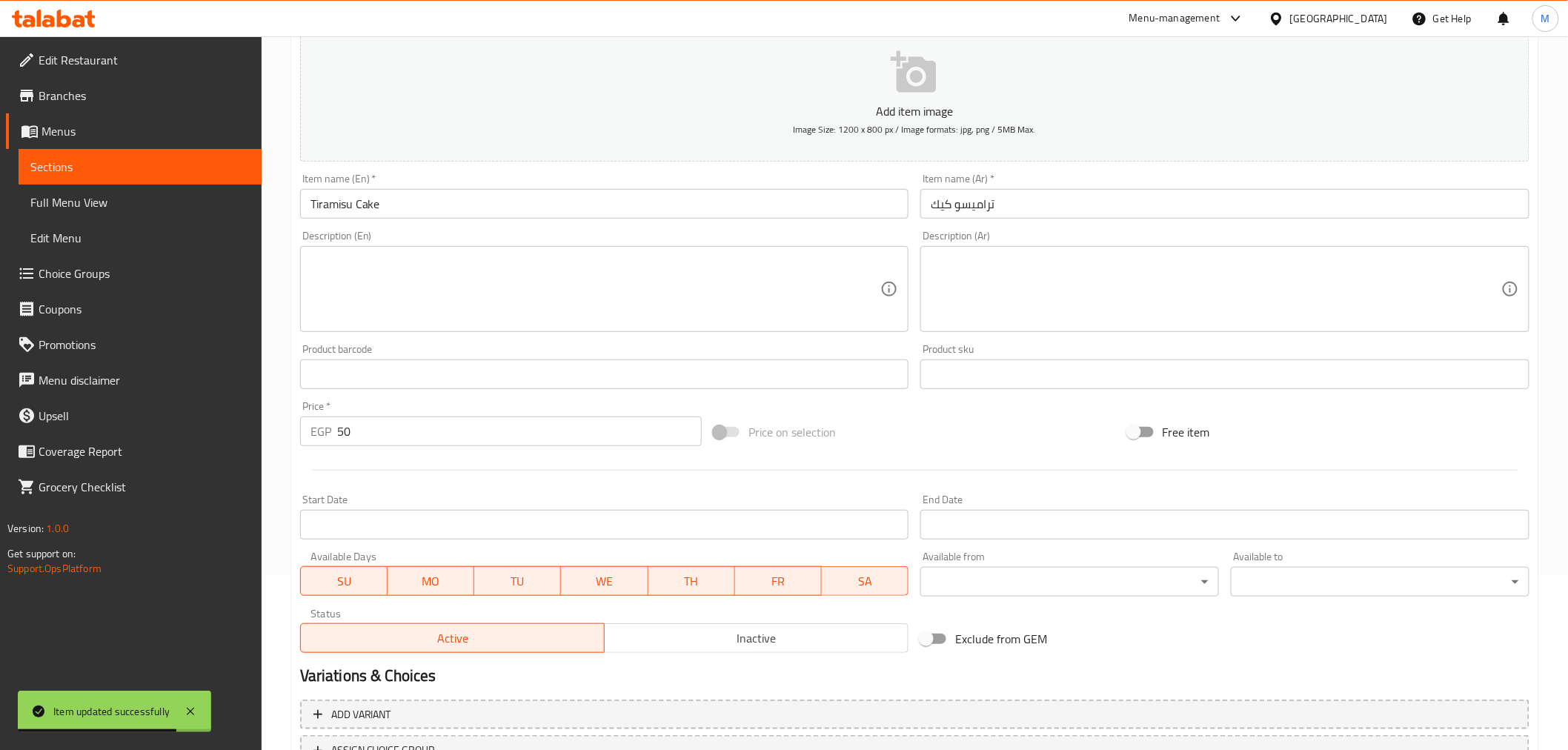
scroll to position [0, 0]
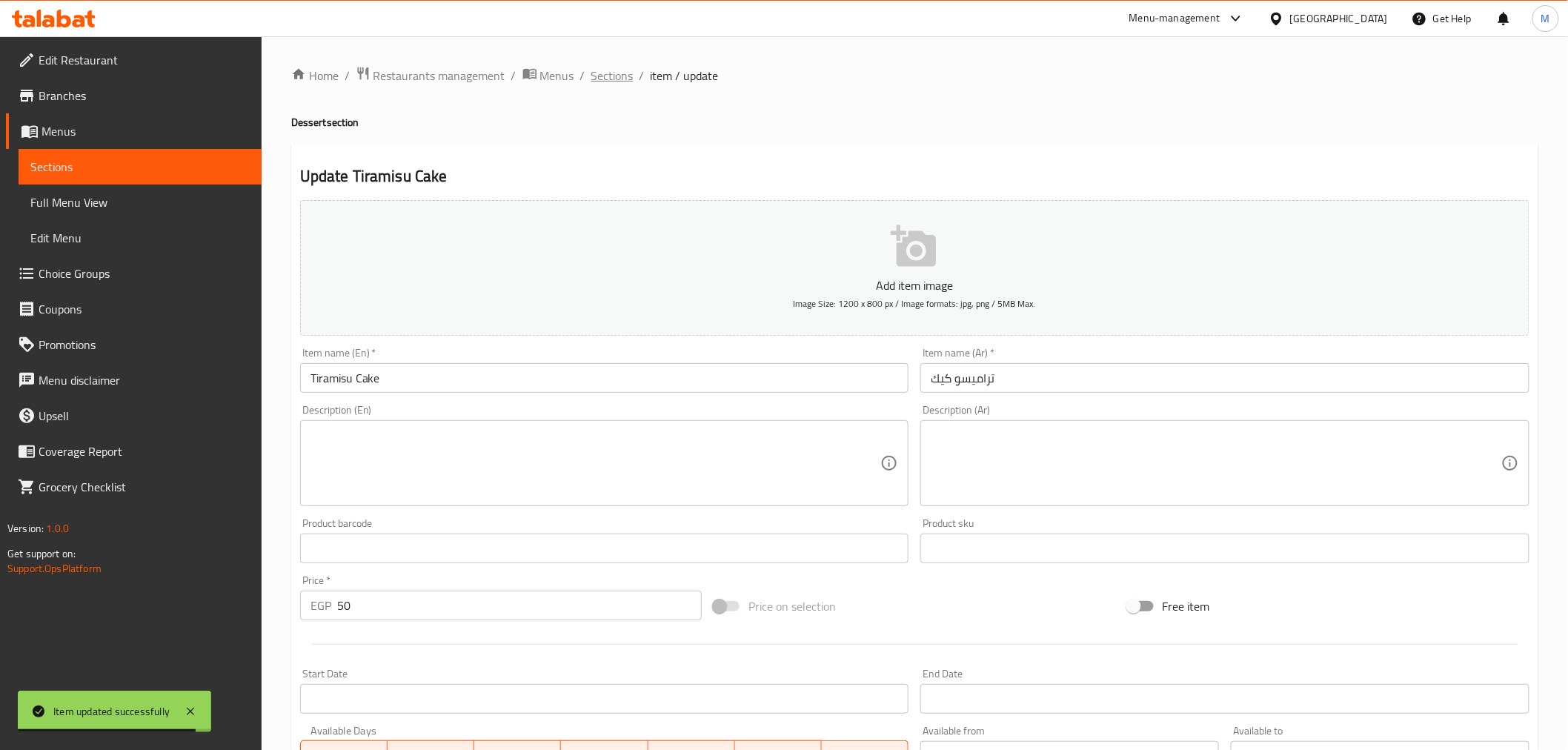
click at [628, 82] on span "Sections" at bounding box center [613, 75] width 43 height 18
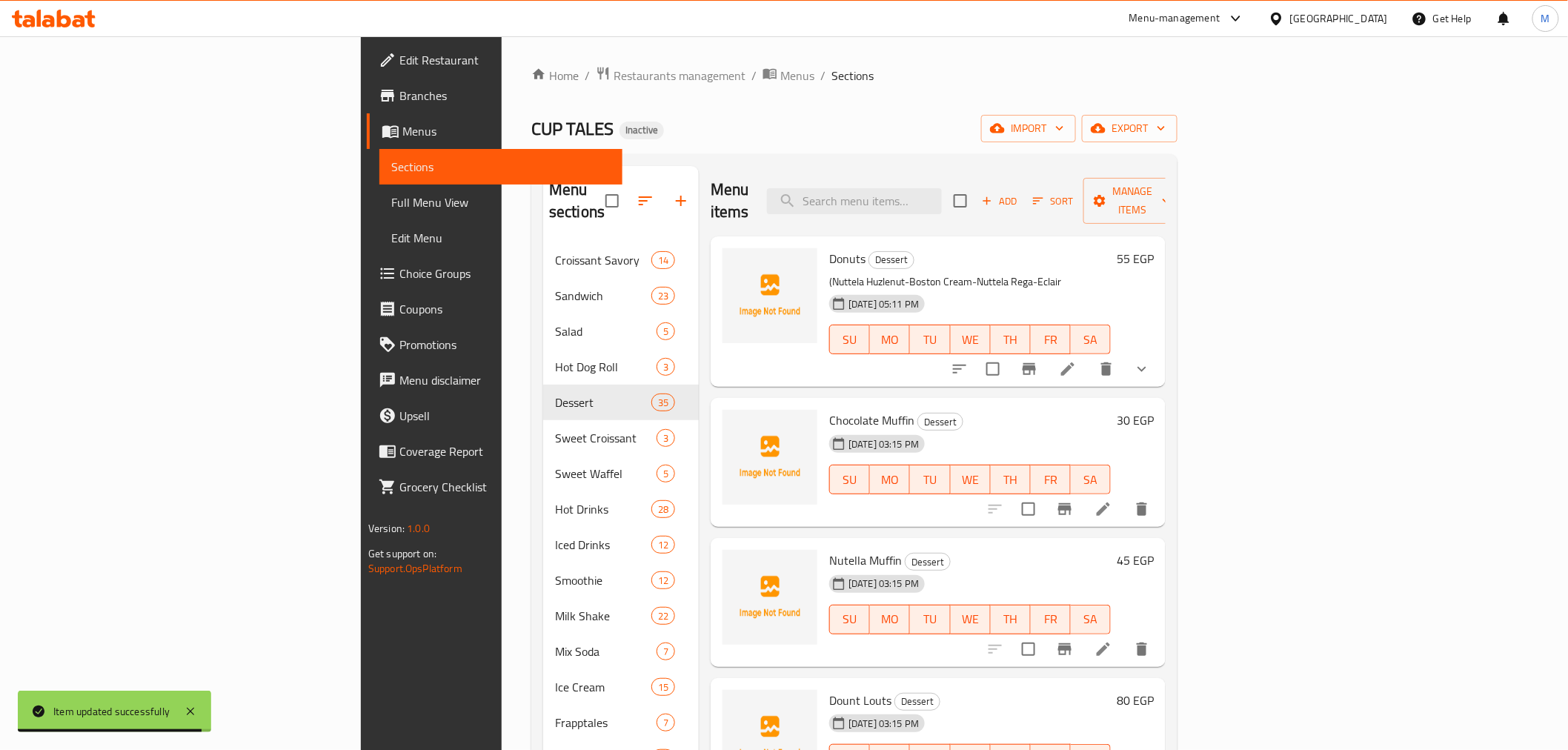
click at [938, 204] on div "Menu items Add Sort Manage items" at bounding box center [938, 201] width 455 height 70
click at [942, 199] on input "search" at bounding box center [855, 201] width 175 height 26
paste input "Croissant Stuffed with"
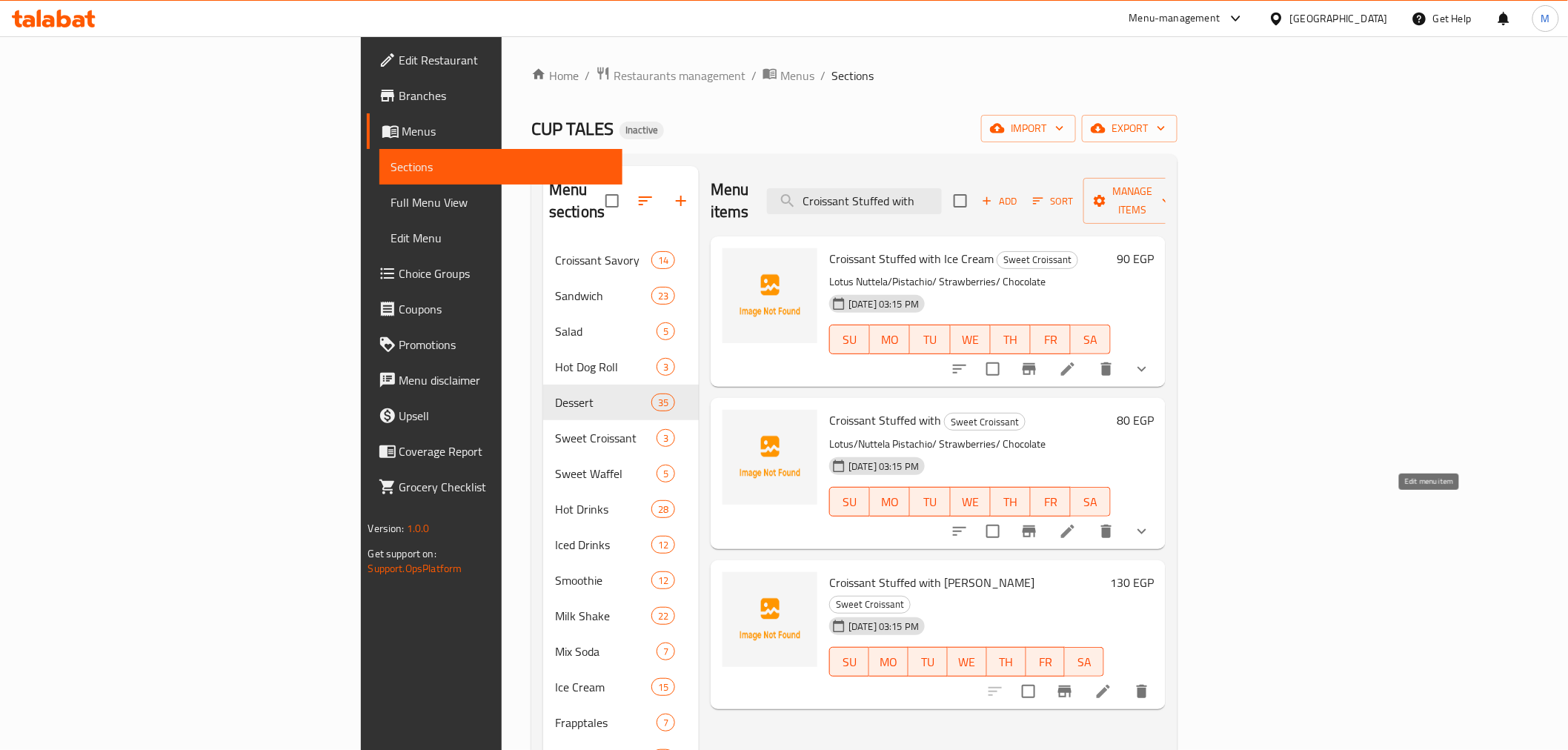
type input "Croissant Stuffed with"
click at [1076, 522] on icon at bounding box center [1067, 531] width 18 height 18
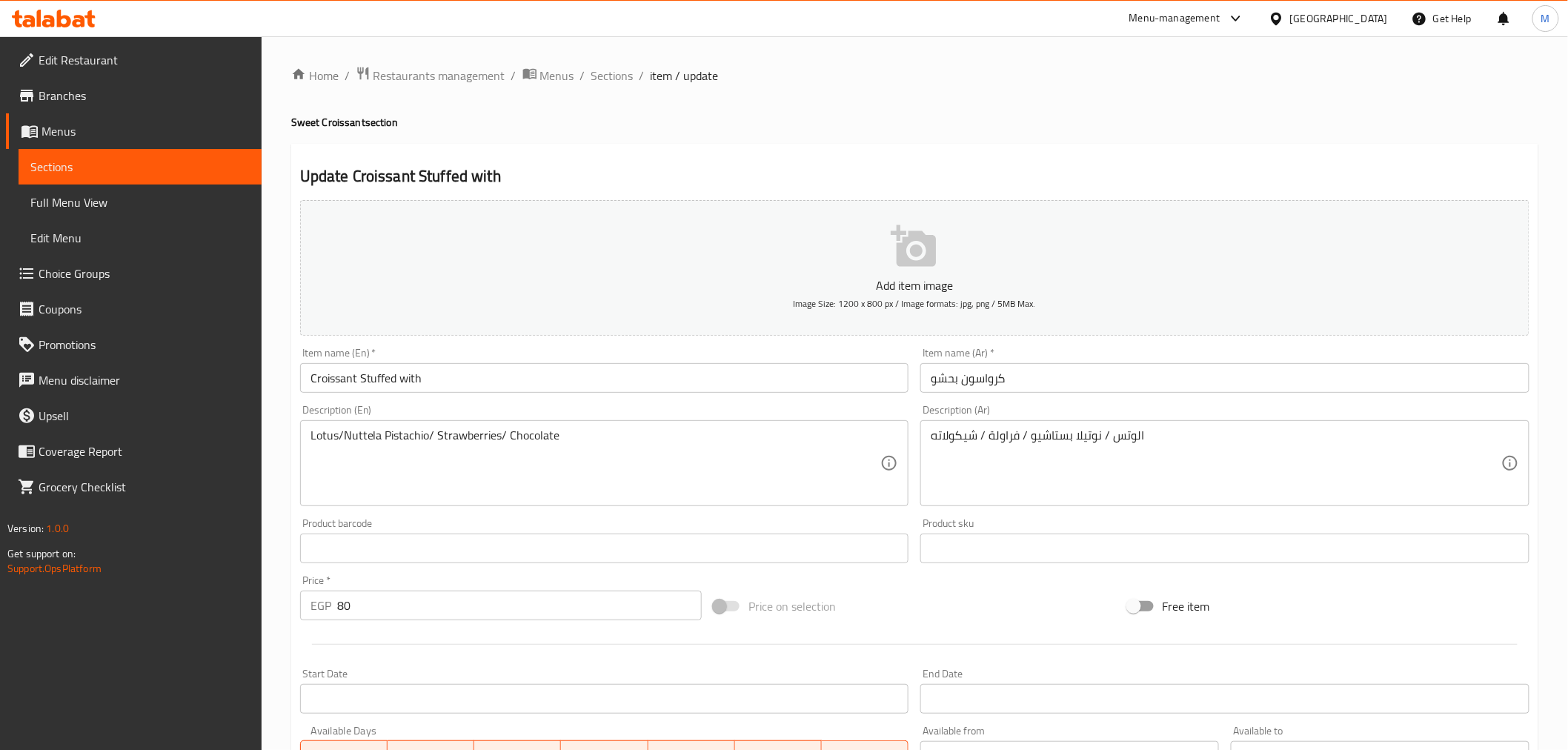
click at [414, 380] on input "Croissant Stuffed with" at bounding box center [605, 378] width 609 height 30
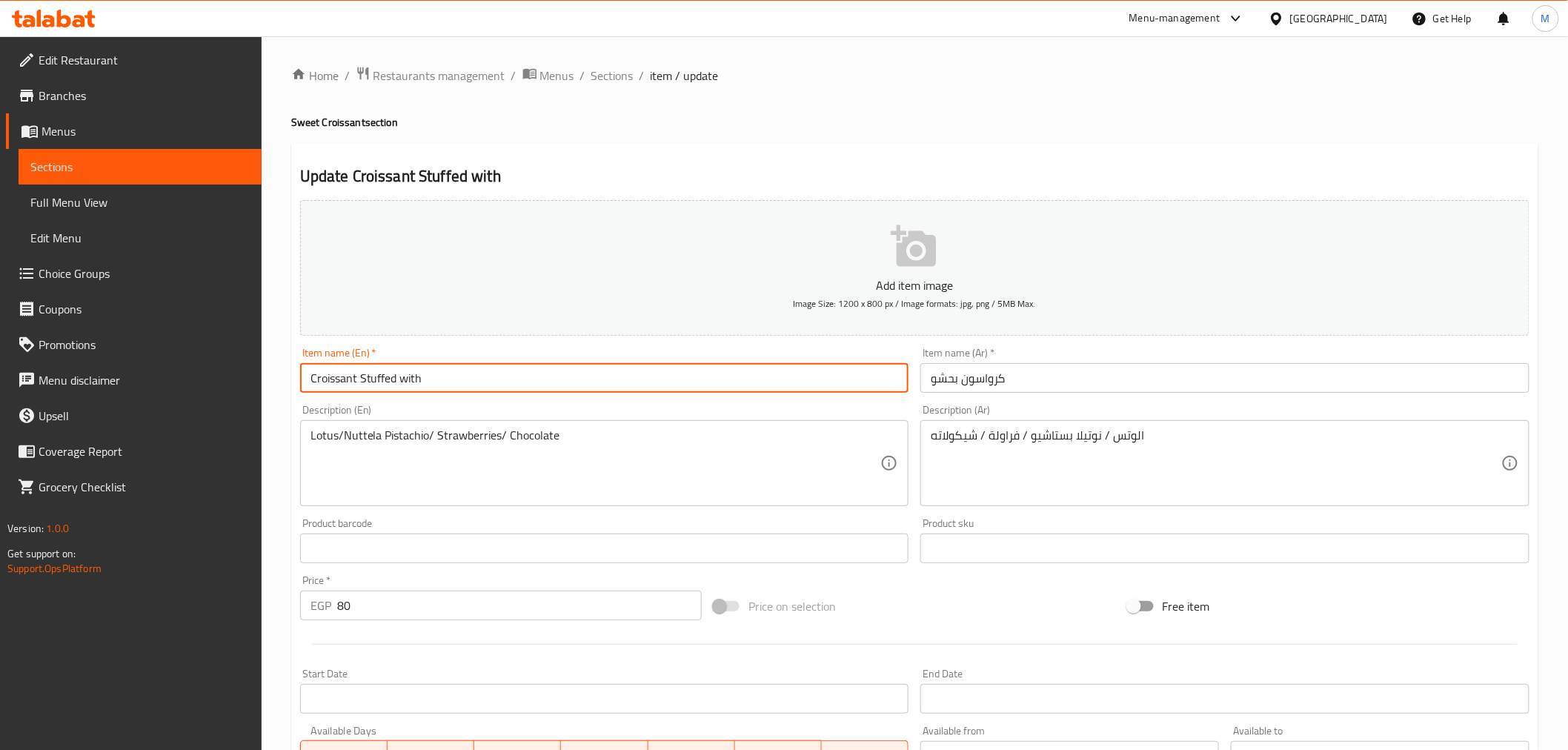
click at [414, 380] on input "Croissant Stuffed with" at bounding box center [605, 378] width 609 height 30
type input "Croissant Stuffed"
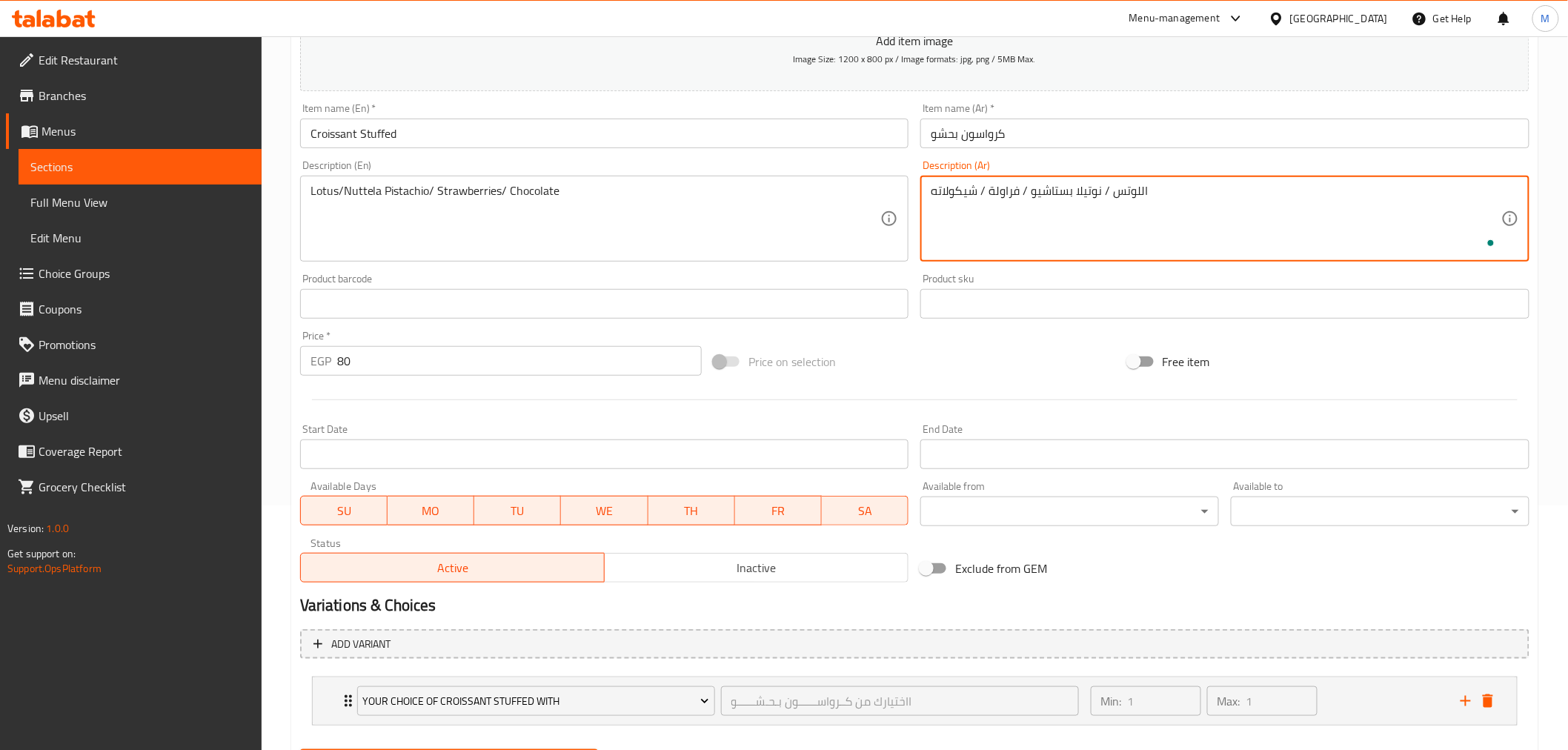
scroll to position [320, 0]
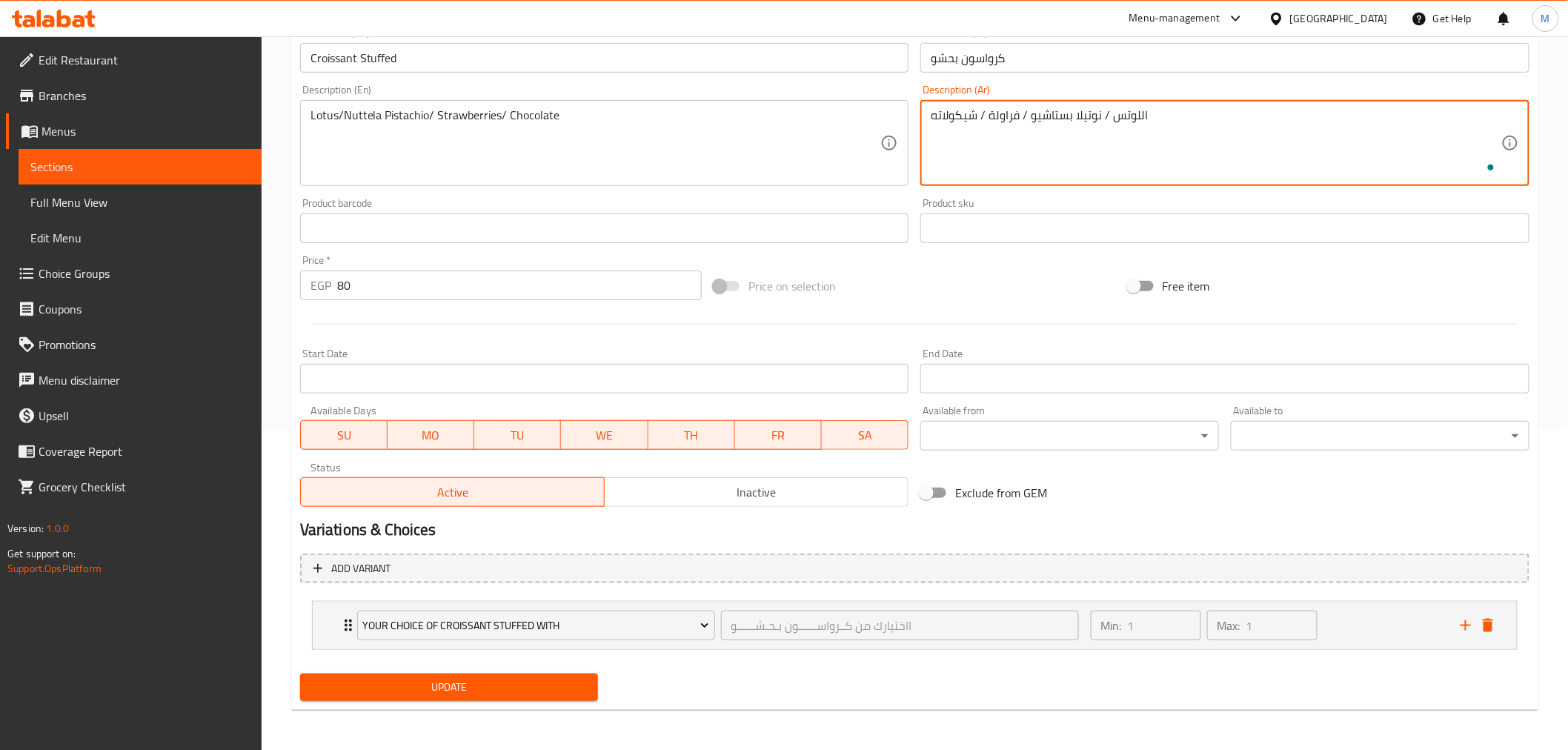
type textarea "اللوتس / نوتيلا بستاشيو / فراولة / شيكولاته"
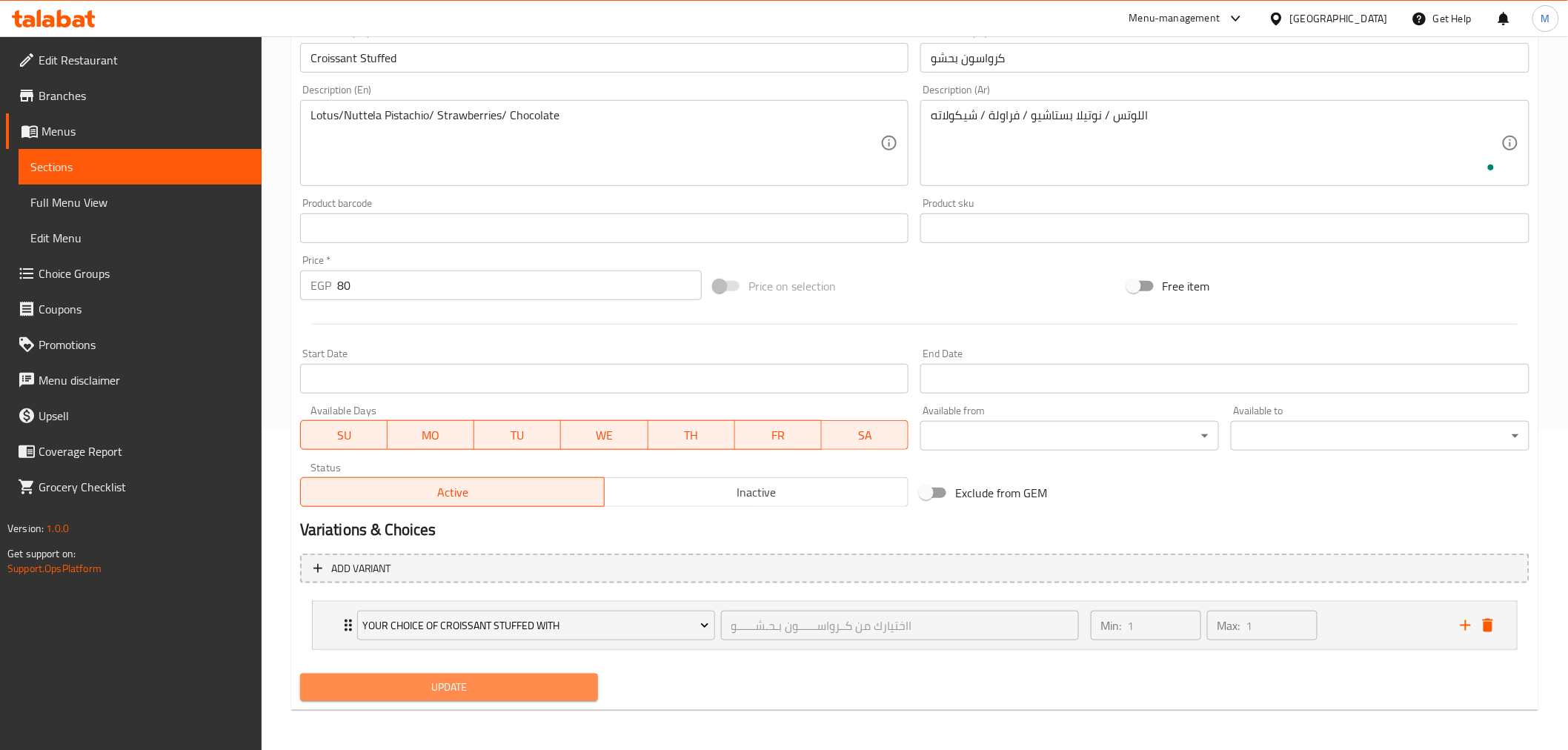
click at [522, 674] on button "Update" at bounding box center [450, 687] width 299 height 28
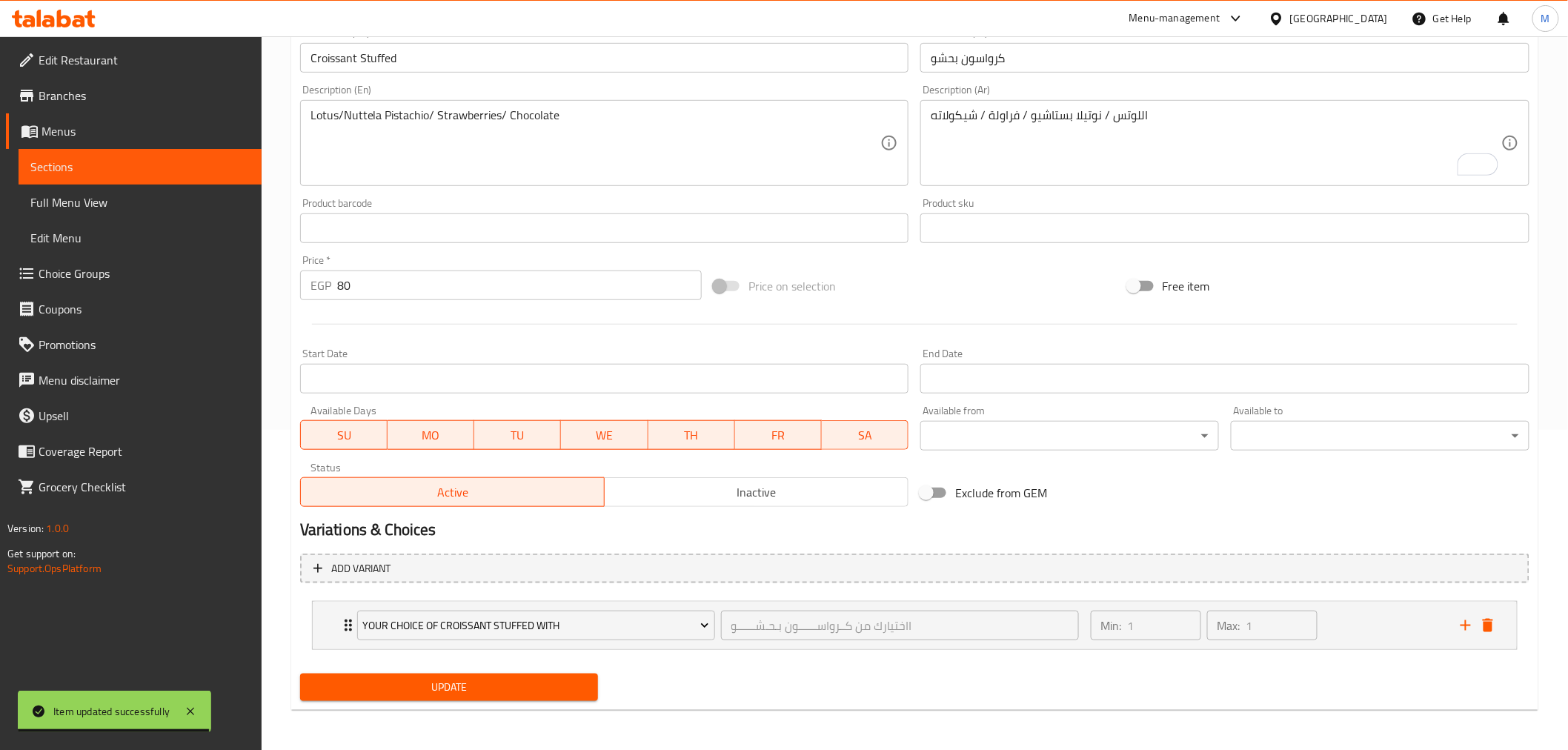
click at [130, 164] on span "Sections" at bounding box center [139, 166] width 219 height 18
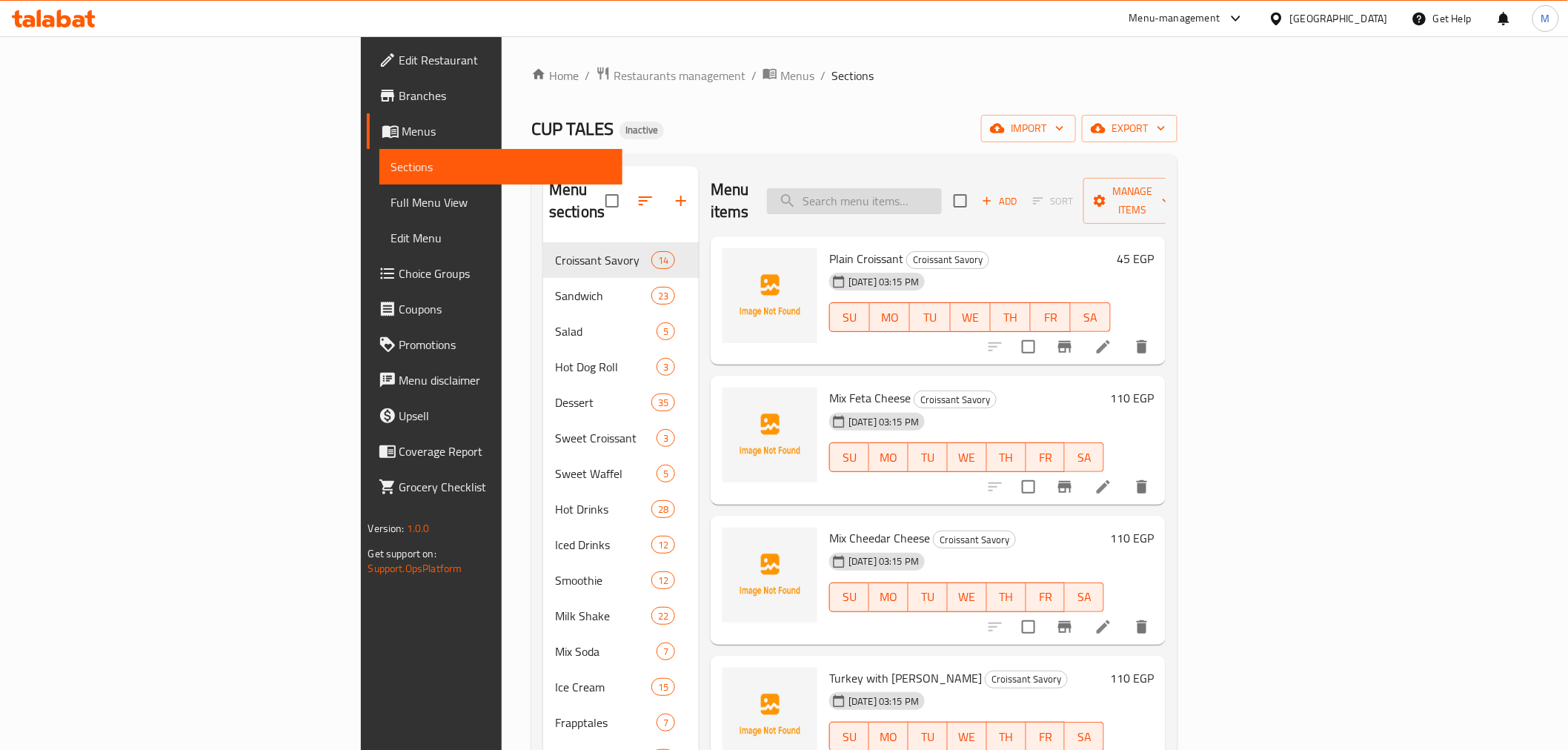
click at [926, 195] on input "search" at bounding box center [855, 201] width 175 height 26
paste input "Pistachio Waffle"
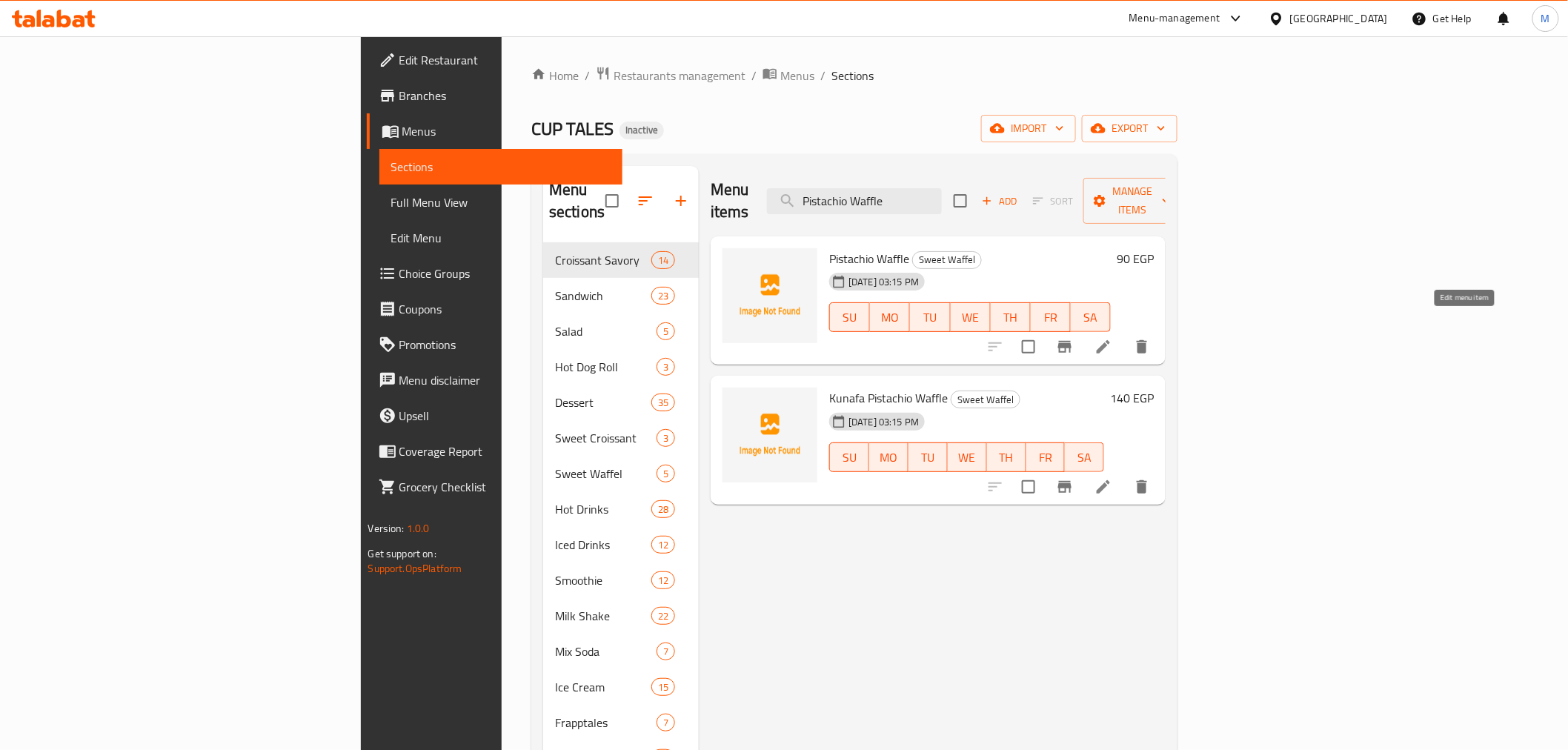
type input "Pistachio Waffle"
click at [1112, 338] on icon at bounding box center [1103, 346] width 18 height 18
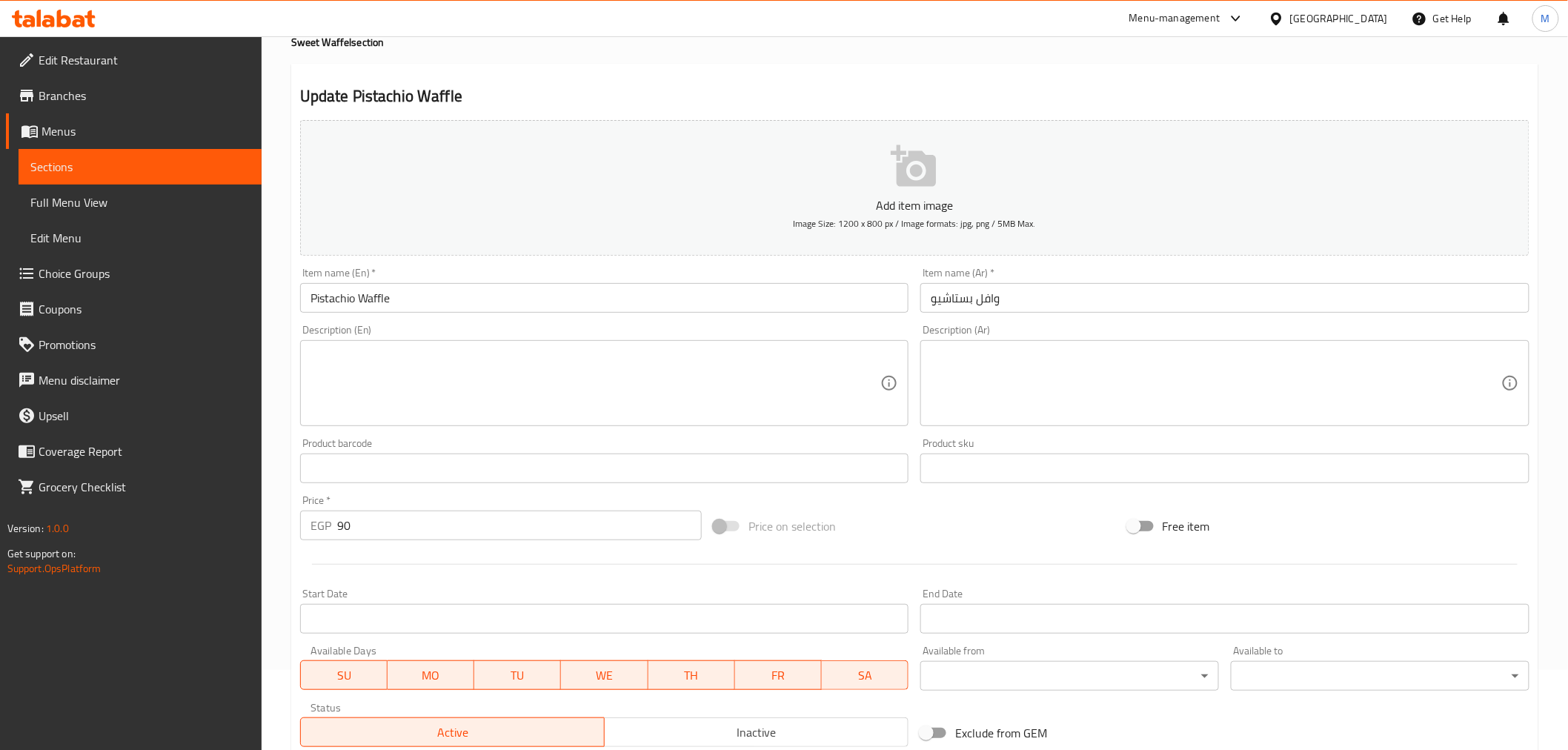
scroll to position [247, 0]
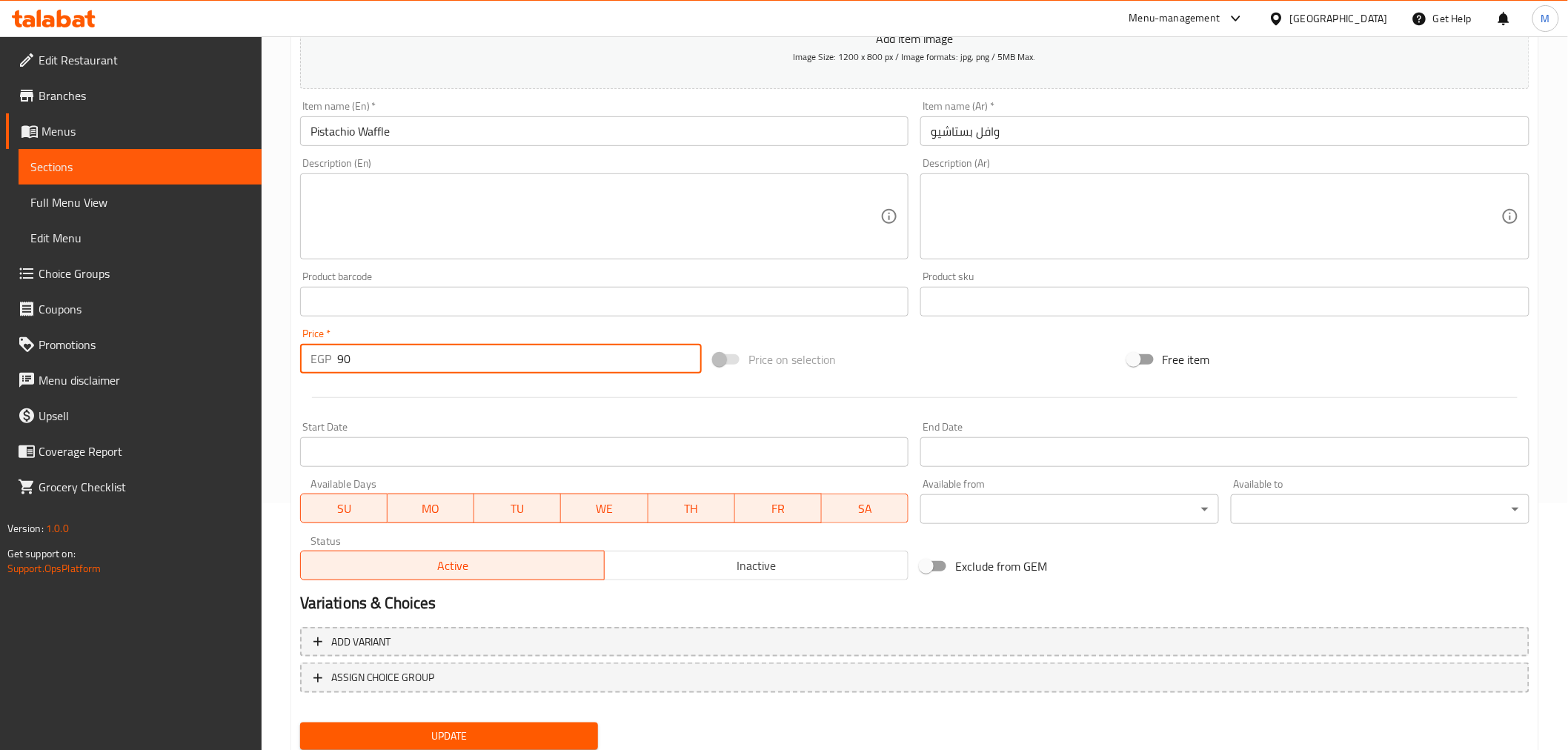
drag, startPoint x: 372, startPoint y: 369, endPoint x: 240, endPoint y: 355, distance: 132.7
click at [240, 355] on div "Edit Restaurant Branches Menus Sections Full Menu View Edit Menu Choice Groups …" at bounding box center [784, 294] width 1568 height 1010
type input "140"
click at [575, 727] on span "Update" at bounding box center [449, 736] width 275 height 18
click at [514, 722] on button "Update" at bounding box center [450, 736] width 299 height 28
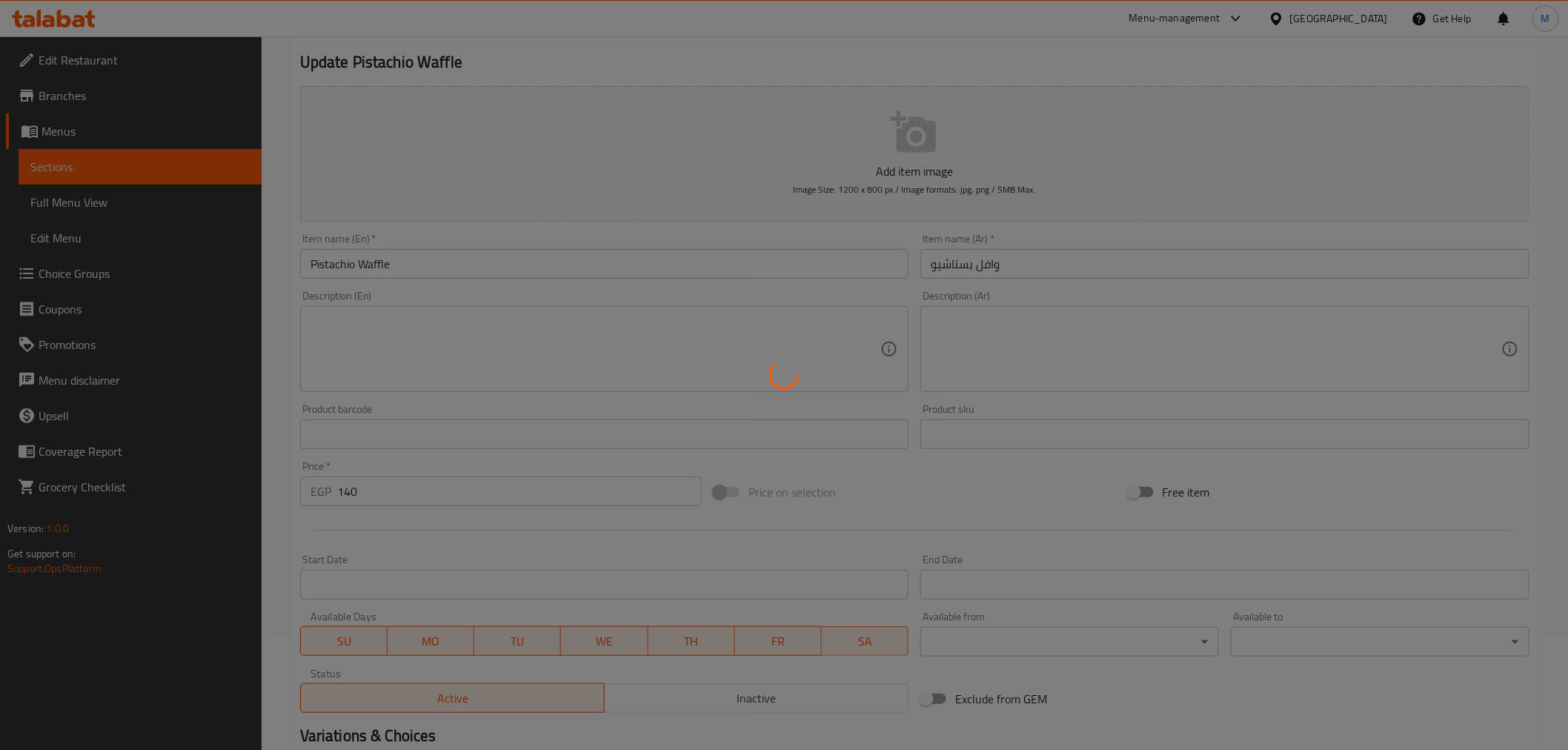
scroll to position [0, 0]
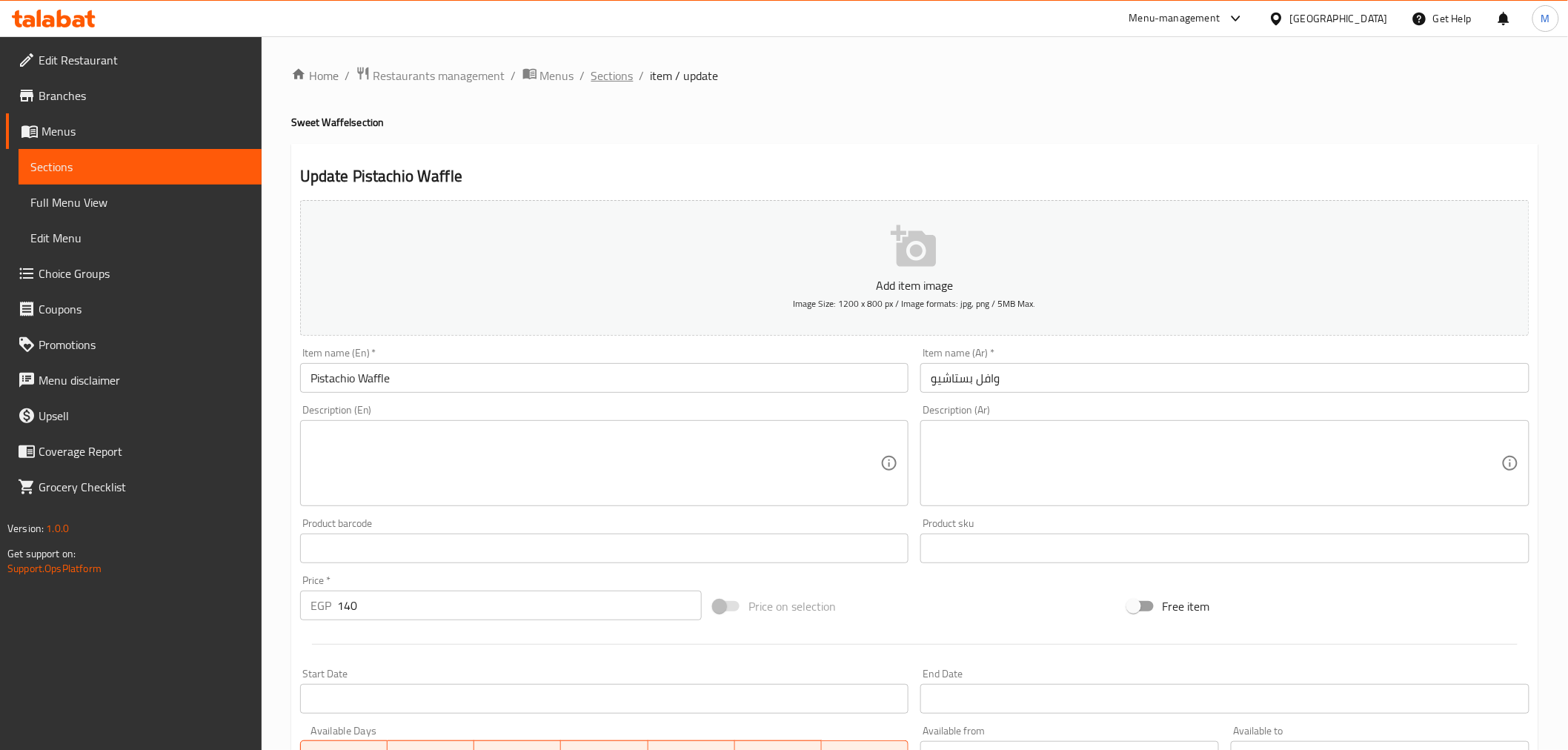
click at [621, 73] on span "Sections" at bounding box center [613, 75] width 43 height 18
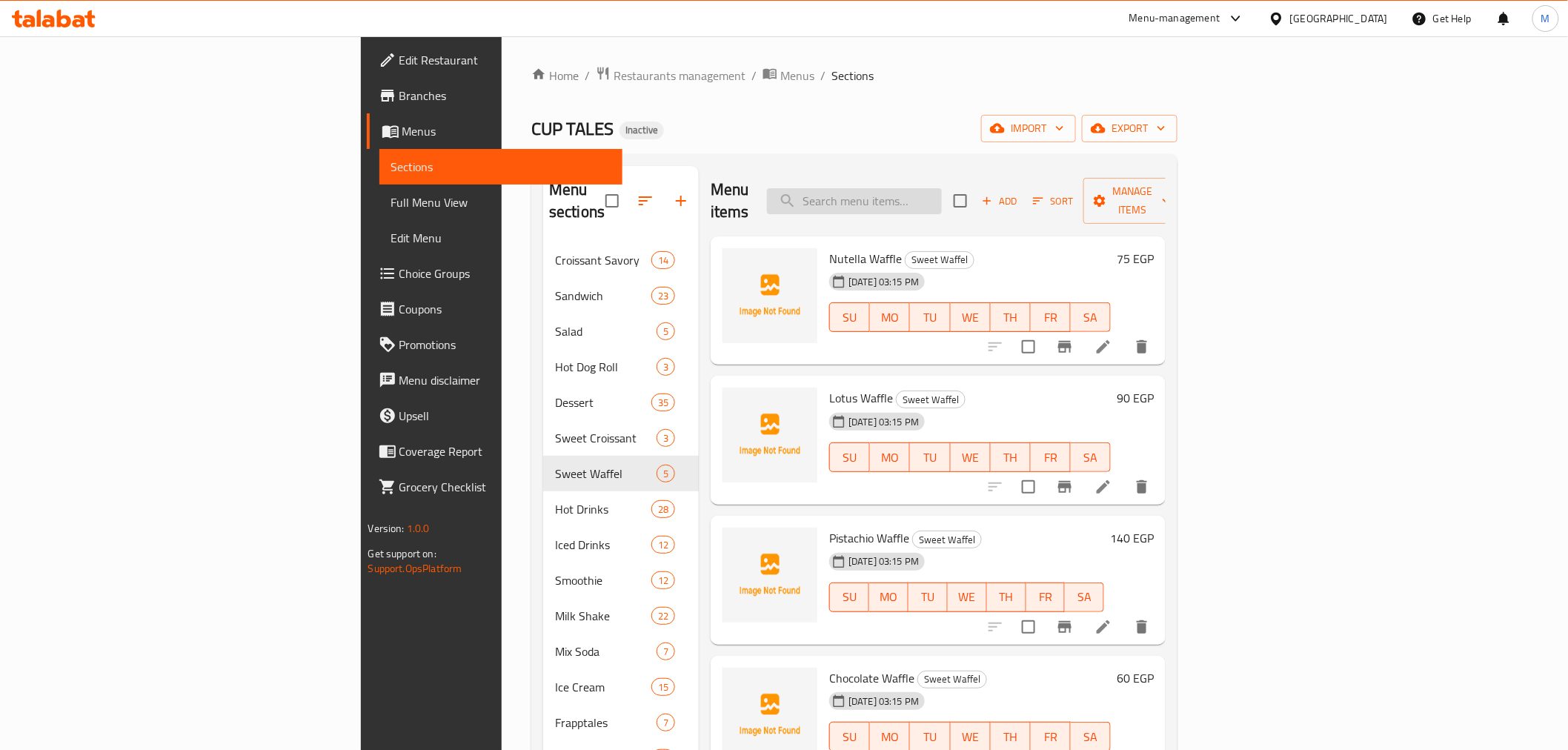
click at [942, 199] on input "search" at bounding box center [855, 201] width 175 height 26
paste input "Affogato"
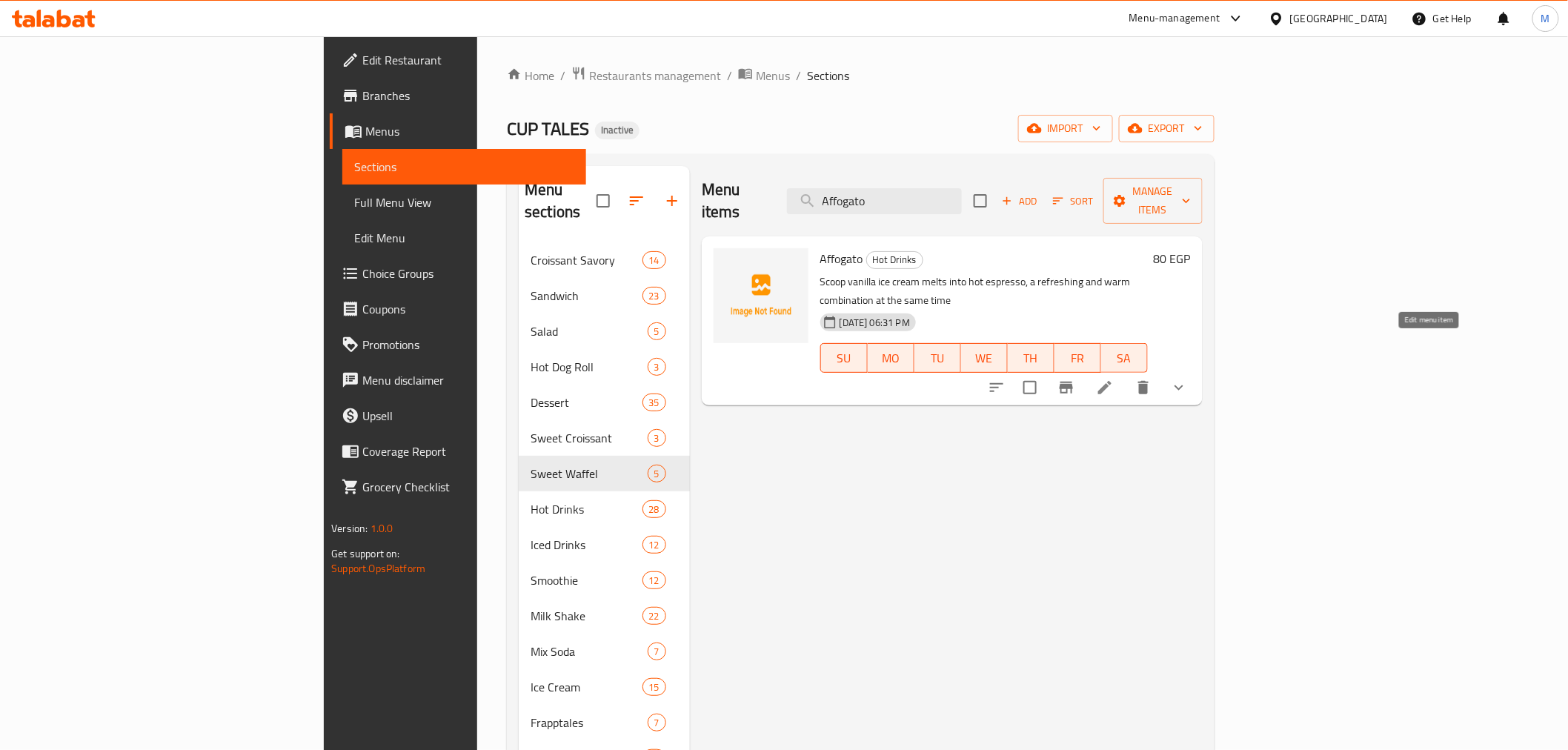
type input "Affogato"
click at [1114, 379] on icon at bounding box center [1105, 387] width 18 height 18
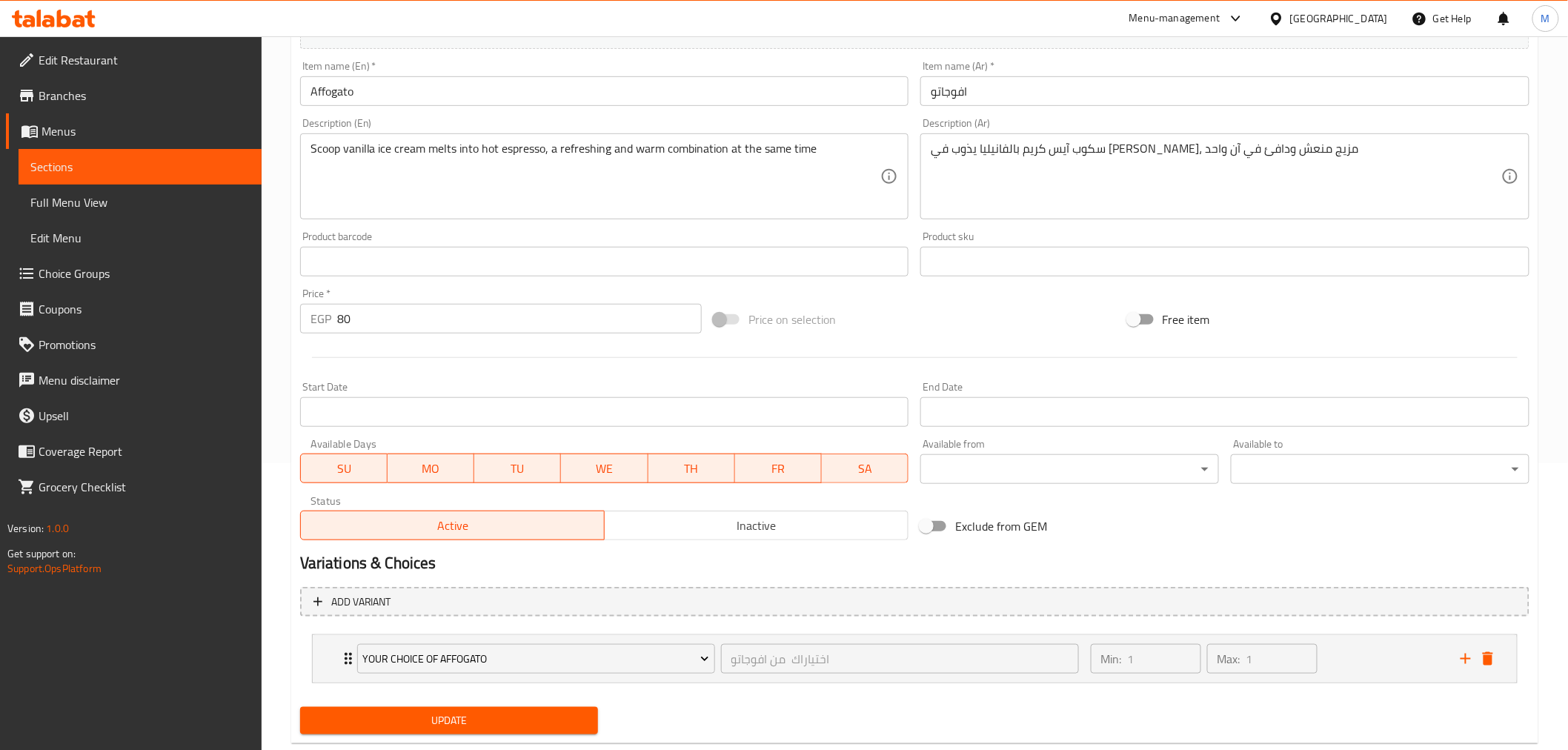
scroll to position [320, 0]
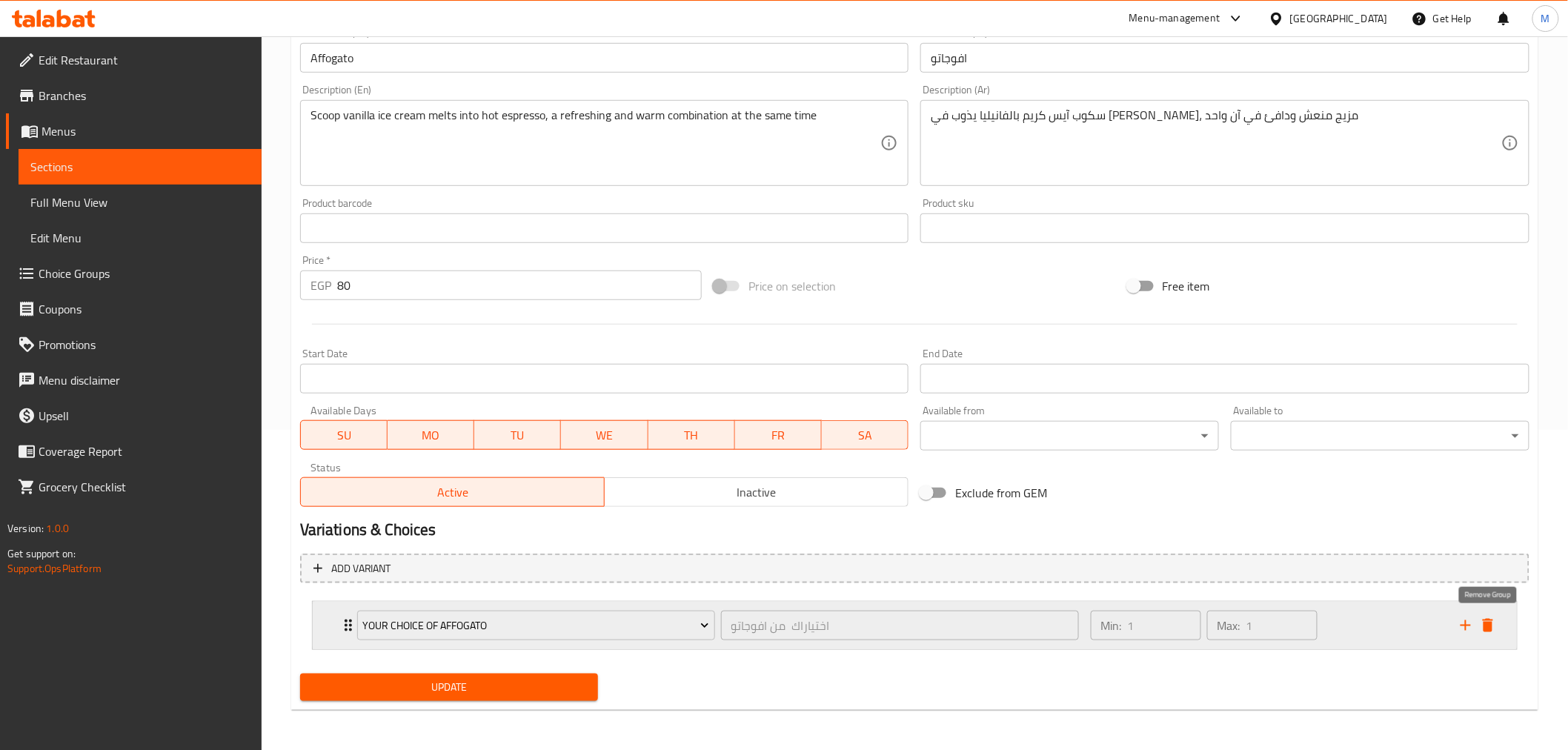
click at [1493, 627] on icon "delete" at bounding box center [1488, 626] width 10 height 13
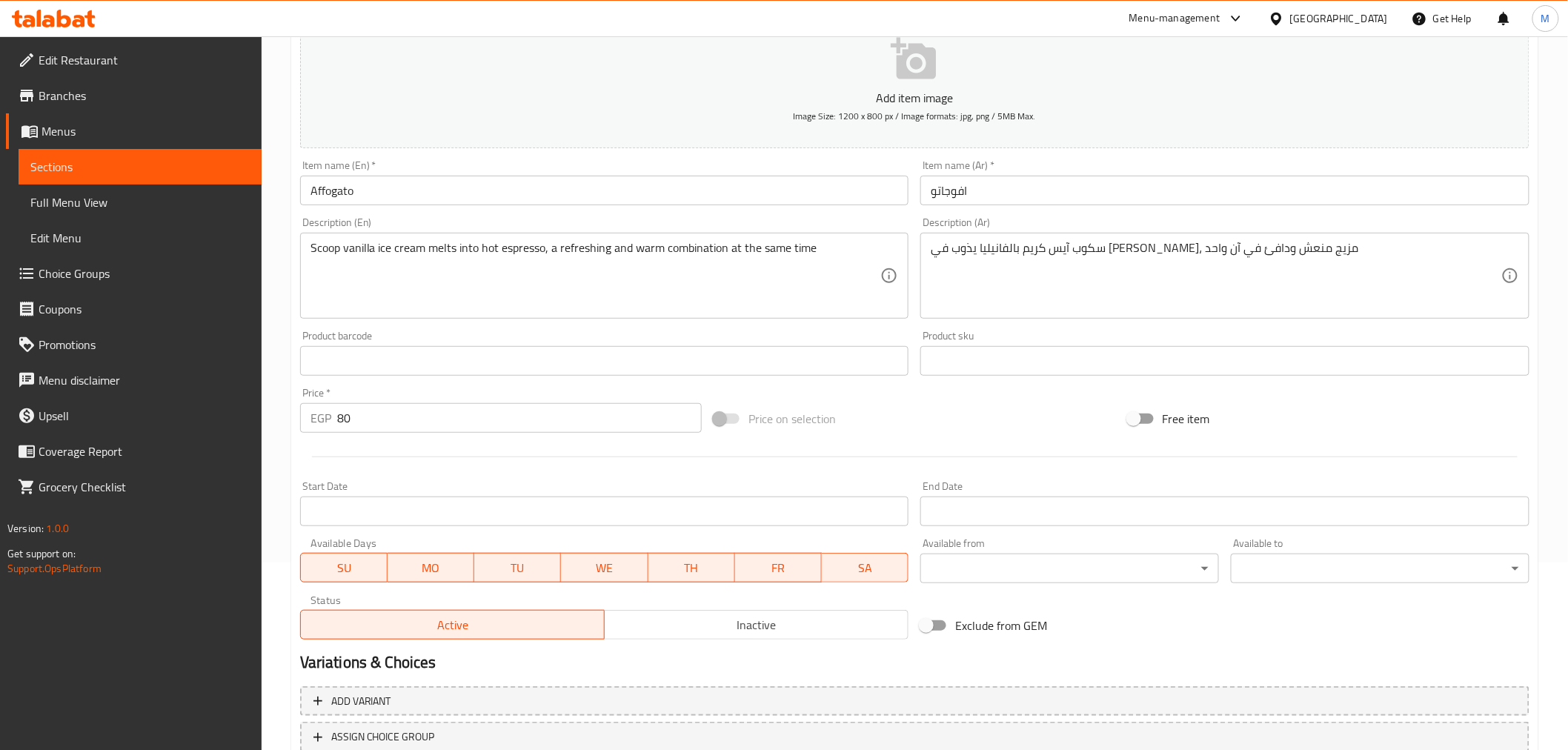
scroll to position [48, 0]
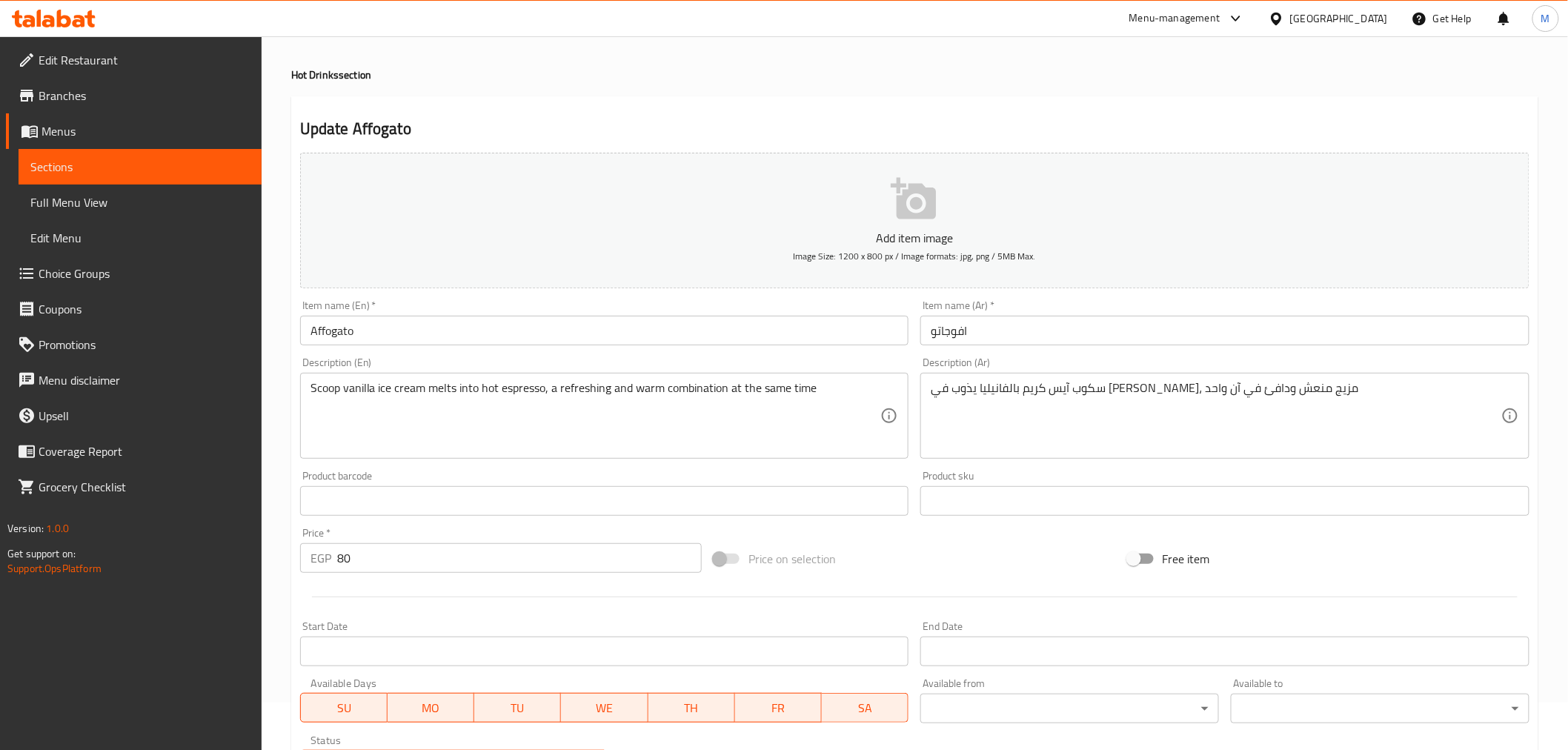
click at [484, 325] on input "Affogato" at bounding box center [605, 330] width 609 height 30
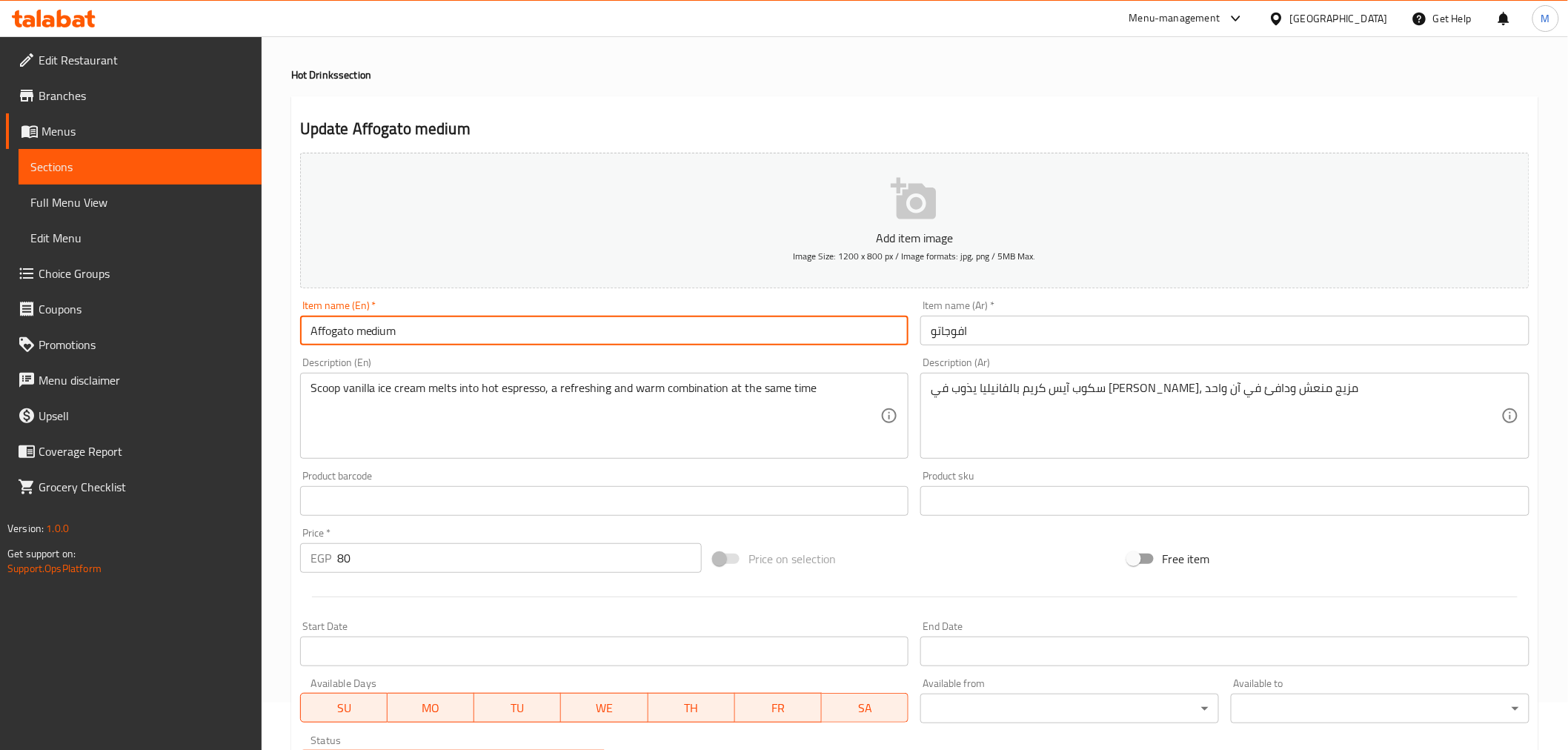
type input "Affogato medium"
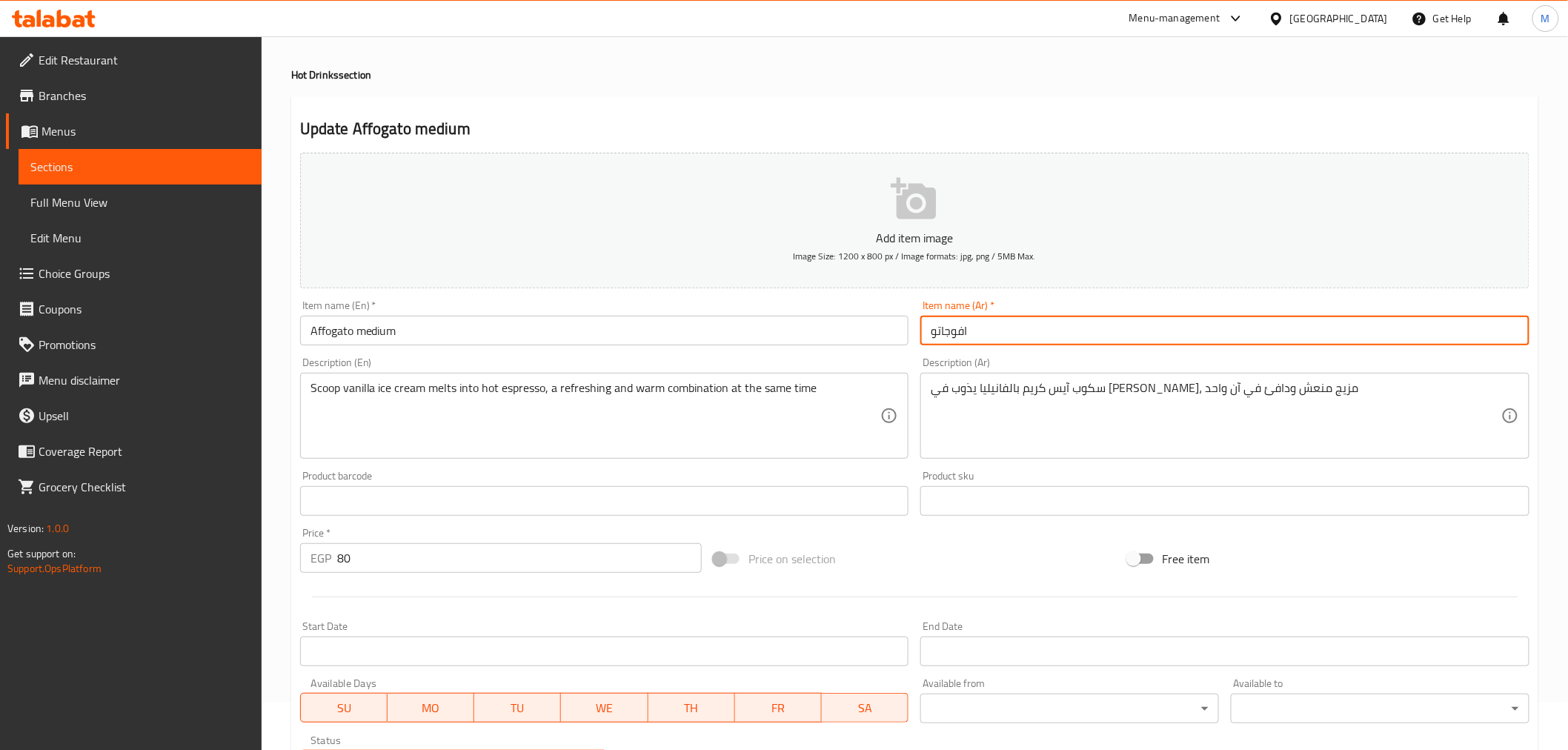
click at [1091, 341] on input "افوجاتو" at bounding box center [1225, 330] width 609 height 30
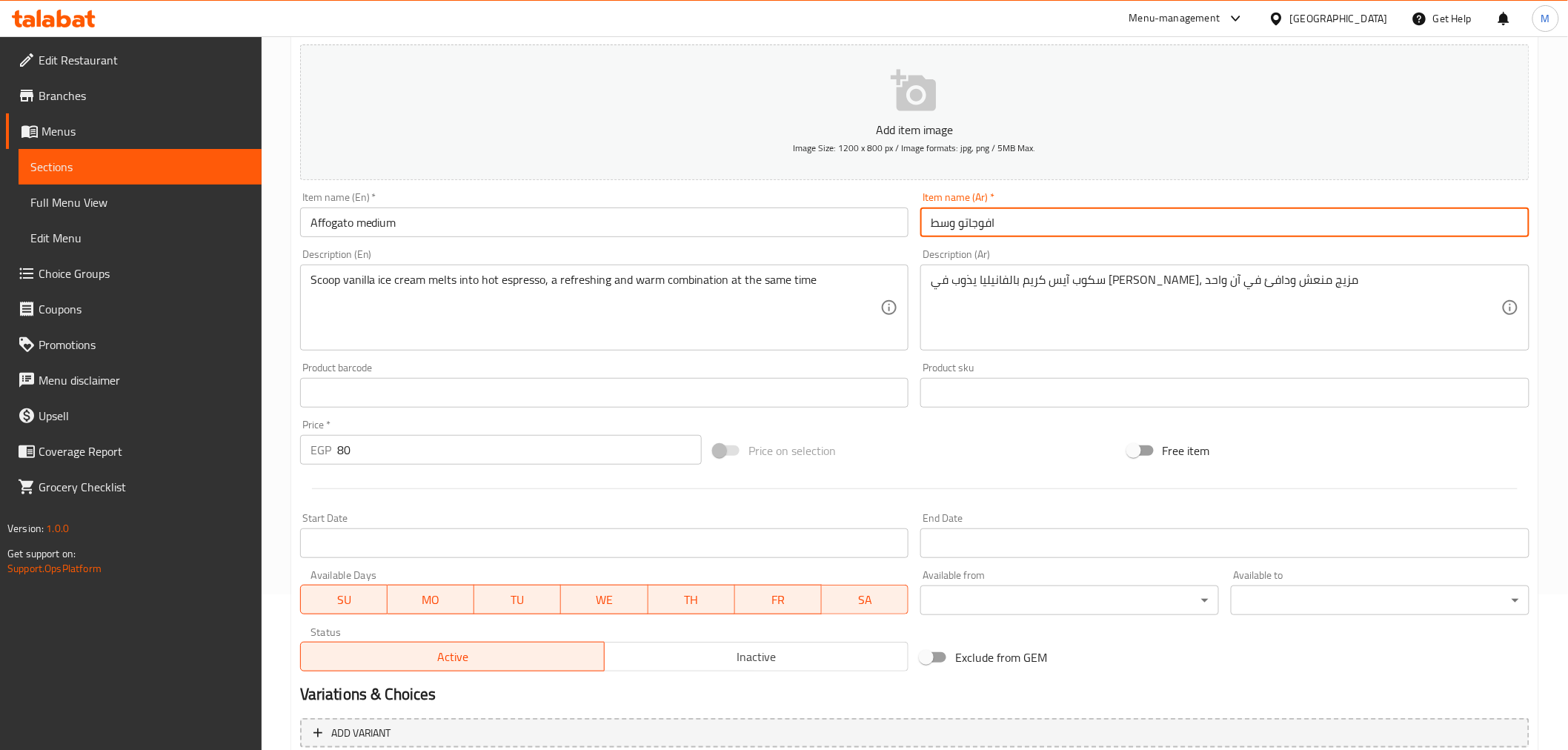
scroll to position [294, 0]
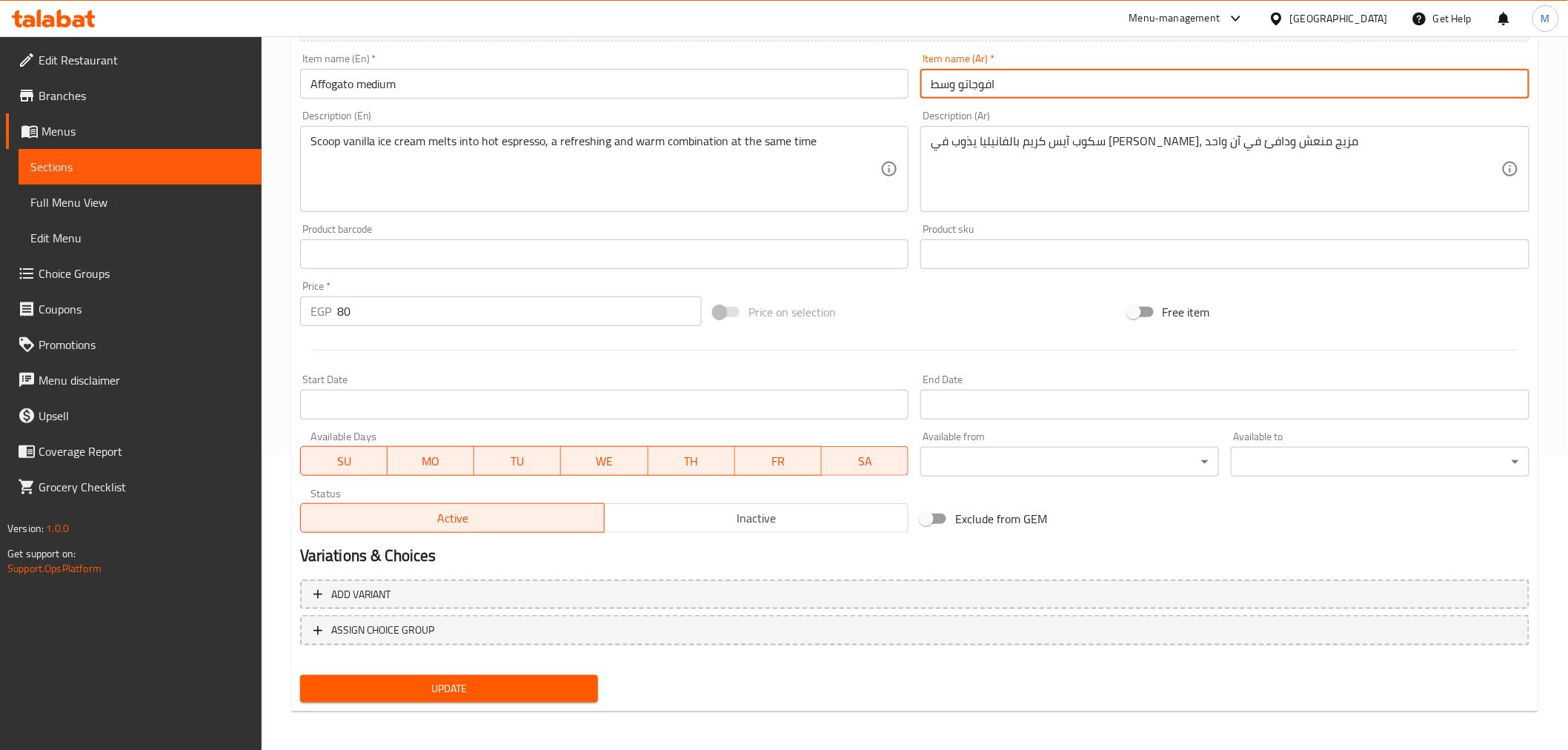
type input "افوجاتو وسط"
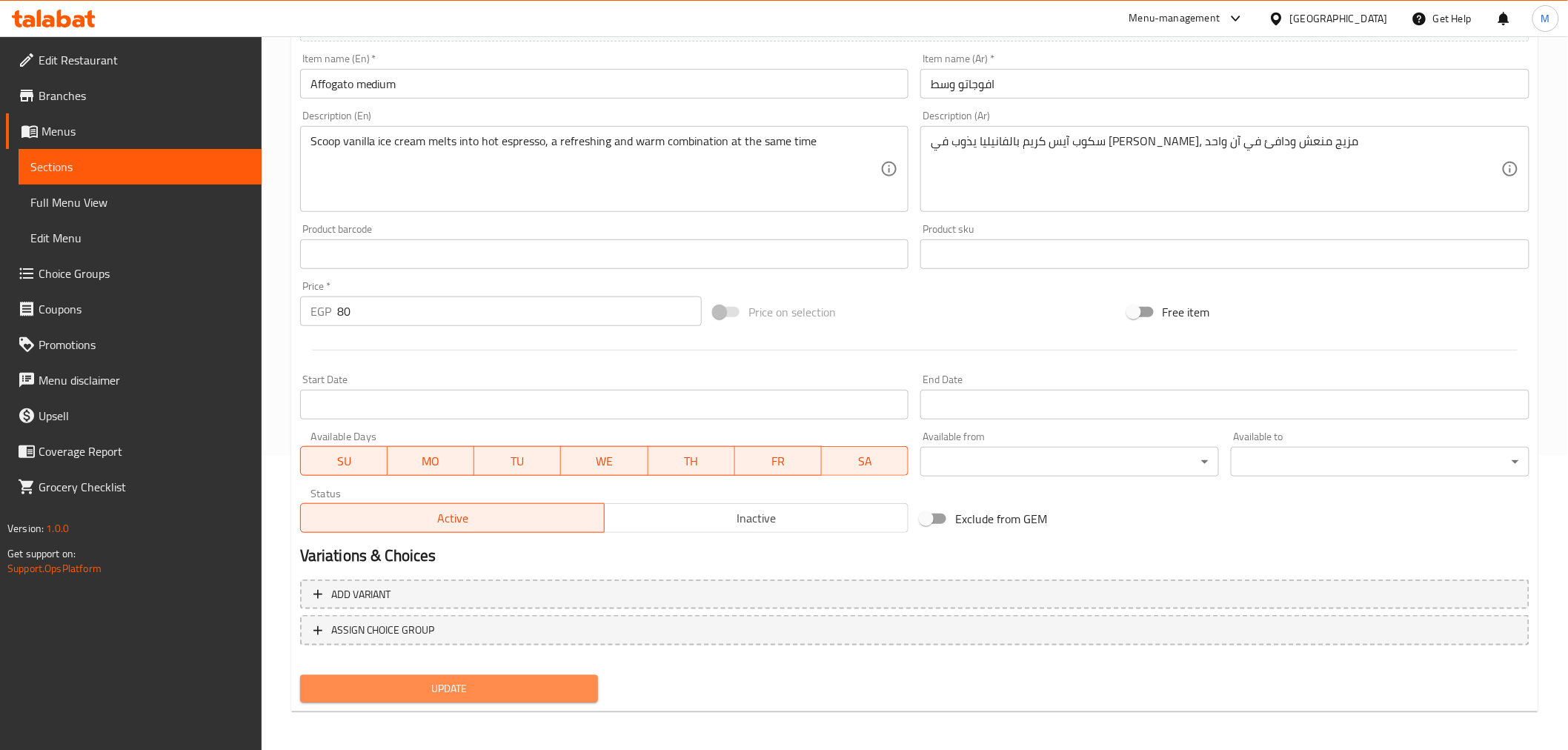
click at [474, 680] on span "Update" at bounding box center [449, 688] width 275 height 18
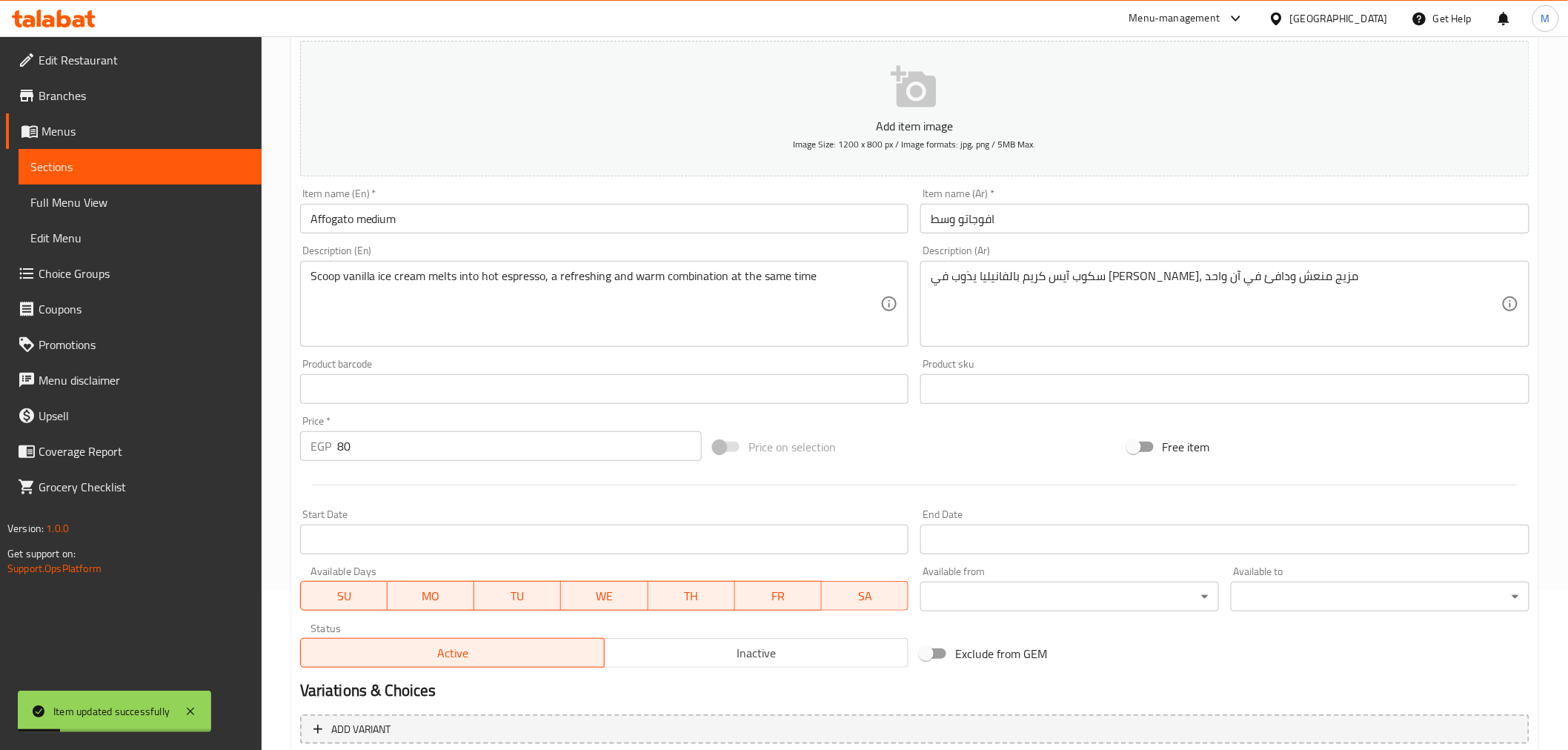
scroll to position [0, 0]
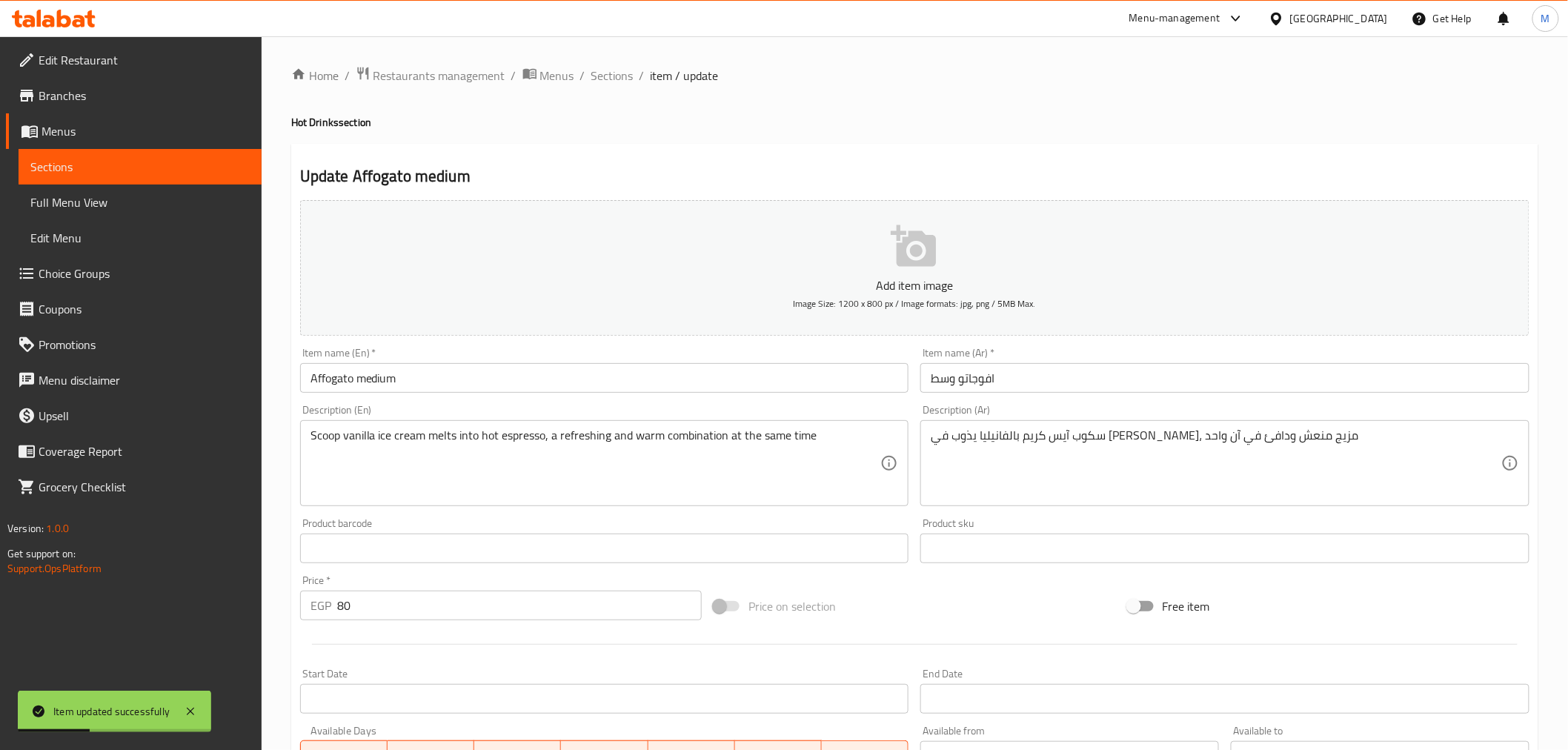
drag, startPoint x: 618, startPoint y: 79, endPoint x: 744, endPoint y: 9, distance: 144.1
click at [618, 79] on span "Sections" at bounding box center [613, 75] width 43 height 18
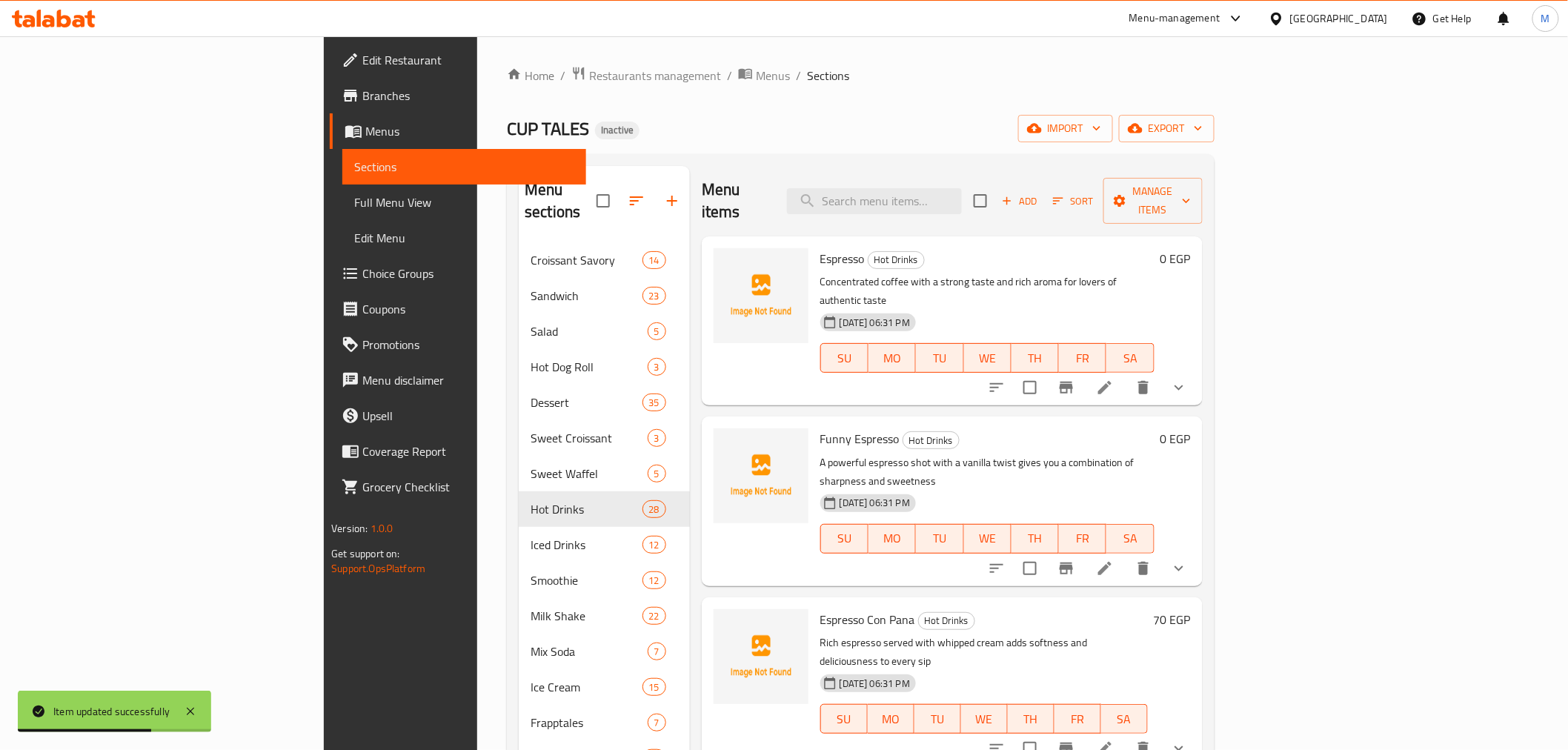
click at [925, 203] on div "Menu items Add Sort Manage items" at bounding box center [952, 201] width 501 height 70
click at [936, 196] on input "search" at bounding box center [875, 201] width 175 height 26
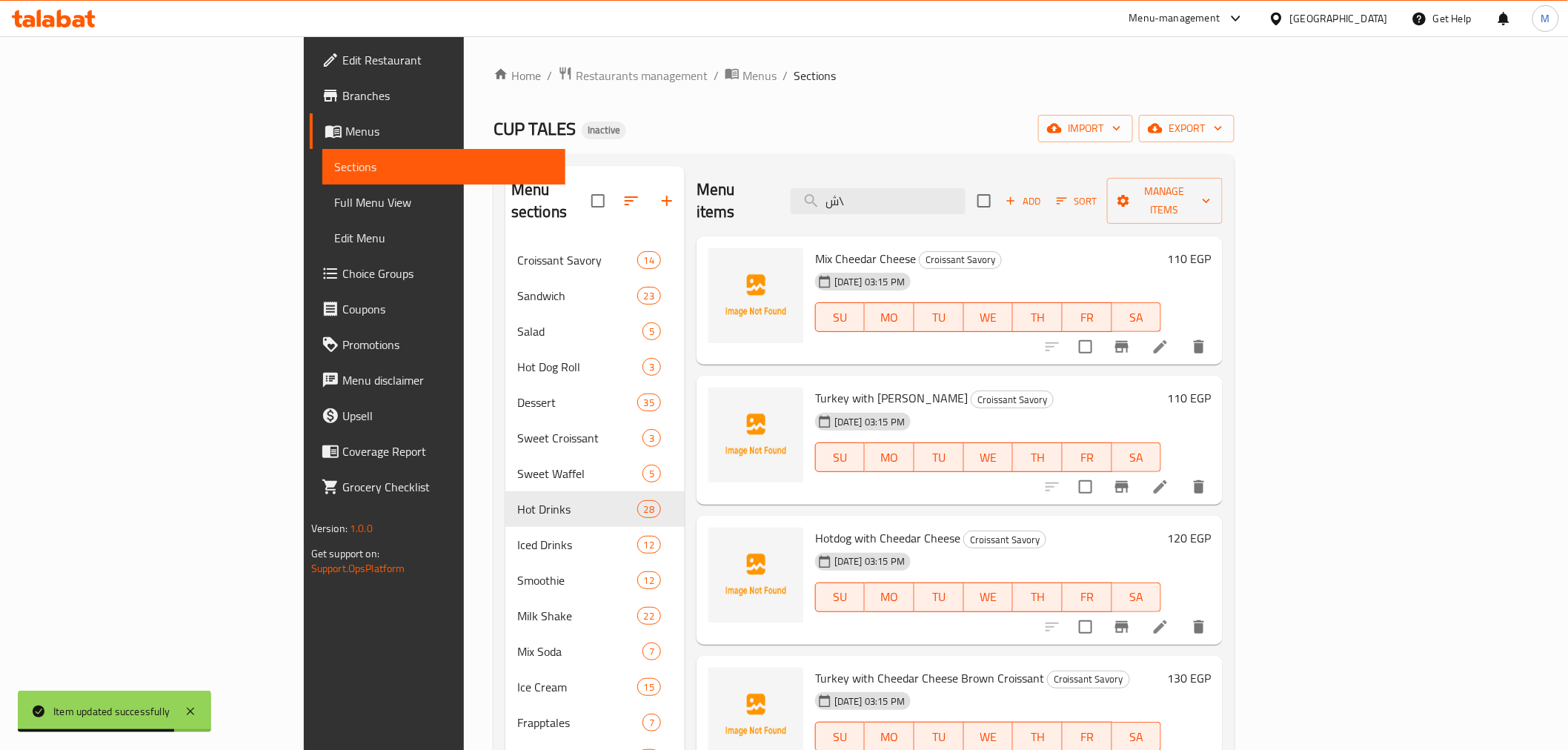
type input "ش"
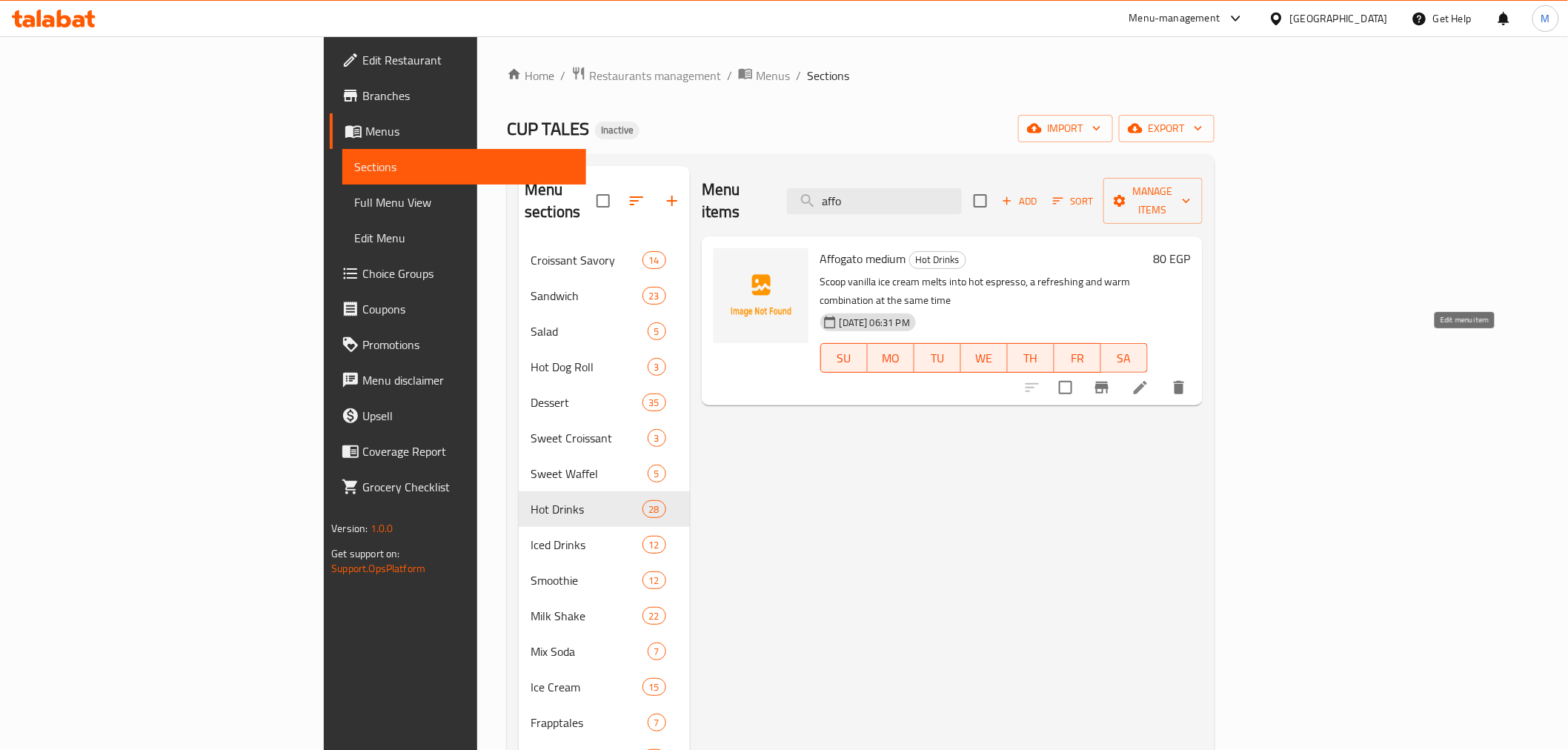
type input "affo"
click at [1149, 379] on icon at bounding box center [1140, 387] width 18 height 18
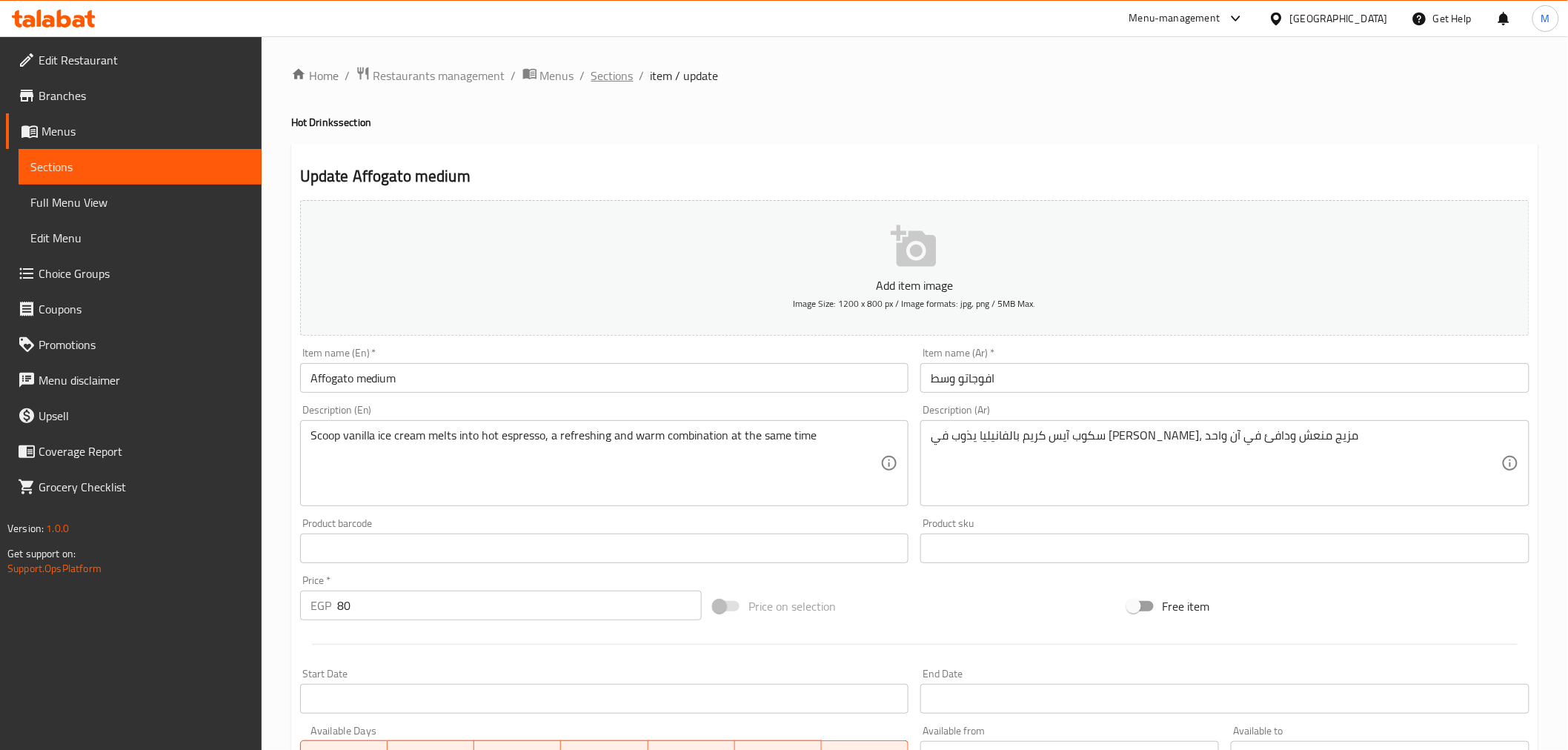
click at [600, 68] on span "Sections" at bounding box center [613, 75] width 43 height 18
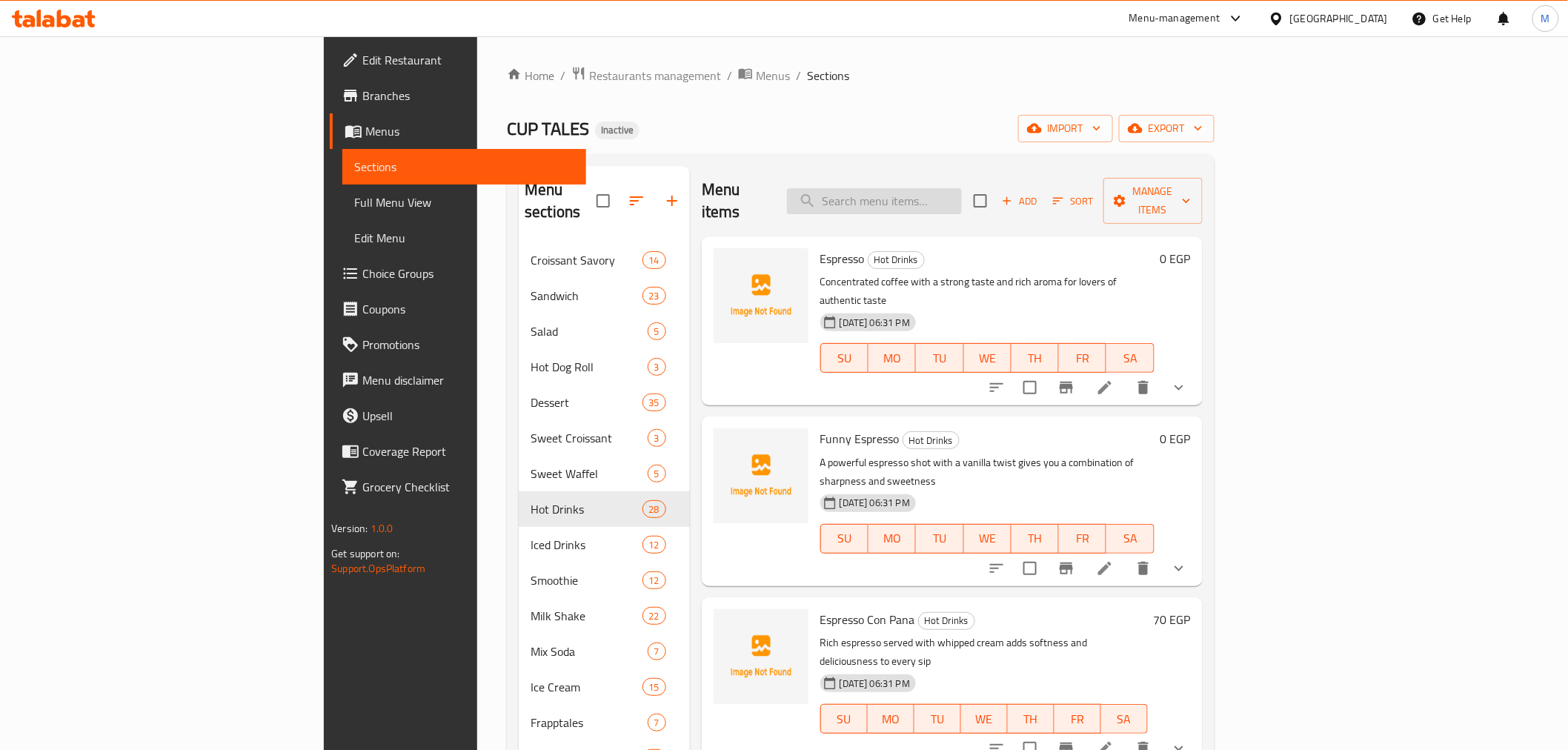
click at [962, 191] on input "search" at bounding box center [875, 201] width 175 height 26
paste input "Espresso Con Pana"
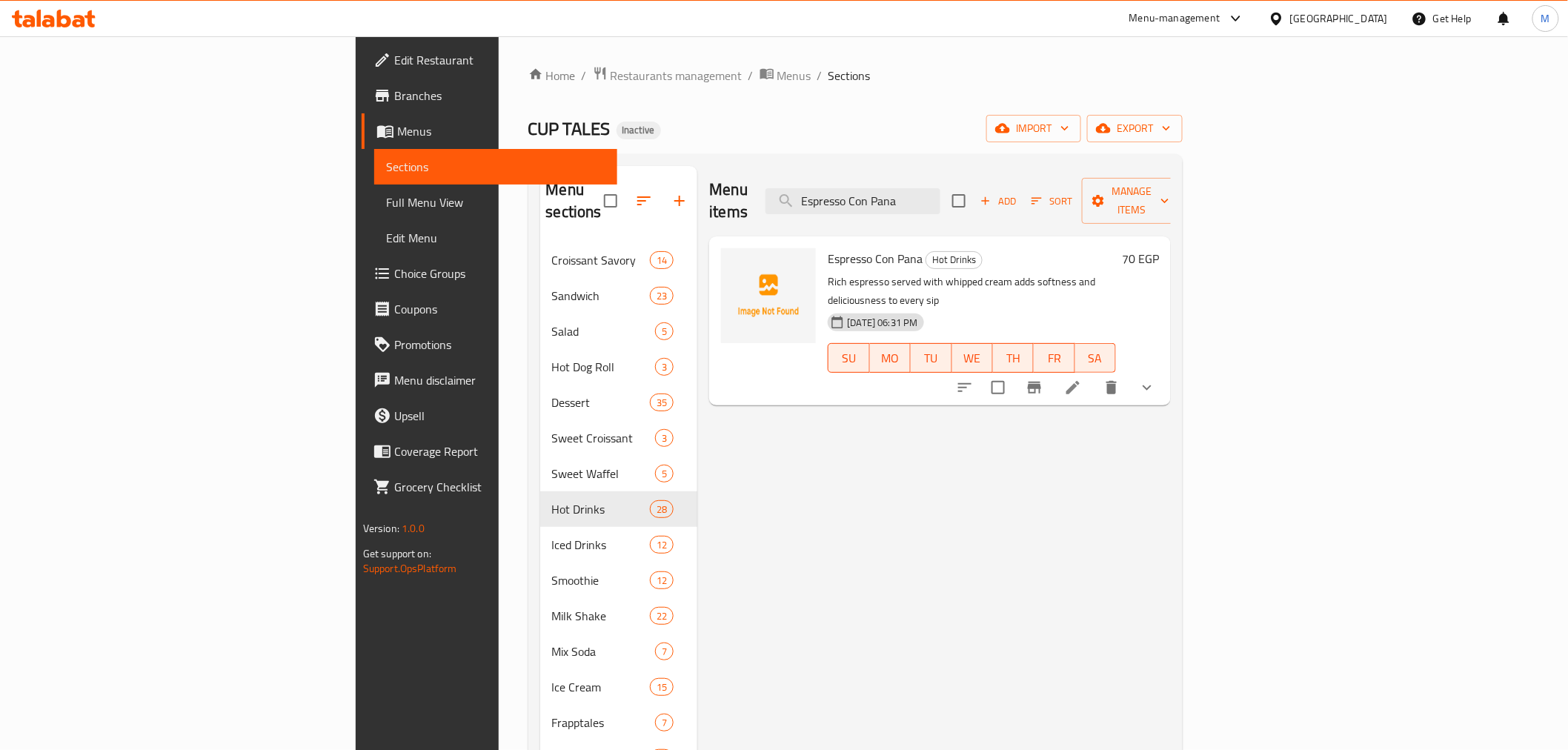
type input "Espresso Con Pana"
click at [1082, 379] on icon at bounding box center [1072, 387] width 18 height 18
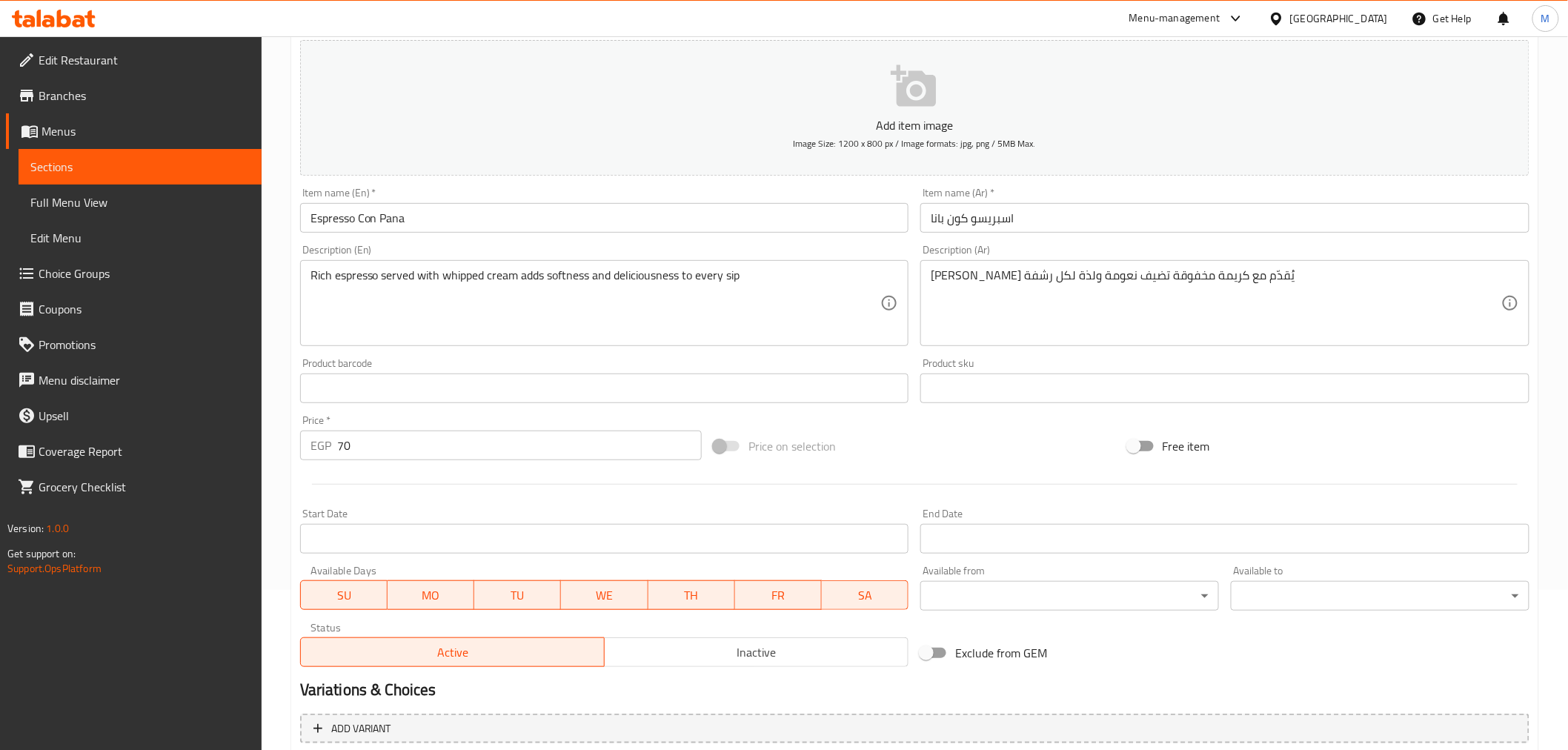
scroll to position [320, 0]
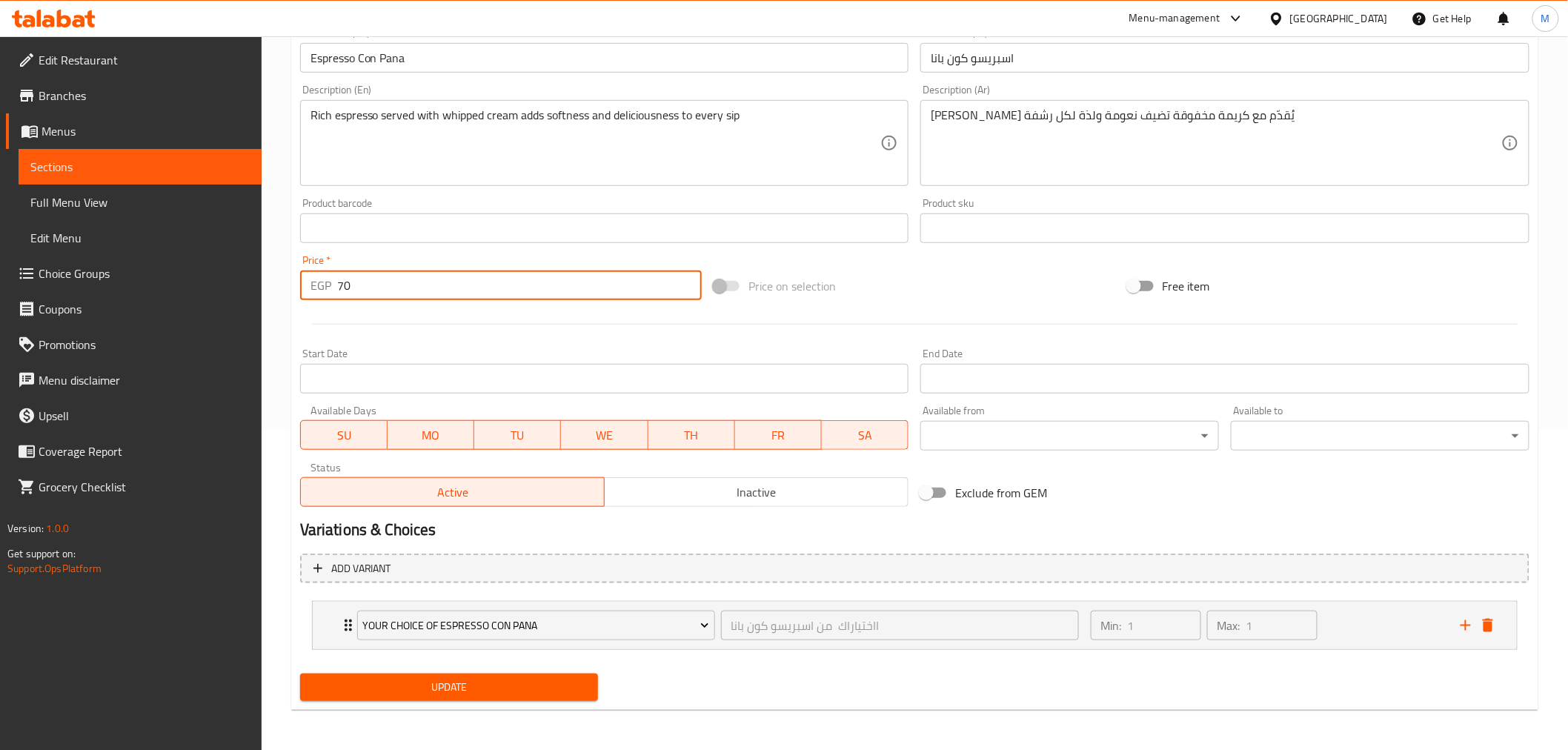
drag, startPoint x: 601, startPoint y: 280, endPoint x: 44, endPoint y: 235, distance: 558.8
click at [44, 235] on div "Edit Restaurant Branches Menus Sections Full Menu View Edit Menu Choice Groups …" at bounding box center [784, 234] width 1568 height 1035
type input "0"
click at [517, 679] on span "Update" at bounding box center [449, 687] width 275 height 18
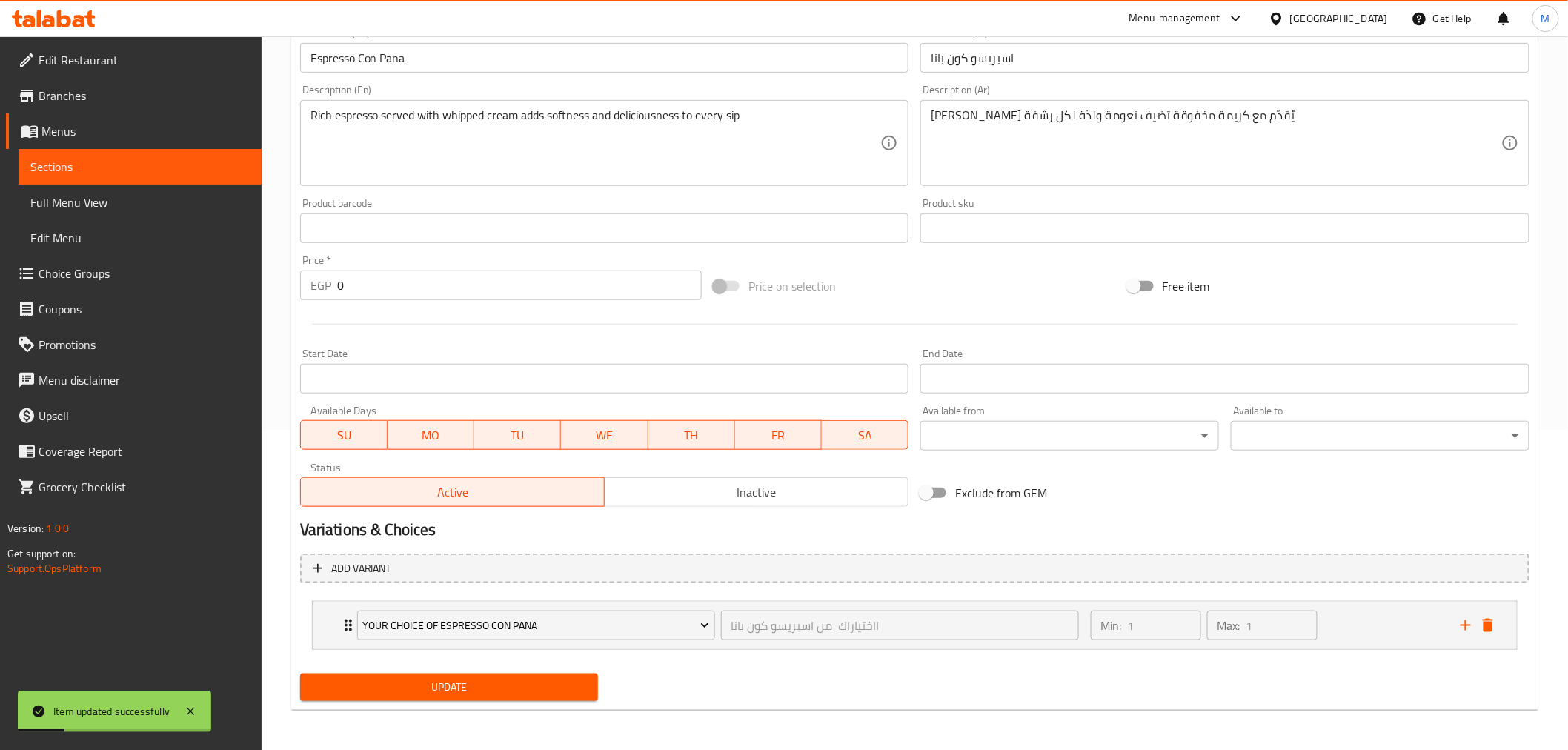
drag, startPoint x: 162, startPoint y: 163, endPoint x: 179, endPoint y: 163, distance: 17.0
click at [162, 163] on span "Sections" at bounding box center [139, 166] width 219 height 18
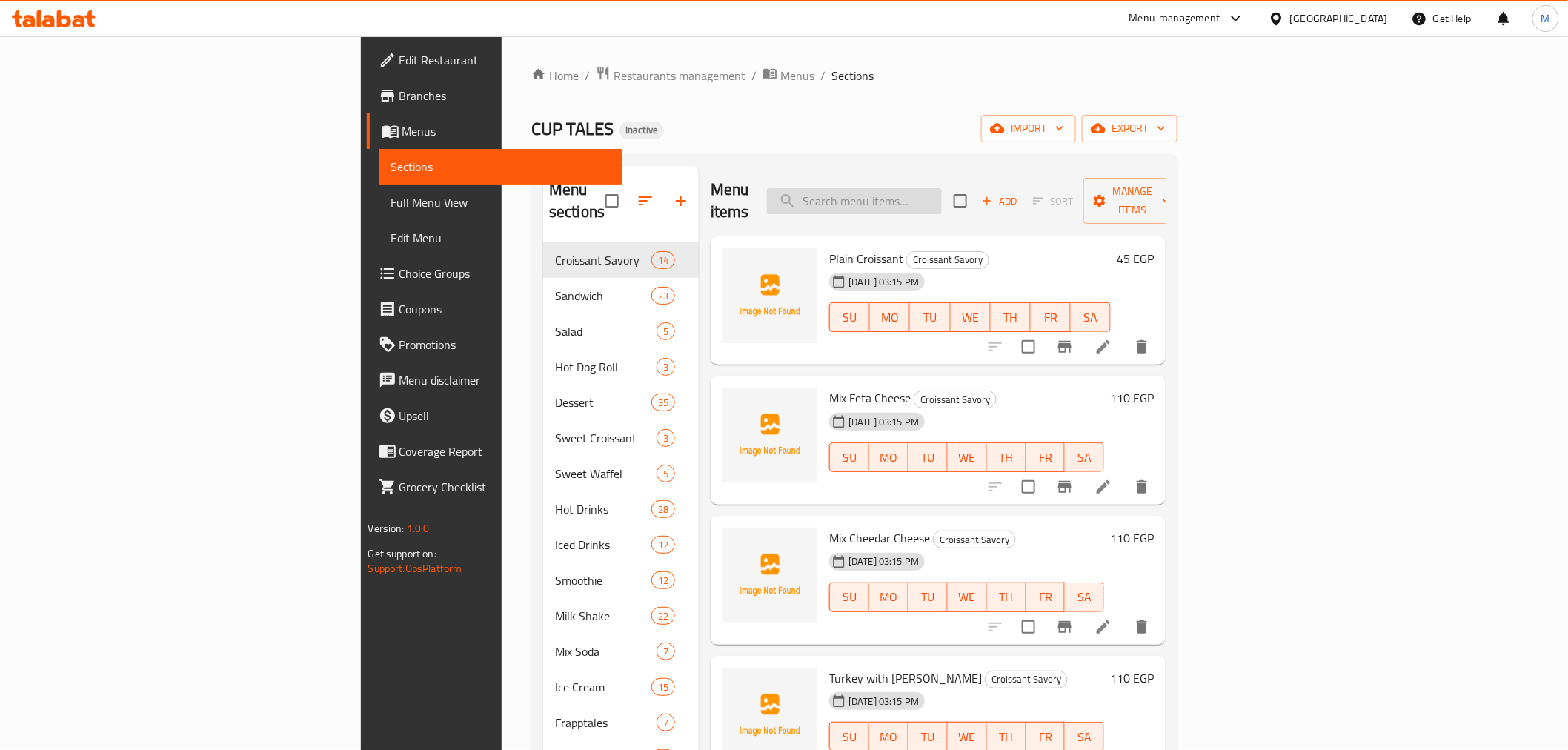
click at [942, 196] on input "search" at bounding box center [855, 201] width 175 height 26
paste input "French Coffee"
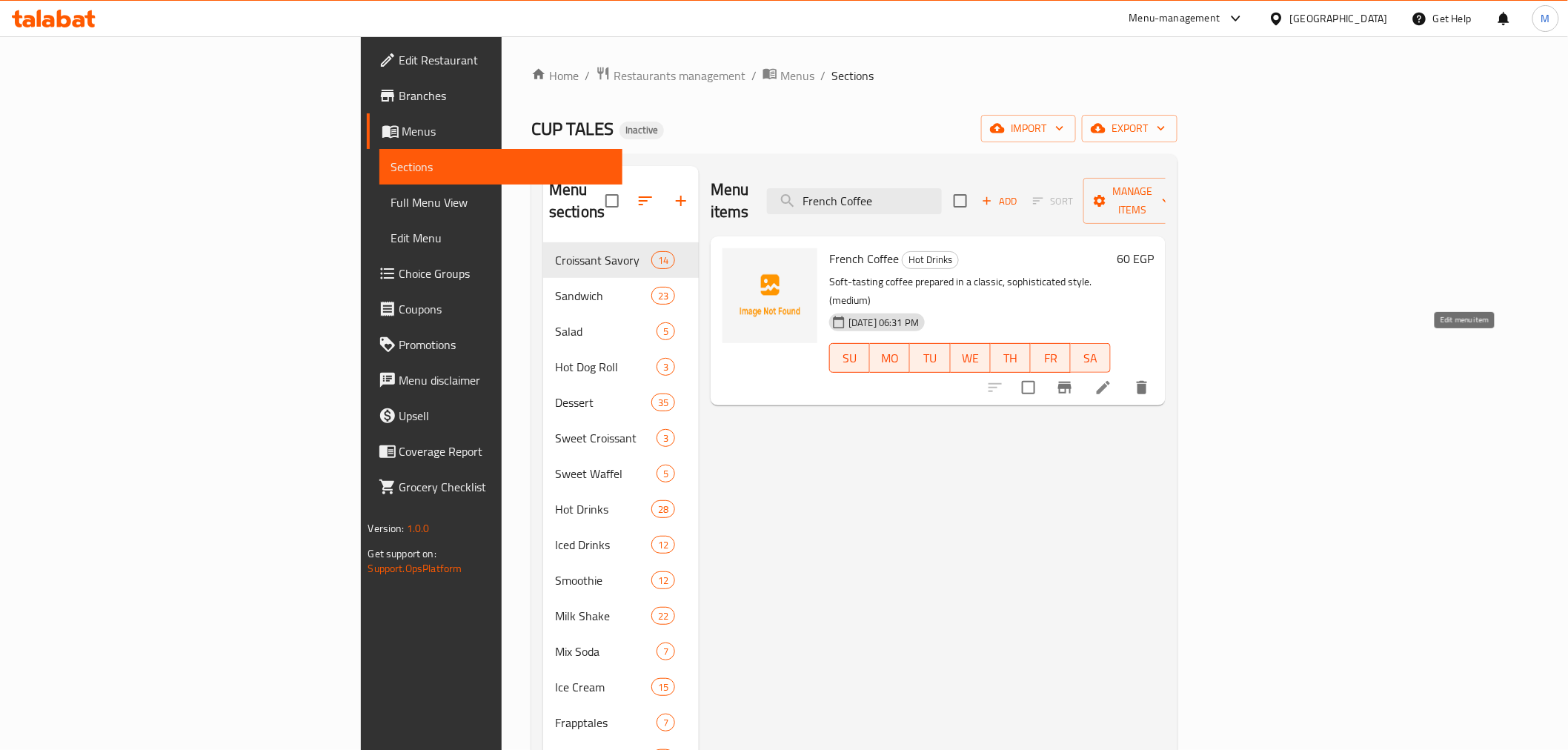
type input "French Coffee"
click at [1112, 379] on icon at bounding box center [1103, 387] width 18 height 18
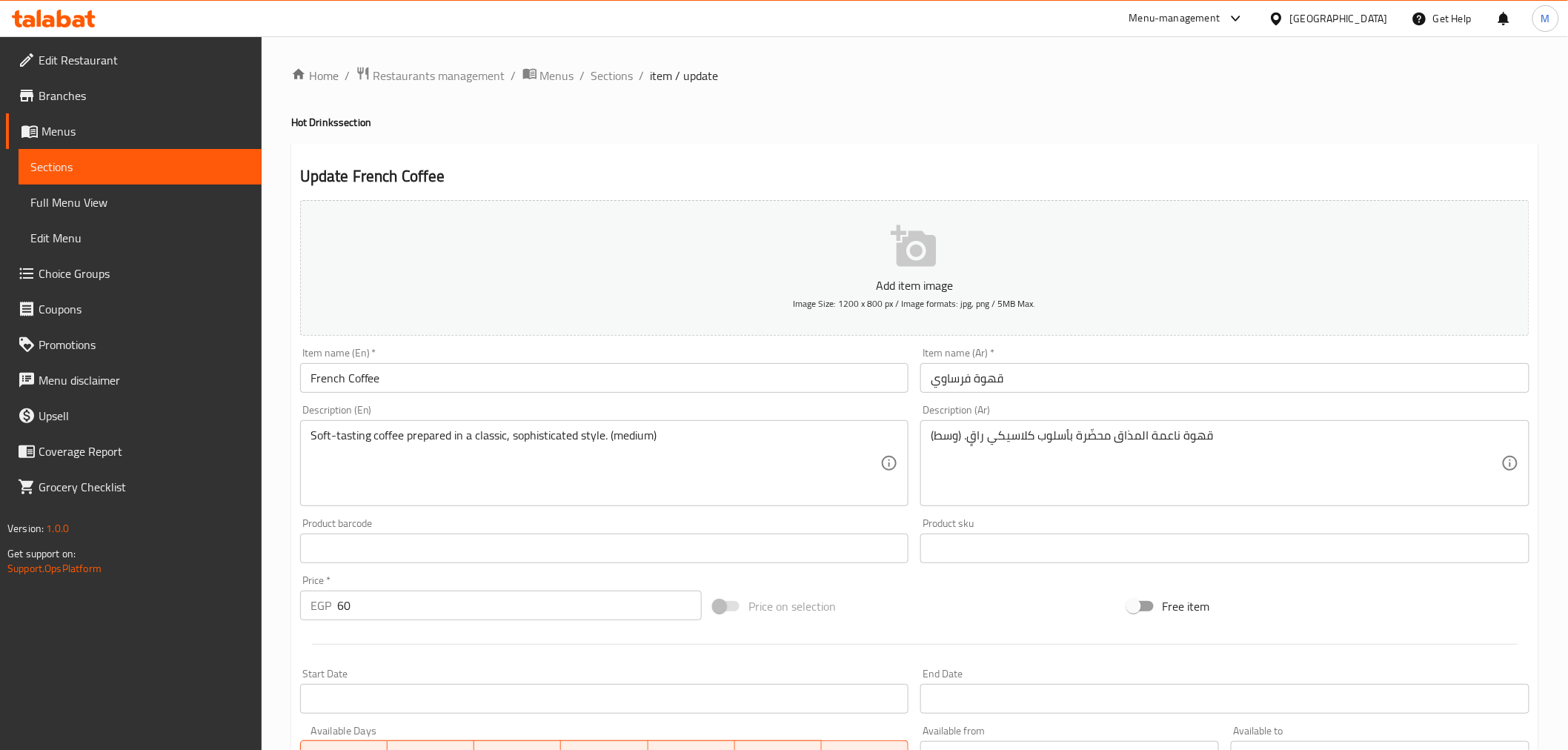
click at [958, 374] on input "قهوة فرساوي" at bounding box center [1225, 378] width 609 height 30
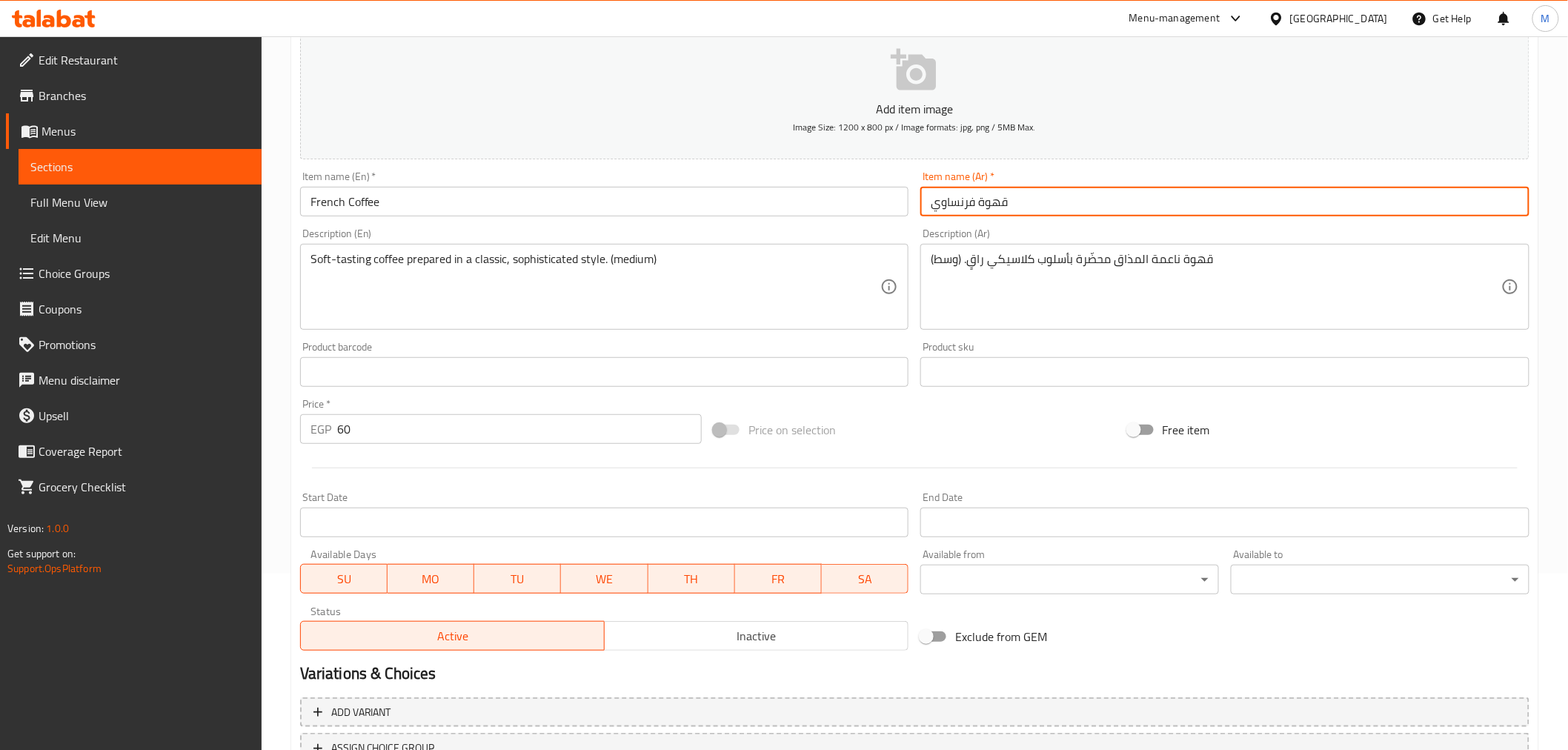
scroll to position [294, 0]
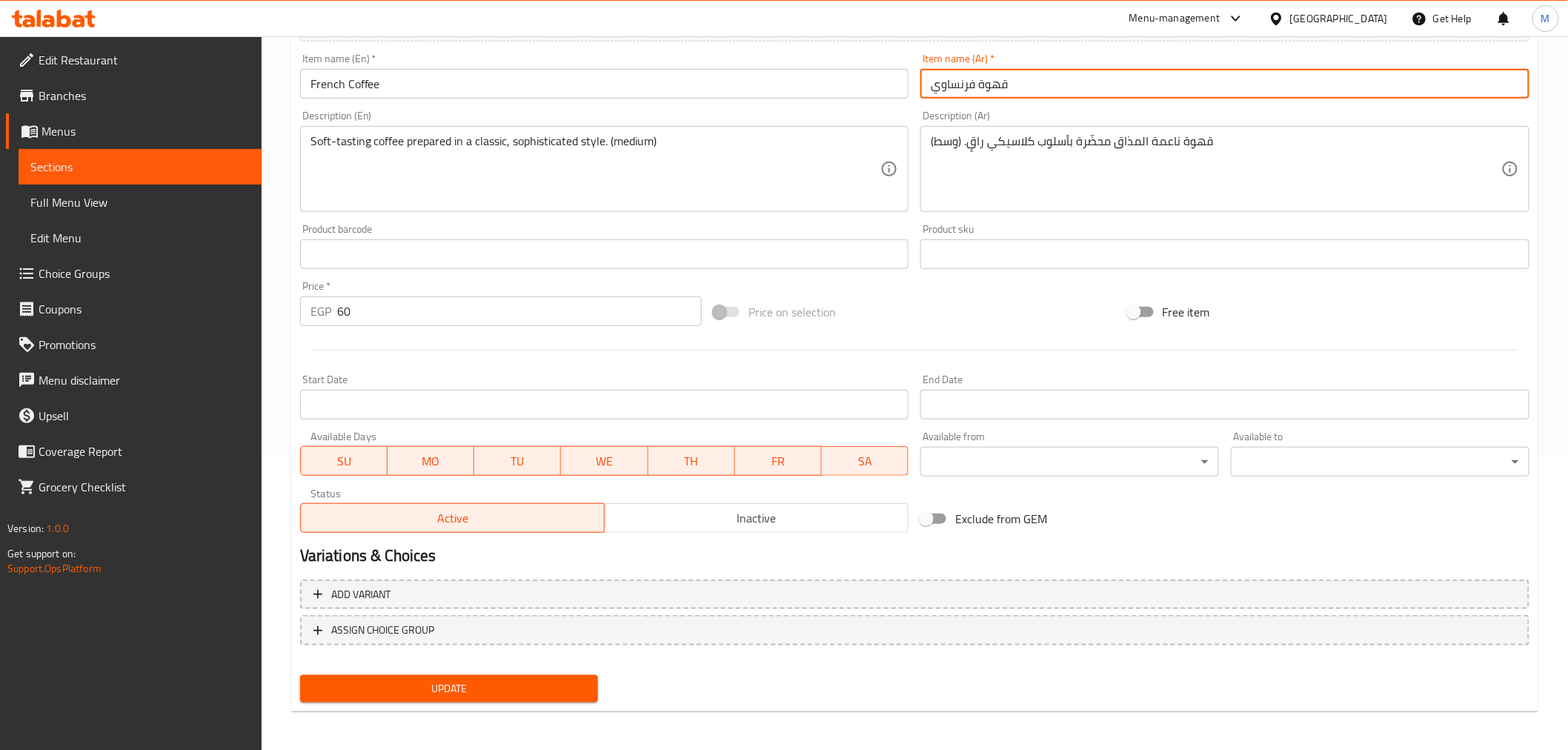
type input "قهوة فرنساوي"
click at [520, 686] on span "Update" at bounding box center [449, 688] width 275 height 18
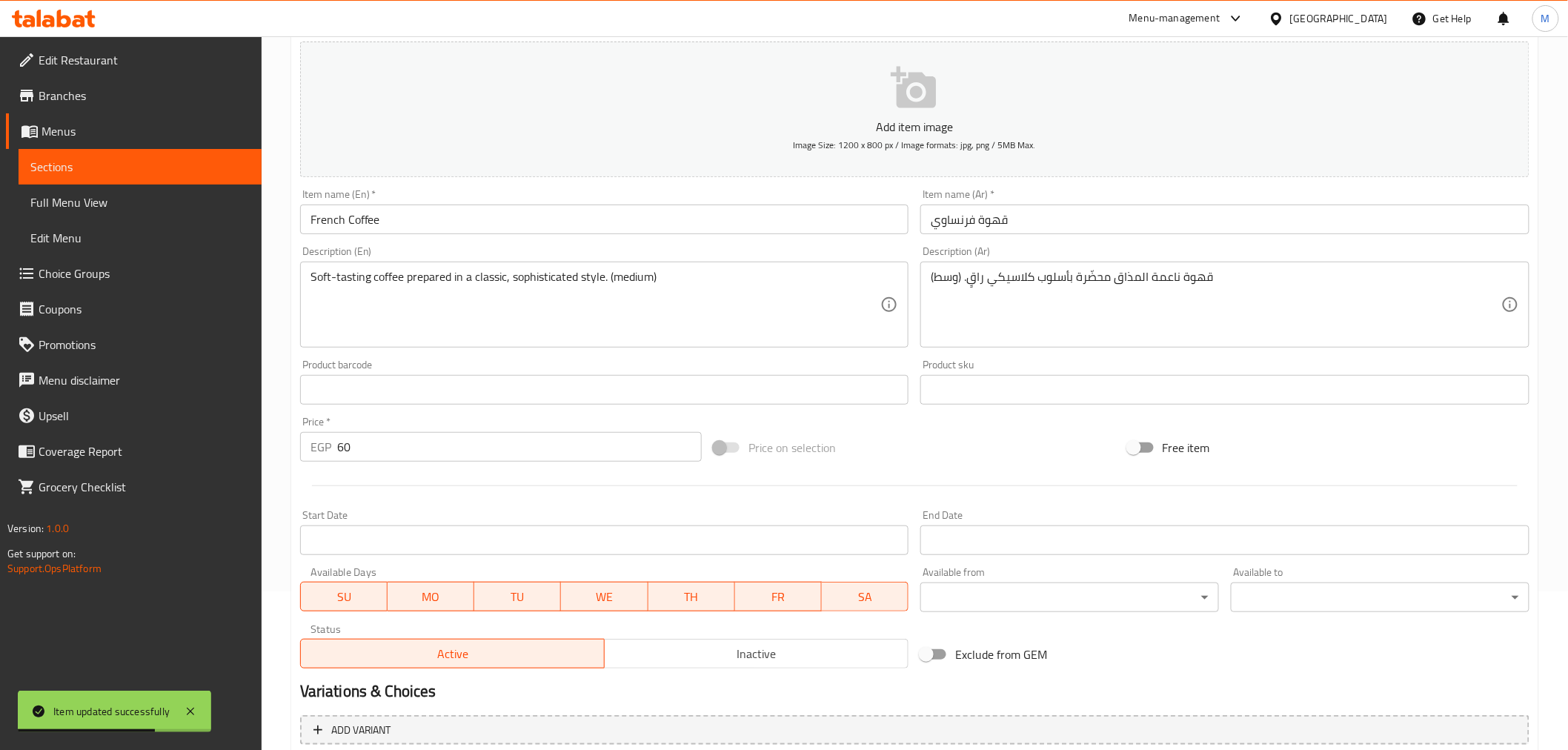
scroll to position [0, 0]
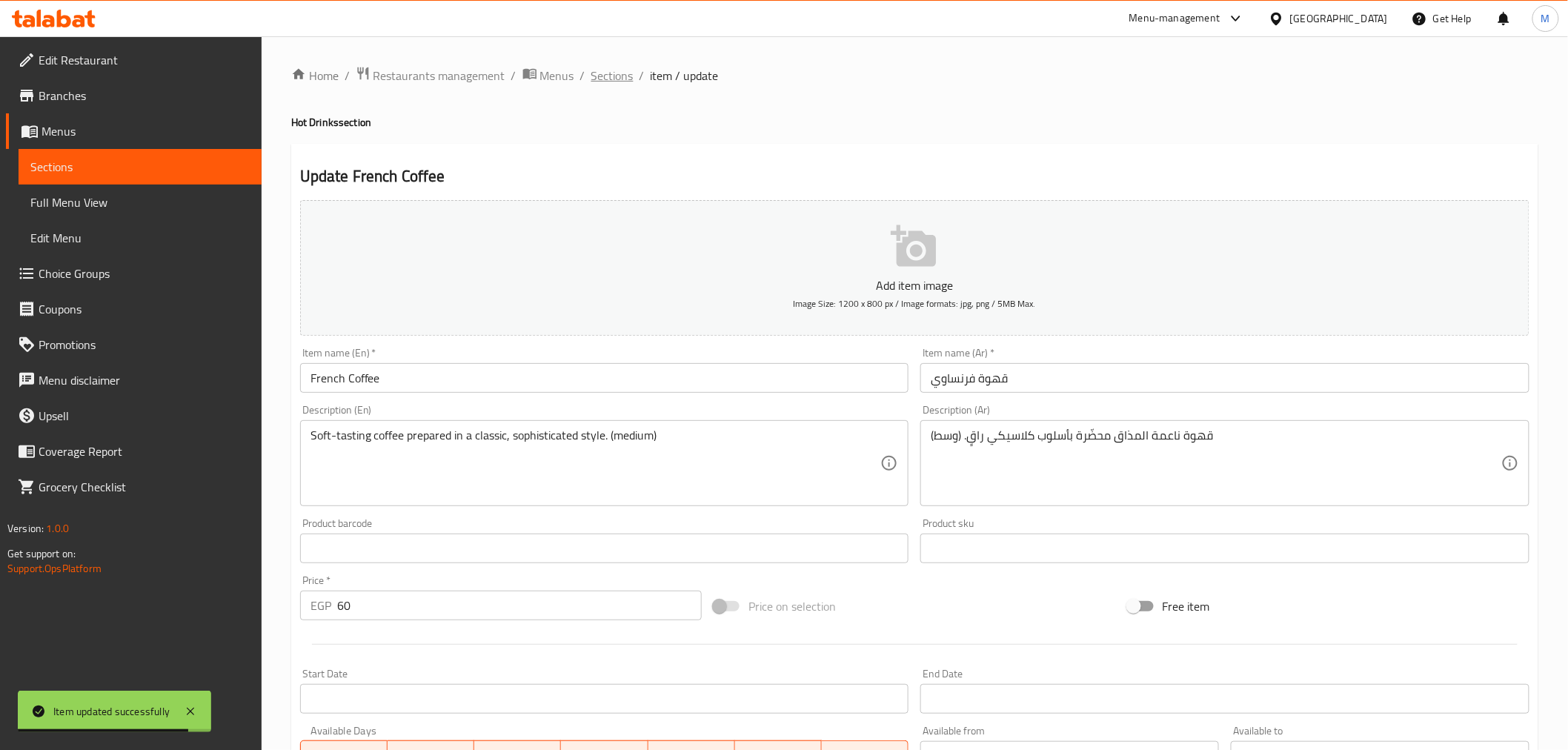
click at [623, 78] on span "Sections" at bounding box center [613, 75] width 43 height 18
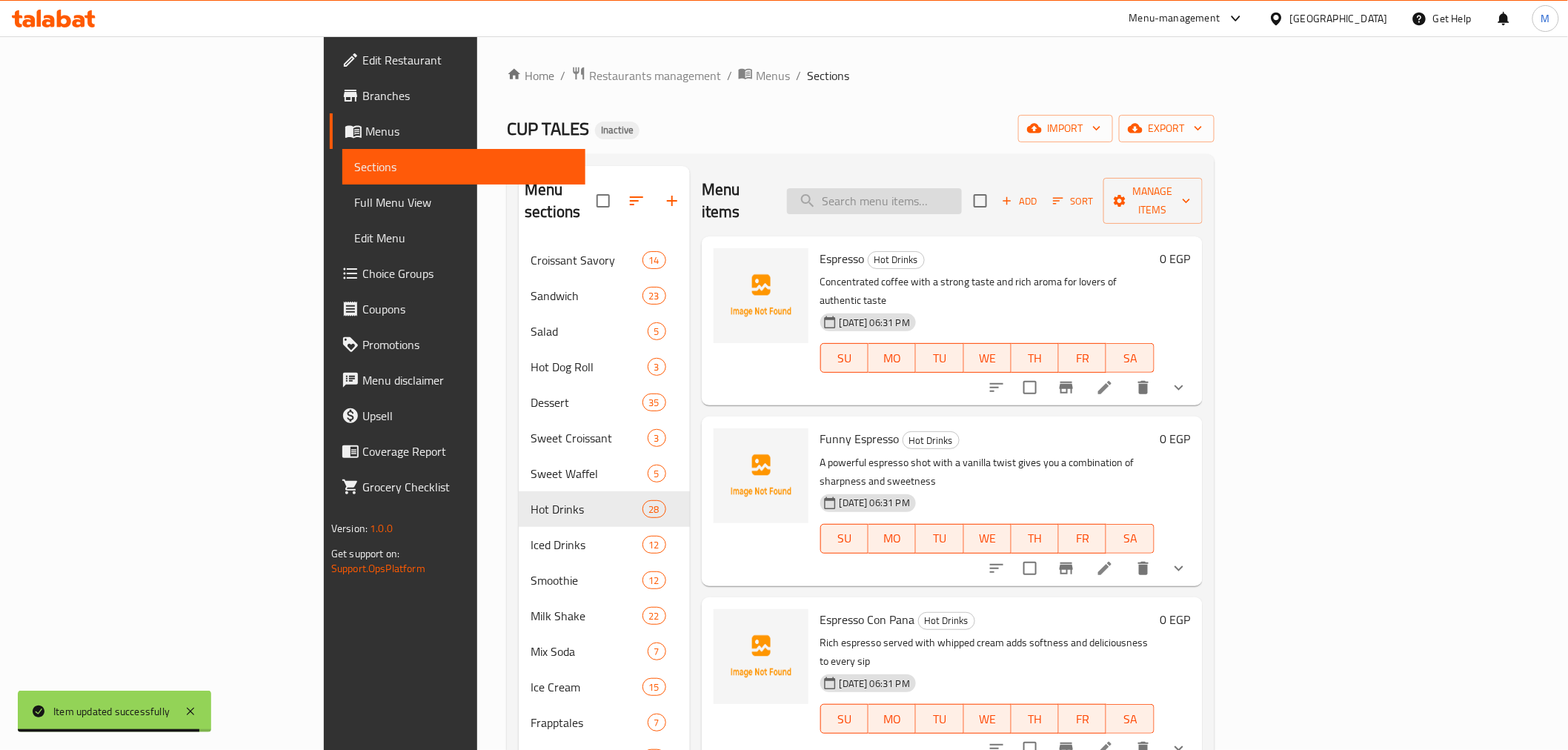
click at [962, 189] on input "search" at bounding box center [875, 201] width 175 height 26
paste input "شاي / أعشاب"
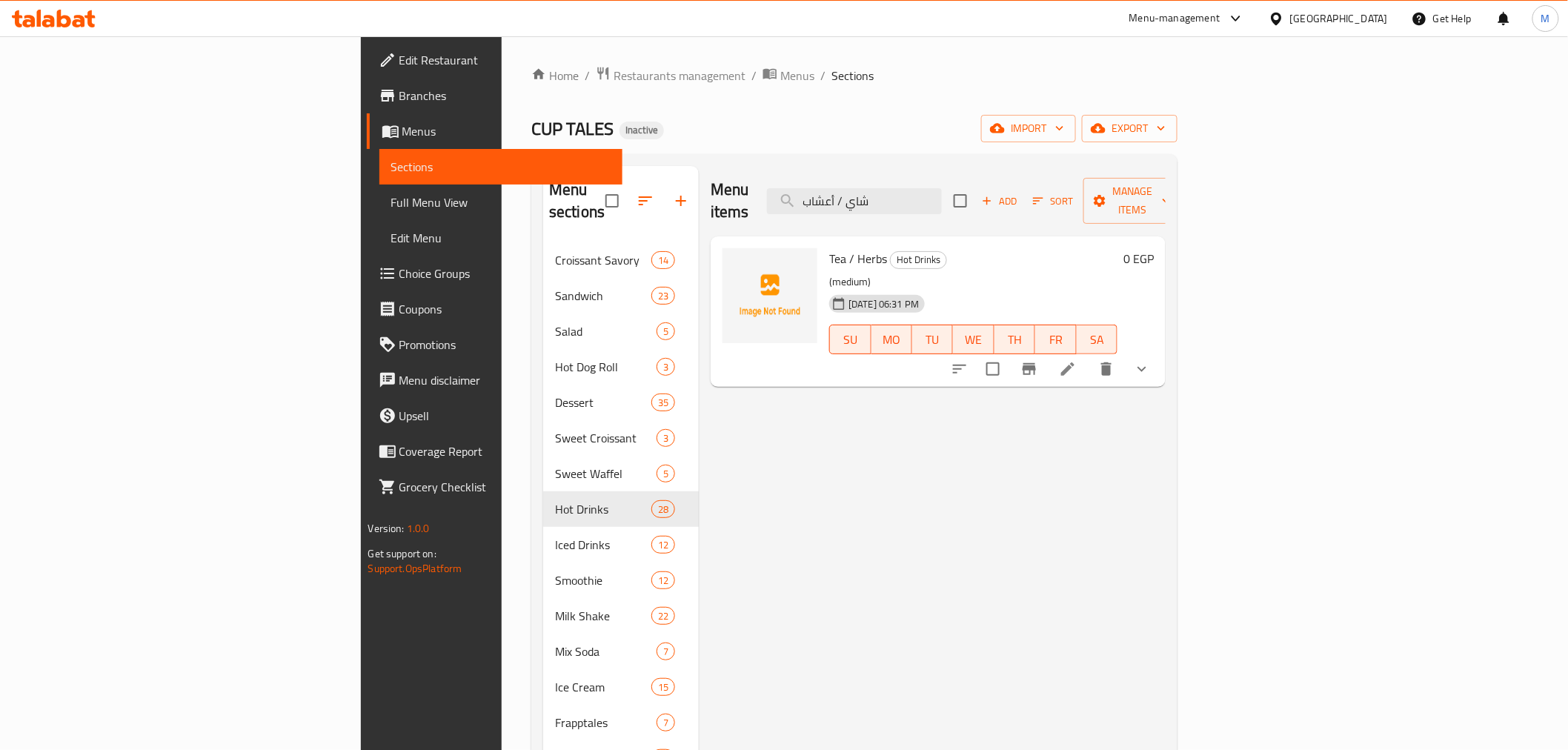
type input "شاي / أعشاب"
click at [1089, 355] on li at bounding box center [1068, 369] width 42 height 27
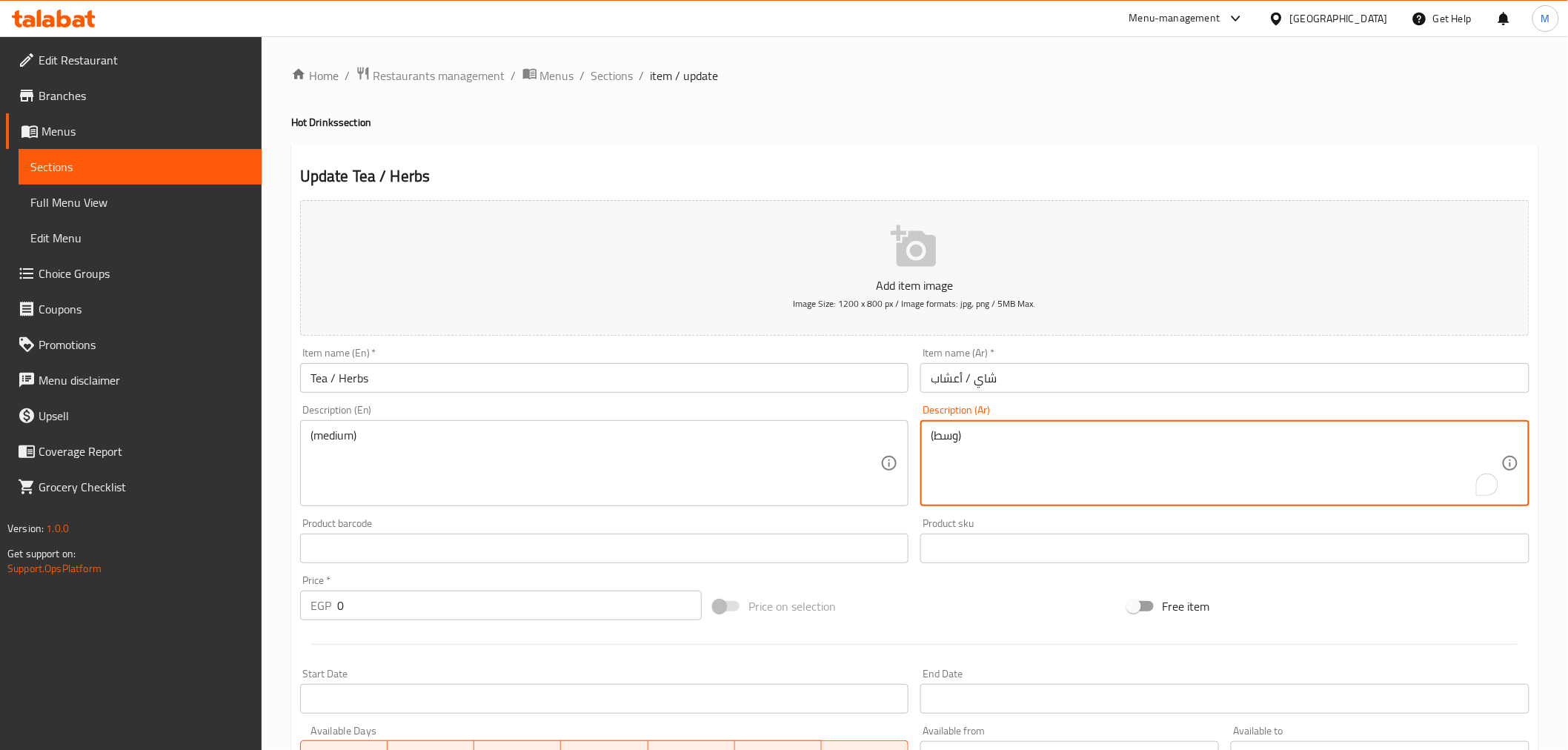
paste textarea "اختيارك من الشاي الكلاسيكي أو الأعشاب الدافئة لراحة فورية."
type textarea "(وسط) اختيارك من الشاي الكلاسيكي أو الأعشاب الدافئة لراحة فورية."
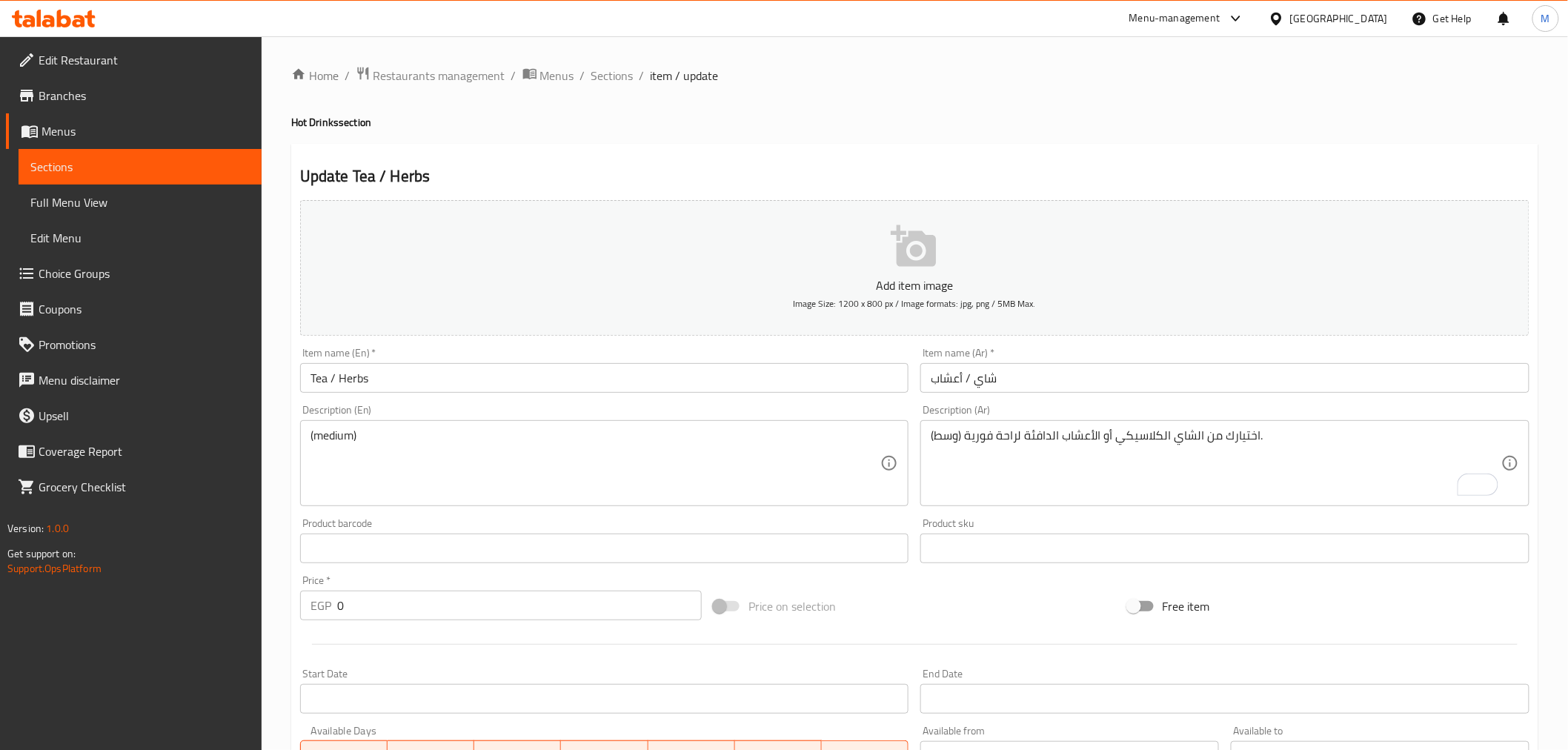
click at [304, 432] on div "(medium) Description (En)" at bounding box center [605, 463] width 609 height 86
paste textarea "Your choice of classic tea or warming herbs for instant comfort."
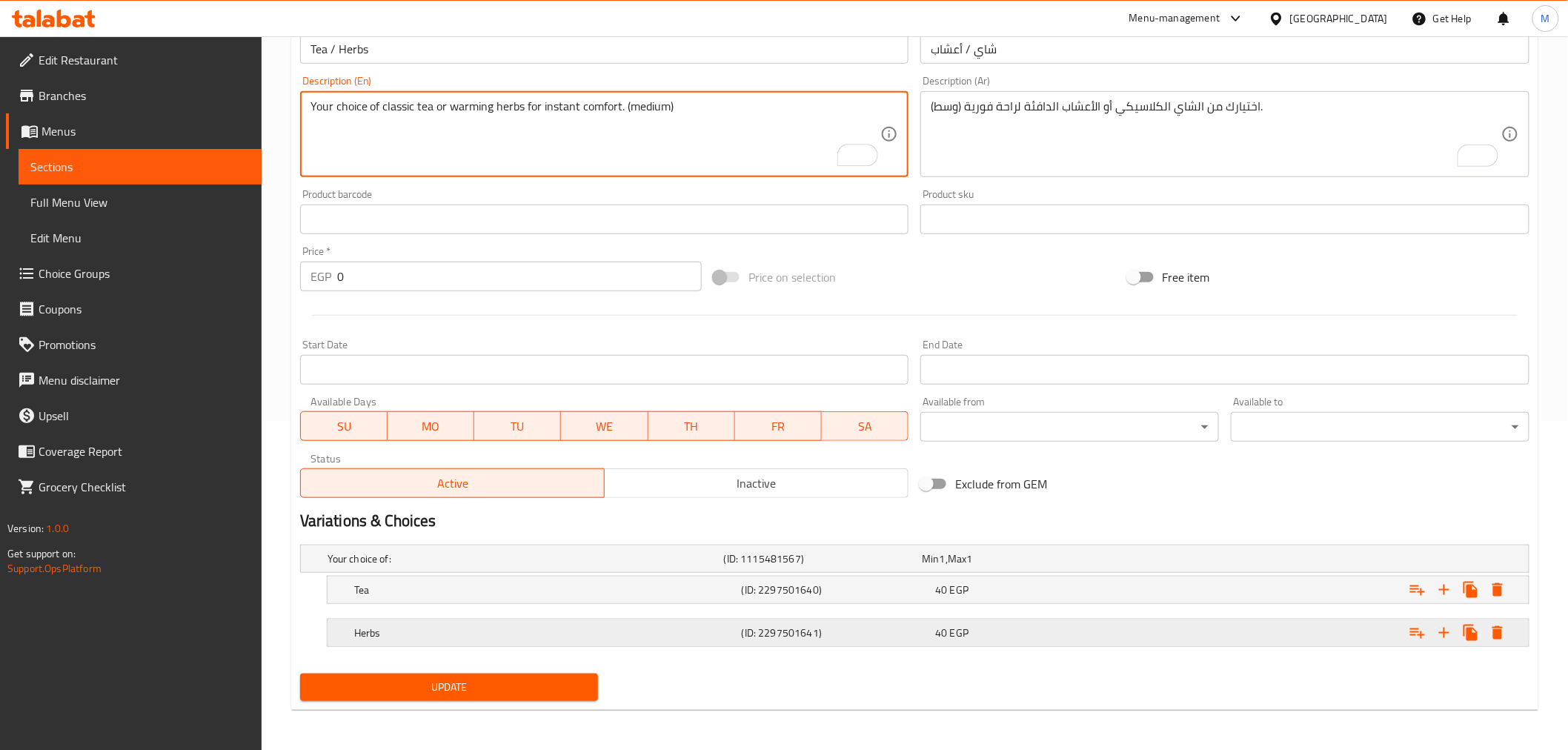
scroll to position [330, 0]
type textarea "Your choice of classic tea or warming herbs for instant comfort. (medium)"
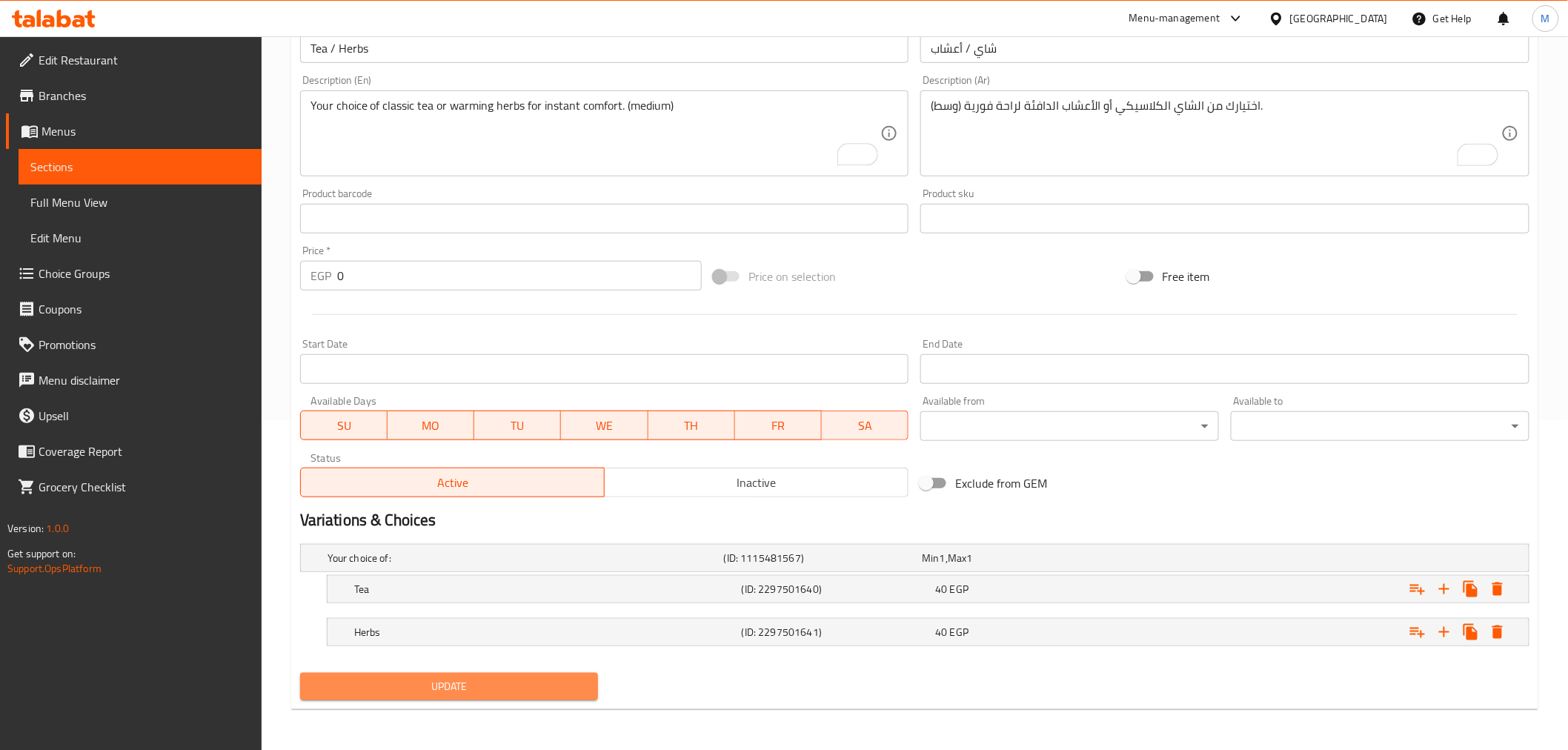
click at [474, 686] on span "Update" at bounding box center [449, 687] width 275 height 18
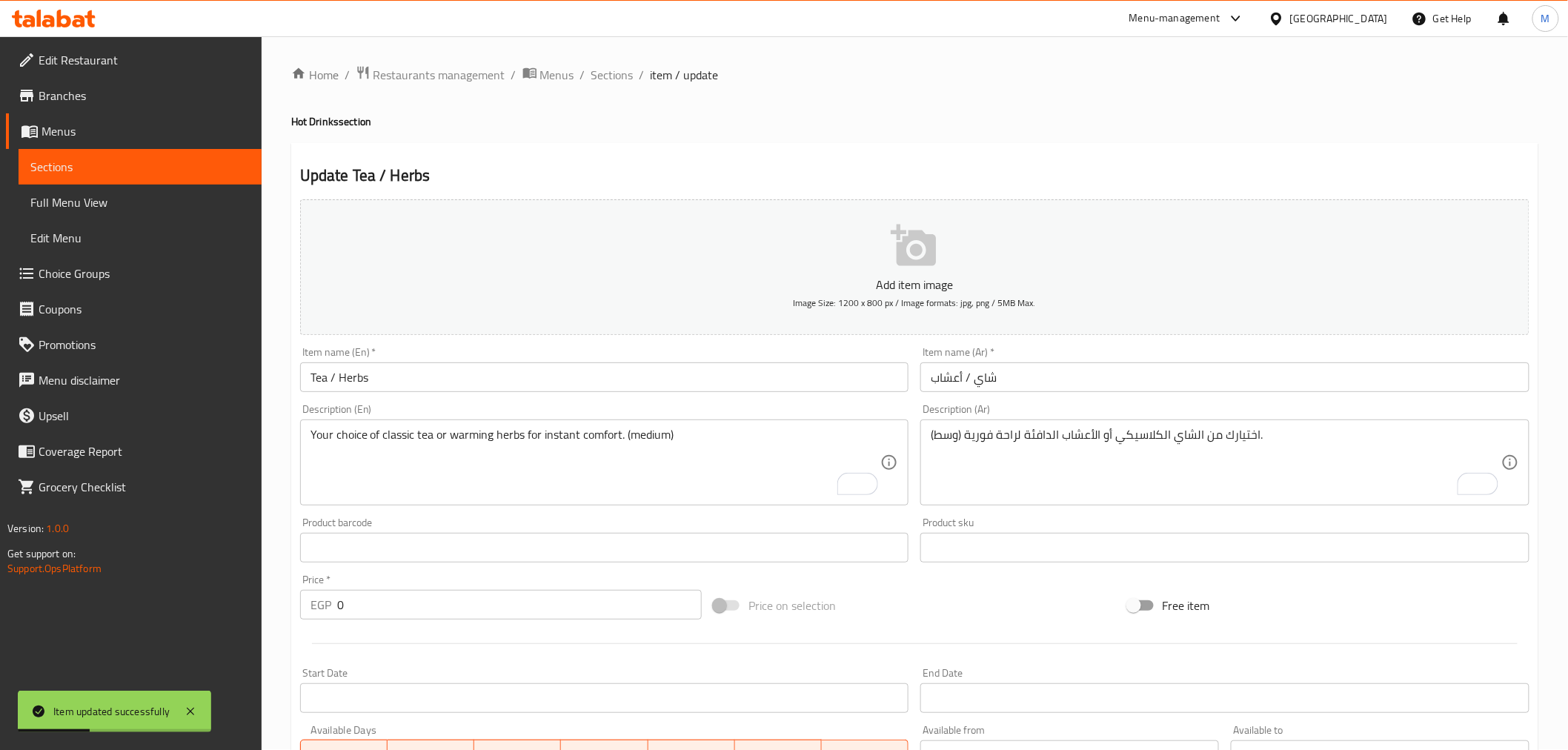
scroll to position [0, 0]
drag, startPoint x: 623, startPoint y: 82, endPoint x: 736, endPoint y: 9, distance: 134.5
click at [623, 82] on span "Sections" at bounding box center [613, 75] width 43 height 18
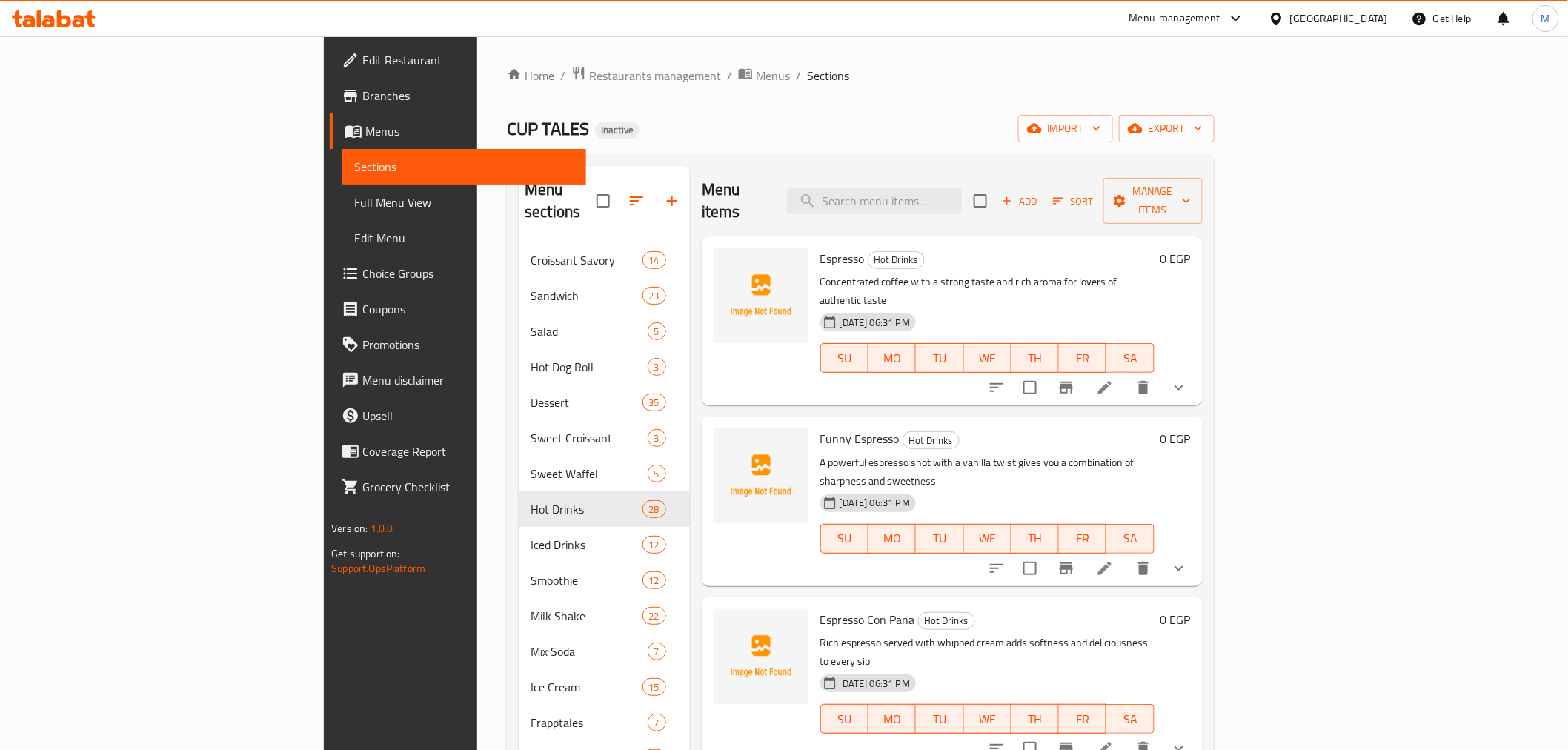
click at [799, 142] on div "CUP TALES Inactive import export" at bounding box center [860, 128] width 707 height 28
click at [843, 199] on div "Menu items Add Sort Manage items" at bounding box center [952, 201] width 501 height 70
